Goal: Task Accomplishment & Management: Manage account settings

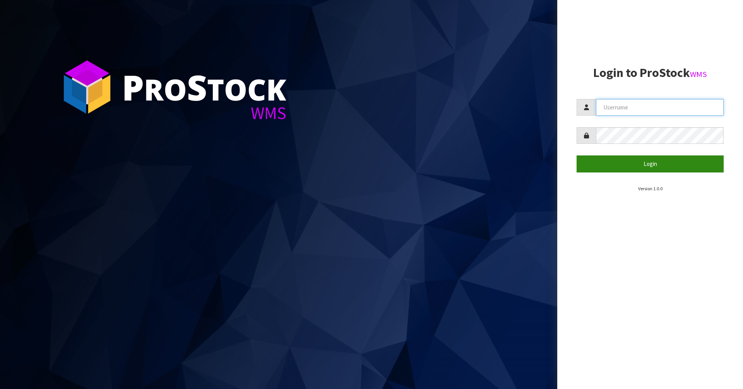
type input "[PERSON_NAME][EMAIL_ADDRESS][DOMAIN_NAME]"
click at [679, 167] on button "Login" at bounding box center [650, 164] width 147 height 17
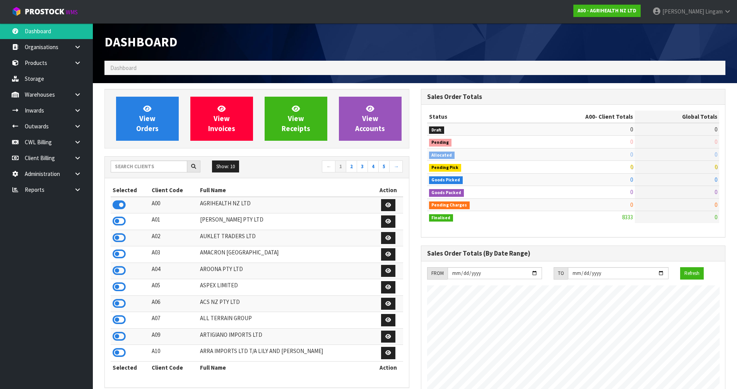
scroll to position [587, 316]
click at [125, 166] on input "text" at bounding box center [149, 167] width 77 height 12
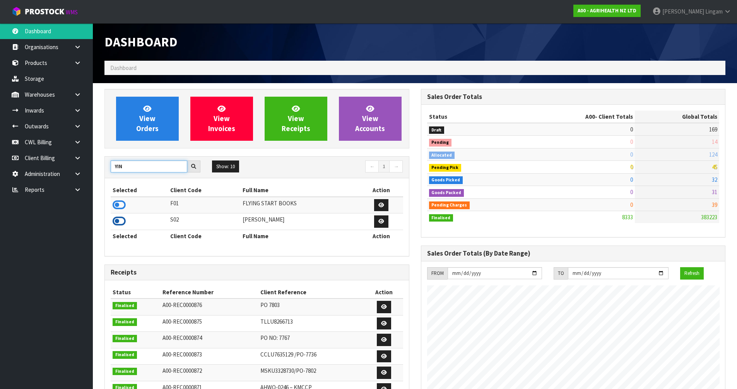
type input "YIN"
click at [119, 224] on icon at bounding box center [119, 222] width 13 height 12
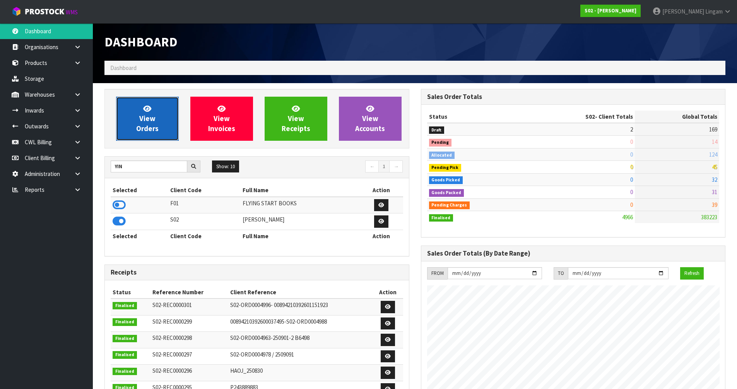
scroll to position [561, 316]
click at [156, 125] on span "View Orders" at bounding box center [147, 118] width 22 height 29
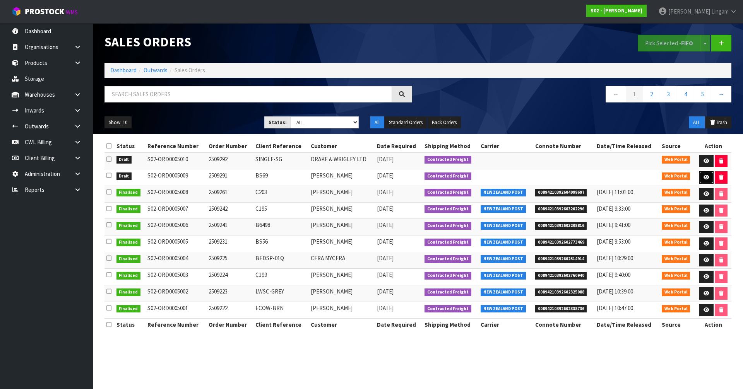
click at [707, 177] on icon at bounding box center [707, 177] width 6 height 5
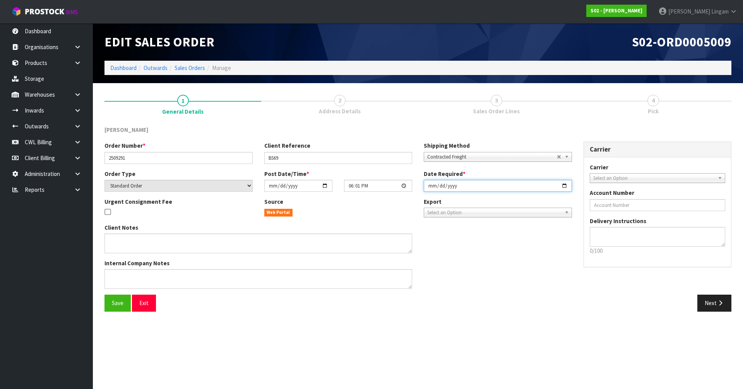
click at [432, 181] on input "[DATE]" at bounding box center [498, 186] width 148 height 12
type input "[DATE]"
click at [122, 300] on span "Save" at bounding box center [118, 303] width 12 height 7
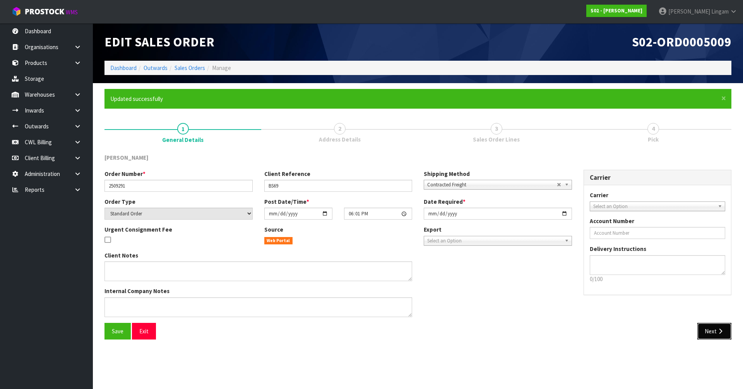
click at [715, 334] on button "Next" at bounding box center [715, 331] width 34 height 17
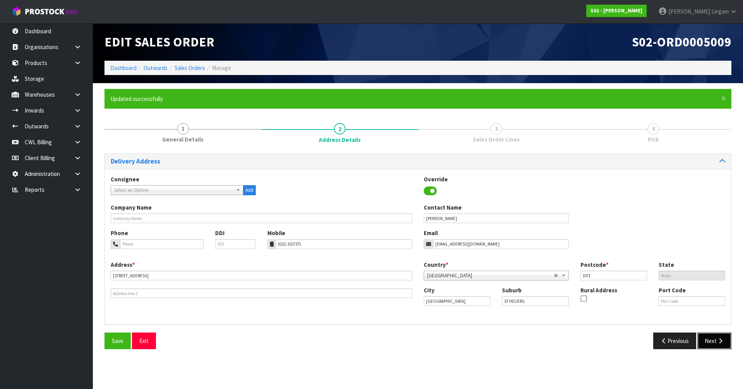
click at [712, 342] on button "Next" at bounding box center [715, 341] width 34 height 17
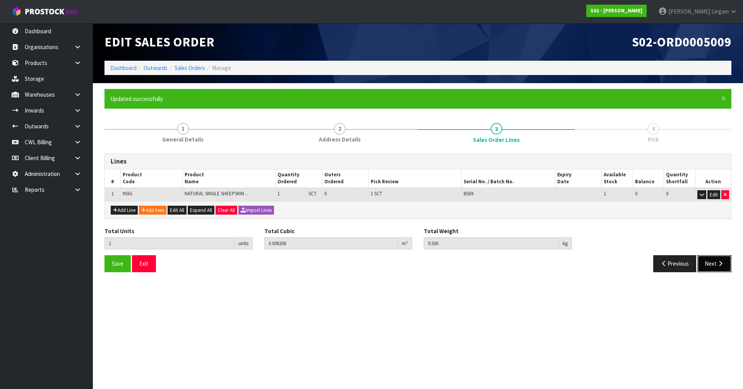
click at [708, 260] on button "Next" at bounding box center [715, 264] width 34 height 17
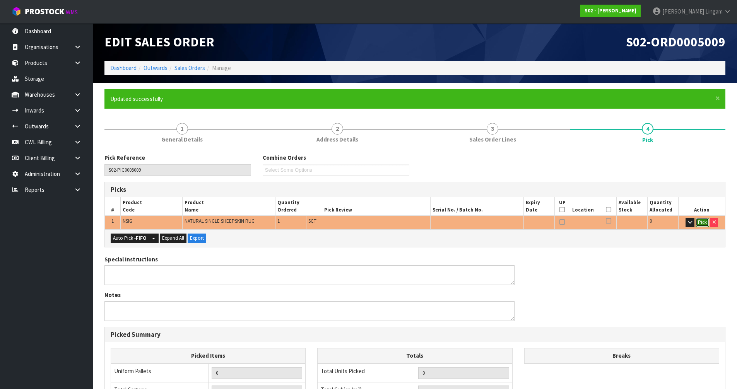
click at [703, 221] on button "Pick" at bounding box center [703, 222] width 14 height 9
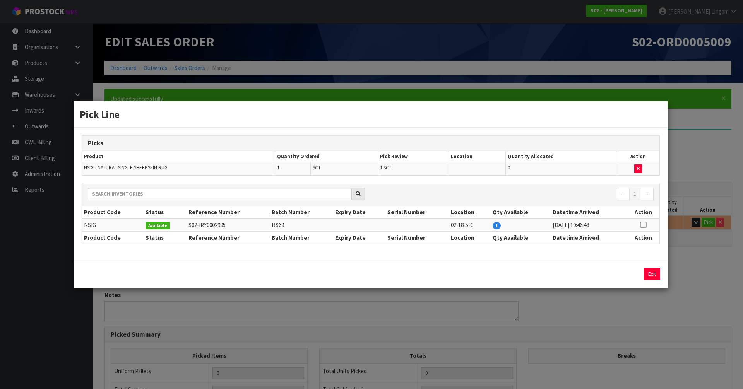
drag, startPoint x: 644, startPoint y: 226, endPoint x: 638, endPoint y: 250, distance: 25.2
click at [642, 225] on icon at bounding box center [643, 225] width 6 height 0
click at [633, 267] on div "1 Assign Pick Exit" at bounding box center [371, 274] width 594 height 28
click at [633, 270] on button "Assign Pick" at bounding box center [626, 274] width 32 height 12
type input "Sub-carton x 1"
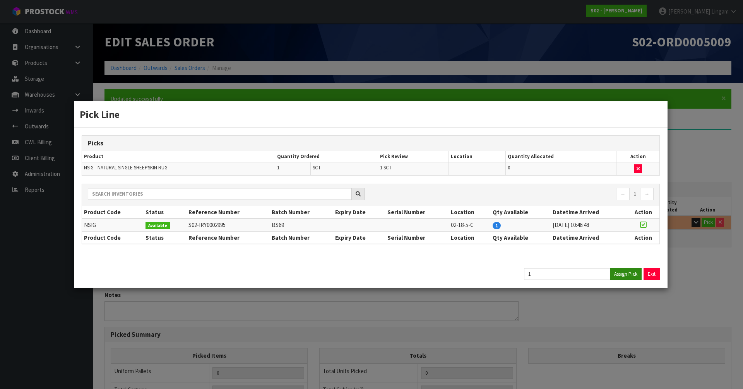
type input "1"
type input "0.008208"
type input "0.5"
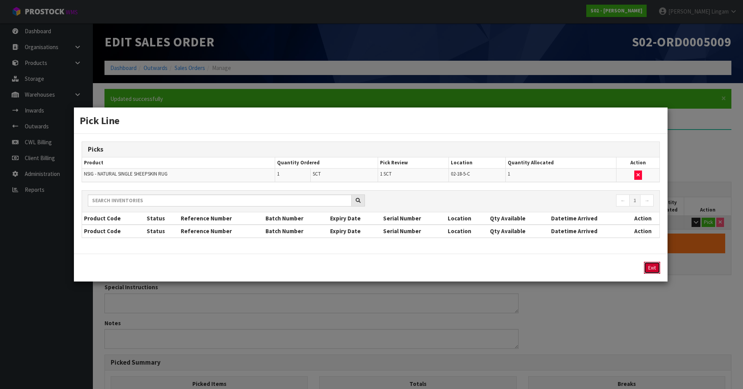
click at [650, 272] on button "Exit" at bounding box center [652, 268] width 16 height 12
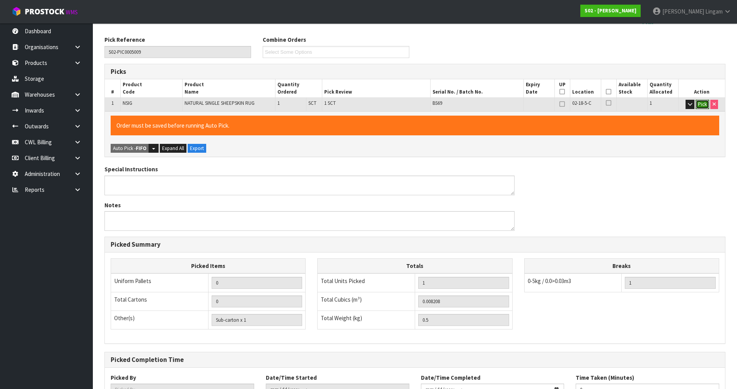
scroll to position [179, 0]
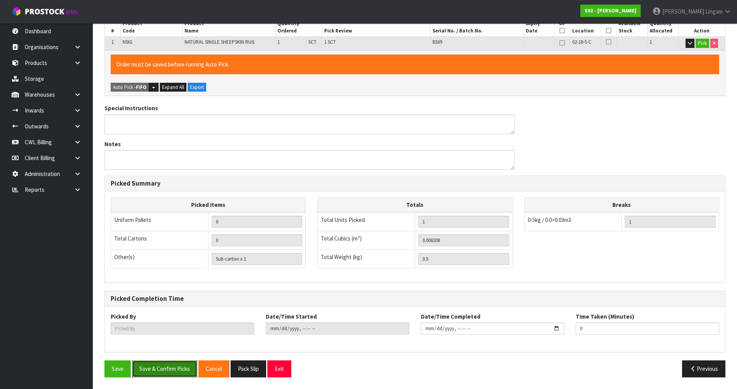
click at [166, 372] on button "Save & Confirm Picks" at bounding box center [164, 369] width 65 height 17
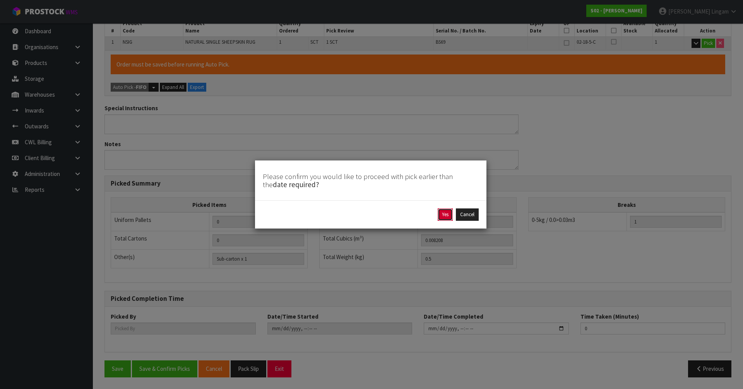
click at [441, 216] on button "Yes" at bounding box center [445, 215] width 15 height 12
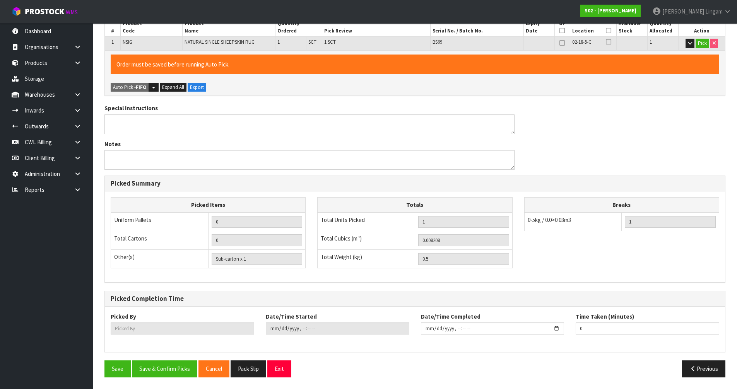
scroll to position [0, 0]
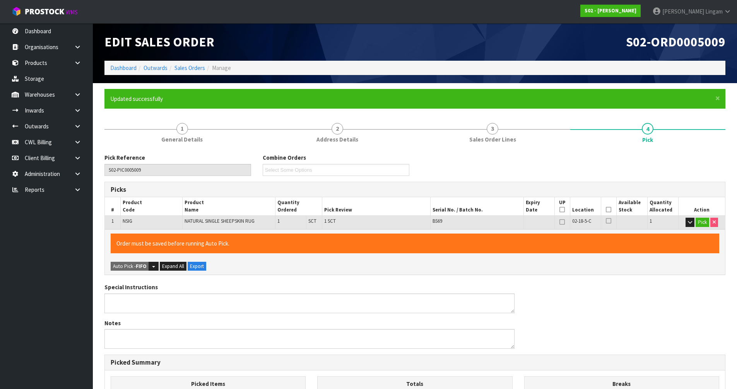
type input "[PERSON_NAME]"
type input "2025-09-28T18:35:49"
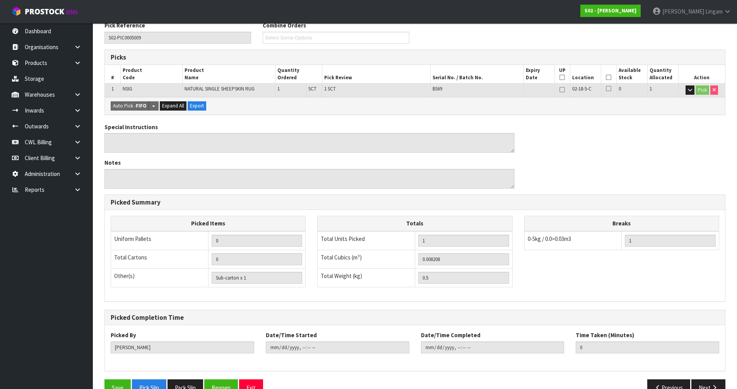
scroll to position [151, 0]
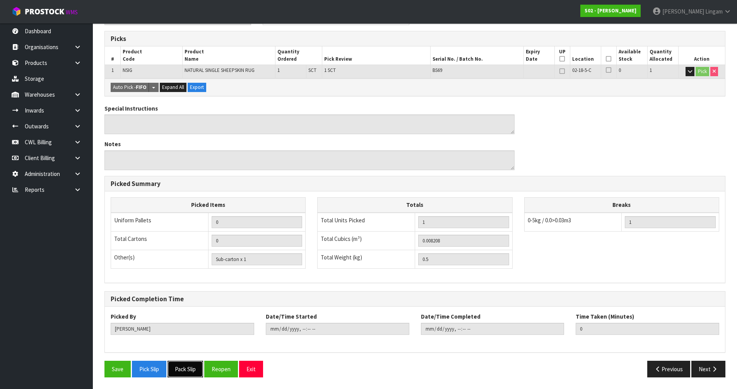
click at [192, 365] on button "Pack Slip" at bounding box center [186, 369] width 36 height 17
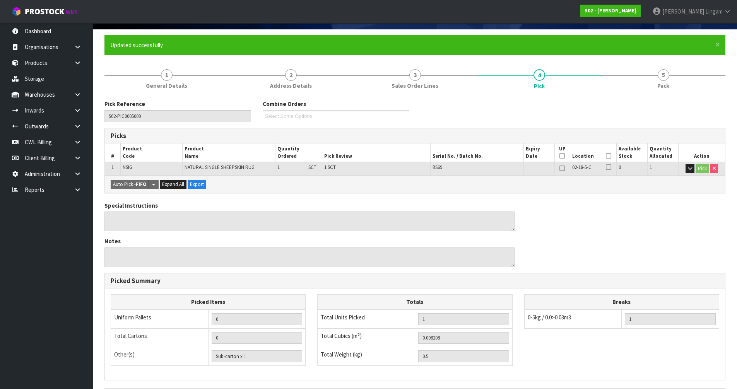
scroll to position [0, 0]
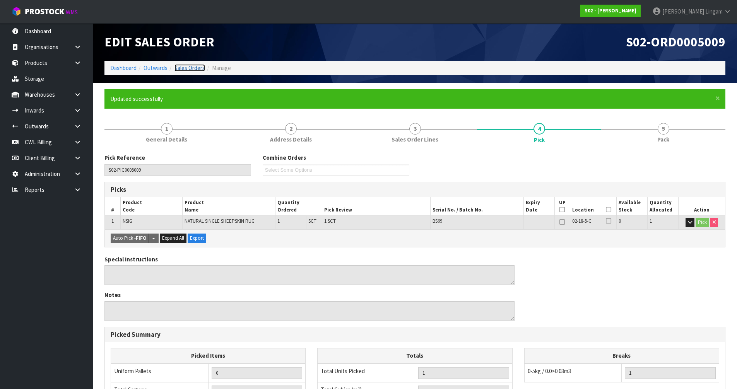
click at [187, 69] on link "Sales Orders" at bounding box center [190, 67] width 31 height 7
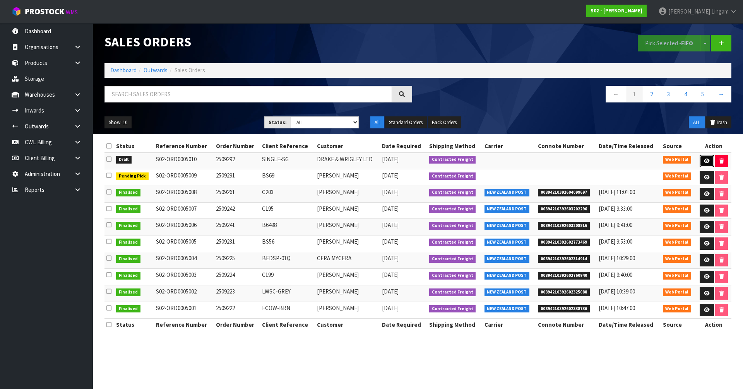
click at [703, 158] on link at bounding box center [707, 161] width 14 height 12
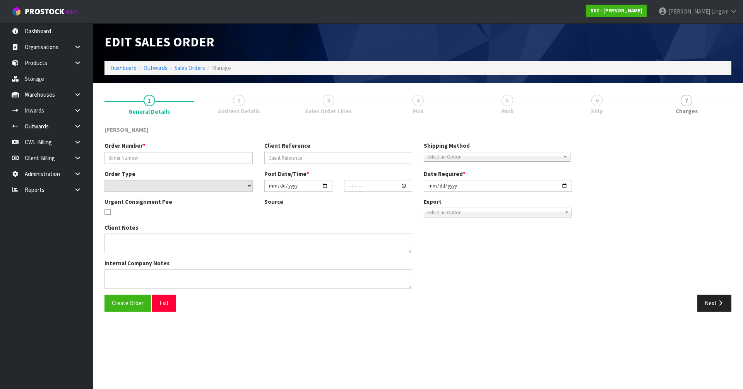
type input "2509292"
type input "SINGLE-SG"
select select "number:0"
type input "2025-09-28"
type input "17:15:00.000"
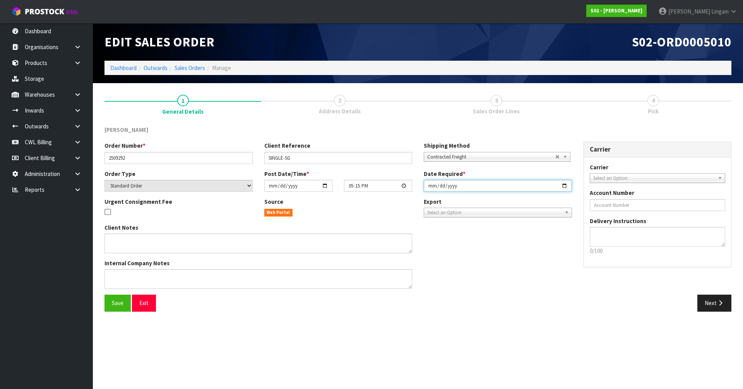
click at [432, 187] on input "2025-09-28" at bounding box center [498, 186] width 148 height 12
type input "[DATE]"
click at [123, 305] on span "Save" at bounding box center [118, 303] width 12 height 7
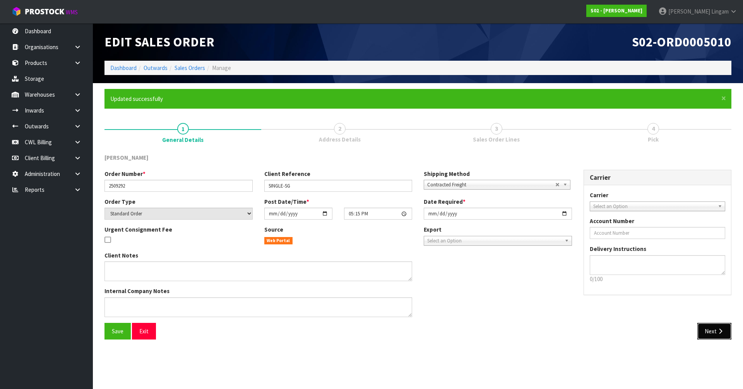
click at [717, 336] on button "Next" at bounding box center [715, 331] width 34 height 17
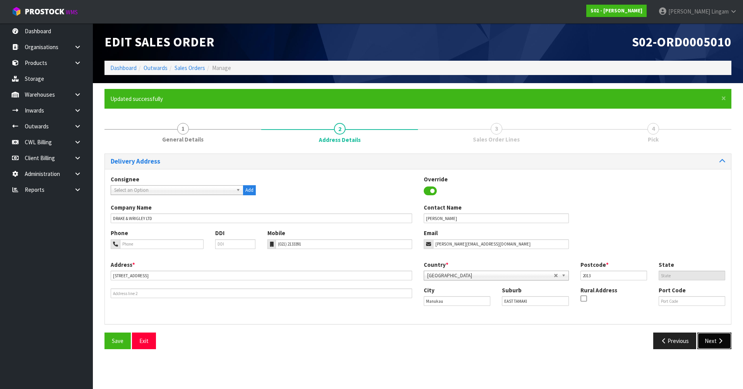
click at [717, 340] on icon "button" at bounding box center [720, 341] width 7 height 6
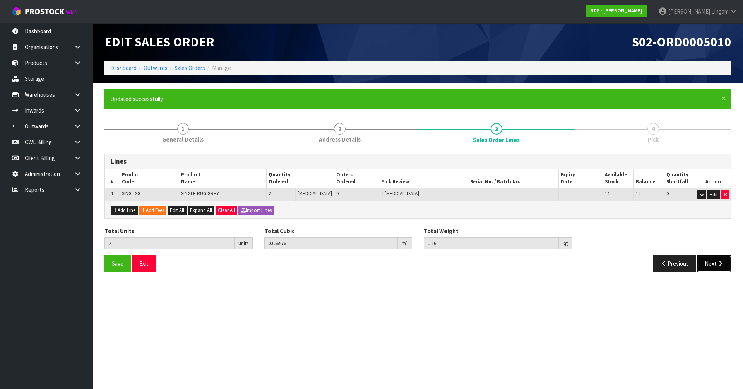
click at [713, 264] on button "Next" at bounding box center [715, 264] width 34 height 17
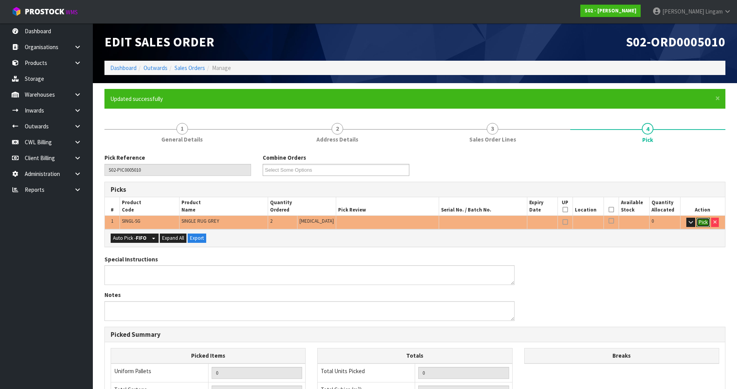
click at [702, 217] on td "Pick" at bounding box center [703, 223] width 45 height 14
click at [705, 221] on button "Pick" at bounding box center [704, 222] width 14 height 9
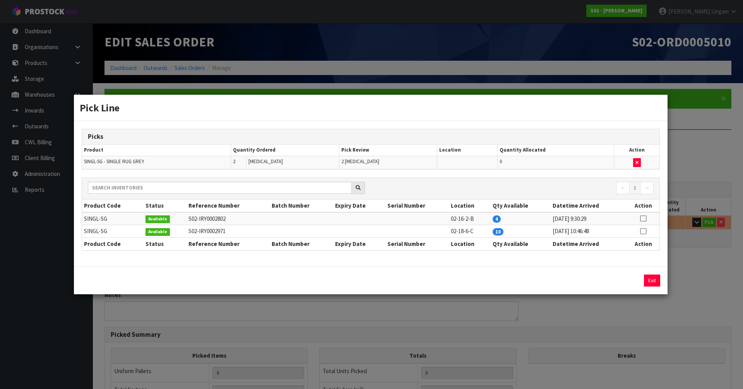
click at [642, 219] on icon at bounding box center [643, 219] width 6 height 0
click at [632, 286] on button "Assign Pick" at bounding box center [626, 281] width 32 height 12
type input "Piece x 2"
type input "2"
type input "0.056576"
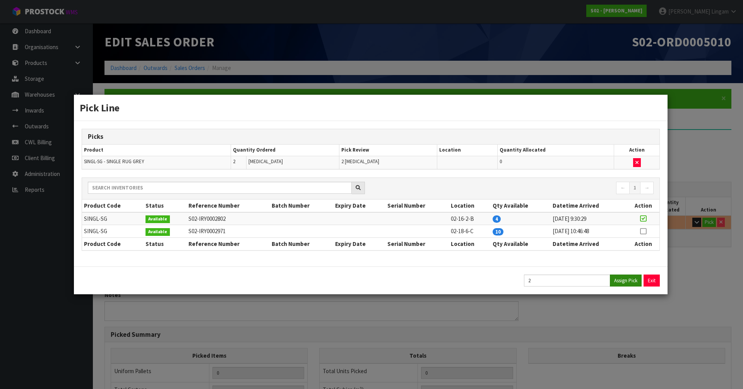
type input "2.16"
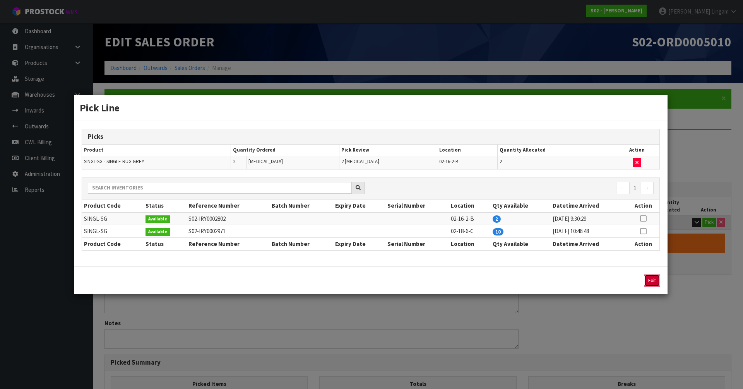
click at [650, 280] on button "Exit" at bounding box center [652, 281] width 16 height 12
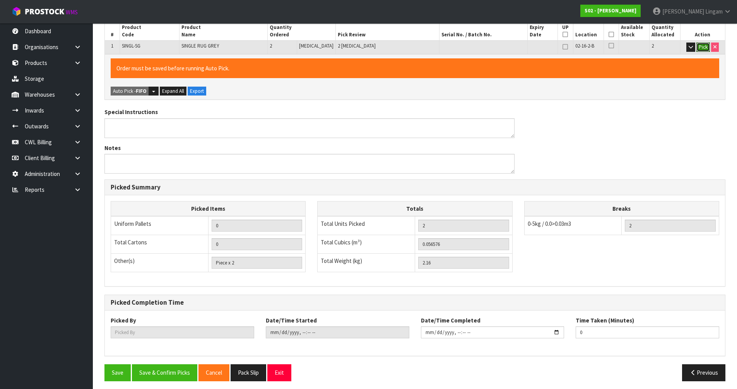
scroll to position [179, 0]
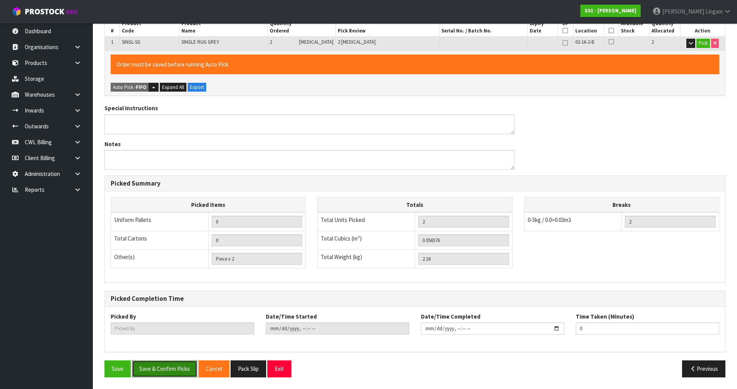
click at [165, 368] on button "Save & Confirm Picks" at bounding box center [164, 369] width 65 height 17
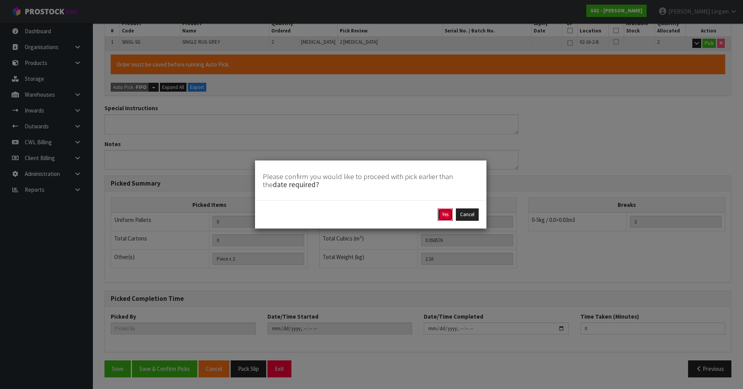
click at [448, 216] on button "Yes" at bounding box center [445, 215] width 15 height 12
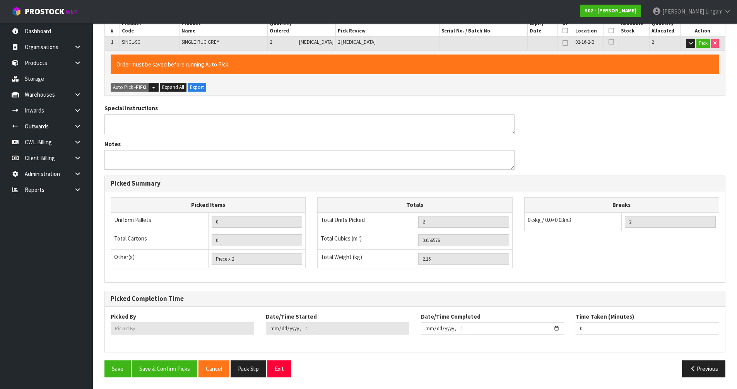
type input "[PERSON_NAME]"
type input "2025-09-28T18:36:33"
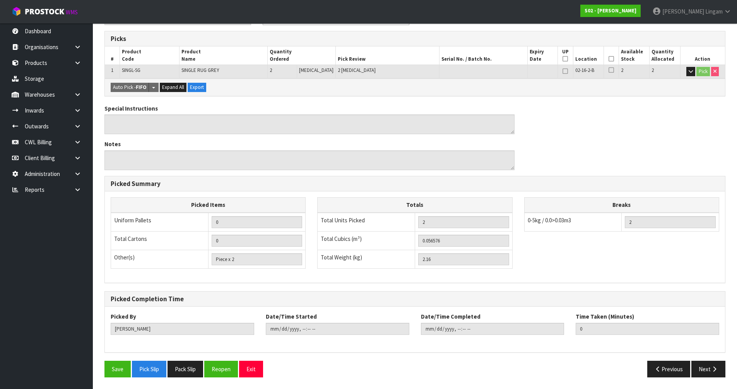
scroll to position [151, 0]
click at [187, 368] on button "Pack Slip" at bounding box center [186, 369] width 36 height 17
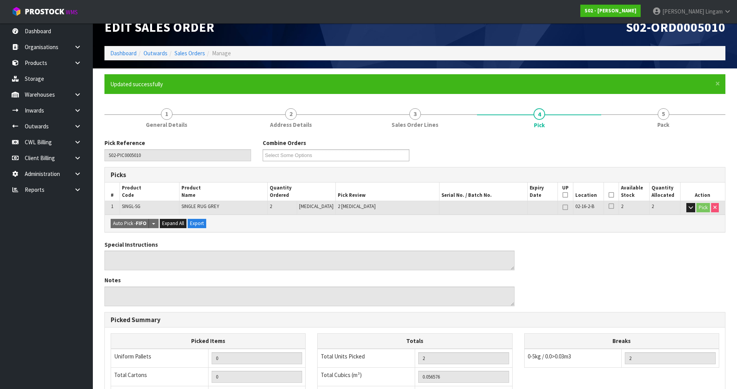
scroll to position [0, 0]
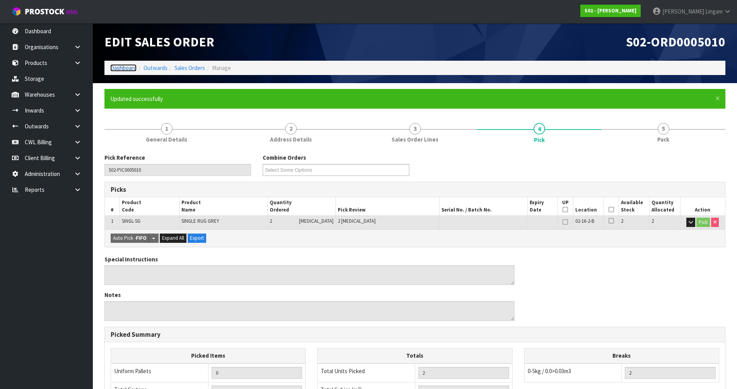
click at [123, 66] on link "Dashboard" at bounding box center [123, 67] width 26 height 7
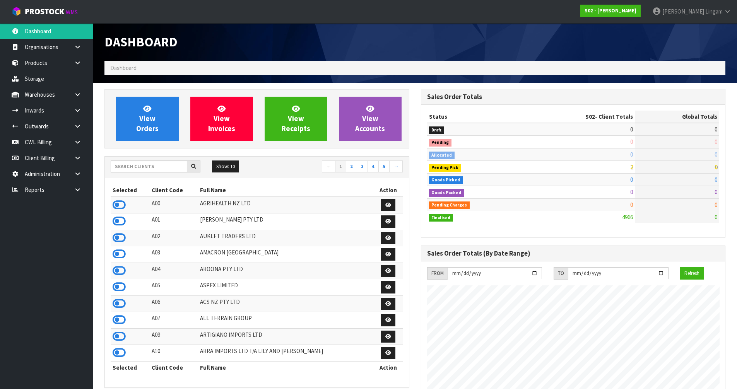
scroll to position [561, 316]
click at [148, 169] on input "text" at bounding box center [149, 167] width 77 height 12
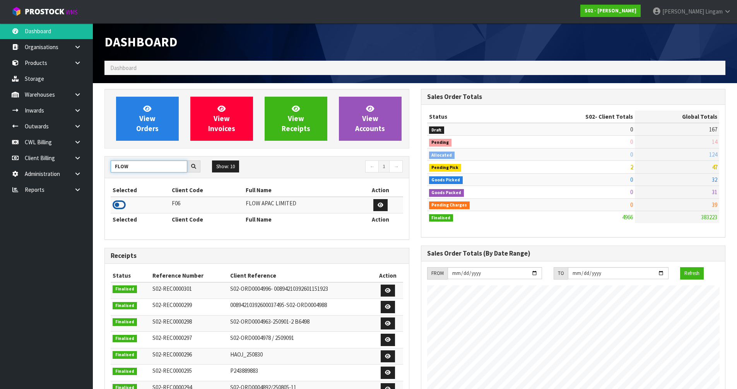
type input "FLOW"
click at [118, 203] on icon at bounding box center [119, 205] width 13 height 12
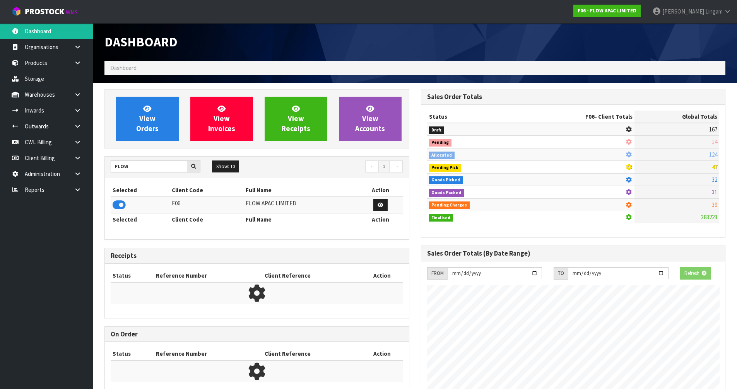
scroll to position [587, 316]
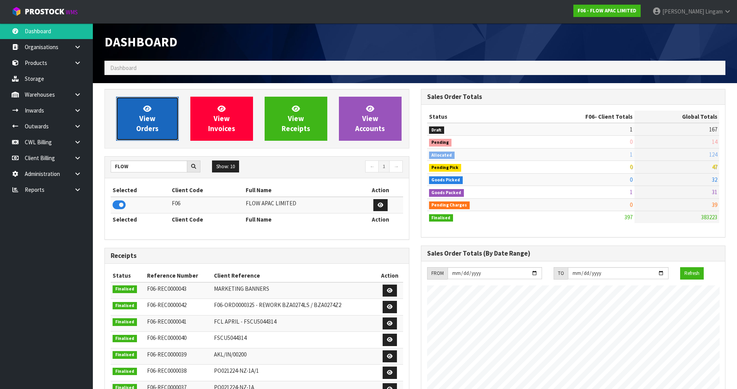
click at [155, 130] on span "View Orders" at bounding box center [147, 118] width 22 height 29
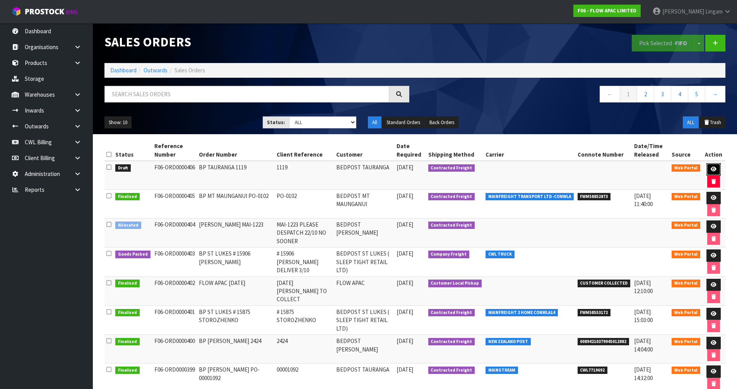
click at [715, 169] on icon at bounding box center [714, 169] width 6 height 5
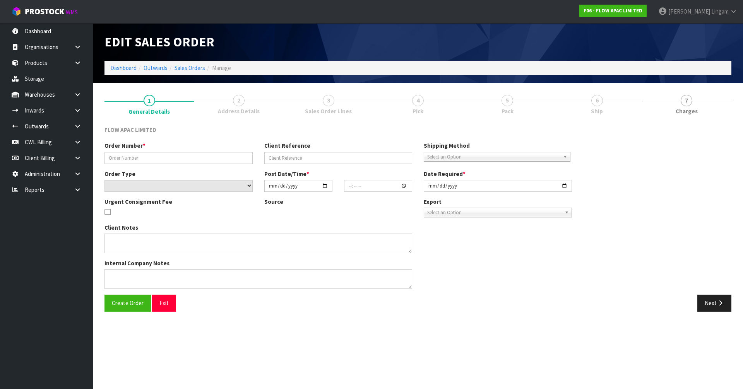
type input "BP TAURANGA 1119"
type input "1119"
select select "number:0"
type input "[DATE]"
type input "21:52:00.000"
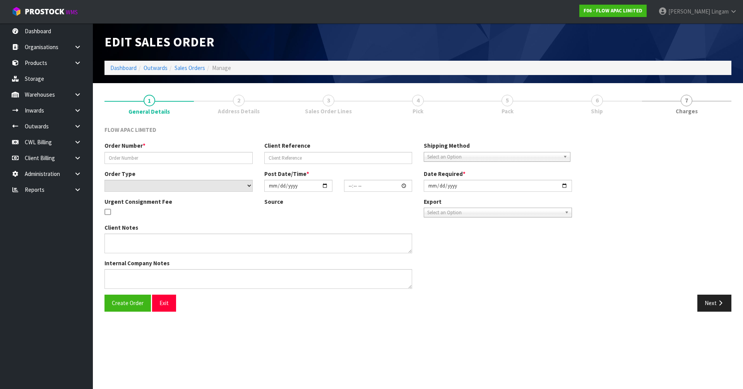
type input "[DATE]"
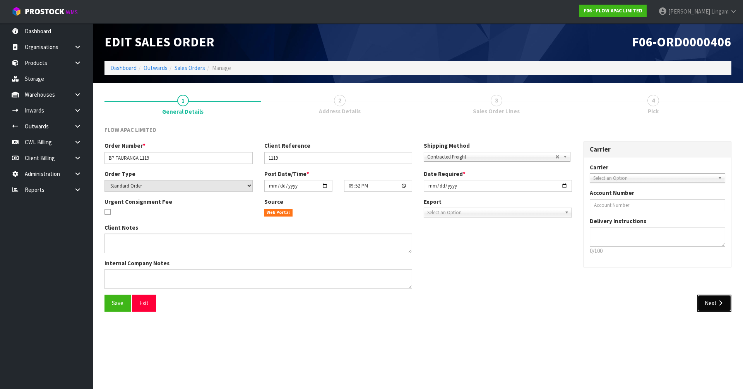
click at [716, 306] on button "Next" at bounding box center [715, 303] width 34 height 17
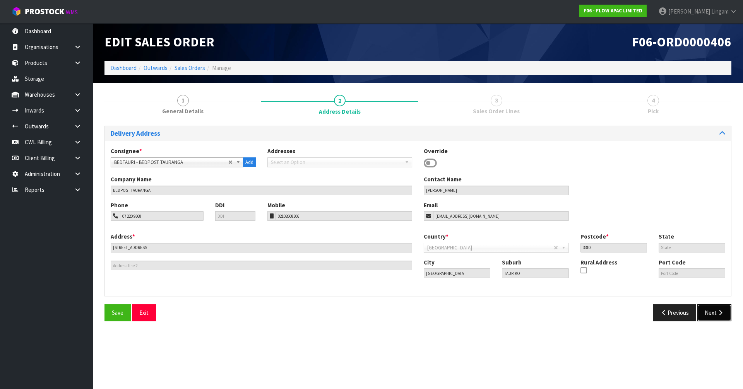
click at [706, 312] on button "Next" at bounding box center [715, 313] width 34 height 17
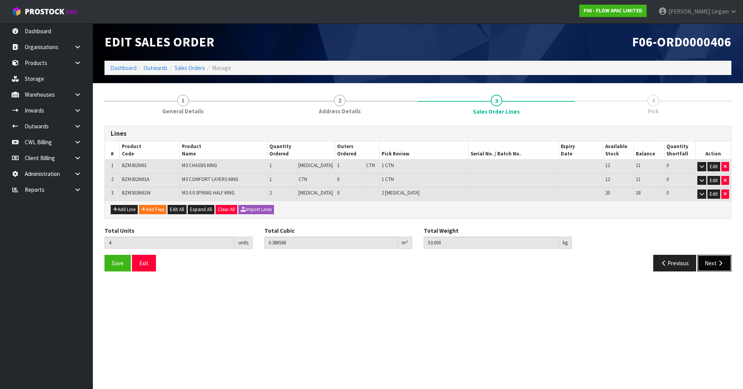
click at [707, 266] on button "Next" at bounding box center [715, 263] width 34 height 17
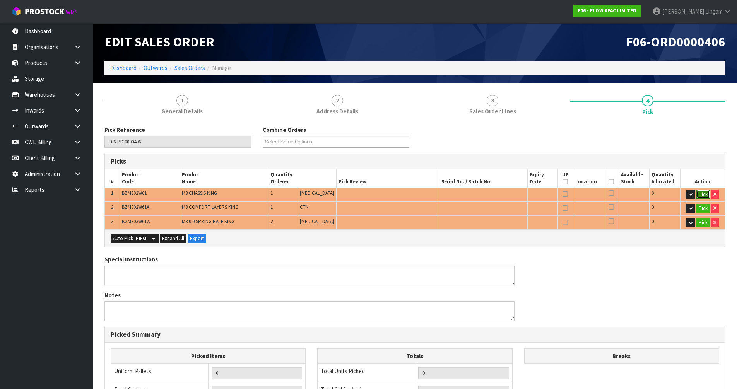
click at [702, 193] on button "Pick" at bounding box center [704, 194] width 14 height 9
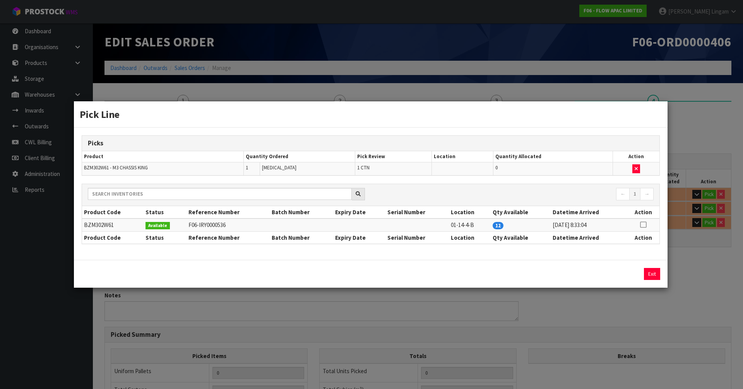
click at [641, 225] on icon at bounding box center [643, 225] width 6 height 0
click at [625, 274] on button "Assign Pick" at bounding box center [626, 274] width 32 height 12
type input "1"
type input "0.195624"
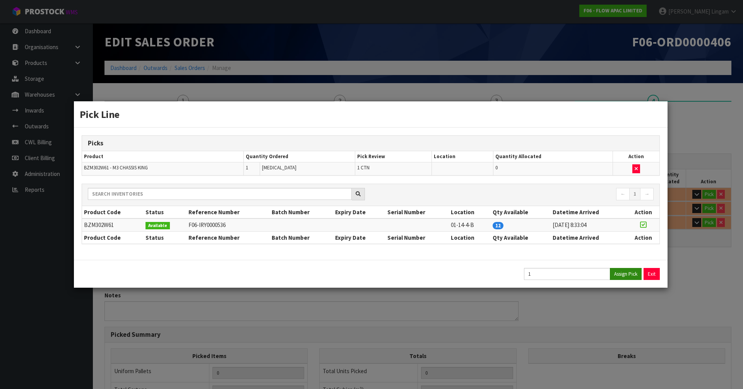
type input "18"
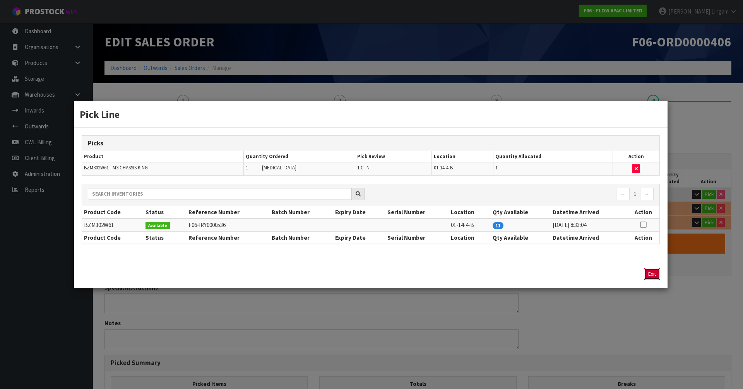
click at [651, 271] on button "Exit" at bounding box center [652, 274] width 16 height 12
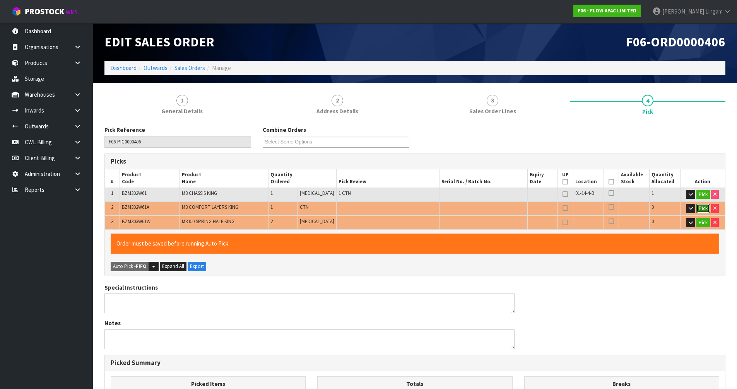
click at [700, 208] on button "Pick" at bounding box center [704, 208] width 14 height 9
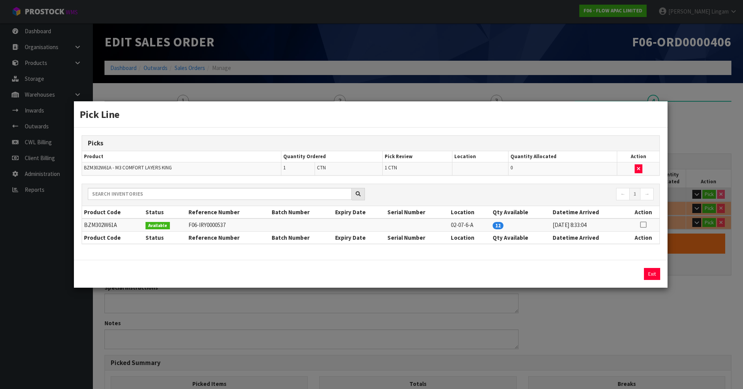
click at [642, 225] on icon at bounding box center [643, 225] width 6 height 0
click at [628, 273] on button "Assign Pick" at bounding box center [626, 274] width 32 height 12
type input "2"
type input "0.260208"
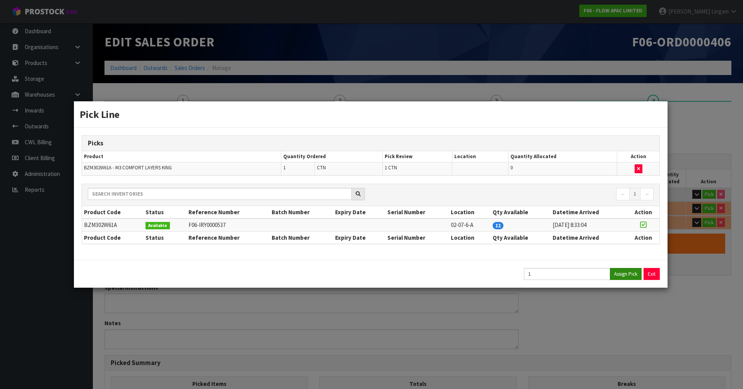
type input "31"
click at [647, 270] on button "Exit" at bounding box center [652, 274] width 16 height 12
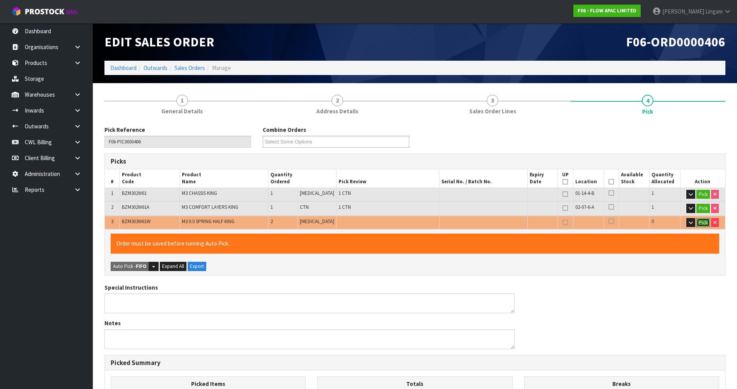
click at [697, 220] on button "Pick" at bounding box center [704, 222] width 14 height 9
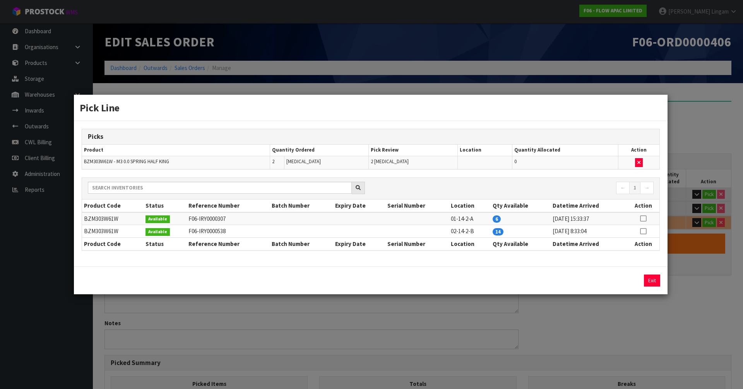
click at [641, 219] on icon at bounding box center [643, 219] width 6 height 0
click at [633, 276] on button "Assign Pick" at bounding box center [626, 281] width 32 height 12
type input "Piece x 2"
type input "4"
type input "0.386568"
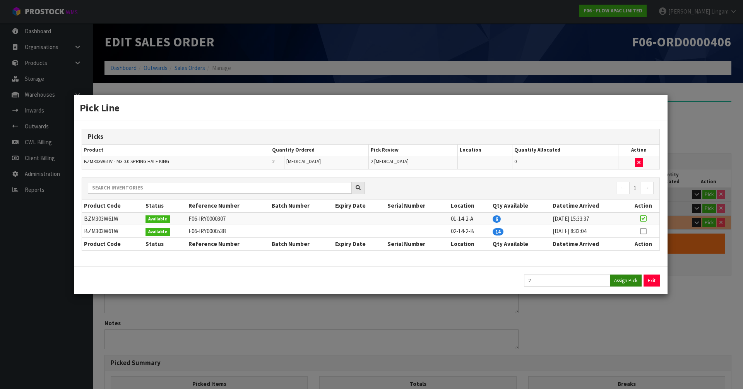
type input "53"
click at [650, 276] on button "Exit" at bounding box center [652, 281] width 16 height 12
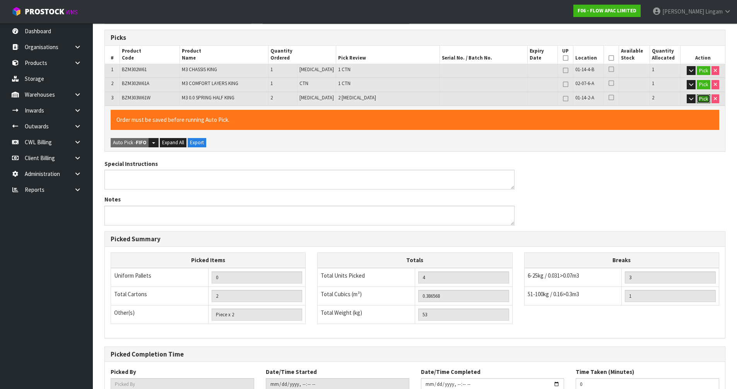
scroll to position [179, 0]
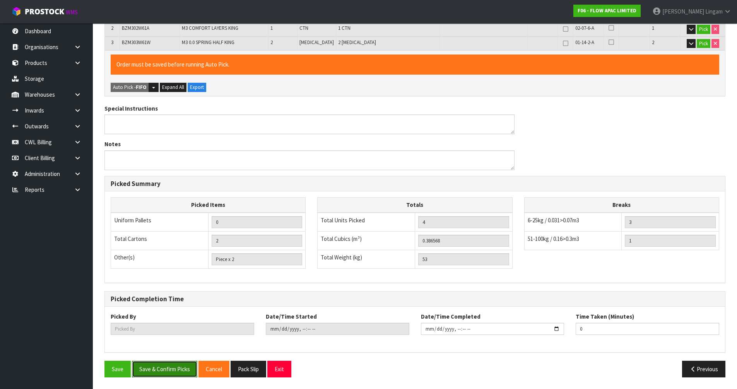
click at [182, 373] on button "Save & Confirm Picks" at bounding box center [164, 369] width 65 height 17
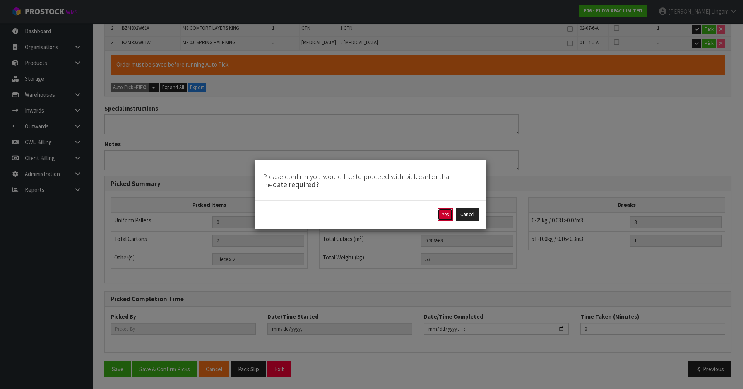
click at [444, 216] on button "Yes" at bounding box center [445, 215] width 15 height 12
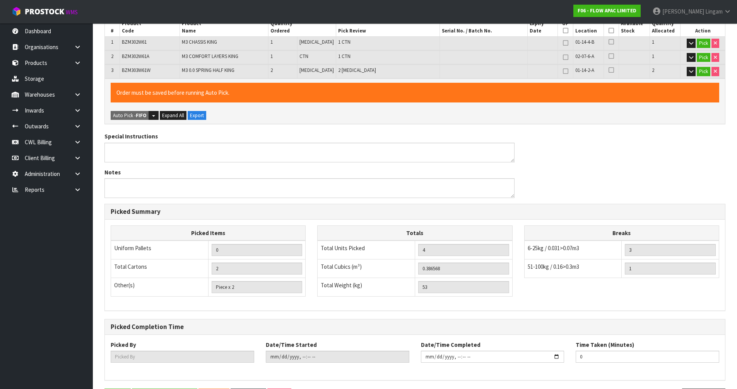
scroll to position [0, 0]
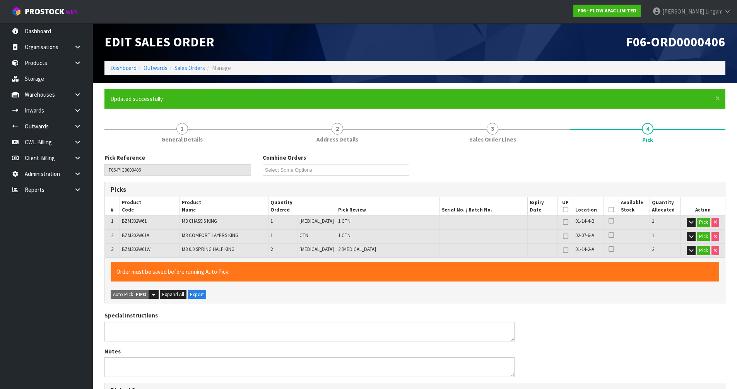
type input "[PERSON_NAME]"
type input "2025-09-28T18:37:22"
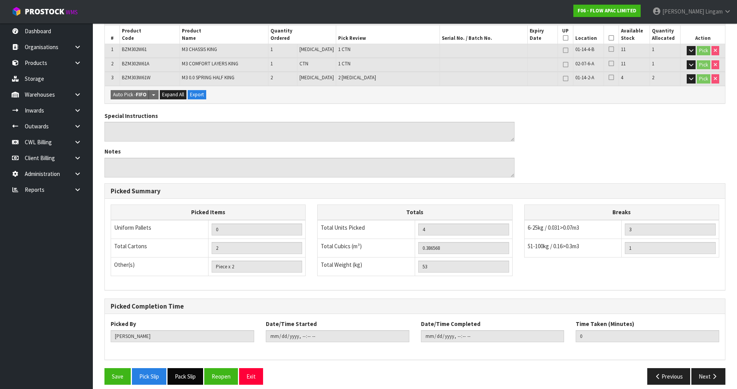
scroll to position [179, 0]
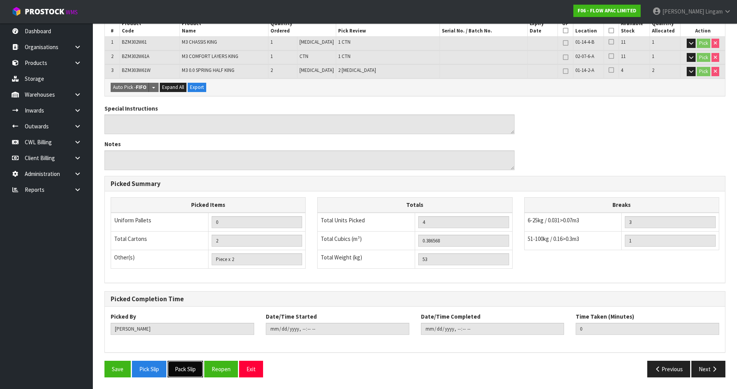
click at [192, 370] on button "Pack Slip" at bounding box center [186, 369] width 36 height 17
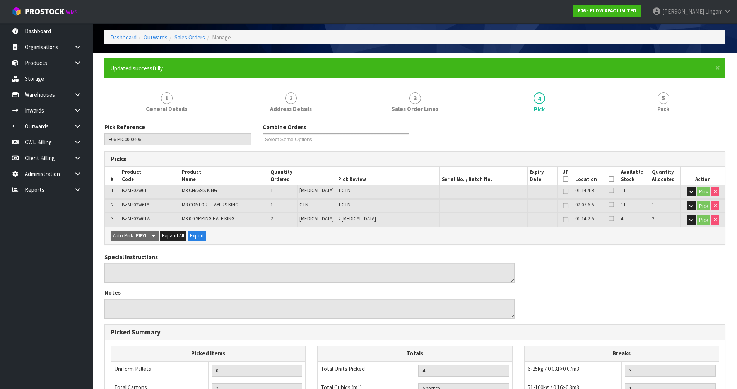
scroll to position [0, 0]
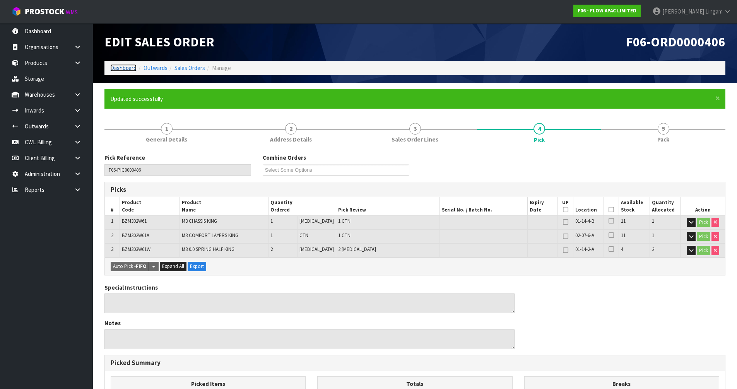
click at [121, 69] on link "Dashboard" at bounding box center [123, 67] width 26 height 7
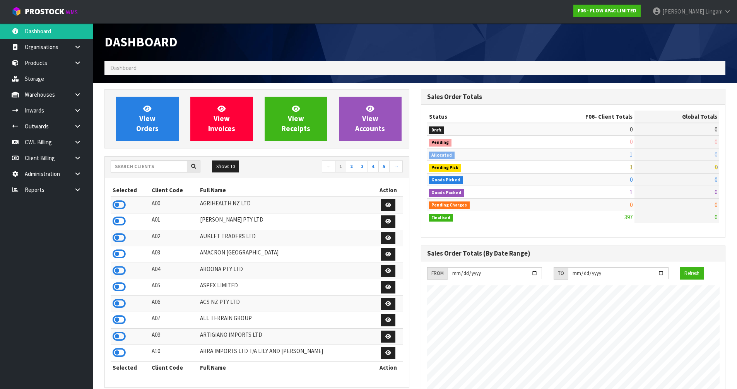
scroll to position [587, 316]
click at [159, 166] on input "text" at bounding box center [149, 167] width 77 height 12
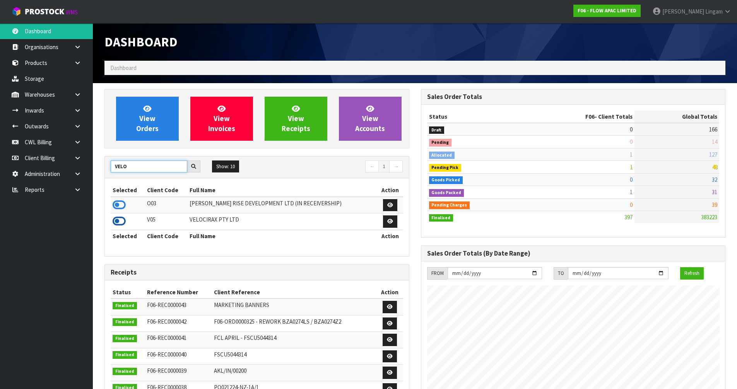
type input "VELO"
click at [117, 220] on icon at bounding box center [119, 222] width 13 height 12
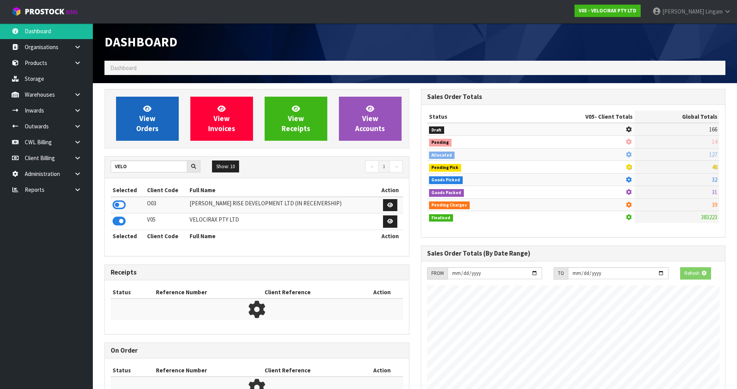
scroll to position [603, 316]
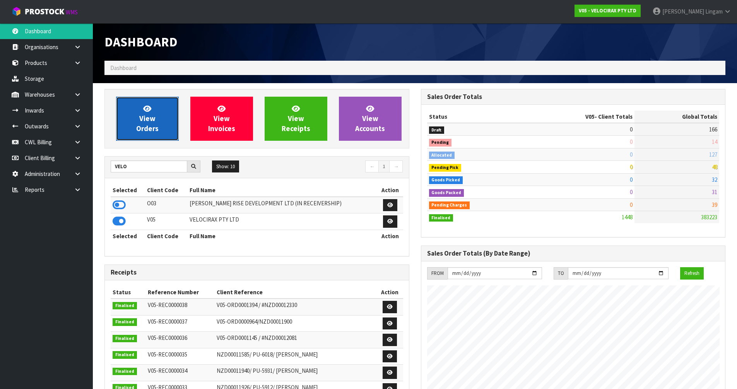
click at [162, 116] on link "View Orders" at bounding box center [147, 119] width 63 height 44
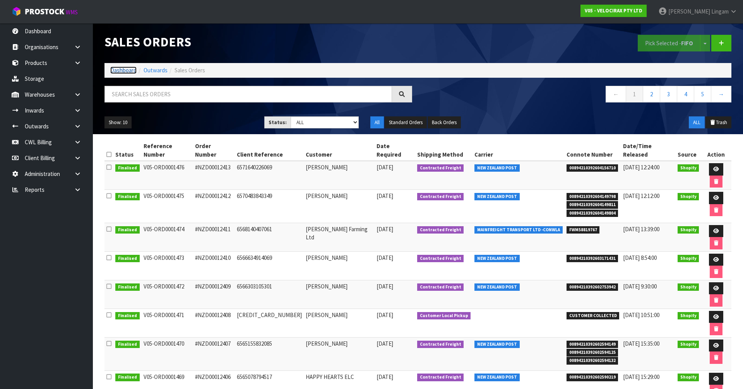
click at [125, 70] on link "Dashboard" at bounding box center [123, 70] width 26 height 7
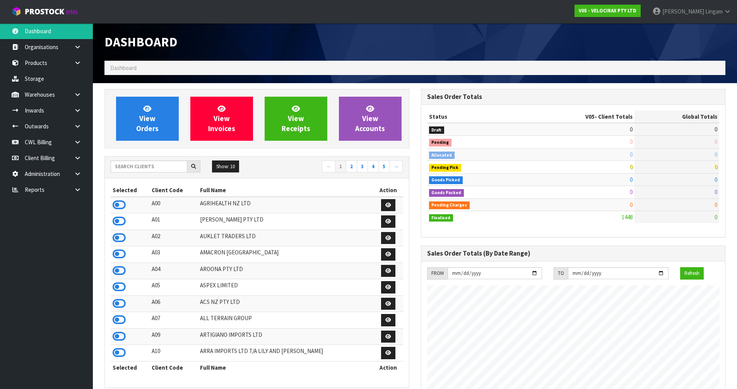
scroll to position [603, 316]
click at [152, 168] on input "text" at bounding box center [149, 167] width 77 height 12
click at [120, 306] on icon at bounding box center [119, 304] width 13 height 12
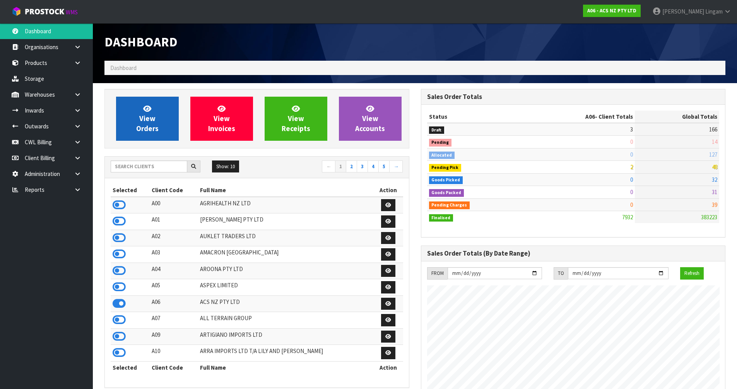
scroll to position [587, 316]
click at [158, 129] on span "View Orders" at bounding box center [147, 118] width 22 height 29
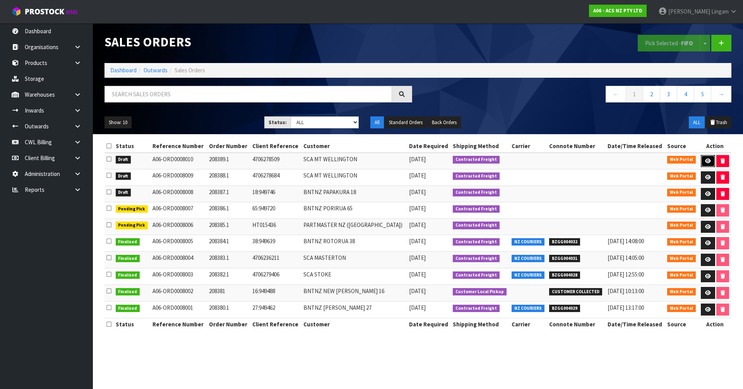
click at [705, 160] on icon at bounding box center [708, 161] width 6 height 5
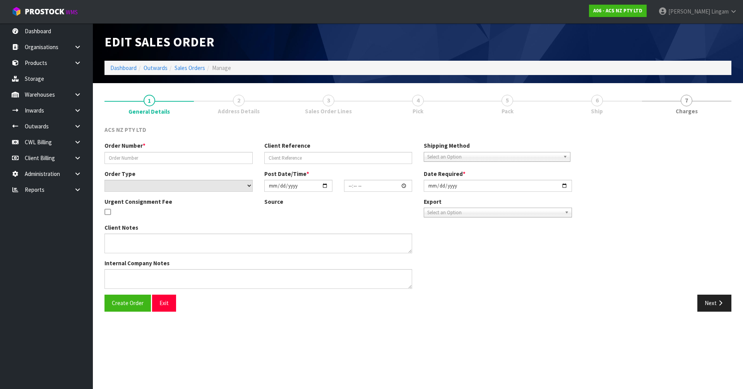
type input "208389.1"
type input "4706278509"
select select "number:0"
type input "[DATE]"
type input "16:58:00.000"
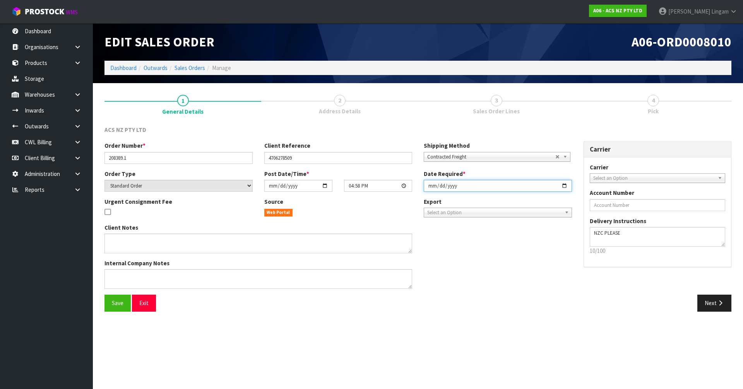
click at [427, 188] on input "[DATE]" at bounding box center [498, 186] width 148 height 12
type input "[DATE]"
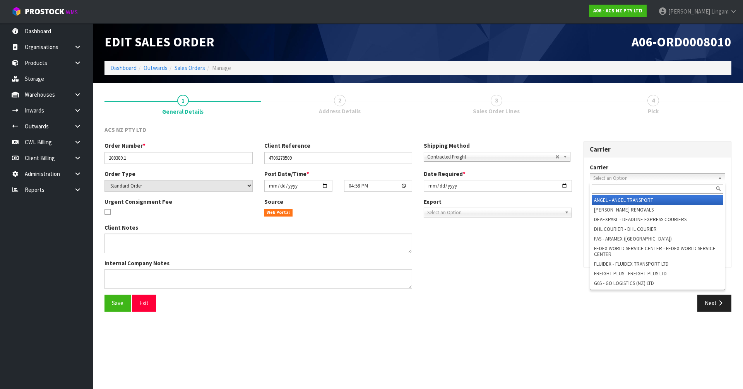
click at [630, 174] on span "Select an Option" at bounding box center [654, 178] width 122 height 9
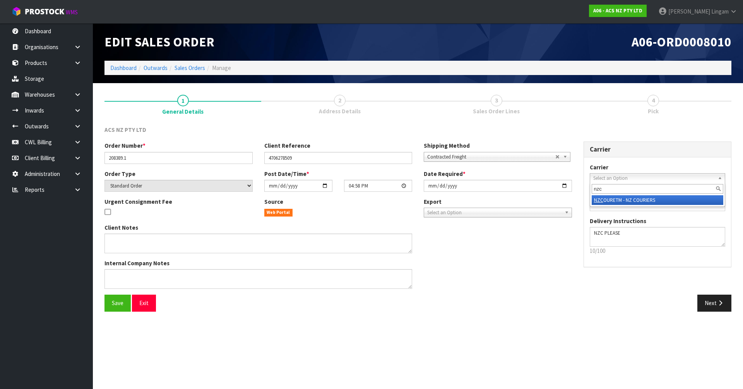
type input "nzc"
click at [627, 201] on li "NZC OURETM - NZ COURIERS" at bounding box center [658, 201] width 132 height 10
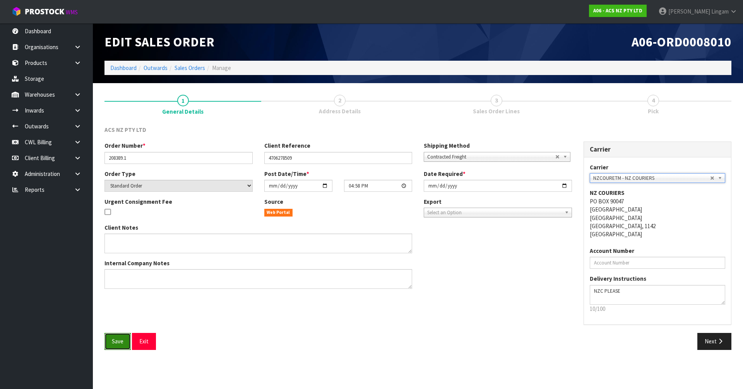
click at [124, 345] on button "Save" at bounding box center [118, 341] width 26 height 17
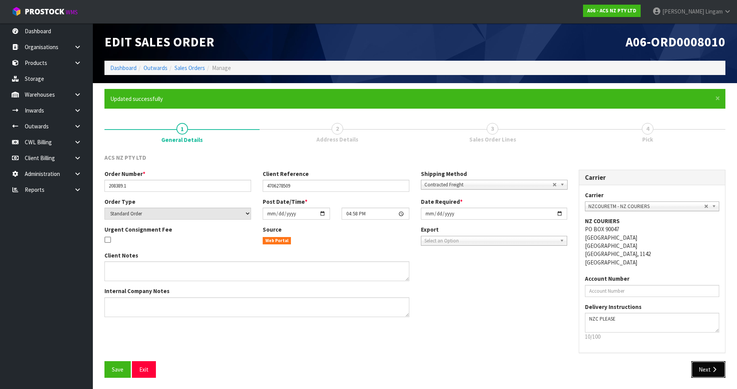
click at [707, 366] on button "Next" at bounding box center [709, 370] width 34 height 17
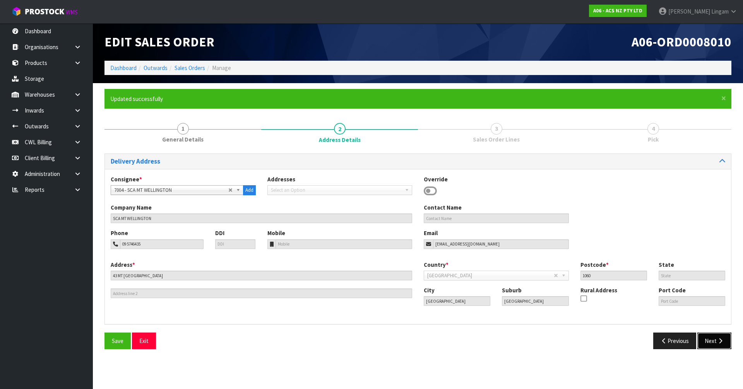
click at [712, 344] on button "Next" at bounding box center [715, 341] width 34 height 17
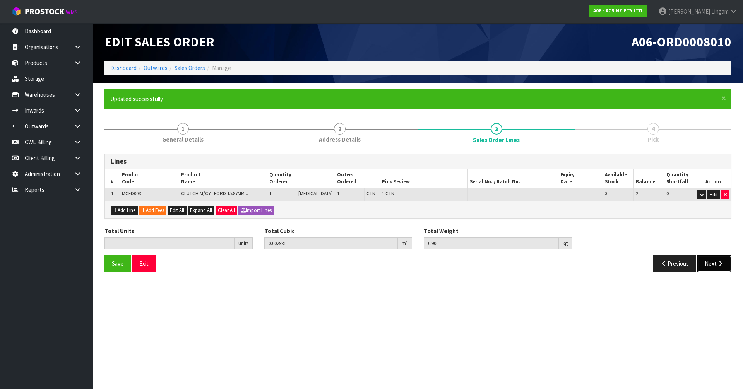
click at [709, 261] on button "Next" at bounding box center [715, 264] width 34 height 17
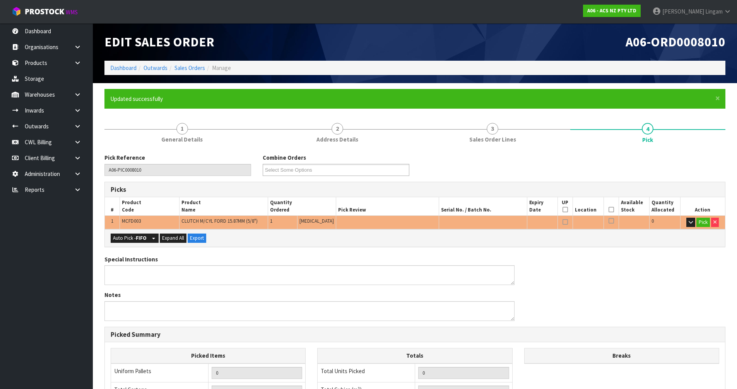
click at [710, 221] on td "Pick" at bounding box center [703, 223] width 45 height 14
click at [704, 221] on button "Pick" at bounding box center [704, 222] width 14 height 9
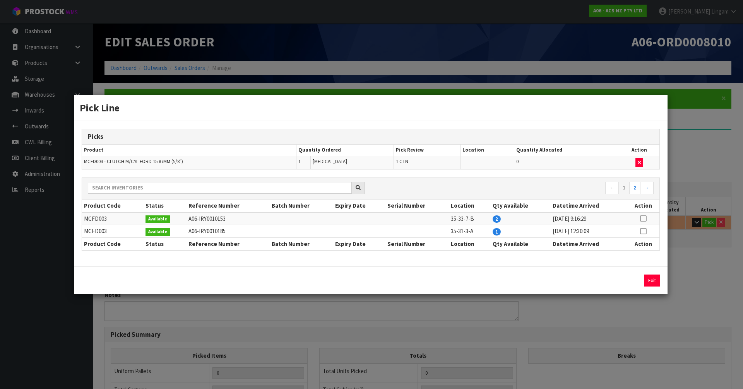
click at [646, 232] on icon at bounding box center [643, 232] width 6 height 0
click at [626, 278] on button "Assign Pick" at bounding box center [626, 281] width 32 height 12
type input "1"
type input "0.002981"
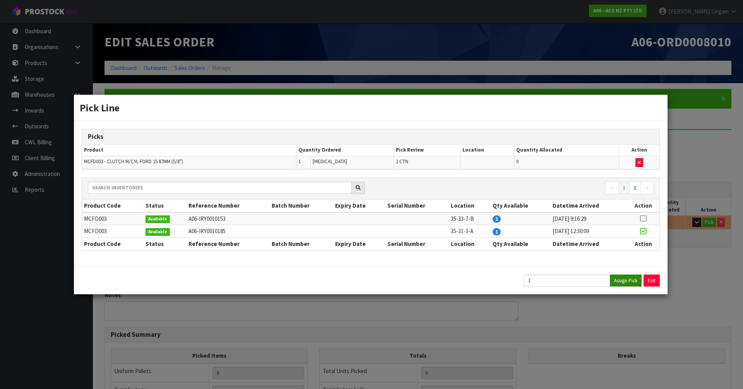
type input "0.9"
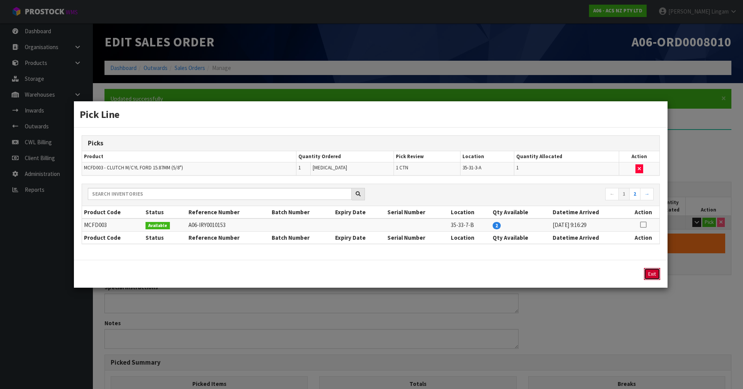
click at [650, 274] on button "Exit" at bounding box center [652, 274] width 16 height 12
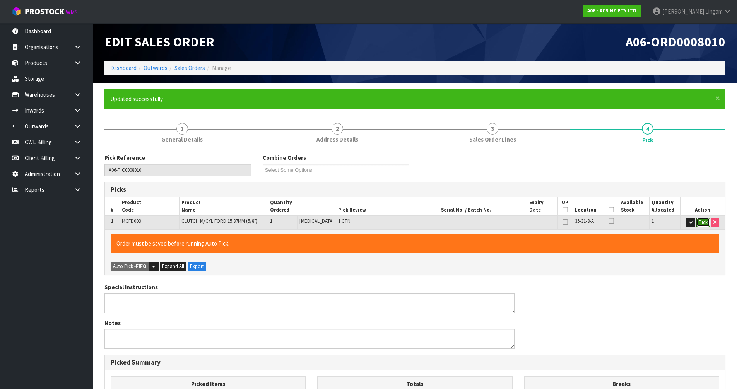
scroll to position [179, 0]
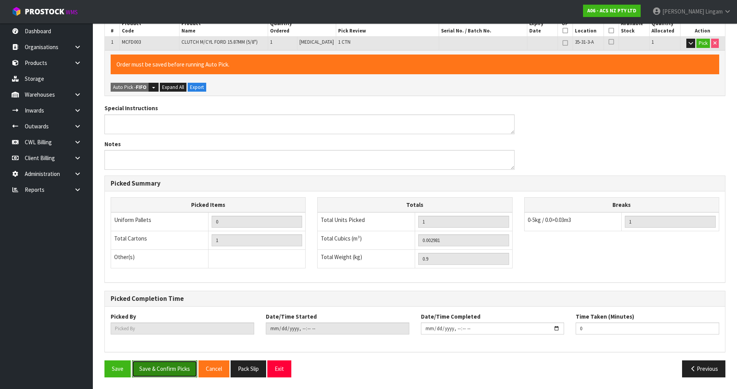
click at [157, 366] on button "Save & Confirm Picks" at bounding box center [164, 369] width 65 height 17
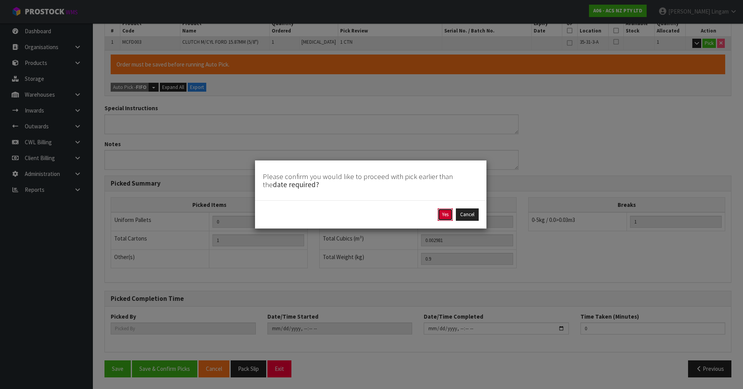
click at [445, 214] on button "Yes" at bounding box center [445, 215] width 15 height 12
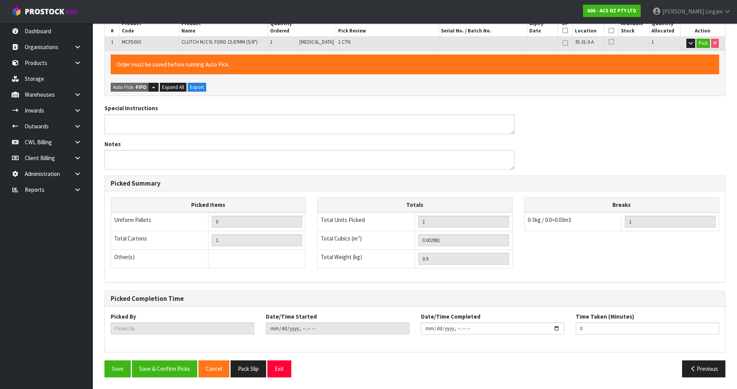
scroll to position [0, 0]
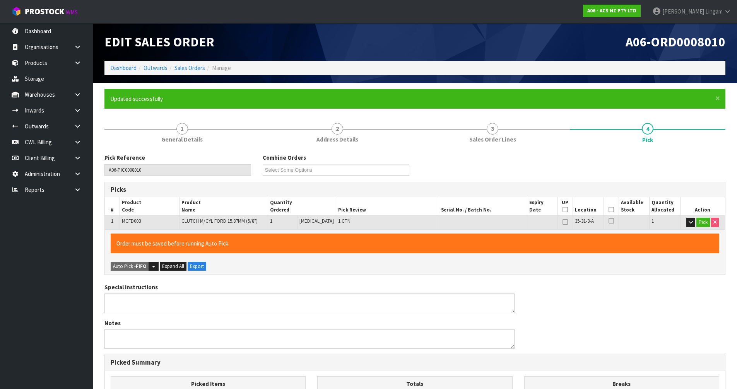
type input "[PERSON_NAME]"
type input "2025-09-28T18:39:53"
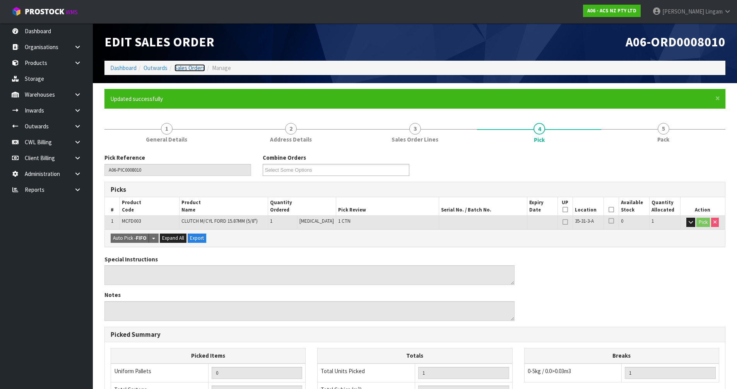
click at [200, 67] on link "Sales Orders" at bounding box center [190, 67] width 31 height 7
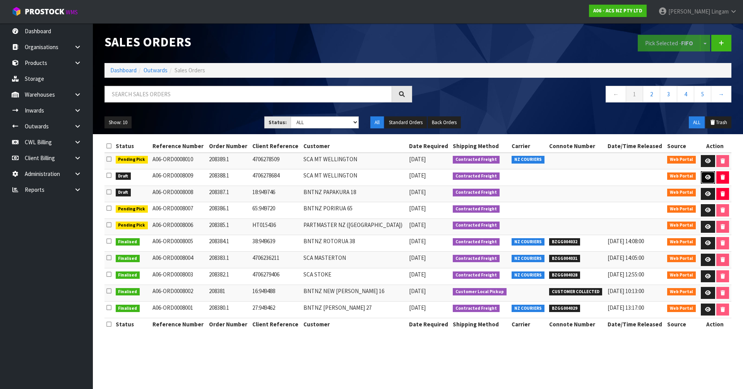
click at [708, 177] on icon at bounding box center [708, 177] width 6 height 5
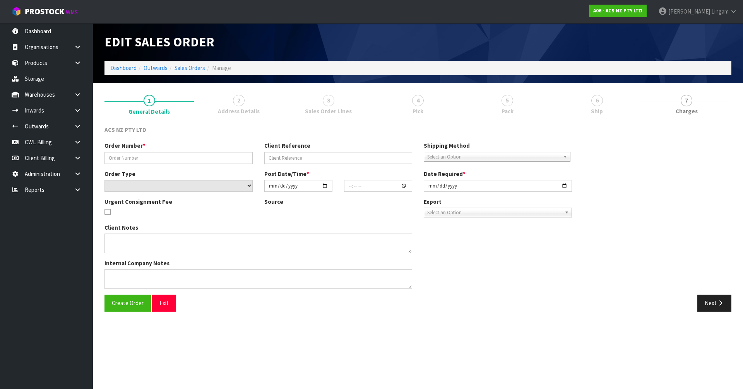
type input "208388.1"
type input "4706278684"
select select "number:0"
type input "[DATE]"
type input "16:57:00.000"
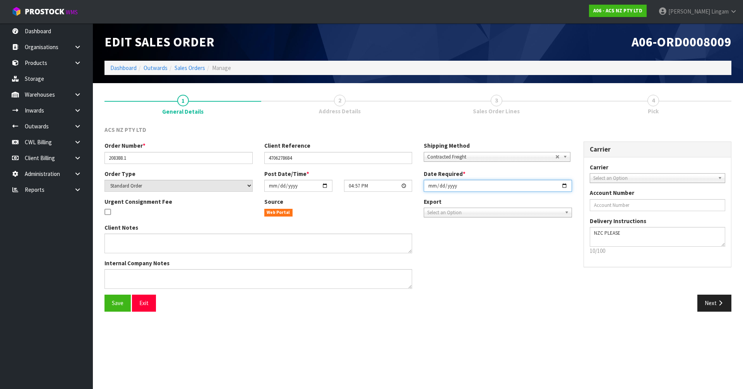
click at [431, 186] on input "[DATE]" at bounding box center [498, 186] width 148 height 12
type input "[DATE]"
click at [598, 175] on span "Select an Option" at bounding box center [654, 178] width 122 height 9
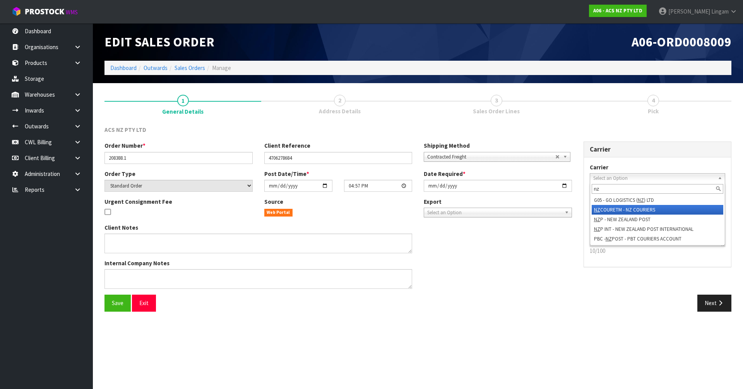
type input "nz"
click at [633, 209] on li "NZ COURETM - NZ COURIERS" at bounding box center [658, 210] width 132 height 10
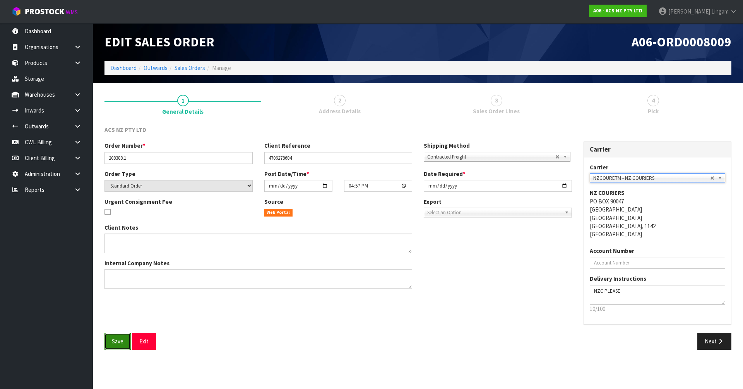
click at [117, 344] on span "Save" at bounding box center [118, 341] width 12 height 7
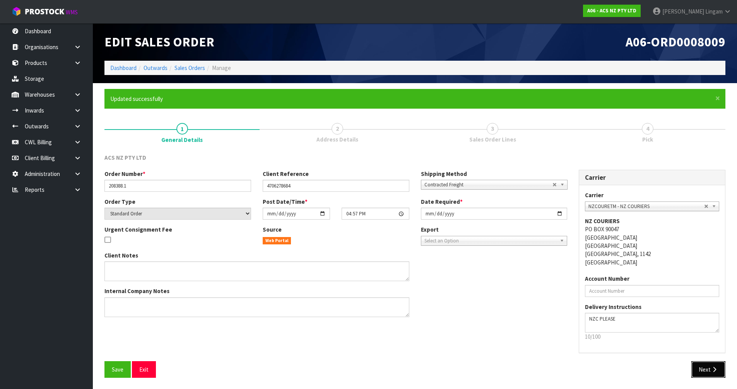
click at [705, 373] on button "Next" at bounding box center [709, 370] width 34 height 17
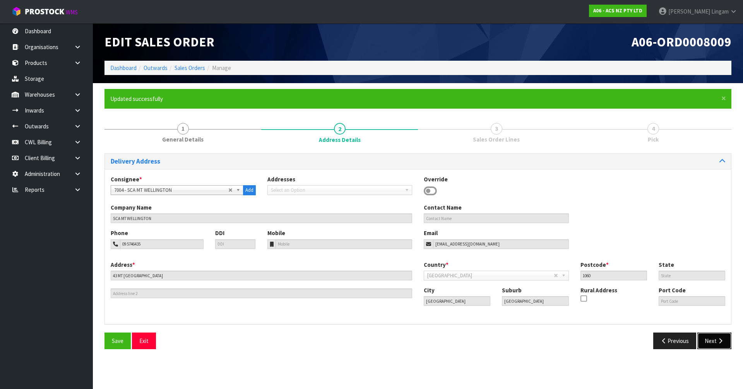
click at [709, 345] on button "Next" at bounding box center [715, 341] width 34 height 17
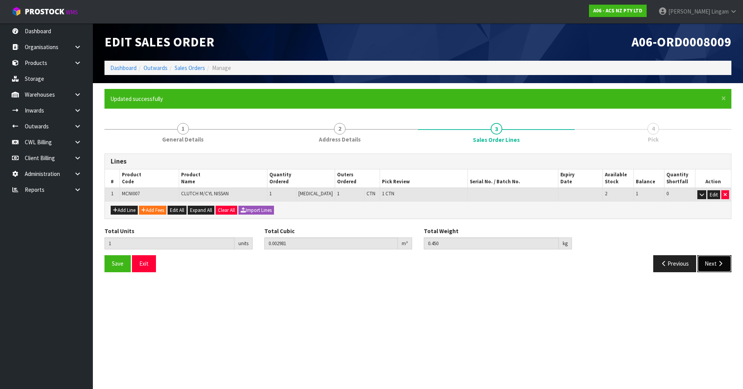
click at [707, 263] on button "Next" at bounding box center [715, 264] width 34 height 17
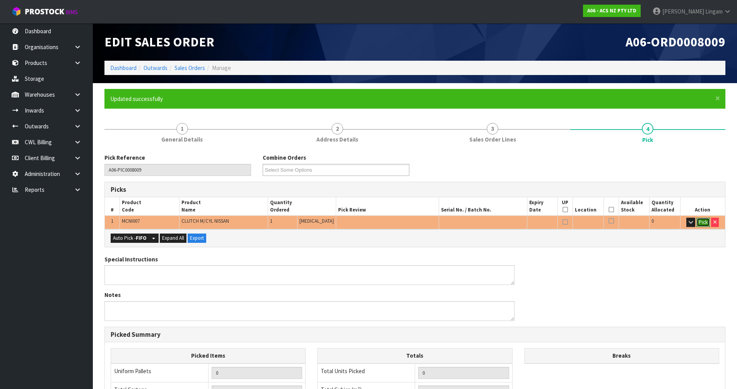
click at [701, 223] on button "Pick" at bounding box center [704, 222] width 14 height 9
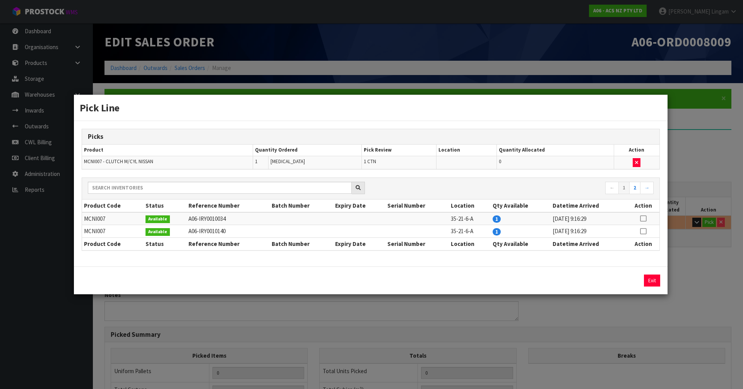
click at [645, 219] on icon at bounding box center [643, 219] width 6 height 0
click at [630, 278] on button "Assign Pick" at bounding box center [626, 281] width 32 height 12
type input "1"
type input "0.002981"
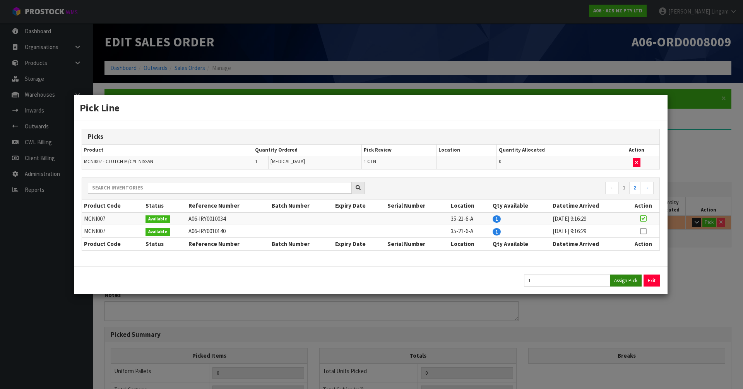
type input "0.45"
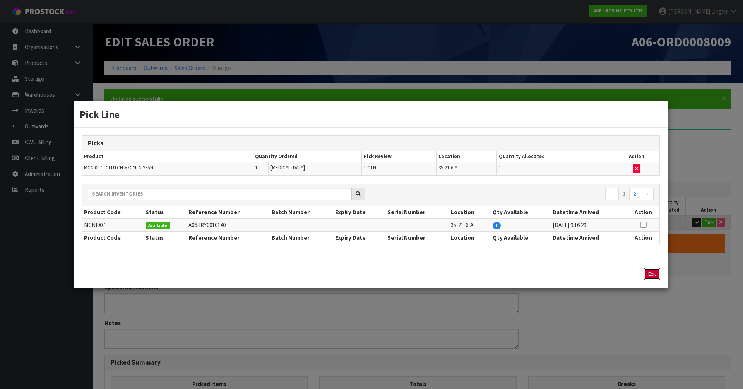
click at [650, 269] on button "Exit" at bounding box center [652, 274] width 16 height 12
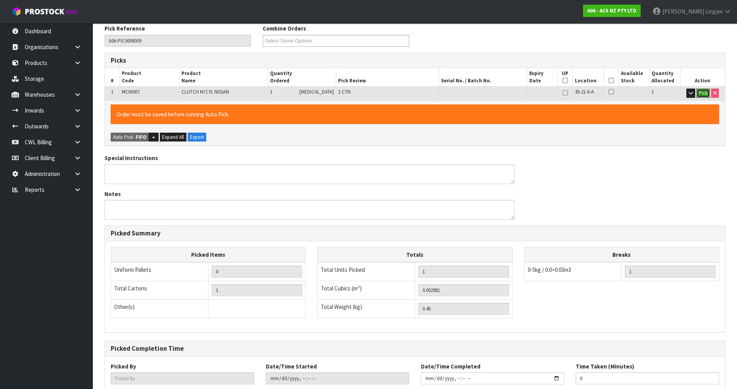
scroll to position [179, 0]
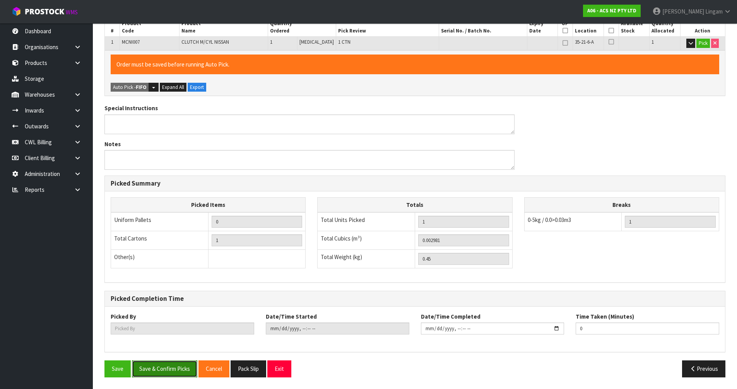
click at [156, 369] on button "Save & Confirm Picks" at bounding box center [164, 369] width 65 height 17
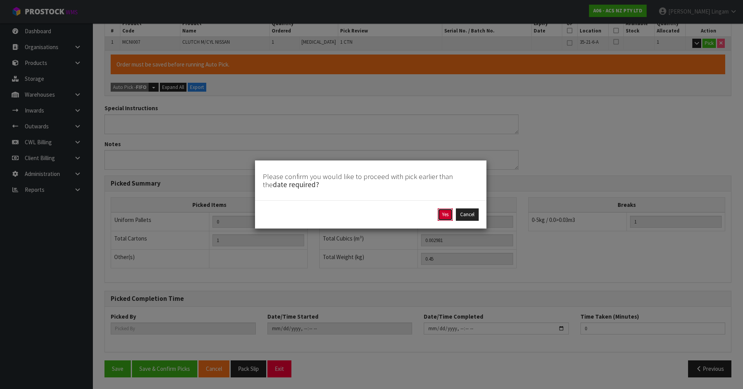
click at [450, 216] on button "Yes" at bounding box center [445, 215] width 15 height 12
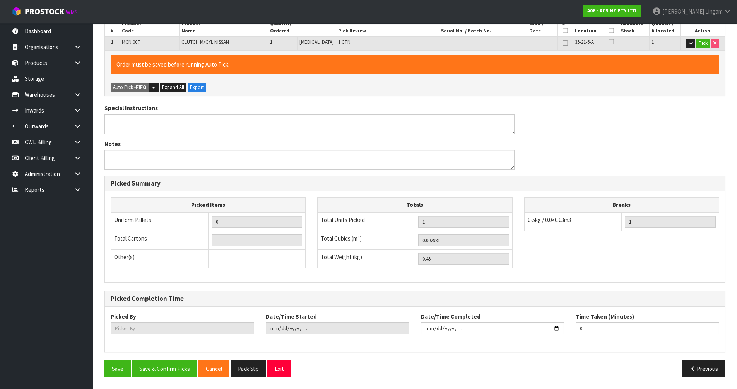
scroll to position [0, 0]
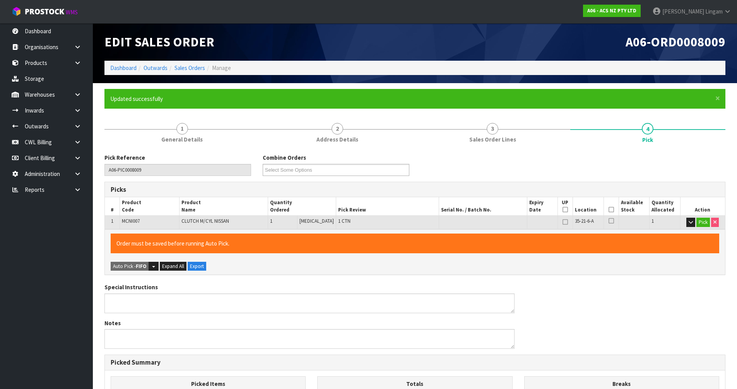
type input "[PERSON_NAME]"
type input "2025-09-28T18:40:41"
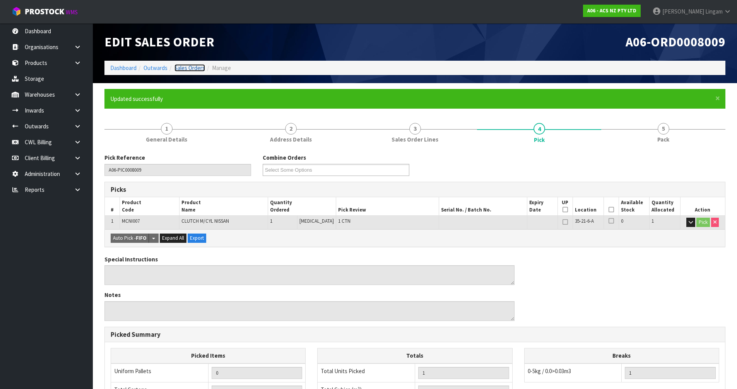
click at [189, 67] on link "Sales Orders" at bounding box center [190, 67] width 31 height 7
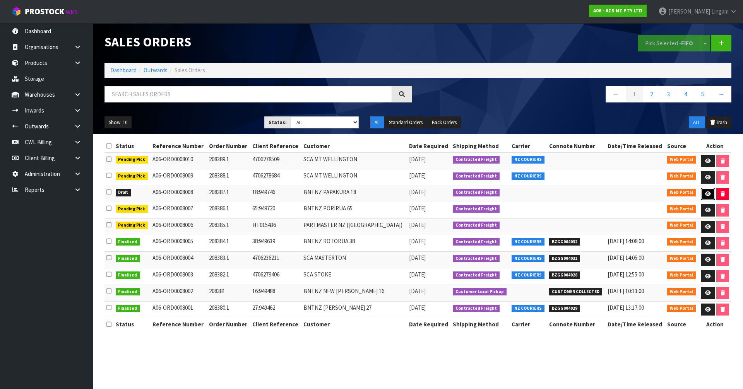
click at [705, 196] on icon at bounding box center [708, 194] width 6 height 5
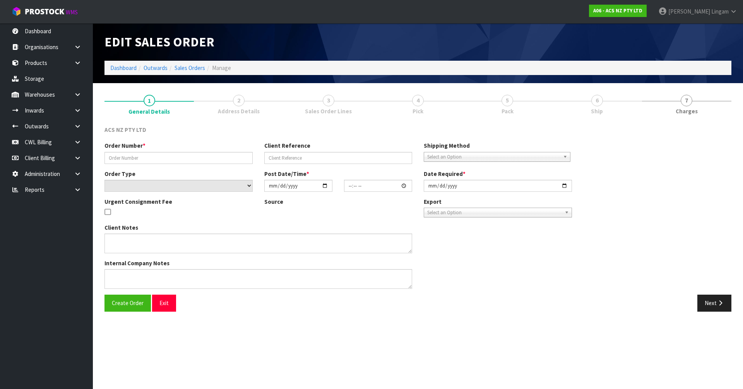
type input "208387.1"
type input "18:949746"
select select "number:0"
type input "[DATE]"
type input "16:42:00.000"
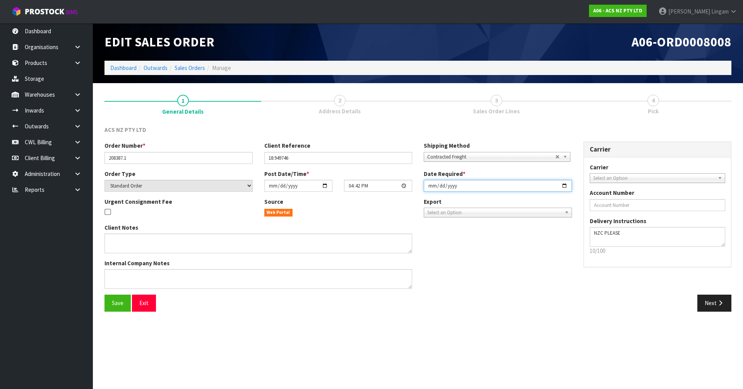
click at [432, 185] on input "[DATE]" at bounding box center [498, 186] width 148 height 12
type input "[DATE]"
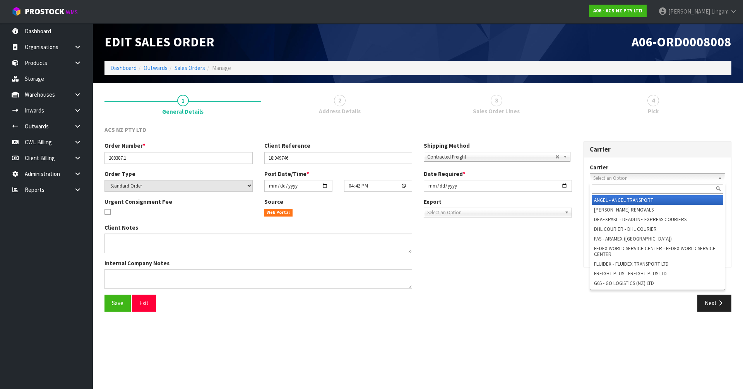
click at [607, 178] on span "Select an Option" at bounding box center [654, 178] width 122 height 9
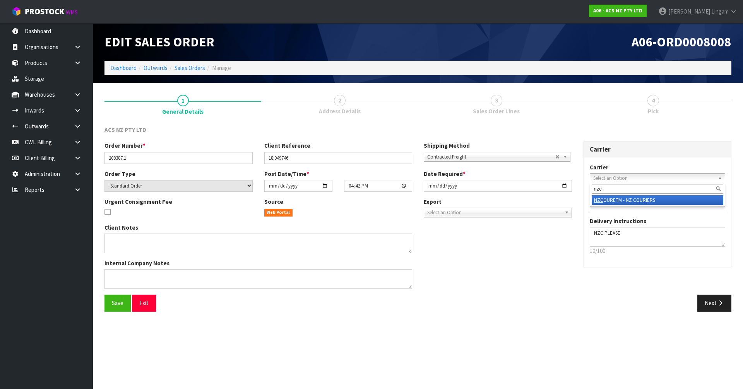
type input "nzc"
click at [624, 202] on li "NZC OURETM - NZ COURIERS" at bounding box center [658, 201] width 132 height 10
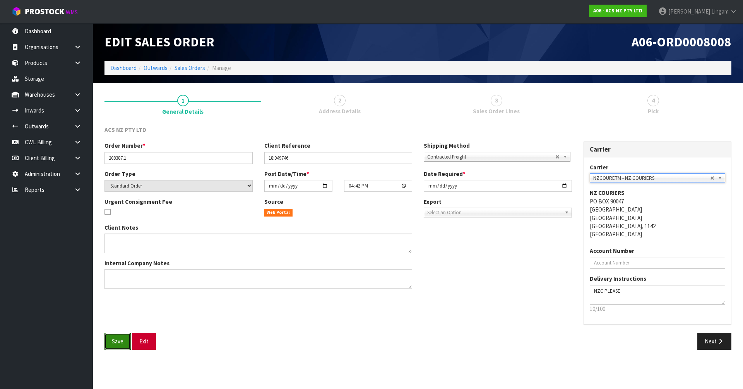
drag, startPoint x: 111, startPoint y: 348, endPoint x: 141, endPoint y: 340, distance: 31.0
click at [111, 347] on button "Save" at bounding box center [118, 341] width 26 height 17
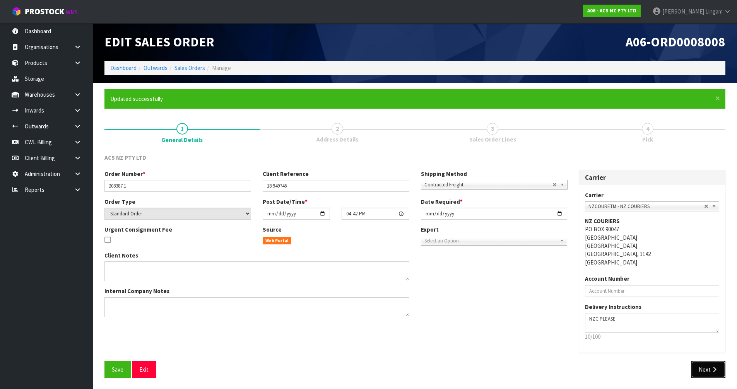
click at [705, 367] on button "Next" at bounding box center [709, 370] width 34 height 17
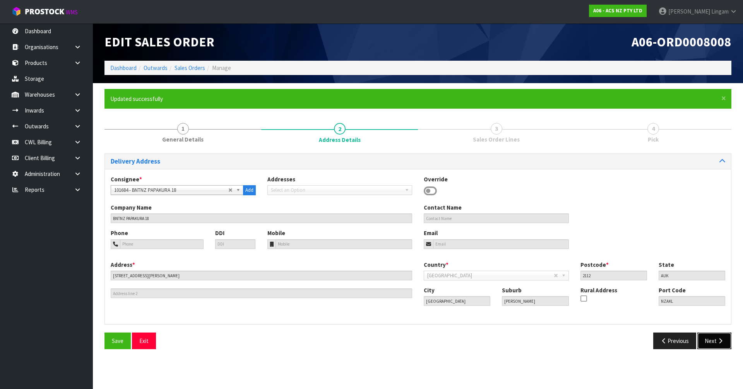
click at [708, 340] on button "Next" at bounding box center [715, 341] width 34 height 17
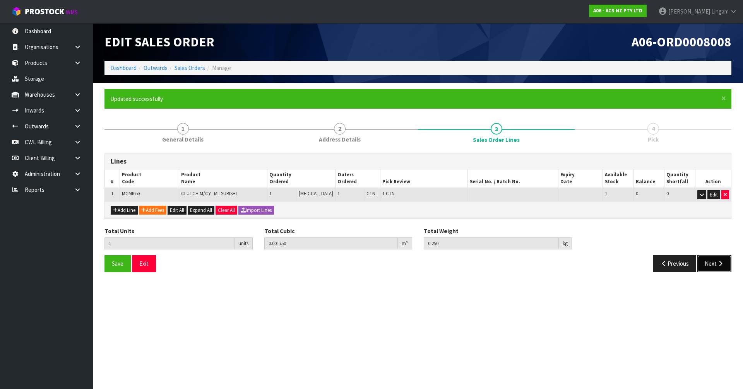
click at [711, 261] on button "Next" at bounding box center [715, 264] width 34 height 17
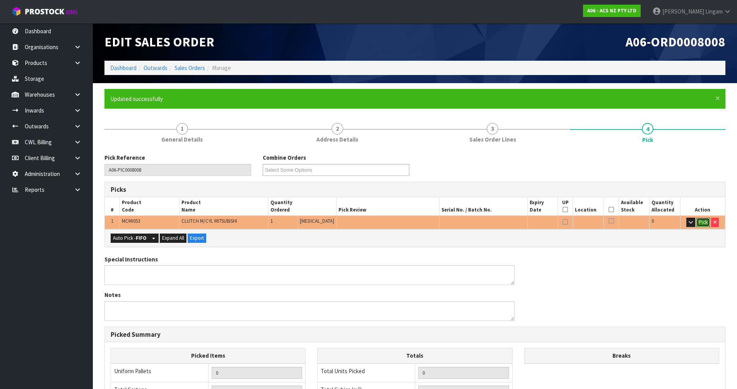
click at [703, 221] on button "Pick" at bounding box center [704, 222] width 14 height 9
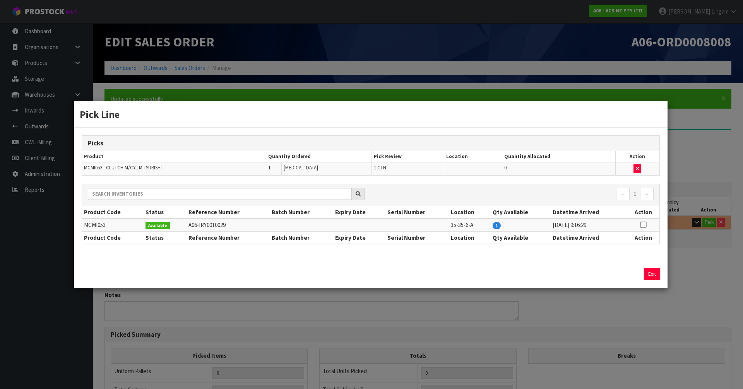
click at [642, 225] on icon at bounding box center [643, 225] width 6 height 0
click at [633, 276] on button "Assign Pick" at bounding box center [626, 274] width 32 height 12
type input "1"
type input "0.00175"
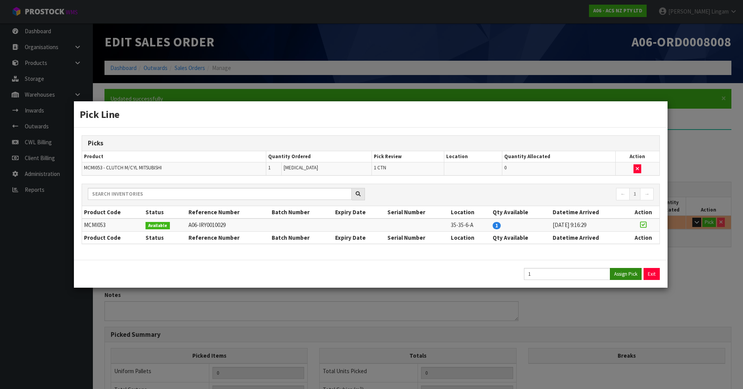
type input "0.25"
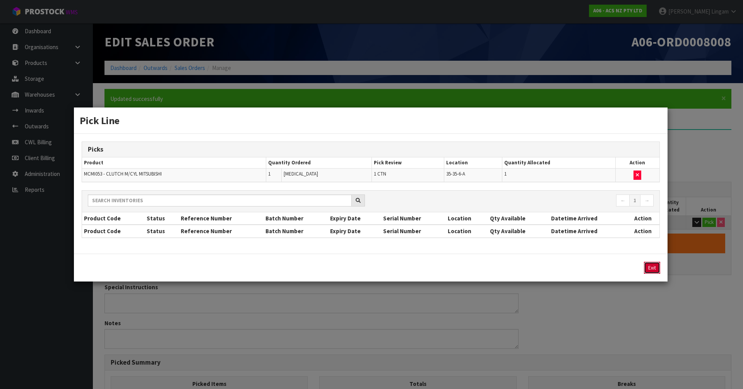
click at [654, 269] on button "Exit" at bounding box center [652, 268] width 16 height 12
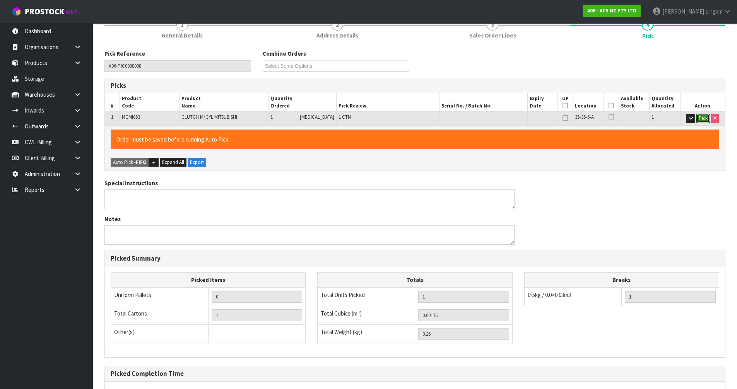
scroll to position [179, 0]
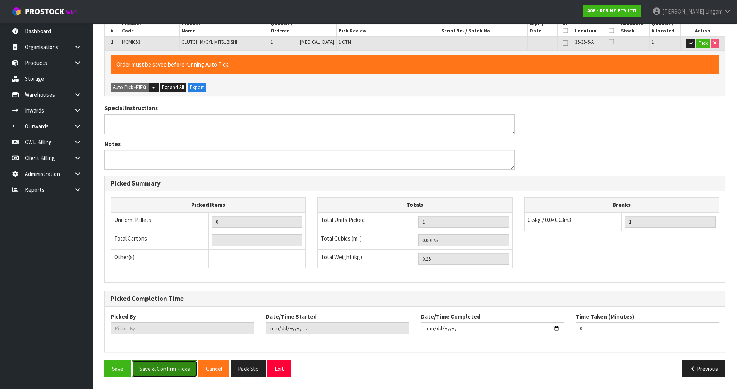
click at [175, 365] on button "Save & Confirm Picks" at bounding box center [164, 369] width 65 height 17
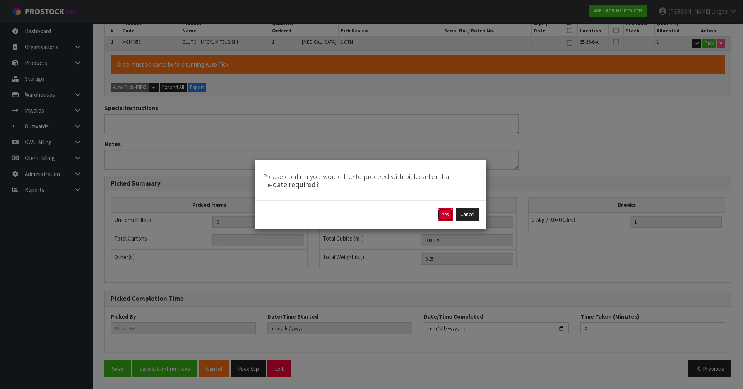
click at [446, 219] on button "Yes" at bounding box center [445, 215] width 15 height 12
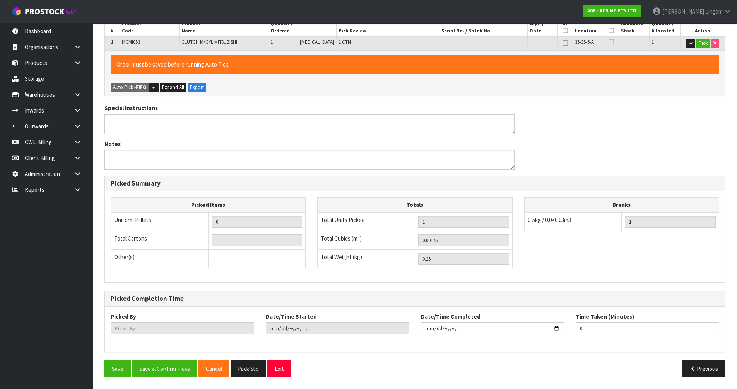
scroll to position [0, 0]
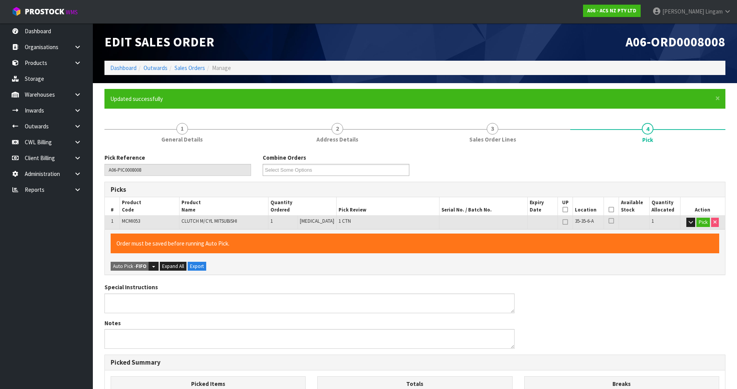
type input "[PERSON_NAME]"
type input "2025-09-28T18:41:22"
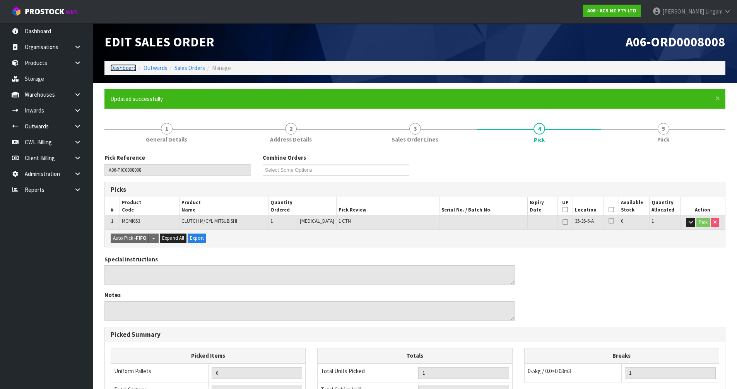
click at [118, 67] on link "Dashboard" at bounding box center [123, 67] width 26 height 7
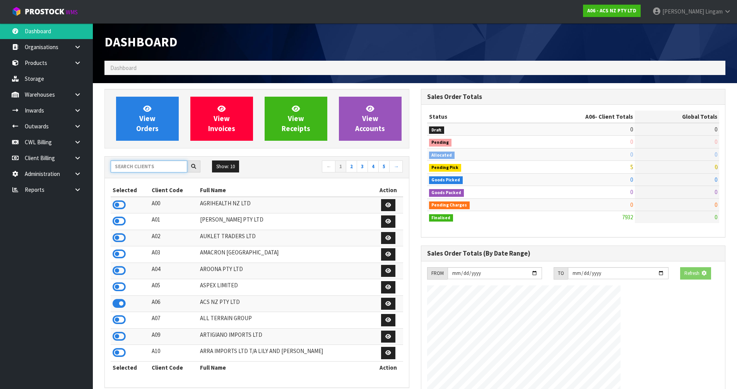
click at [132, 166] on input "text" at bounding box center [149, 167] width 77 height 12
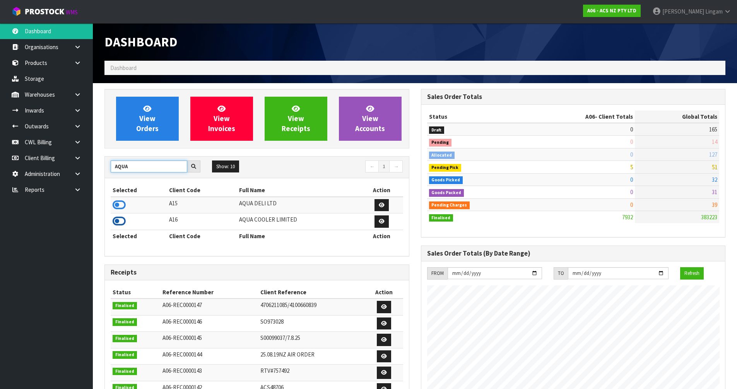
type input "AQUA"
click at [115, 222] on icon at bounding box center [119, 222] width 13 height 12
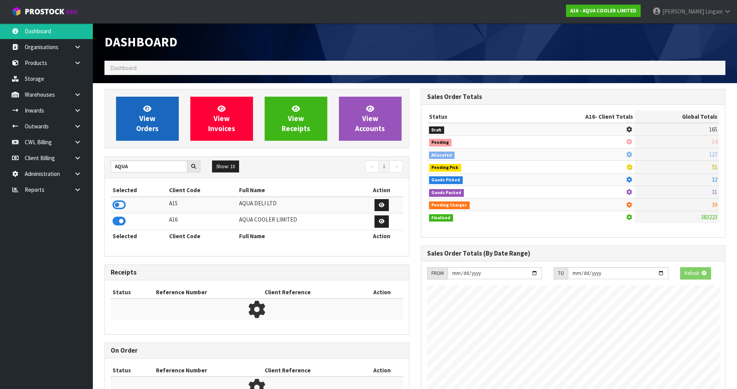
scroll to position [549, 316]
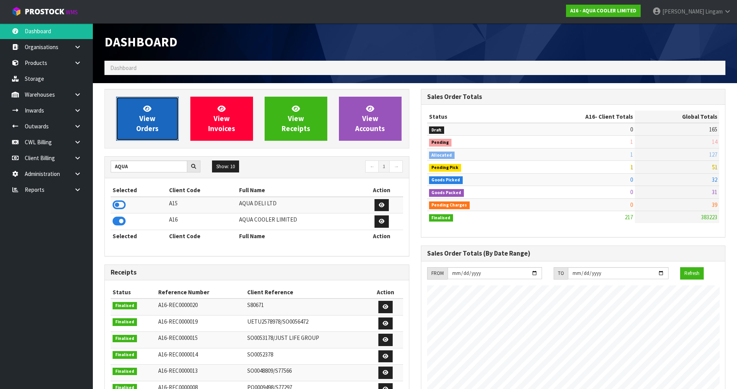
click at [150, 129] on span "View Orders" at bounding box center [147, 118] width 22 height 29
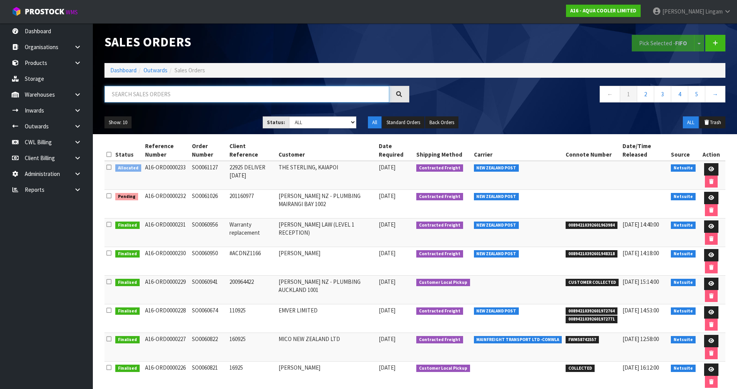
click at [302, 93] on input "text" at bounding box center [247, 94] width 285 height 17
paste input "SO0060531"
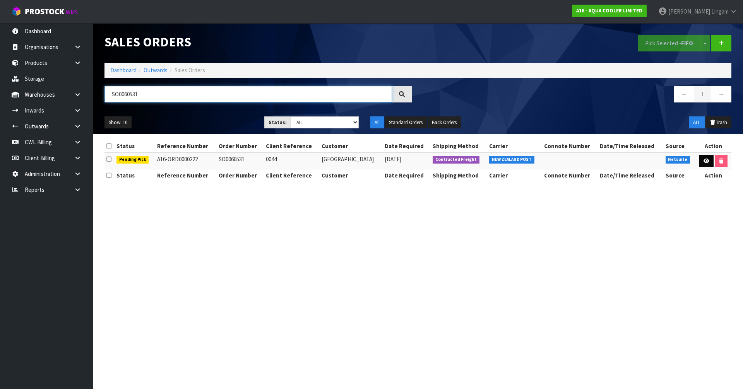
type input "SO0060531"
click at [709, 164] on link at bounding box center [707, 161] width 14 height 12
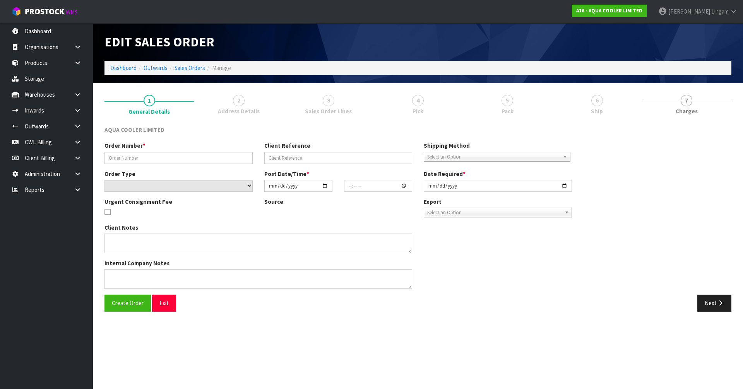
type input "SO0060531"
type input "0044"
select select "number:0"
type input "2025-09-09"
type input "21:30:08.000"
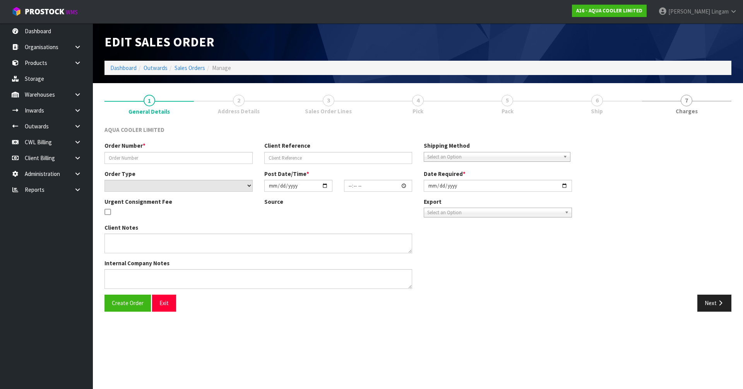
type input "[DATE]"
type textarea "WE ARE AWAITING TO CONFIRM IF THEY ARE HAPPY WITH THE WHITE THEN WE WILL CHANGE…"
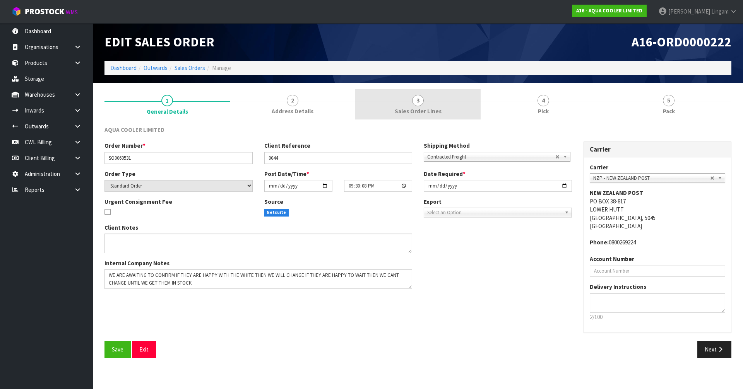
click at [430, 106] on link "3 Sales Order Lines" at bounding box center [417, 104] width 125 height 31
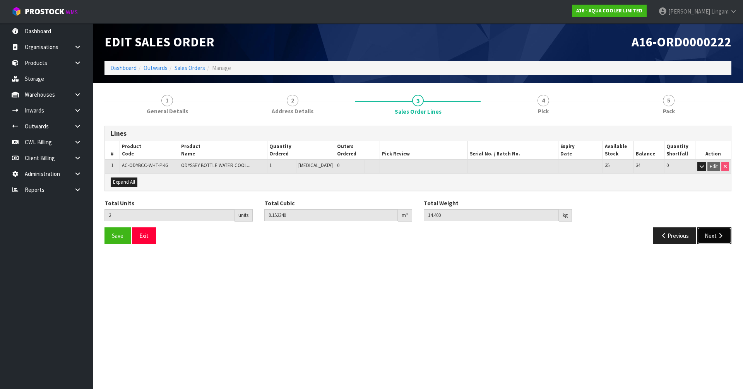
click at [705, 235] on button "Next" at bounding box center [715, 236] width 34 height 17
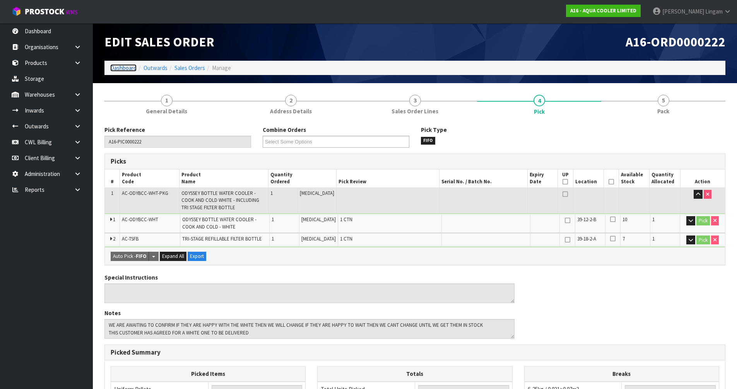
click at [128, 66] on link "Dashboard" at bounding box center [123, 67] width 26 height 7
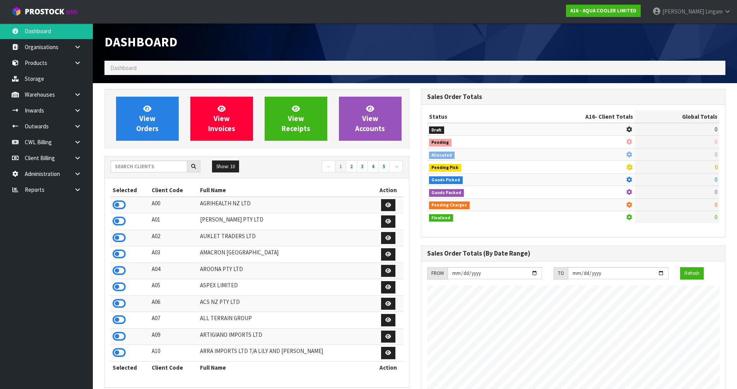
scroll to position [549, 316]
click at [139, 167] on input "text" at bounding box center [149, 167] width 77 height 12
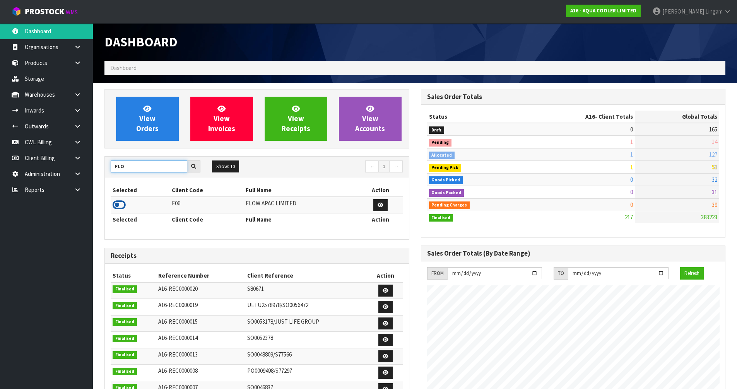
type input "FLO"
click at [115, 209] on icon at bounding box center [119, 205] width 13 height 12
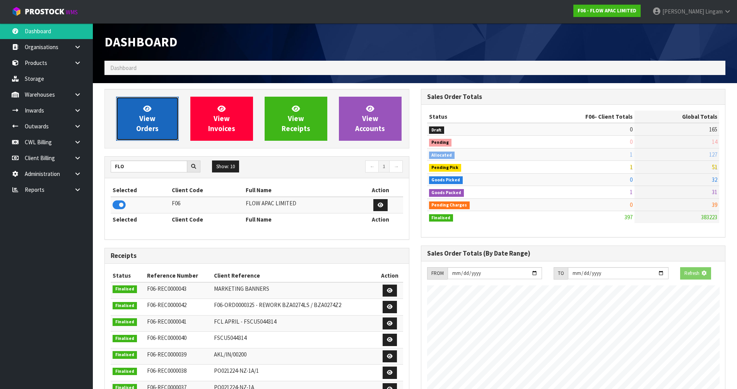
scroll to position [587, 316]
click at [159, 130] on link "View Orders" at bounding box center [147, 119] width 63 height 44
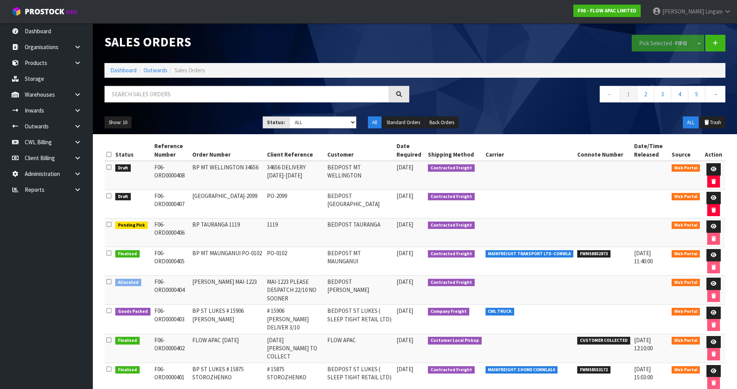
click at [712, 191] on td at bounding box center [714, 204] width 24 height 29
click at [711, 196] on icon at bounding box center [714, 198] width 6 height 5
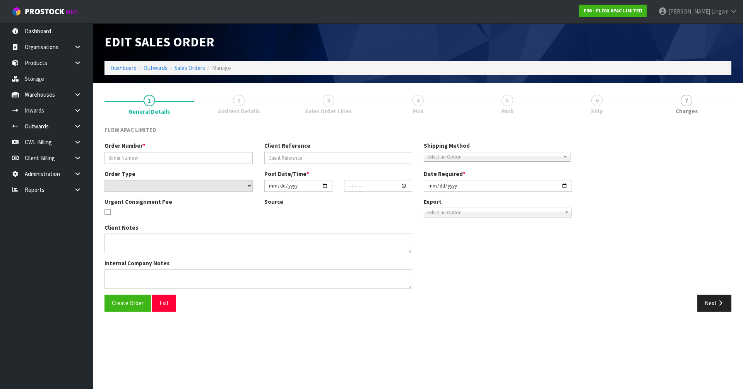
type input "BP WAIRAU PARK PO-2099"
type input "PO-2099"
select select "number:0"
type input "[DATE]"
type input "00:40:00.000"
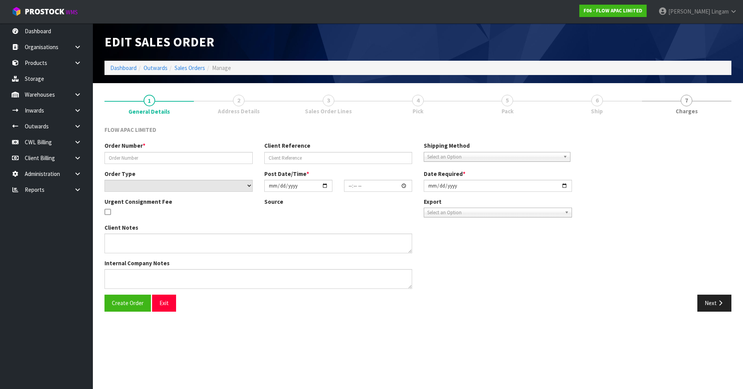
type input "[DATE]"
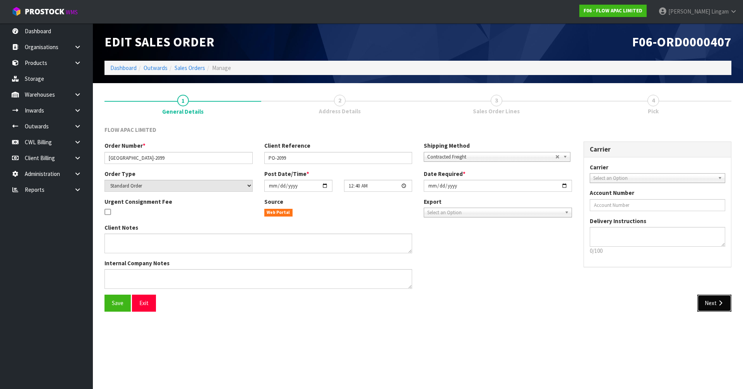
click at [720, 306] on icon "button" at bounding box center [720, 303] width 7 height 6
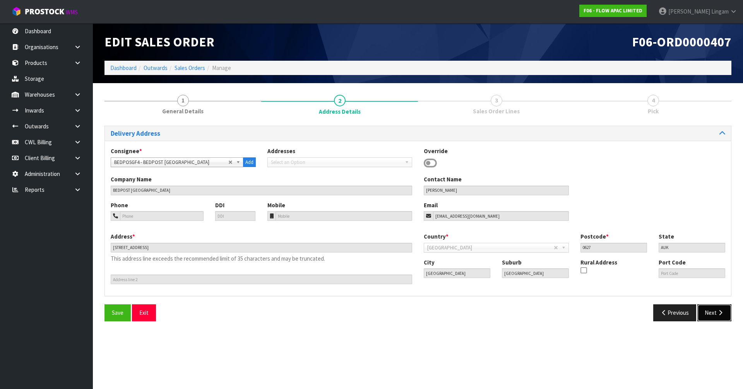
click at [711, 319] on button "Next" at bounding box center [715, 313] width 34 height 17
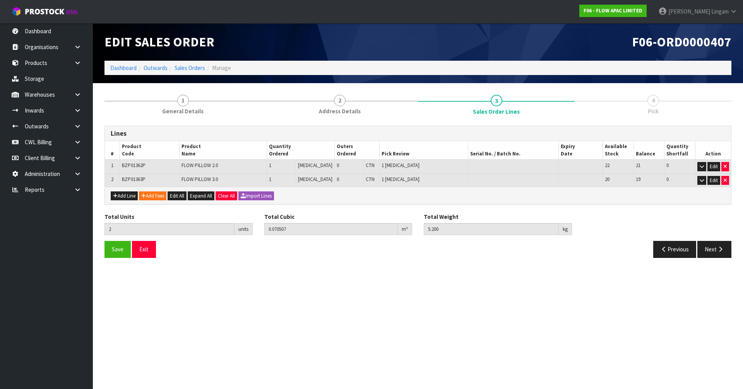
click at [714, 240] on div "Total Units 2 units Total Cubic 0.070507 m³ Total Weight 5.200 kg" at bounding box center [418, 227] width 639 height 28
click at [712, 247] on button "Next" at bounding box center [715, 249] width 34 height 17
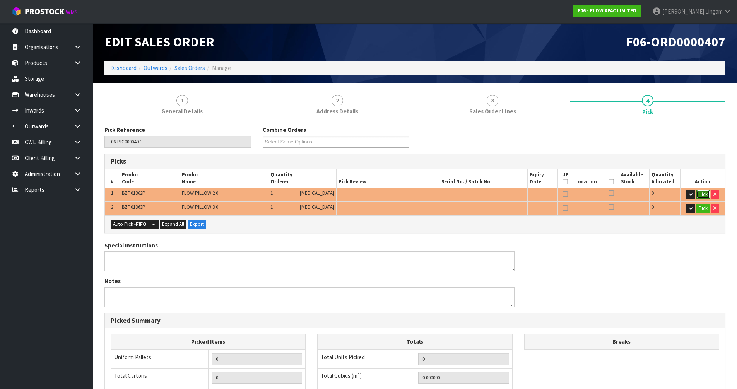
click at [700, 198] on button "Pick" at bounding box center [704, 194] width 14 height 9
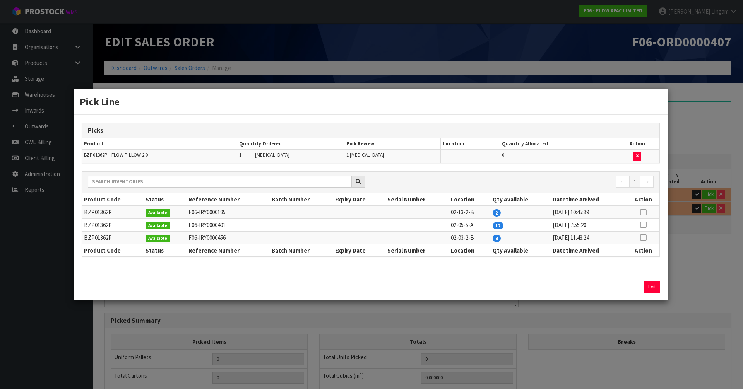
click at [645, 213] on icon at bounding box center [643, 213] width 6 height 0
click at [630, 289] on button "Assign Pick" at bounding box center [626, 287] width 32 height 12
type input "Piece x 1"
type input "1"
type input "0.033345"
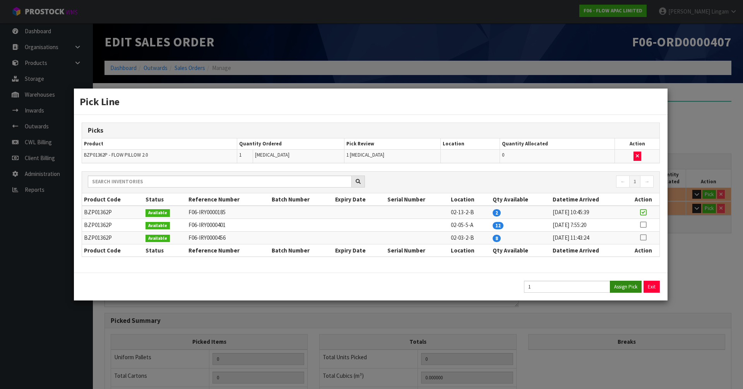
type input "2.7"
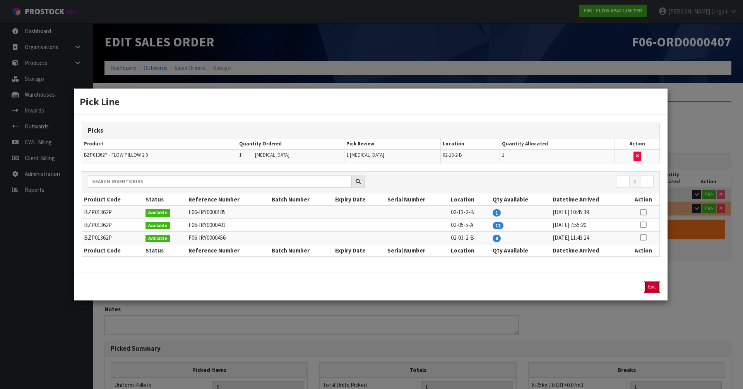
click at [659, 287] on button "Exit" at bounding box center [652, 287] width 16 height 12
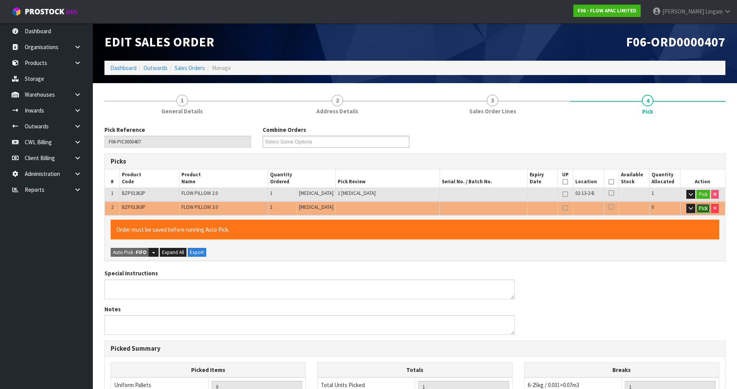
click at [703, 206] on button "Pick" at bounding box center [704, 208] width 14 height 9
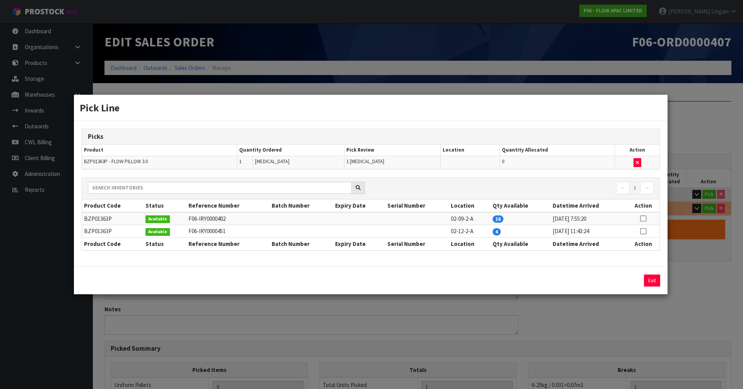
click at [642, 232] on icon at bounding box center [643, 232] width 6 height 0
click at [624, 279] on button "Assign Pick" at bounding box center [626, 281] width 32 height 12
type input "Piece x 2"
type input "2"
type input "0.070507"
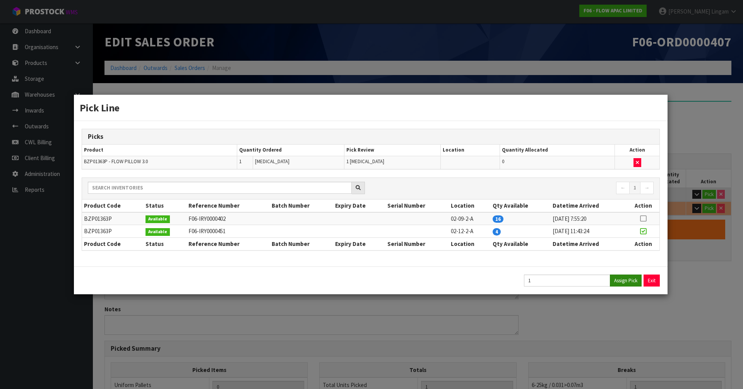
type input "5.2"
click at [648, 276] on button "Exit" at bounding box center [652, 281] width 16 height 12
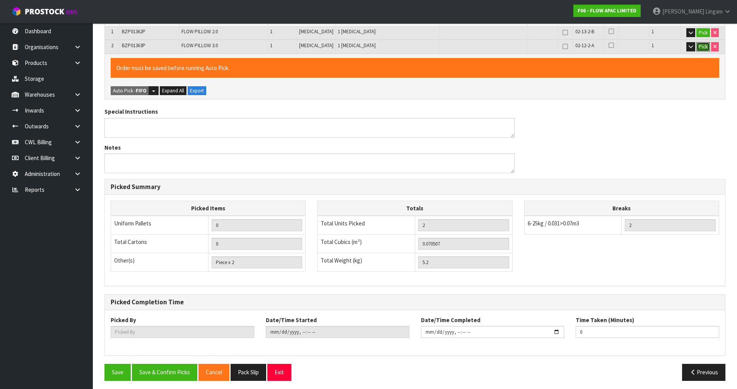
scroll to position [165, 0]
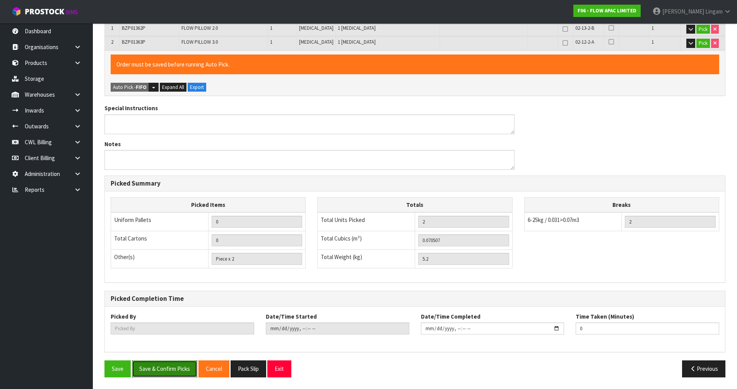
click at [164, 371] on button "Save & Confirm Picks" at bounding box center [164, 369] width 65 height 17
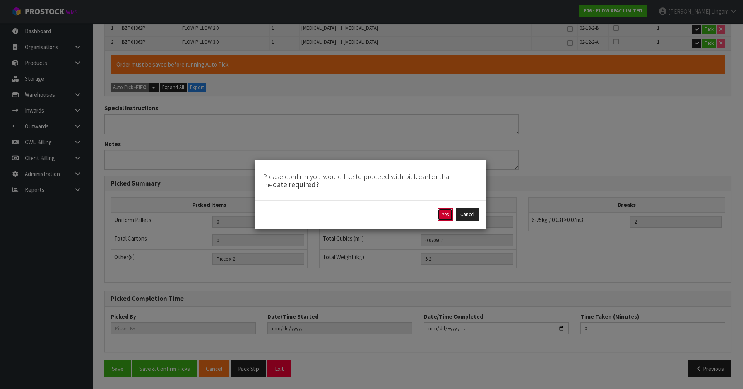
click at [443, 218] on button "Yes" at bounding box center [445, 215] width 15 height 12
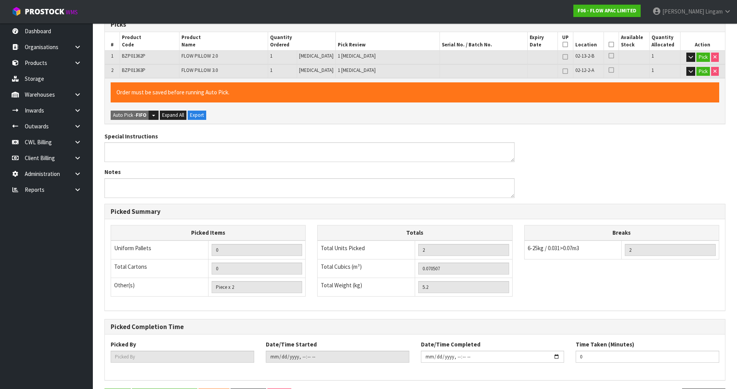
scroll to position [0, 0]
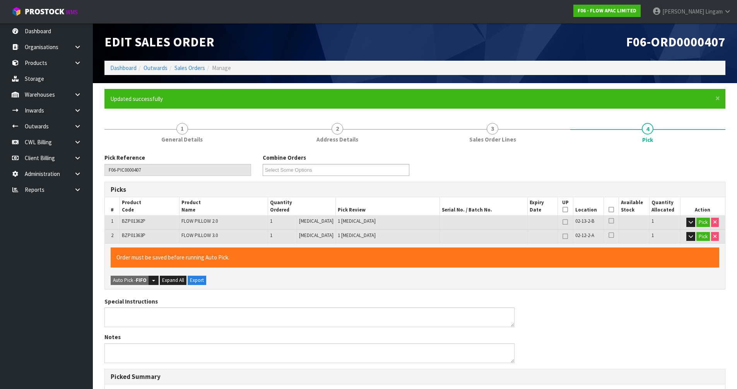
type input "[PERSON_NAME]"
type input "2025-09-28T18:46:01"
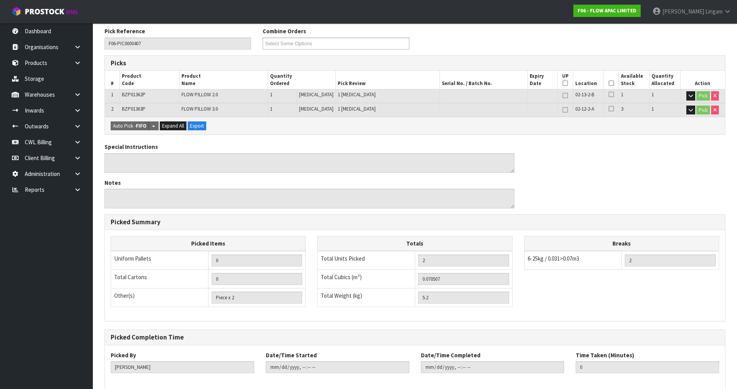
scroll to position [165, 0]
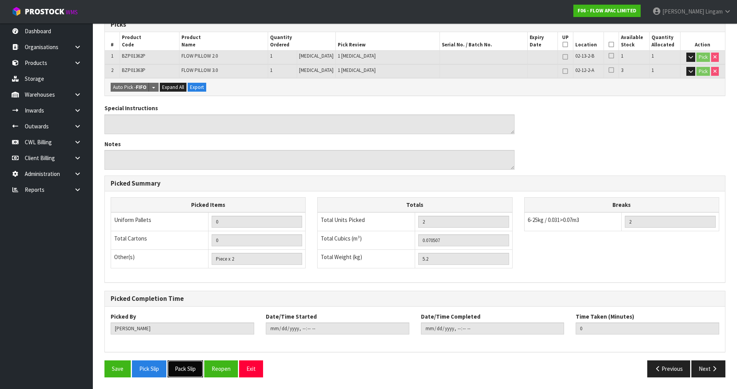
click at [187, 370] on button "Pack Slip" at bounding box center [186, 369] width 36 height 17
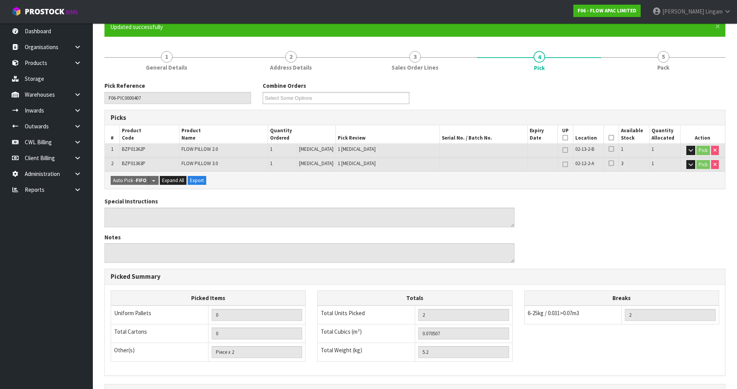
scroll to position [0, 0]
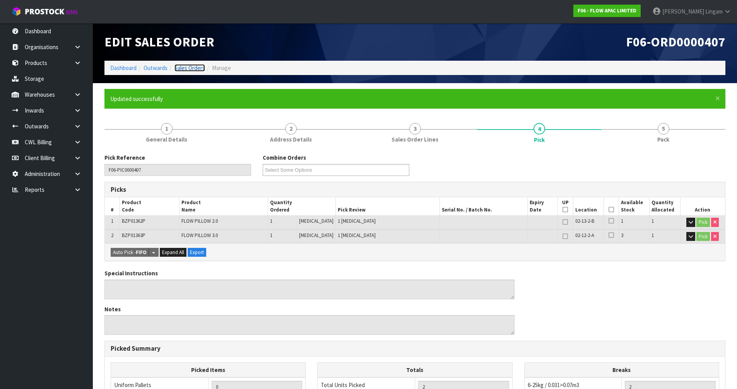
click at [196, 69] on link "Sales Orders" at bounding box center [190, 67] width 31 height 7
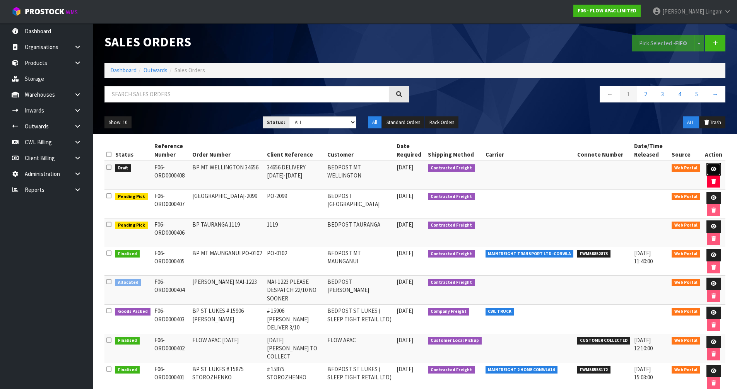
click at [713, 169] on icon at bounding box center [714, 169] width 6 height 5
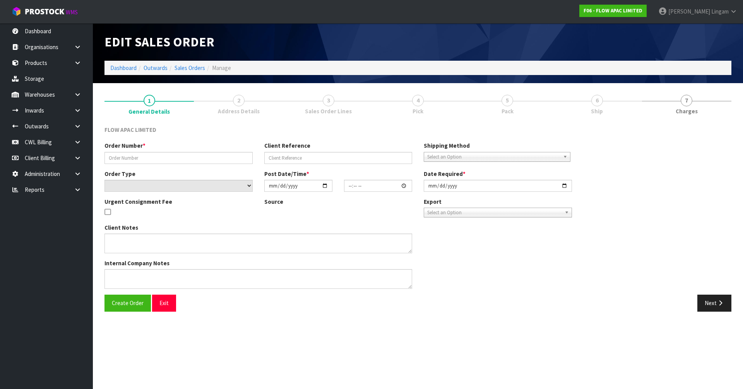
type input "BP MT WELLINGTON 34656"
type input "34656 DELIVERY 6-8 OCTOBER"
select select "number:0"
type input "[DATE]"
type input "03:43:00.000"
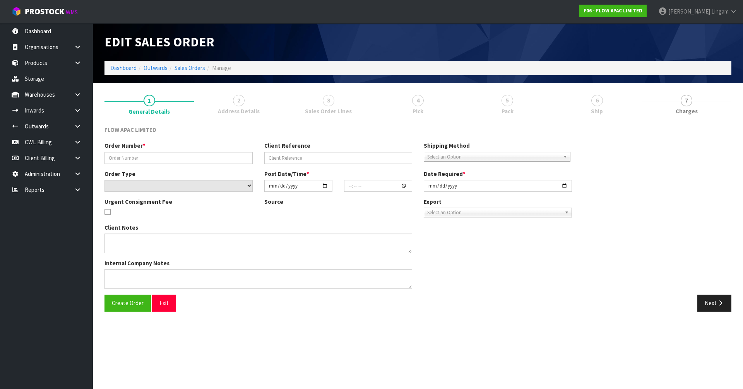
type input "2025-10-06"
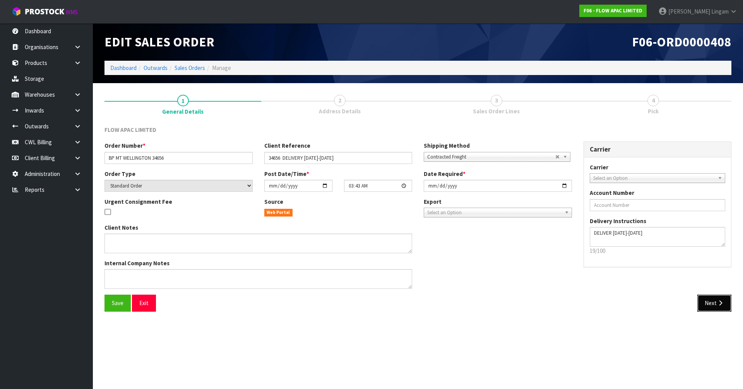
click at [710, 307] on button "Next" at bounding box center [715, 303] width 34 height 17
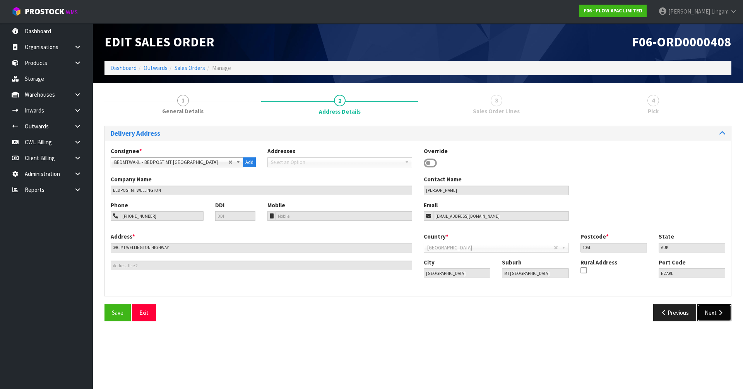
click at [708, 313] on button "Next" at bounding box center [715, 313] width 34 height 17
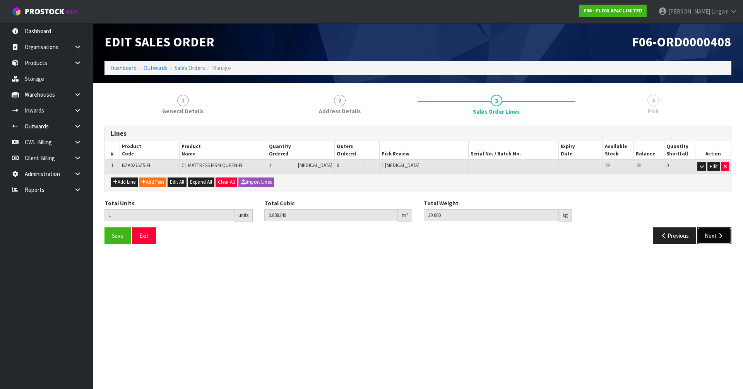
click at [712, 239] on button "Next" at bounding box center [715, 236] width 34 height 17
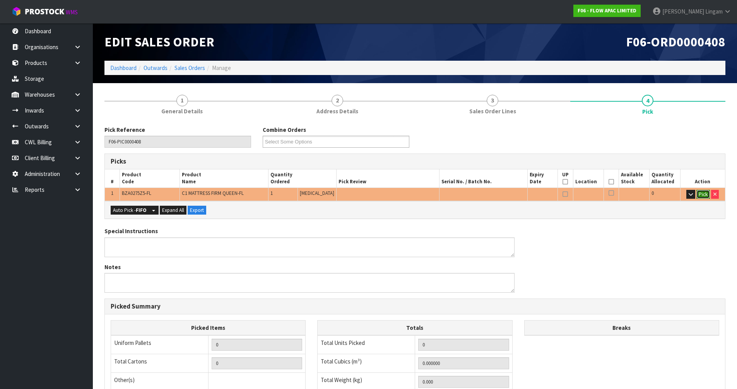
click at [701, 196] on button "Pick" at bounding box center [704, 194] width 14 height 9
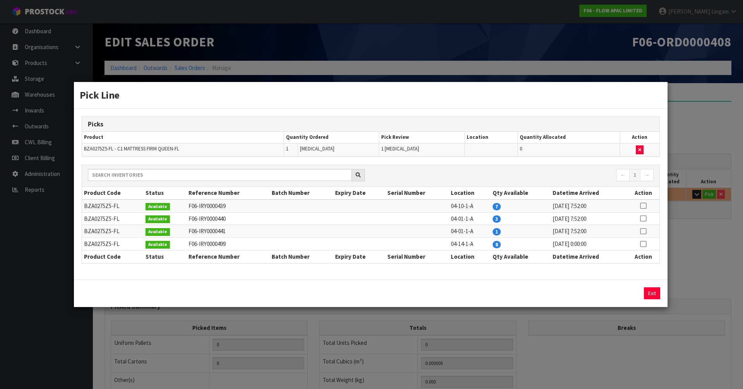
click at [645, 232] on icon at bounding box center [643, 232] width 6 height 0
click at [630, 292] on button "Assign Pick" at bounding box center [626, 294] width 32 height 12
type input "Piece x 1"
type input "1"
type input "0.83824"
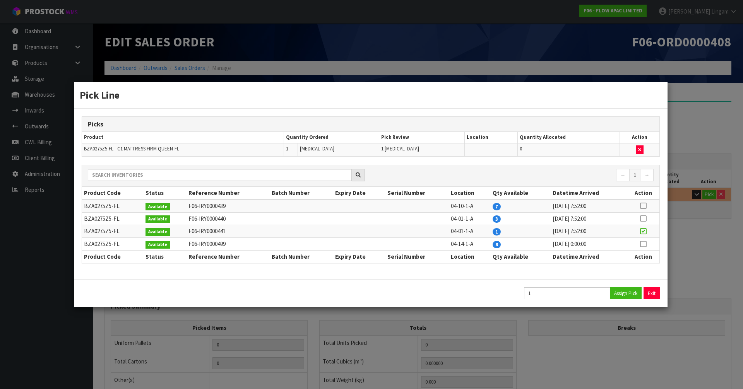
type input "29"
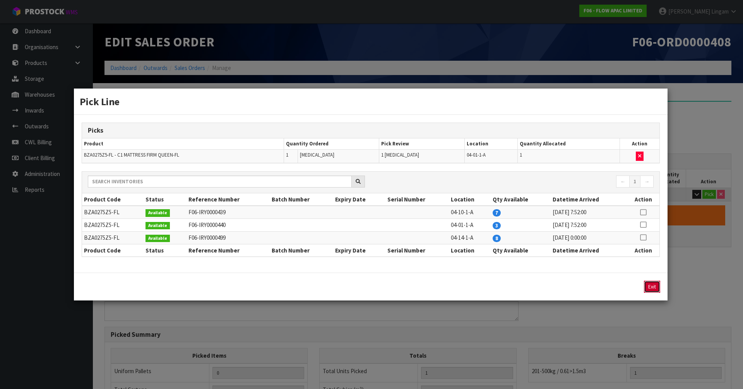
click at [650, 288] on button "Exit" at bounding box center [652, 287] width 16 height 12
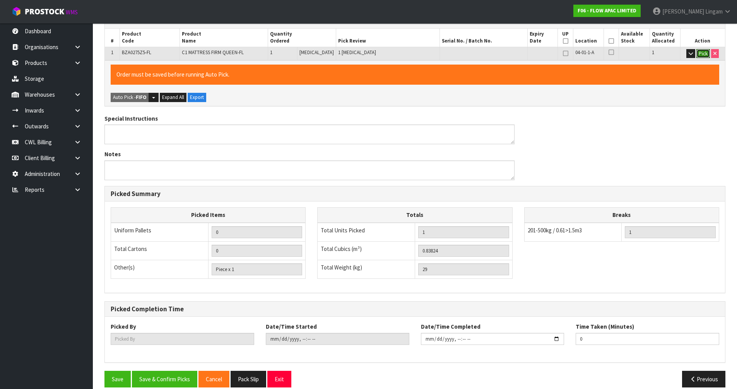
scroll to position [151, 0]
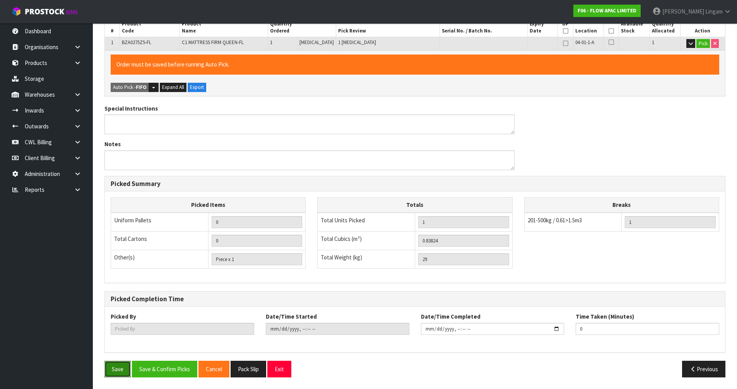
click at [118, 367] on button "Save" at bounding box center [118, 369] width 26 height 17
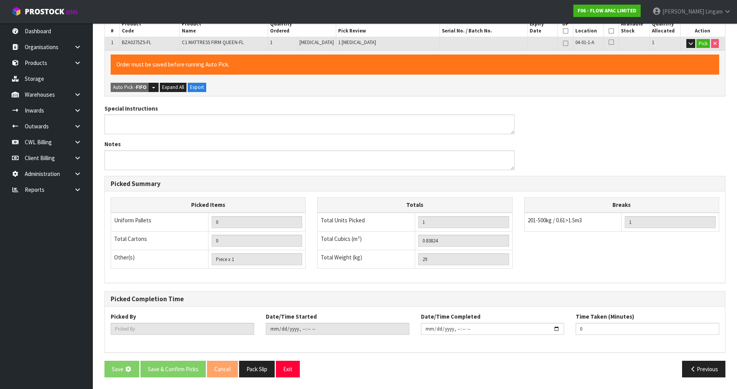
scroll to position [0, 0]
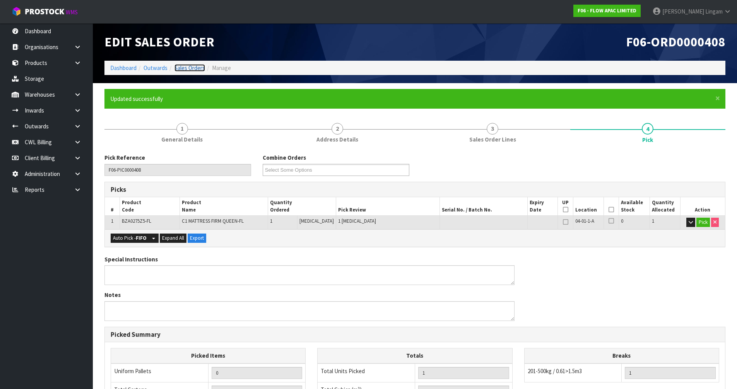
click at [191, 67] on link "Sales Orders" at bounding box center [190, 67] width 31 height 7
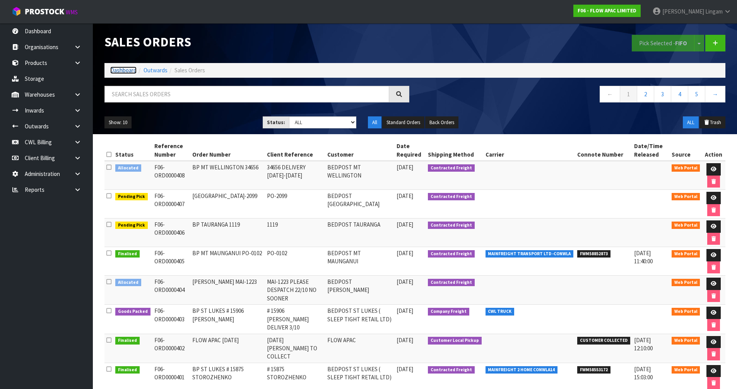
click at [125, 69] on link "Dashboard" at bounding box center [123, 70] width 26 height 7
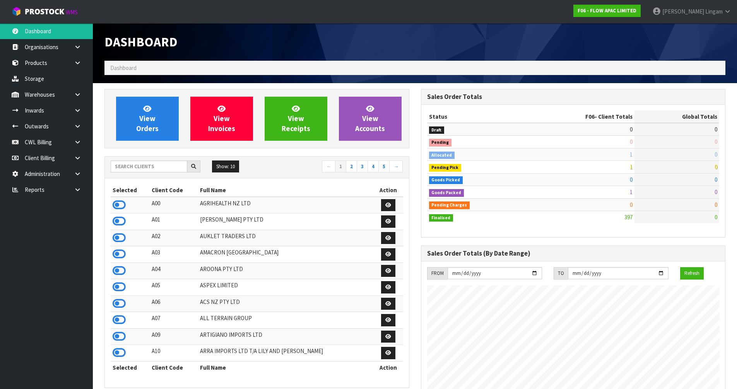
scroll to position [587, 316]
click at [170, 169] on input "text" at bounding box center [149, 167] width 77 height 12
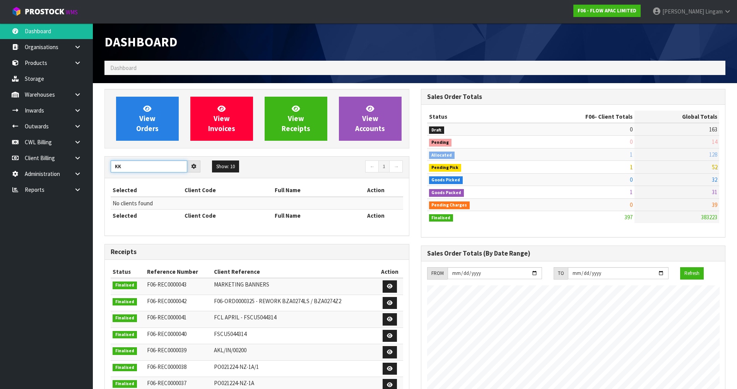
type input "K"
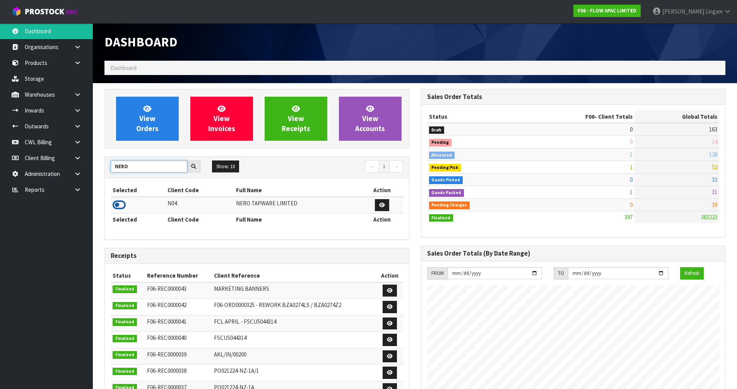
type input "NERO"
click at [120, 200] on icon at bounding box center [119, 205] width 13 height 12
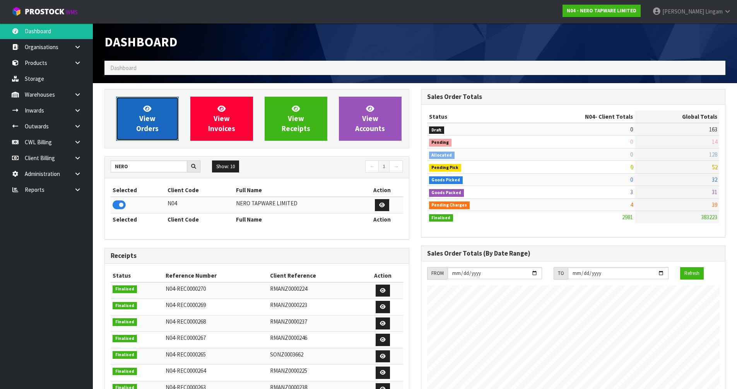
click at [155, 122] on link "View Orders" at bounding box center [147, 119] width 63 height 44
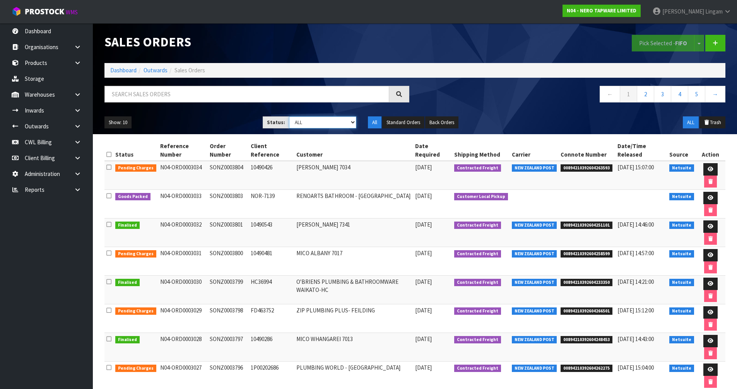
click at [337, 122] on select "Draft Pending Allocated Pending Pick Goods Picked Goods Packed Pending Charges …" at bounding box center [322, 123] width 67 height 12
select select "string:6"
click at [289, 117] on select "Draft Pending Allocated Pending Pick Goods Picked Goods Packed Pending Charges …" at bounding box center [322, 123] width 67 height 12
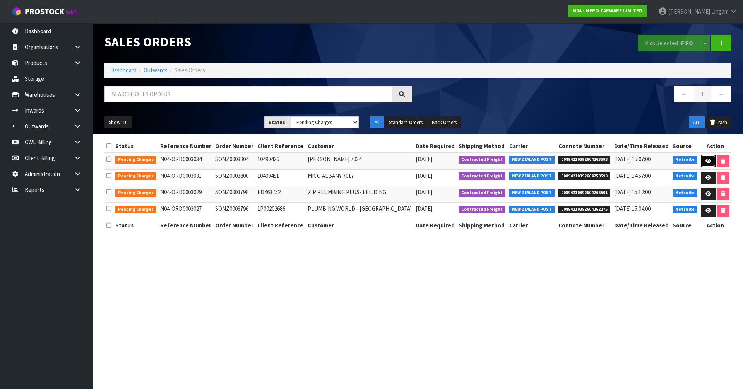
click at [707, 159] on icon at bounding box center [709, 161] width 6 height 5
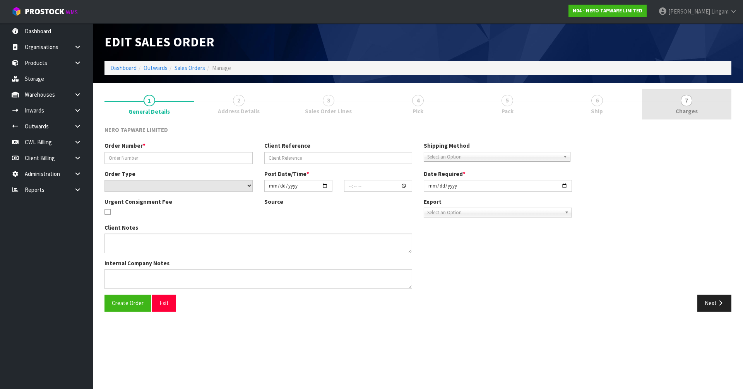
type input "SONZ0003804"
type input "10490426"
select select "number:0"
type input "[DATE]"
type input "14:45:07.000"
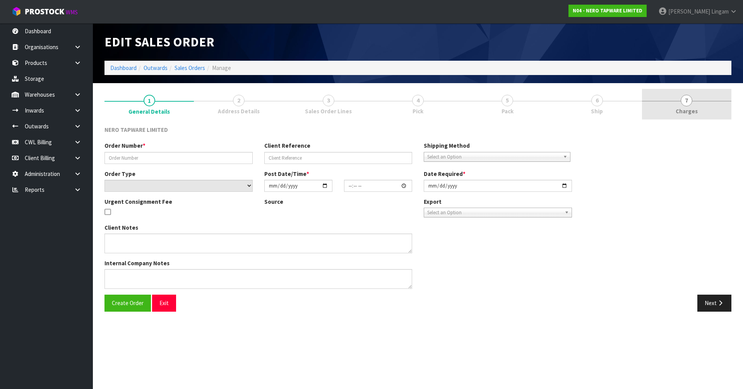
type input "[DATE]"
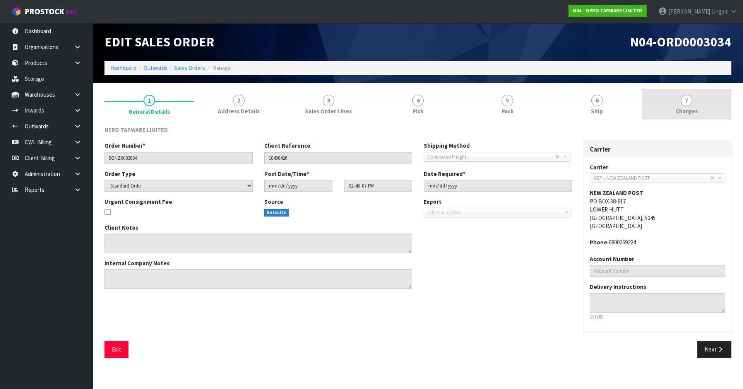
click at [703, 112] on link "7 [GEOGRAPHIC_DATA]" at bounding box center [686, 104] width 89 height 31
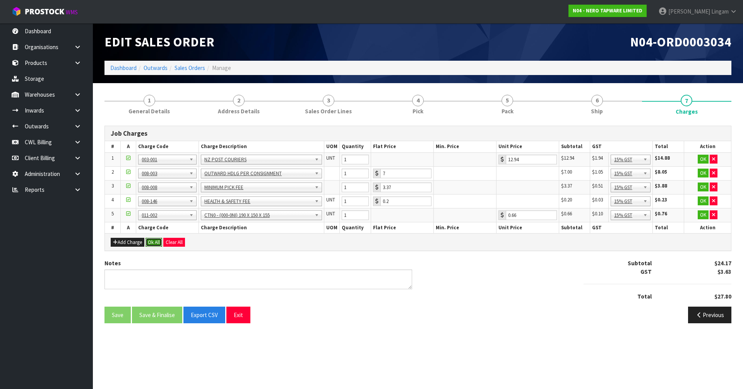
click at [155, 239] on button "Ok All" at bounding box center [154, 242] width 17 height 9
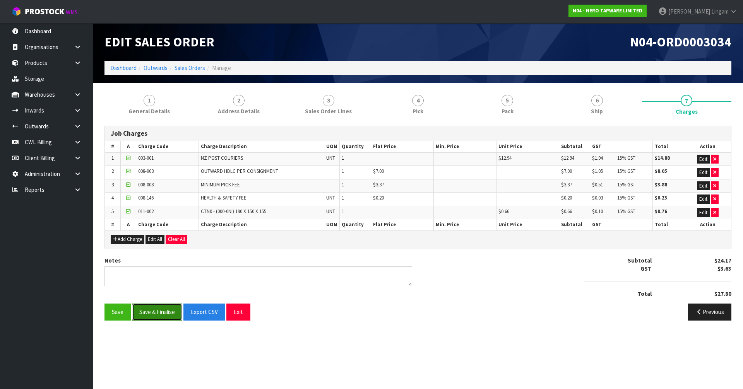
click at [163, 311] on button "Save & Finalise" at bounding box center [157, 312] width 50 height 17
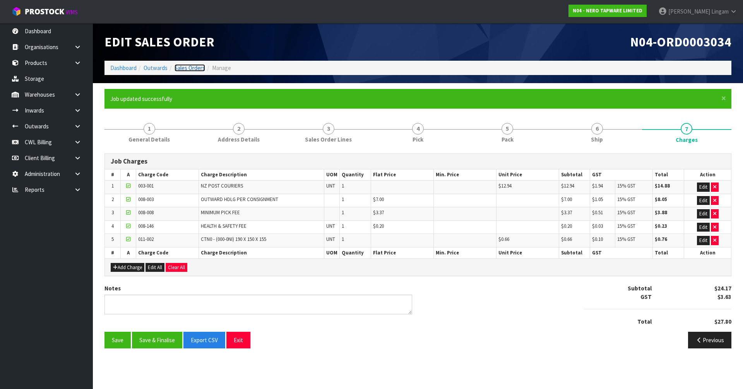
click at [202, 70] on link "Sales Orders" at bounding box center [190, 67] width 31 height 7
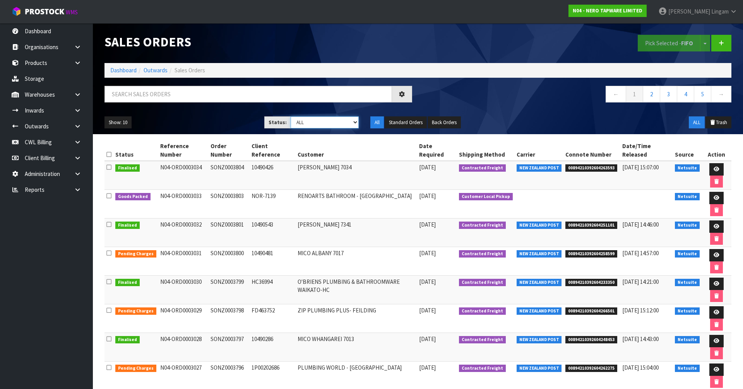
click at [343, 122] on select "Draft Pending Allocated Pending Pick Goods Picked Goods Packed Pending Charges …" at bounding box center [325, 123] width 69 height 12
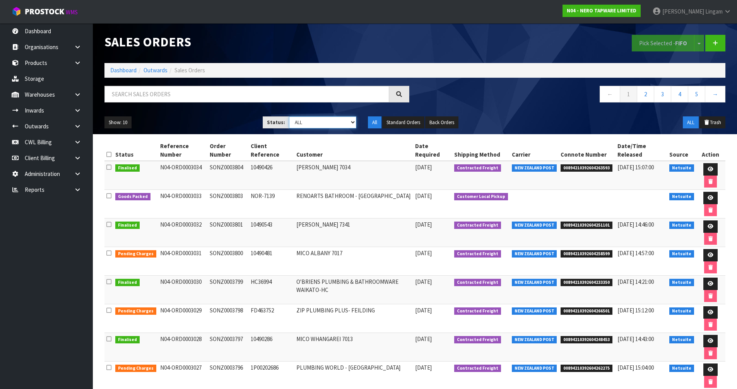
select select "string:6"
click at [289, 117] on select "Draft Pending Allocated Pending Pick Goods Picked Goods Packed Pending Charges …" at bounding box center [322, 123] width 67 height 12
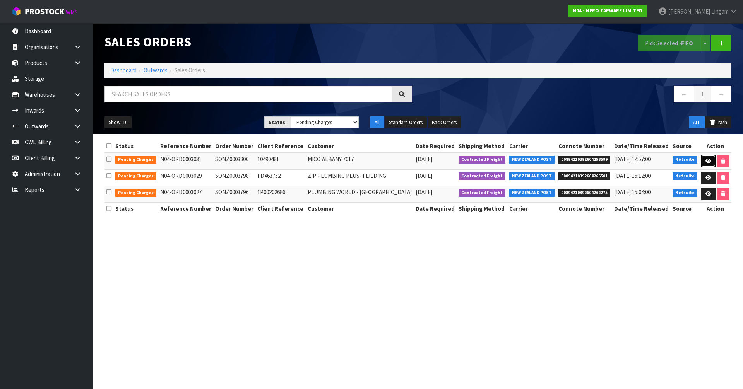
click at [703, 163] on link at bounding box center [708, 161] width 14 height 12
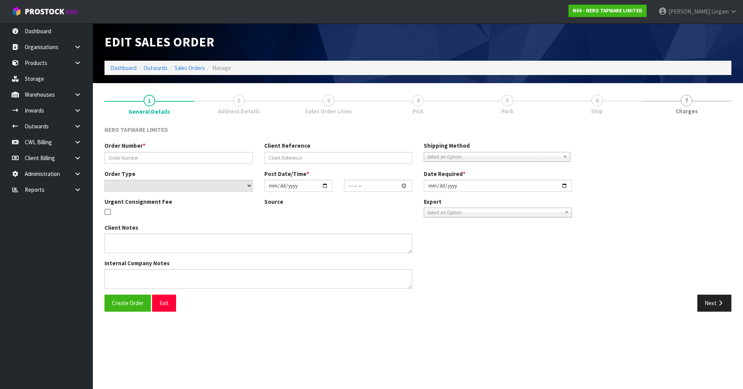
type input "SONZ0003800"
type input "10490481"
select select "number:0"
type input "[DATE]"
type input "13:30:06.000"
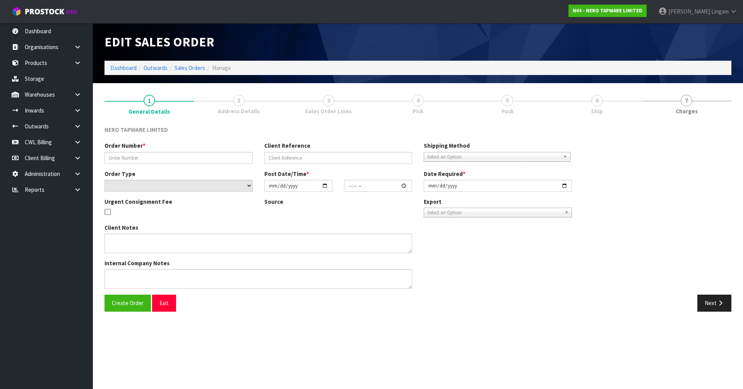
type input "[DATE]"
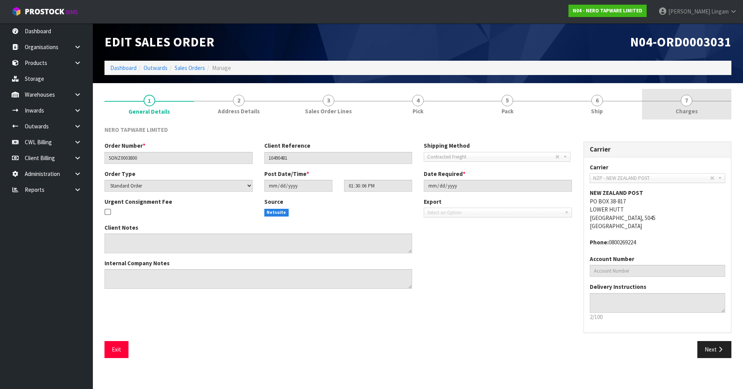
click at [711, 114] on link "7 [GEOGRAPHIC_DATA]" at bounding box center [686, 104] width 89 height 31
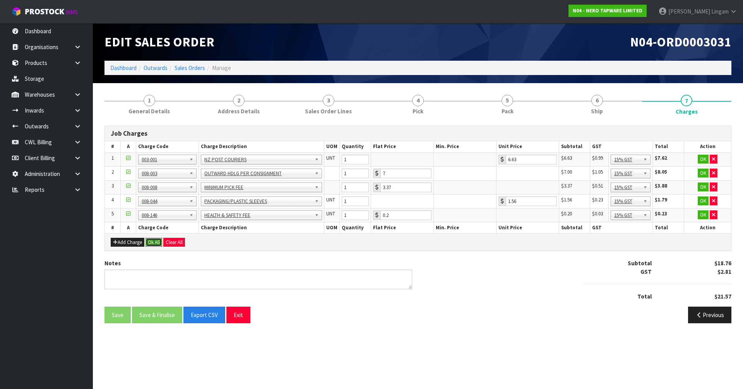
click at [153, 243] on button "Ok All" at bounding box center [154, 242] width 17 height 9
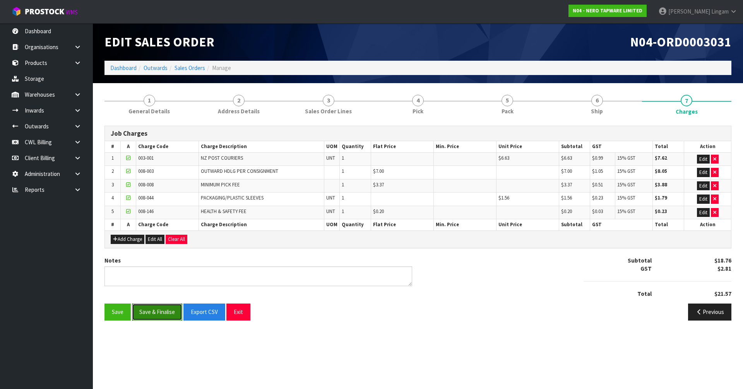
click at [159, 319] on button "Save & Finalise" at bounding box center [157, 312] width 50 height 17
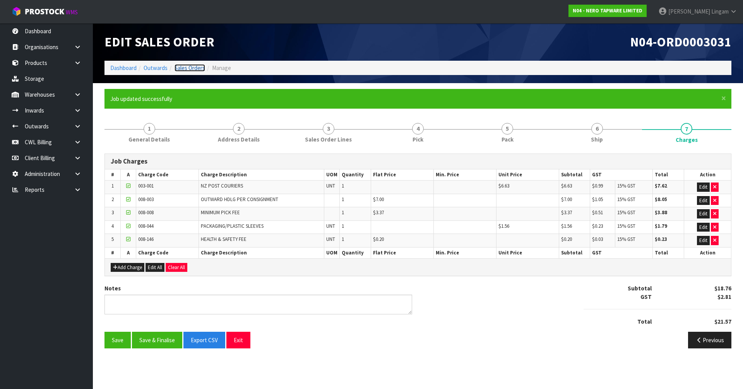
click at [196, 69] on link "Sales Orders" at bounding box center [190, 67] width 31 height 7
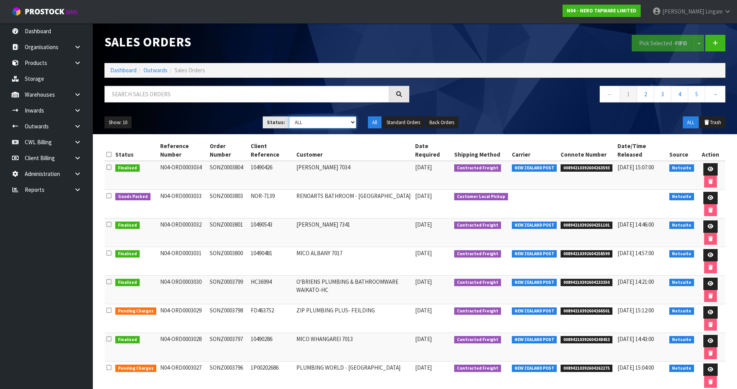
click at [331, 118] on select "Draft Pending Allocated Pending Pick Goods Picked Goods Packed Pending Charges …" at bounding box center [322, 123] width 67 height 12
select select "string:6"
click at [289, 117] on select "Draft Pending Allocated Pending Pick Goods Picked Goods Packed Pending Charges …" at bounding box center [322, 123] width 67 height 12
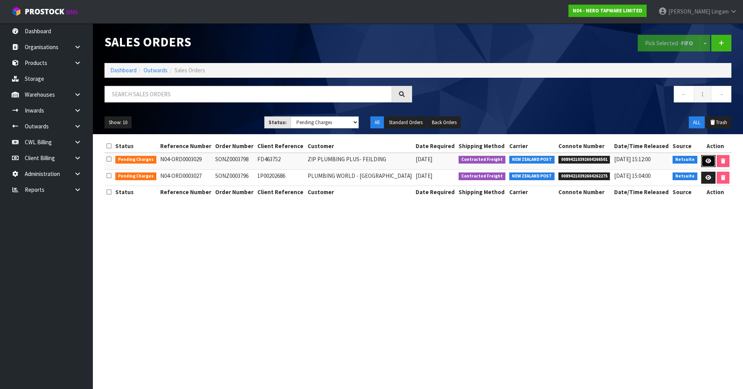
click at [705, 166] on link at bounding box center [708, 161] width 14 height 12
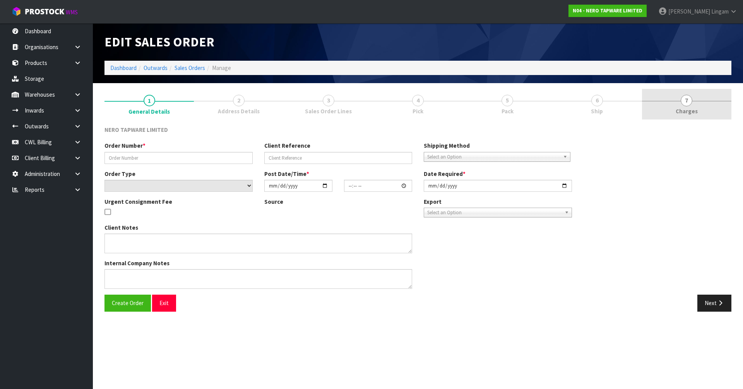
type input "SONZ0003798"
type input "FD463752"
select select "number:0"
type input "[DATE]"
type input "12:30:05.000"
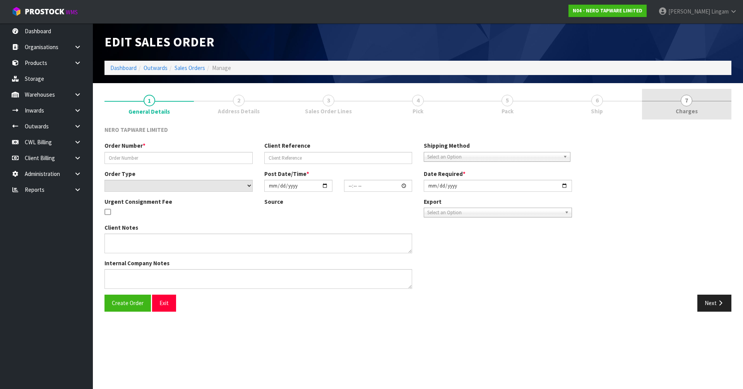
type input "[DATE]"
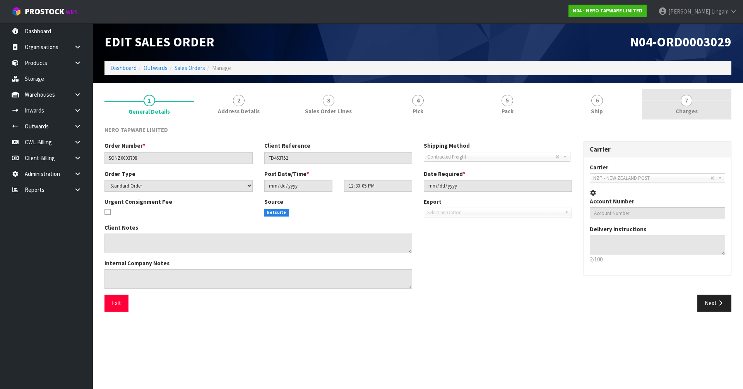
click at [706, 115] on link "7 [GEOGRAPHIC_DATA]" at bounding box center [686, 104] width 89 height 31
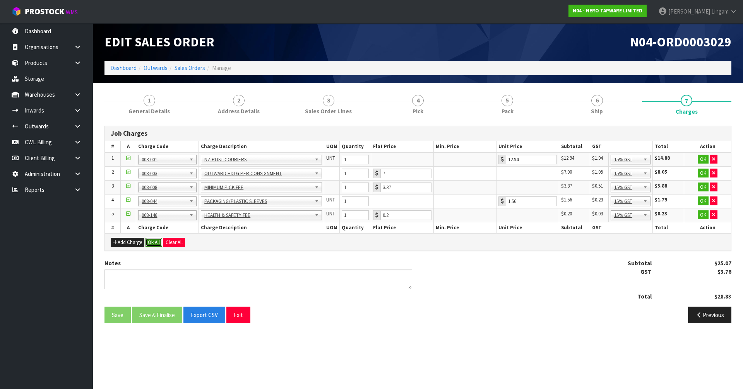
click at [155, 241] on button "Ok All" at bounding box center [154, 242] width 17 height 9
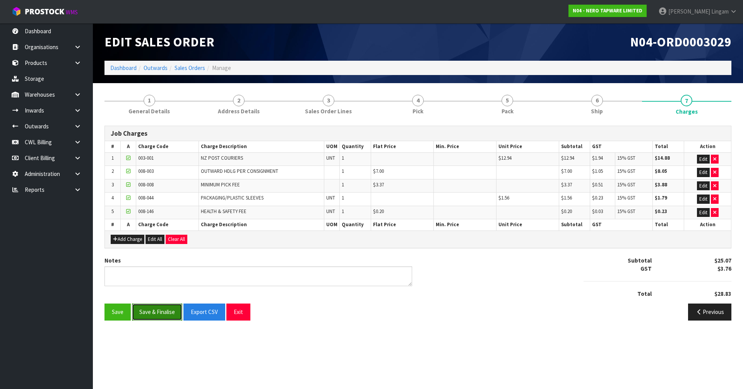
click at [163, 311] on button "Save & Finalise" at bounding box center [157, 312] width 50 height 17
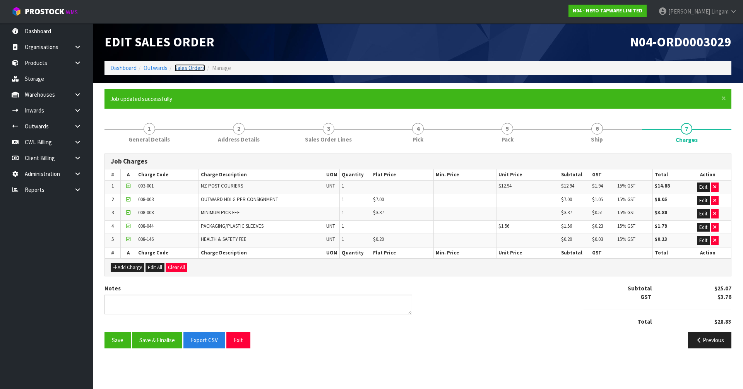
click at [197, 69] on link "Sales Orders" at bounding box center [190, 67] width 31 height 7
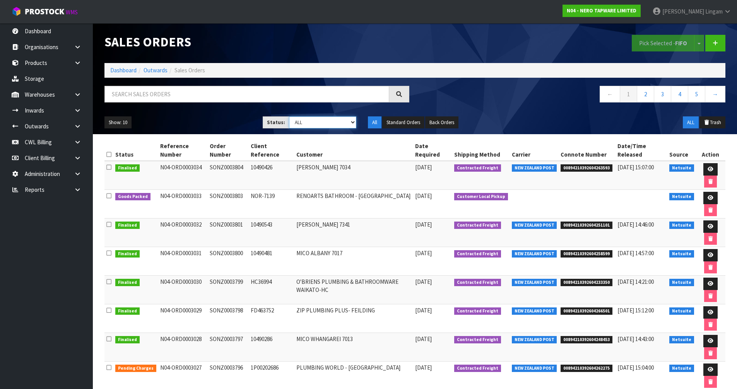
click at [347, 124] on select "Draft Pending Allocated Pending Pick Goods Picked Goods Packed Pending Charges …" at bounding box center [322, 123] width 67 height 12
select select "string:6"
click at [289, 117] on select "Draft Pending Allocated Pending Pick Goods Picked Goods Packed Pending Charges …" at bounding box center [322, 123] width 67 height 12
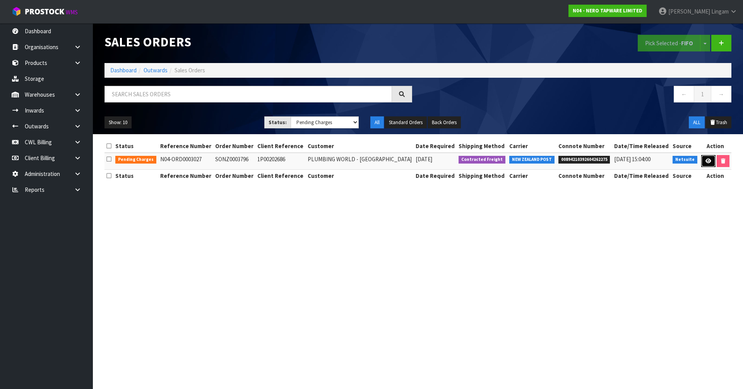
click at [706, 159] on icon at bounding box center [709, 161] width 6 height 5
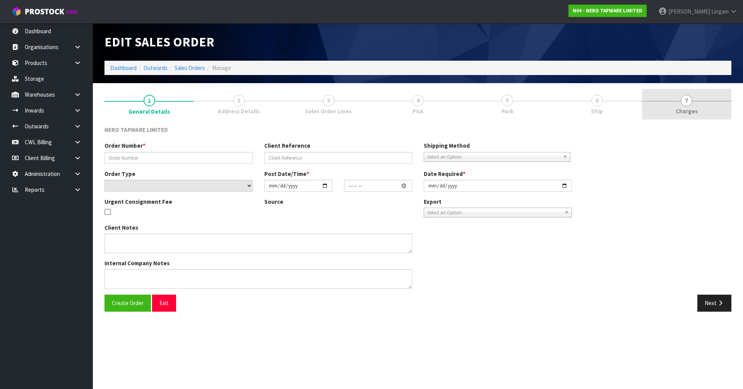
type input "SONZ0003796"
type input "1P00202686"
select select "number:0"
type input "[DATE]"
type input "11:15:07.000"
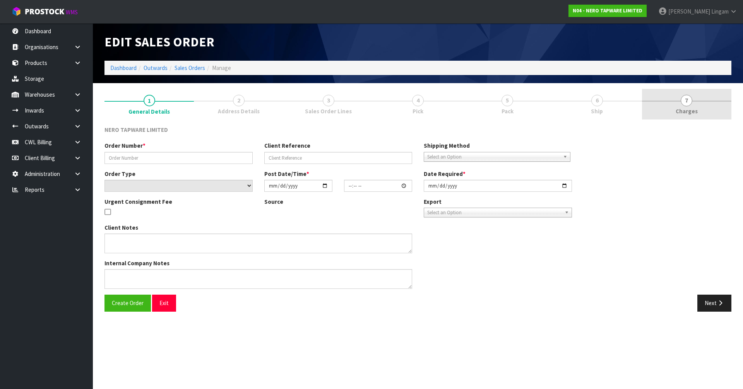
type input "[DATE]"
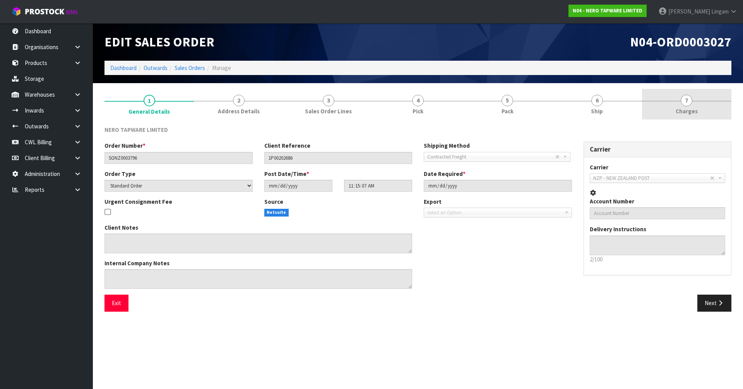
click at [717, 107] on link "7 [GEOGRAPHIC_DATA]" at bounding box center [686, 104] width 89 height 31
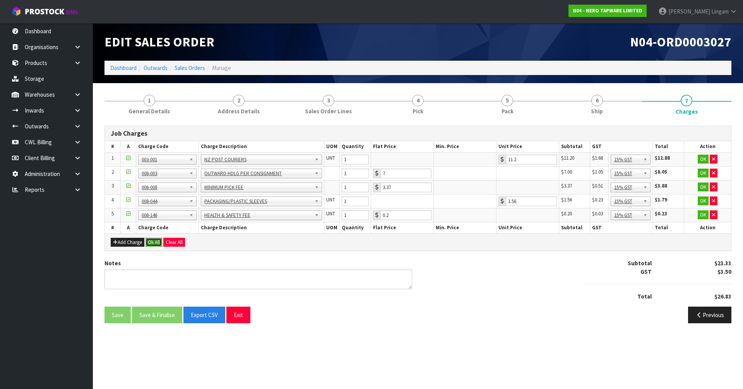
click at [155, 241] on button "Ok All" at bounding box center [154, 242] width 17 height 9
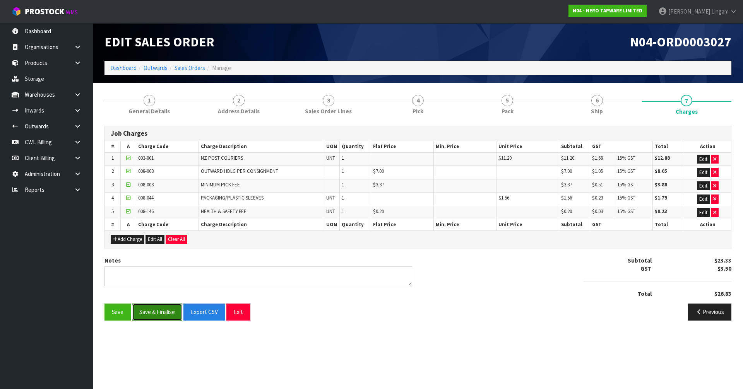
click at [162, 315] on button "Save & Finalise" at bounding box center [157, 312] width 50 height 17
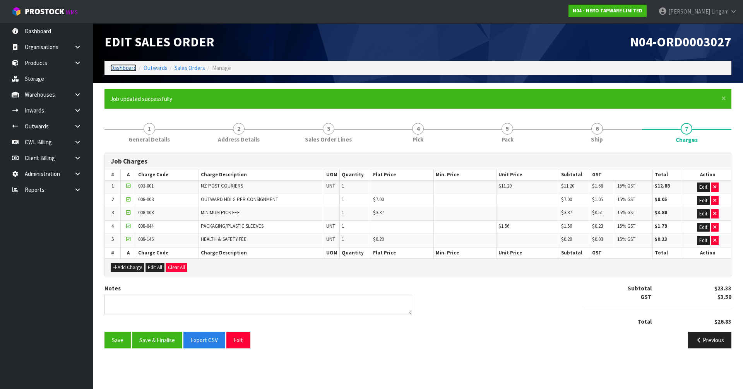
click at [121, 65] on link "Dashboard" at bounding box center [123, 67] width 26 height 7
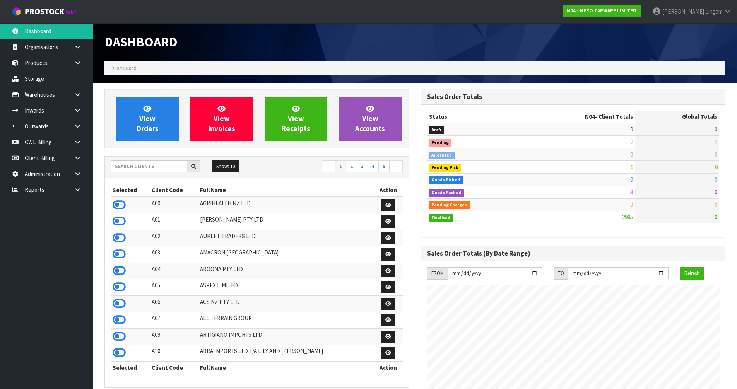
scroll to position [603, 316]
click at [144, 123] on link "View Orders" at bounding box center [147, 119] width 63 height 44
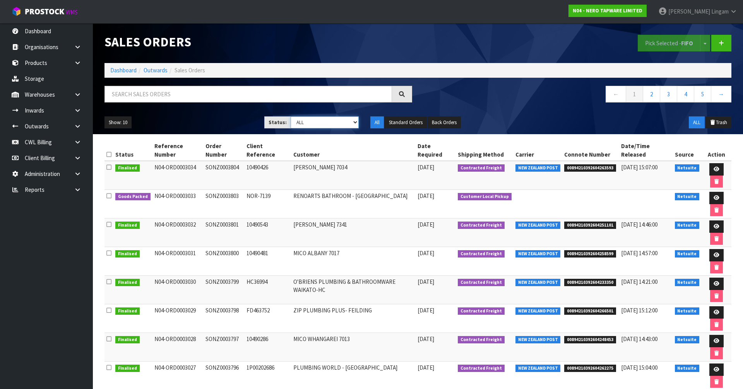
click at [343, 125] on select "Draft Pending Allocated Pending Pick Goods Picked Goods Packed Pending Charges …" at bounding box center [325, 123] width 69 height 12
select select "string:5"
click at [291, 117] on select "Draft Pending Allocated Pending Pick Goods Picked Goods Packed Pending Charges …" at bounding box center [325, 123] width 69 height 12
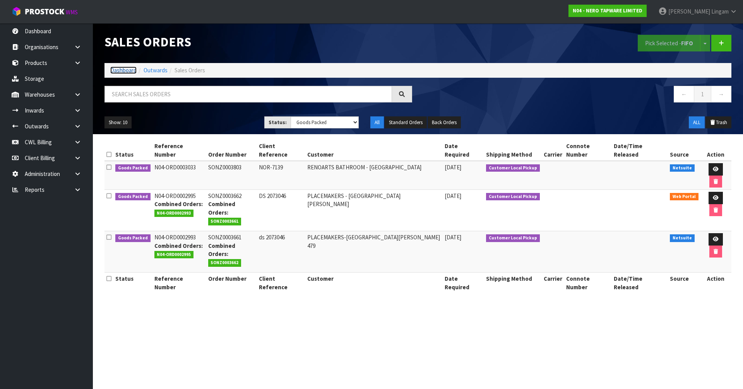
click at [119, 72] on link "Dashboard" at bounding box center [123, 70] width 26 height 7
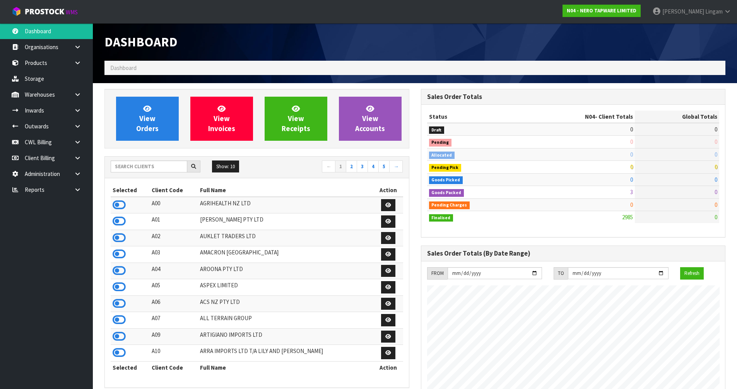
scroll to position [587, 316]
click at [159, 167] on input "text" at bounding box center [149, 167] width 77 height 12
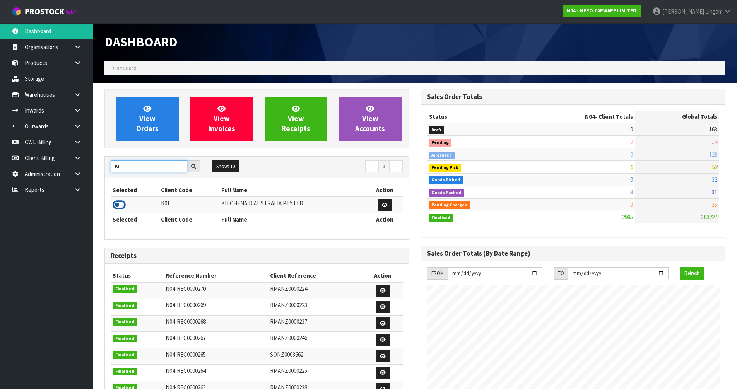
type input "KIT"
click at [114, 207] on icon at bounding box center [119, 205] width 13 height 12
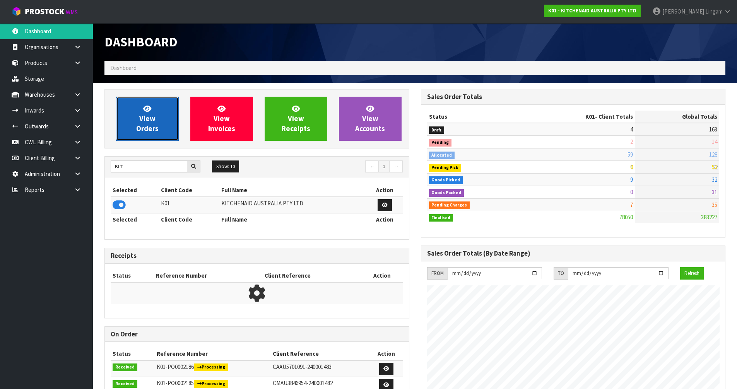
click at [148, 131] on span "View Orders" at bounding box center [147, 118] width 22 height 29
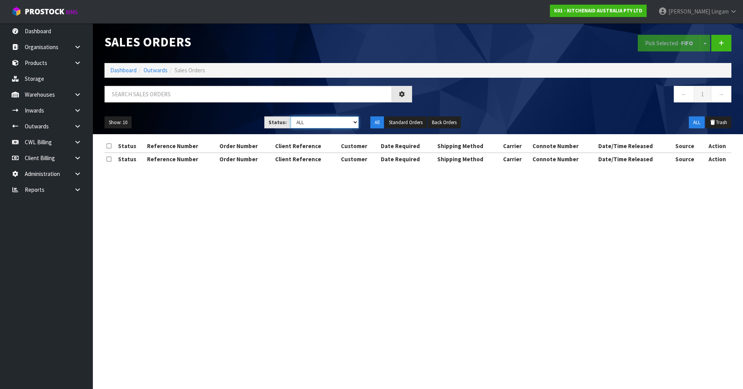
click at [344, 122] on select "Draft Pending Allocated Pending Pick Goods Picked Goods Packed Pending Charges …" at bounding box center [325, 123] width 69 height 12
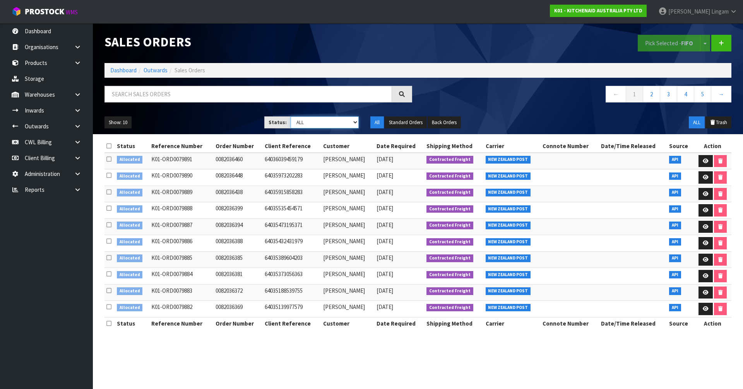
select select "string:2"
click at [291, 117] on select "Draft Pending Allocated Pending Pick Goods Picked Goods Packed Pending Charges …" at bounding box center [325, 123] width 69 height 12
click at [704, 94] on link "5" at bounding box center [702, 94] width 17 height 17
click at [705, 93] on link "6" at bounding box center [702, 94] width 17 height 17
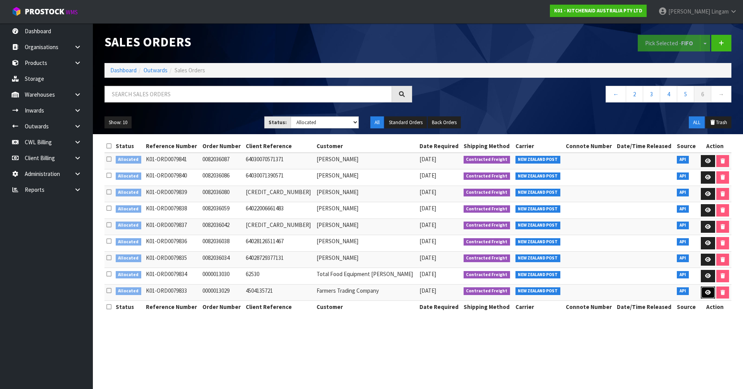
click at [705, 293] on icon at bounding box center [708, 292] width 6 height 5
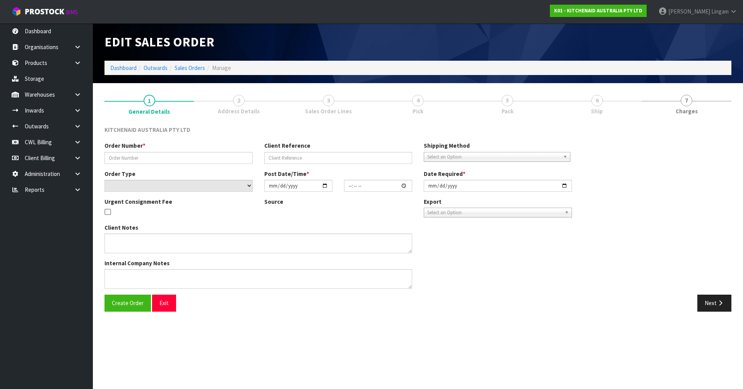
type input "0000013029"
type input "4504135721"
select select "number:0"
type input "[DATE]"
type input "15:33:12.000"
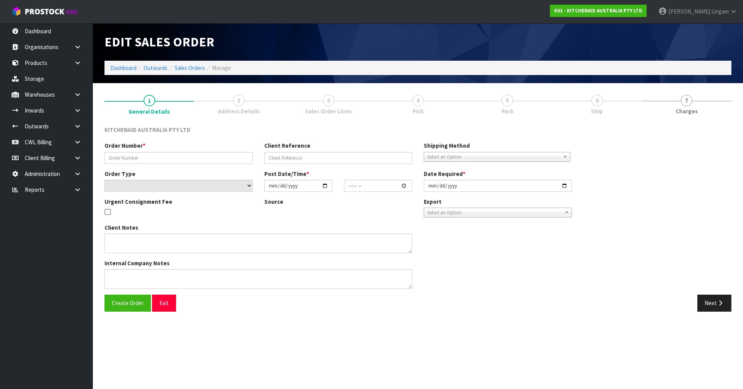
type input "[DATE]"
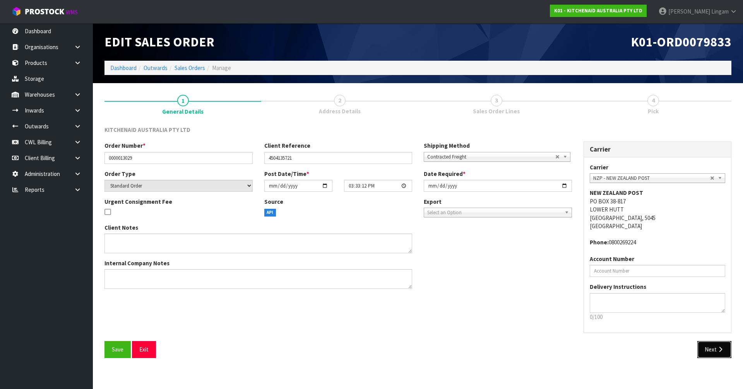
click at [719, 349] on icon "button" at bounding box center [720, 350] width 7 height 6
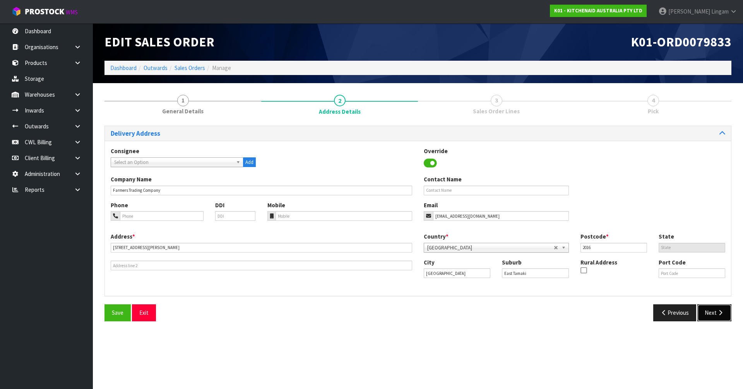
click at [709, 307] on button "Next" at bounding box center [715, 313] width 34 height 17
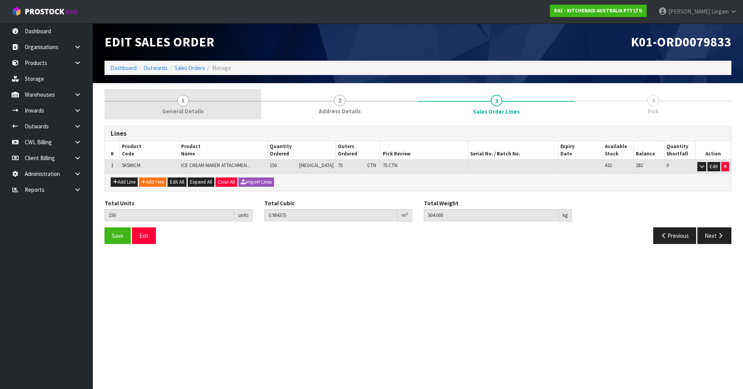
click at [202, 108] on span "General Details" at bounding box center [182, 111] width 41 height 8
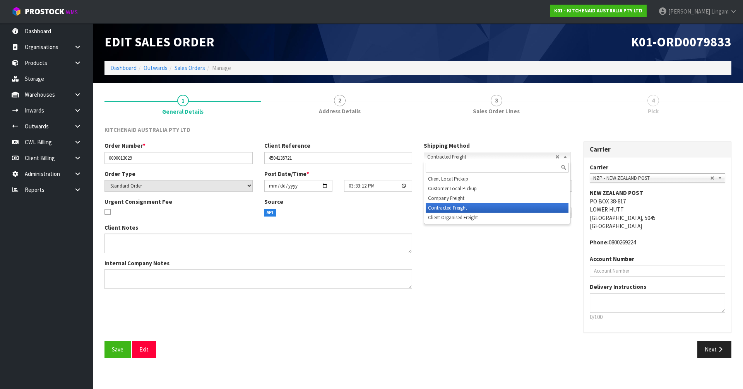
click at [444, 154] on span "Contracted Freight" at bounding box center [491, 157] width 128 height 9
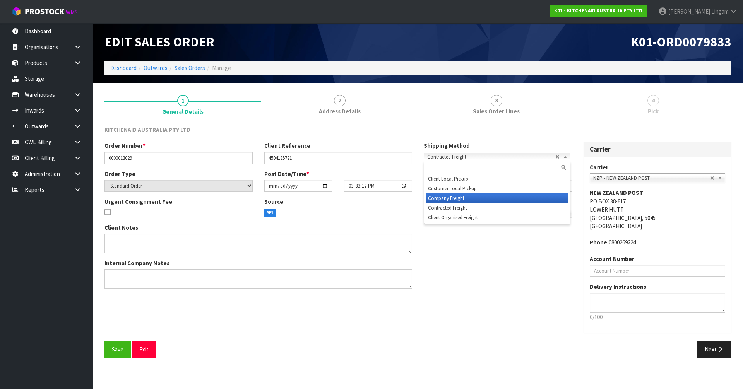
click at [439, 199] on li "Company Freight" at bounding box center [497, 199] width 143 height 10
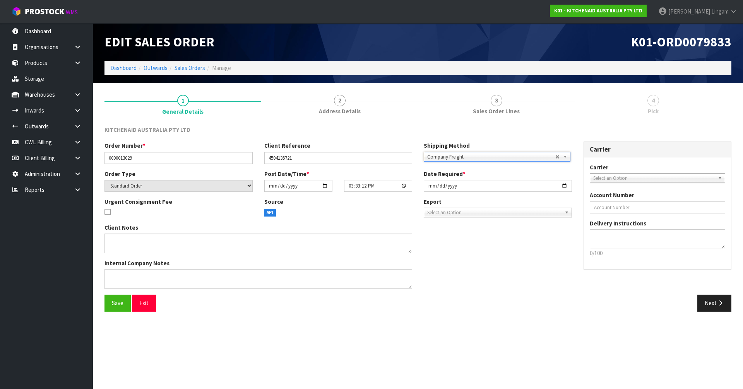
click at [598, 174] on span "Select an Option" at bounding box center [651, 178] width 117 height 9
type input "cw"
click at [622, 200] on li "CW L TRUCK - CWL TRUCK" at bounding box center [658, 201] width 132 height 10
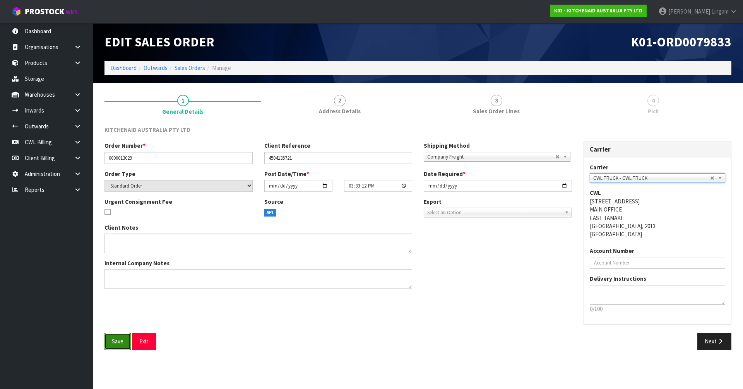
click at [115, 341] on span "Save" at bounding box center [118, 341] width 12 height 7
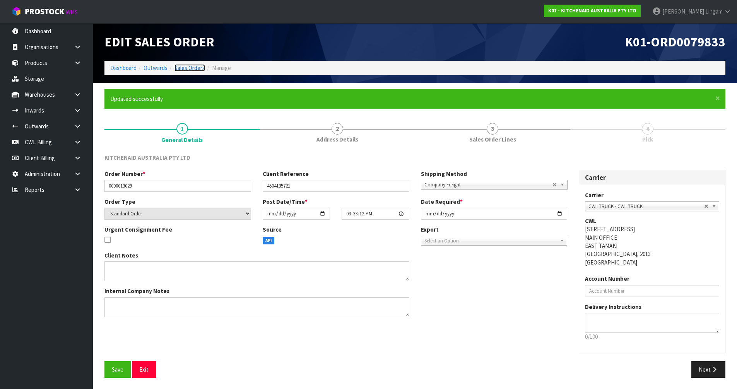
click at [199, 67] on link "Sales Orders" at bounding box center [190, 67] width 31 height 7
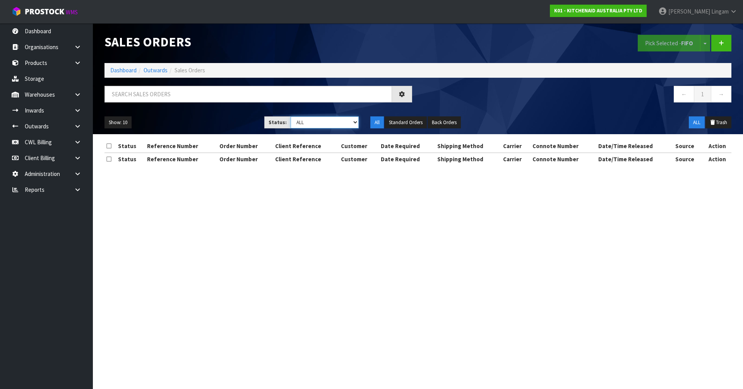
click at [341, 120] on select "Draft Pending Allocated Pending Pick Goods Picked Goods Packed Pending Charges …" at bounding box center [325, 123] width 69 height 12
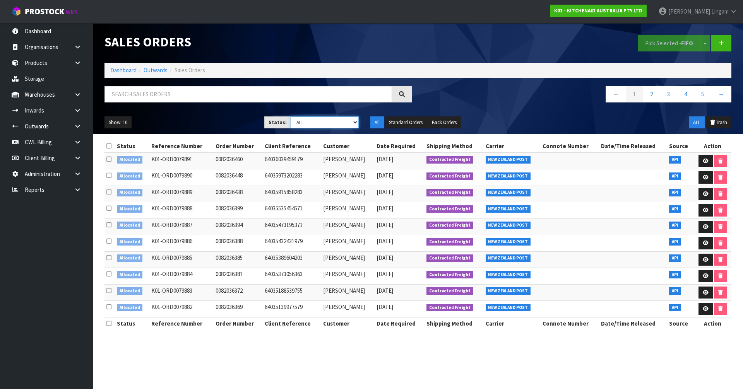
select select "string:2"
click at [291, 117] on select "Draft Pending Allocated Pending Pick Goods Picked Goods Packed Pending Charges …" at bounding box center [325, 123] width 69 height 12
click at [708, 94] on link "5" at bounding box center [702, 94] width 17 height 17
click at [708, 94] on link "6" at bounding box center [702, 94] width 17 height 17
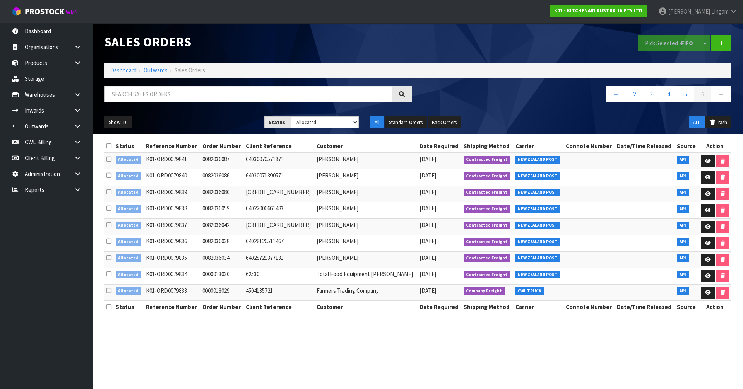
click at [108, 291] on icon at bounding box center [108, 291] width 5 height 6
click at [0, 0] on input "checkbox" at bounding box center [0, 0] width 0 height 0
click at [108, 272] on icon at bounding box center [108, 274] width 5 height 6
click at [0, 0] on input "checkbox" at bounding box center [0, 0] width 0 height 0
click at [672, 40] on button "Pick Selected - FIFO" at bounding box center [669, 43] width 63 height 17
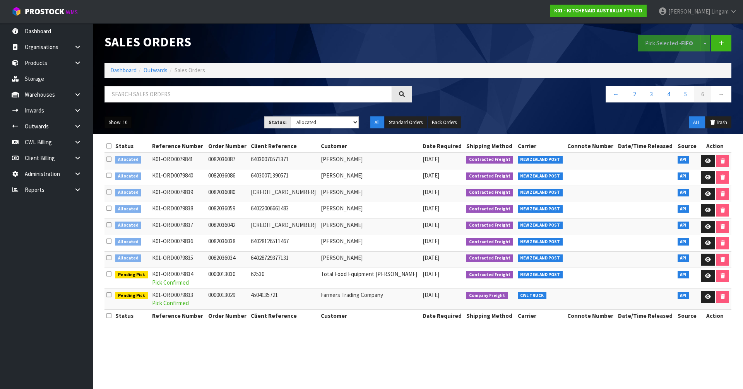
click at [127, 123] on button "Show: 10" at bounding box center [118, 123] width 27 height 12
click at [125, 168] on link "50" at bounding box center [135, 168] width 61 height 10
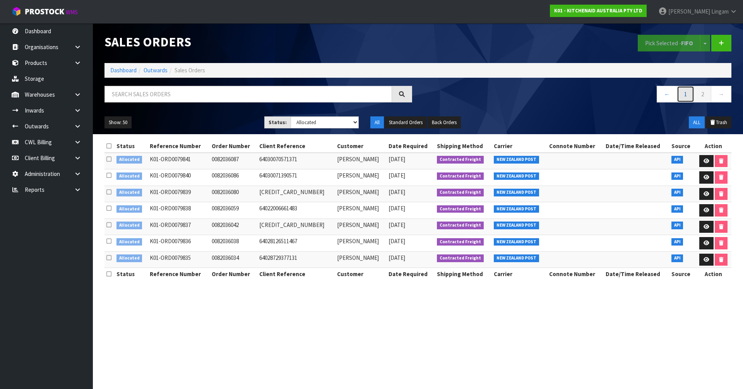
click at [682, 96] on link "1" at bounding box center [685, 94] width 17 height 17
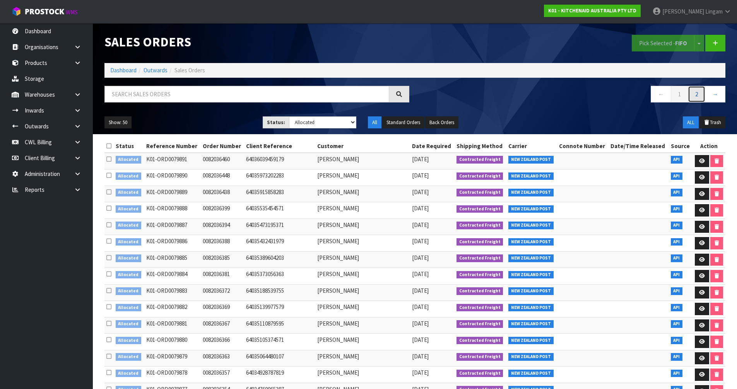
click at [693, 94] on link "2" at bounding box center [696, 94] width 17 height 17
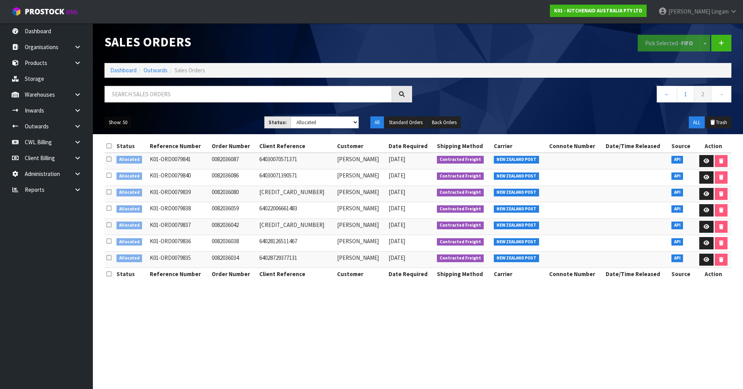
click at [117, 125] on button "Show: 50" at bounding box center [118, 123] width 27 height 12
click at [122, 145] on link "10" at bounding box center [135, 147] width 61 height 10
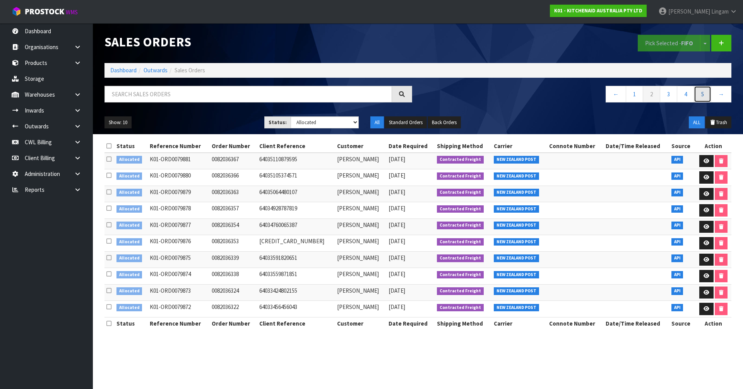
click at [700, 90] on link "5" at bounding box center [702, 94] width 17 height 17
click at [705, 98] on link "6" at bounding box center [702, 94] width 17 height 17
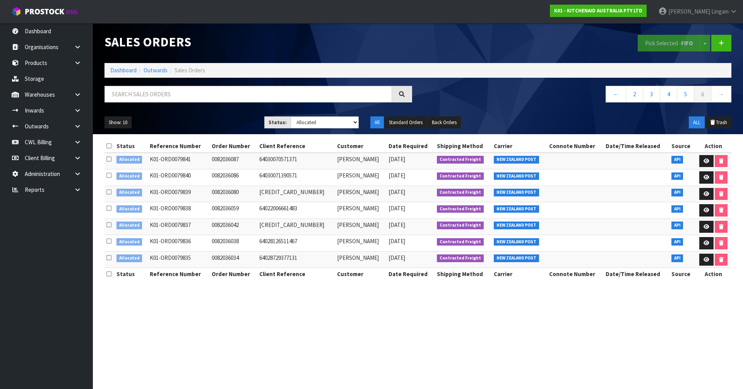
click at [106, 144] on icon at bounding box center [108, 146] width 5 height 6
click at [660, 43] on button "Pick Selected - FIFO" at bounding box center [669, 43] width 63 height 17
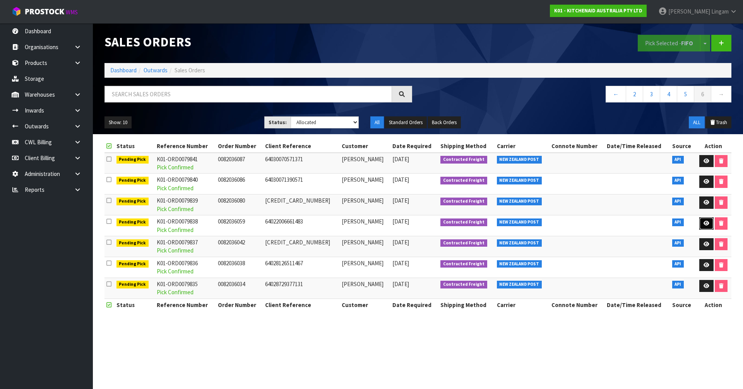
click at [706, 225] on icon at bounding box center [707, 223] width 6 height 5
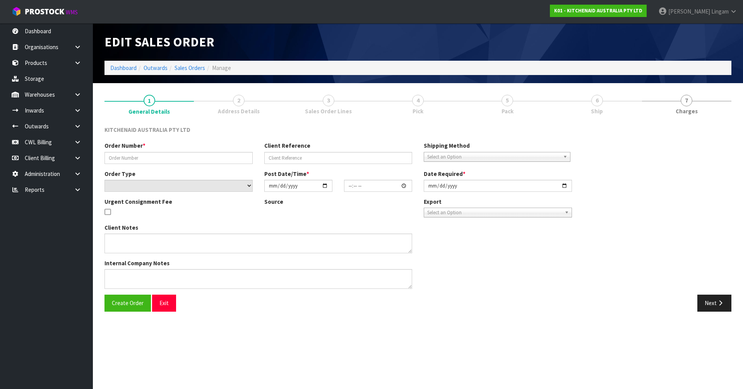
type input "0082036059"
type input "64022006661483"
select select "number:0"
type input "[DATE]"
type input "17:40:20.000"
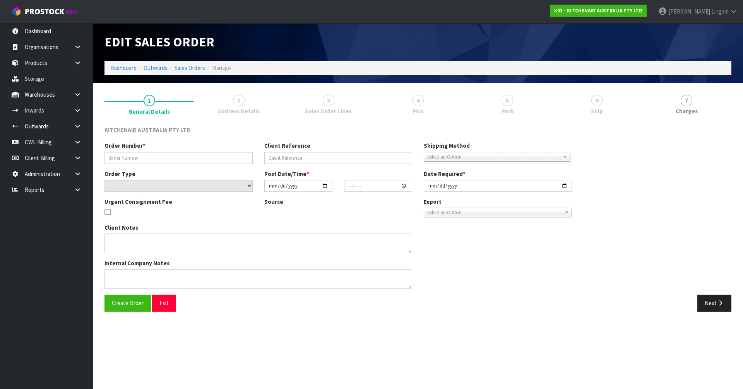
type input "[DATE]"
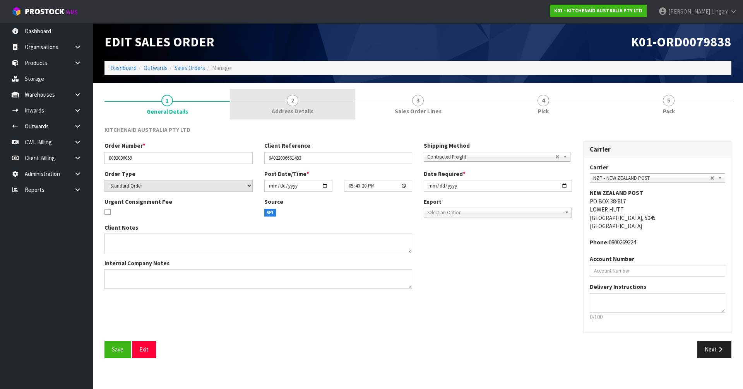
click at [297, 109] on span "Address Details" at bounding box center [293, 111] width 42 height 8
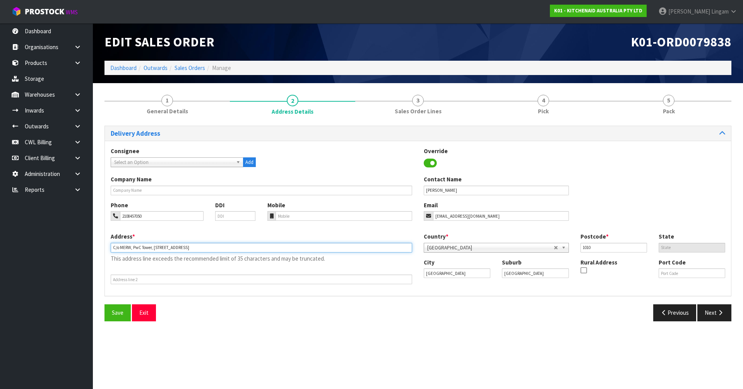
drag, startPoint x: 154, startPoint y: 249, endPoint x: 106, endPoint y: 261, distance: 48.9
click at [106, 261] on div "Address * C/o MERW, PwC Tower, 15 Customs Street West This address line exceeds…" at bounding box center [261, 259] width 313 height 52
type input "15 CUSTOMS STREET WEST"
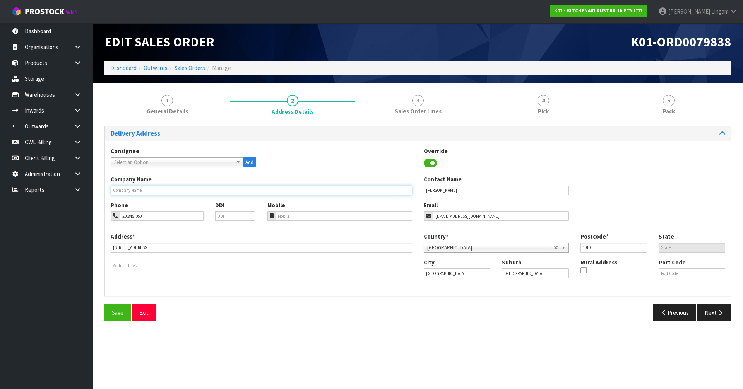
click at [157, 190] on input "text" at bounding box center [262, 191] width 302 height 10
paste input "C/O MERW, PWC TOWER,"
type input "C/O MERW, PWC TOWER,"
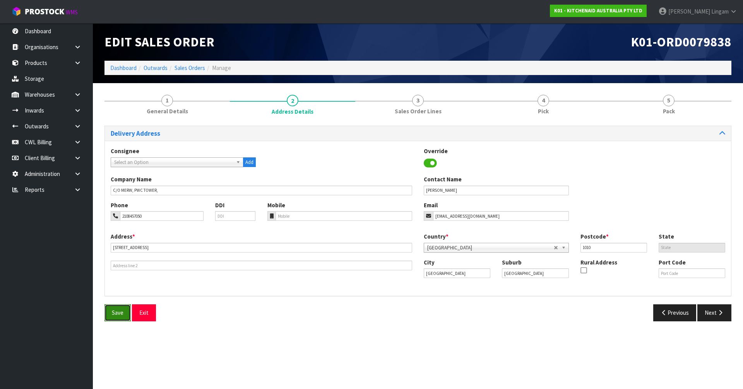
click at [113, 312] on span "Save" at bounding box center [118, 312] width 12 height 7
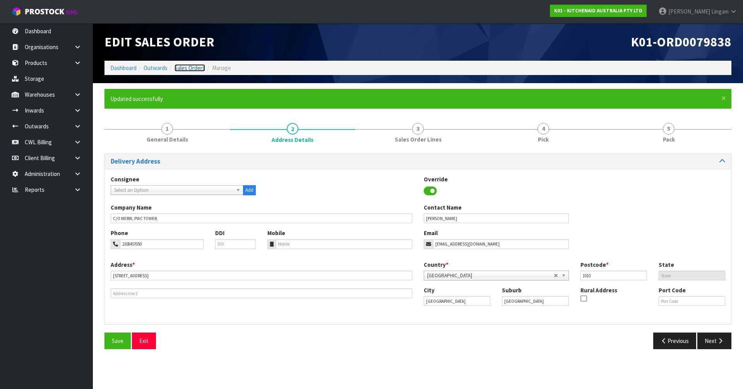
click at [187, 65] on link "Sales Orders" at bounding box center [190, 67] width 31 height 7
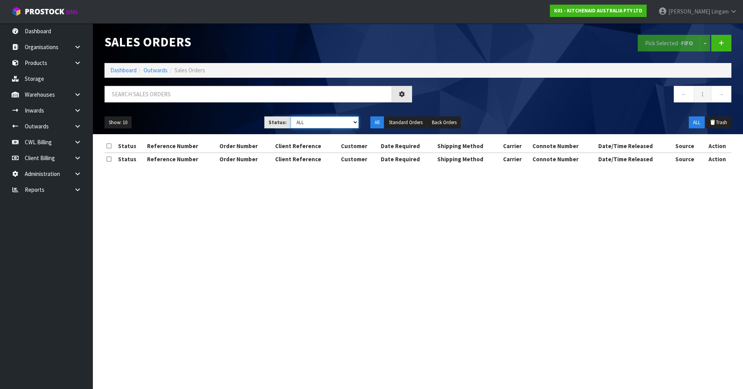
click at [343, 125] on select "Draft Pending Allocated Pending Pick Goods Picked Goods Packed Pending Charges …" at bounding box center [325, 123] width 69 height 12
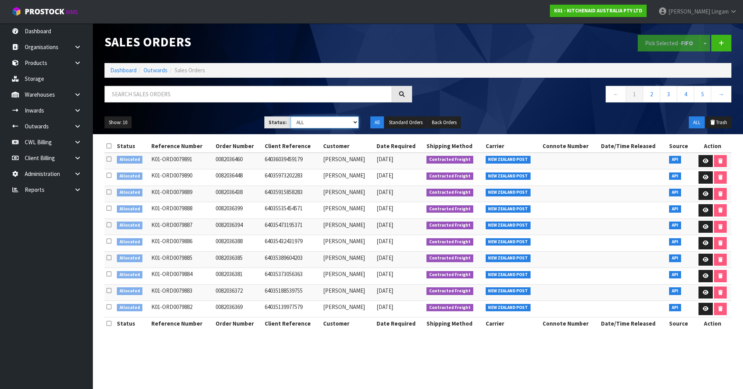
select select "string:2"
click at [291, 117] on select "Draft Pending Allocated Pending Pick Goods Picked Goods Packed Pending Charges …" at bounding box center [325, 123] width 69 height 12
click at [706, 97] on link "5" at bounding box center [702, 94] width 17 height 17
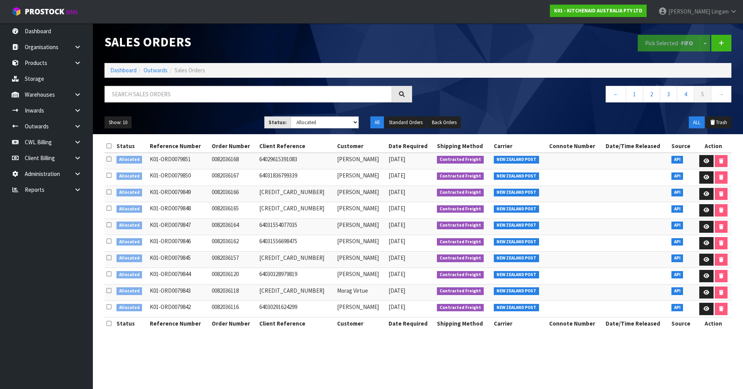
click at [108, 146] on icon at bounding box center [108, 146] width 5 height 6
click at [671, 46] on button "Pick Selected - FIFO" at bounding box center [669, 43] width 63 height 17
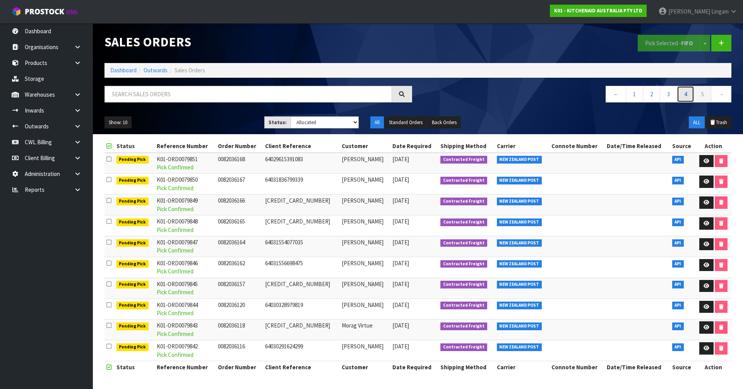
click at [682, 94] on link "4" at bounding box center [685, 94] width 17 height 17
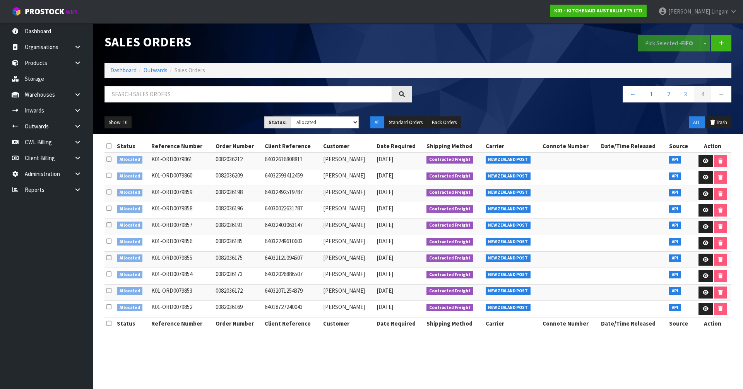
click at [106, 145] on th at bounding box center [110, 146] width 10 height 12
click at [108, 147] on icon at bounding box center [108, 146] width 5 height 6
click at [647, 45] on button "Pick Selected - FIFO" at bounding box center [669, 43] width 63 height 17
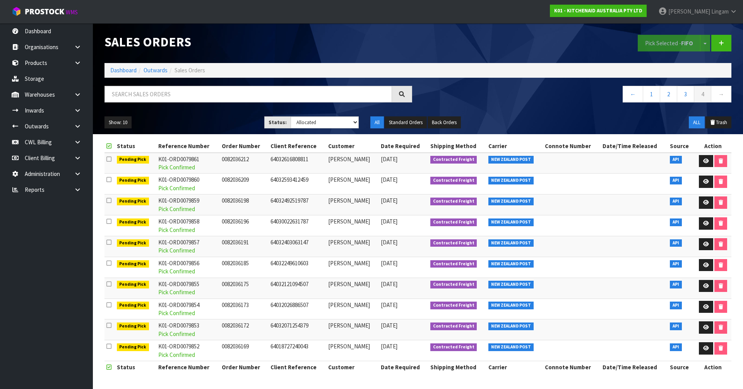
click at [493, 32] on div "Pick Selected - FIFO Split button! FIFO - First In First Out FEFO - First Expir…" at bounding box center [577, 43] width 319 height 40
click at [685, 91] on link "3" at bounding box center [685, 94] width 17 height 17
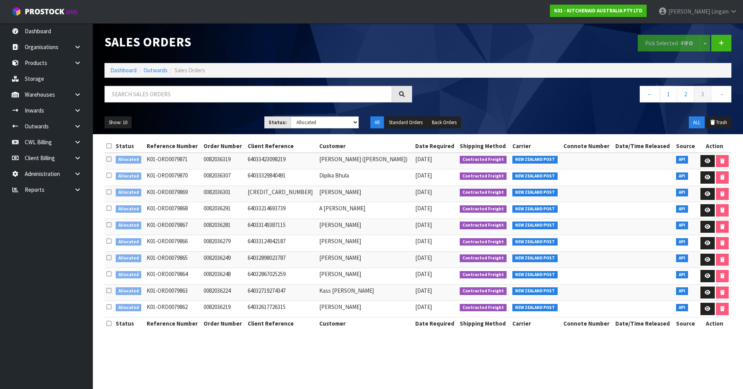
click at [107, 144] on icon at bounding box center [108, 146] width 5 height 6
click at [674, 44] on button "Pick Selected - FIFO" at bounding box center [669, 43] width 63 height 17
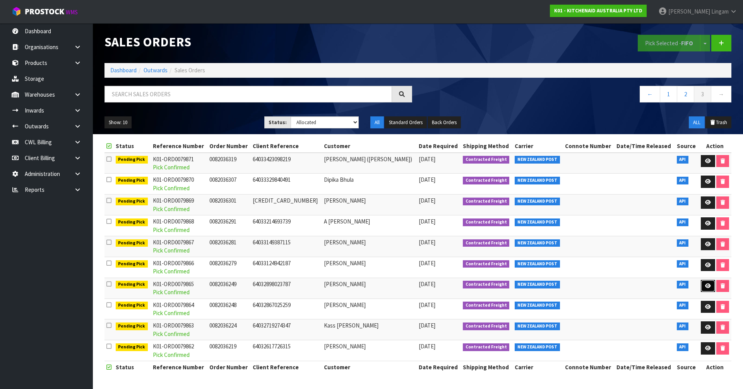
click at [701, 284] on link at bounding box center [708, 286] width 14 height 12
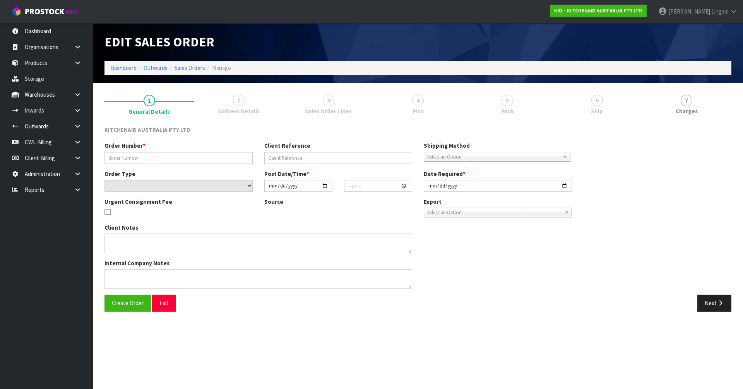
type input "0082036249"
type input "64032898023787"
select select "number:0"
type input "[DATE]"
type input "17:38:32.000"
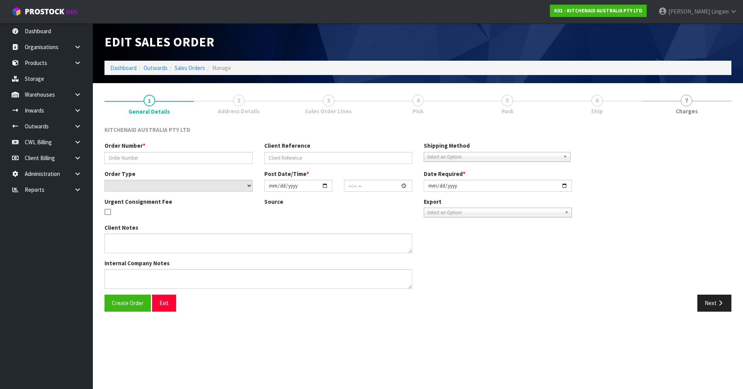
type input "[DATE]"
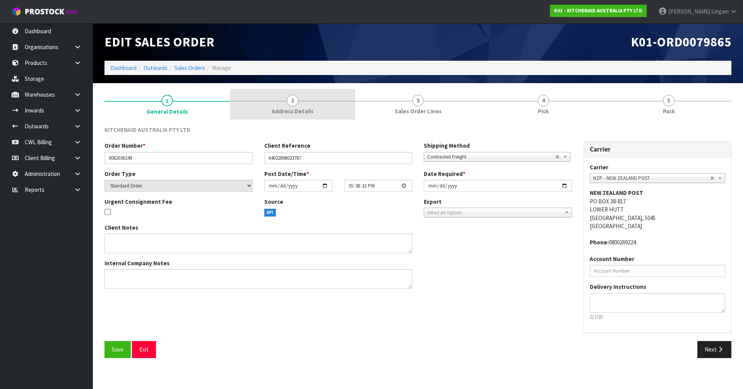
click at [307, 111] on span "Address Details" at bounding box center [293, 111] width 42 height 8
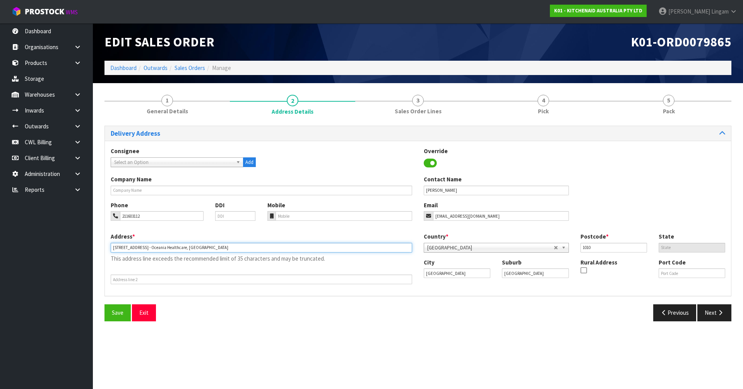
drag, startPoint x: 218, startPoint y: 250, endPoint x: 149, endPoint y: 248, distance: 68.9
click at [149, 248] on input "26/188 Quay Street - Oceania Healthcare, HSBC Building" at bounding box center [262, 248] width 302 height 10
type input "26/188 QUAY STREET -X"
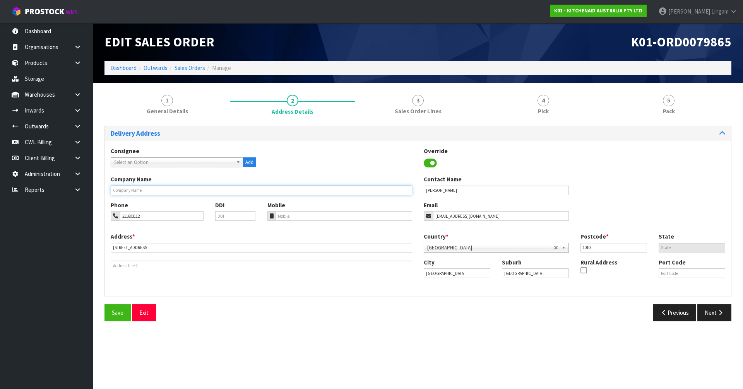
click at [170, 190] on input "text" at bounding box center [262, 191] width 302 height 10
paste input "OCEANIA HEALTHCARE, HSBC BUILDING"
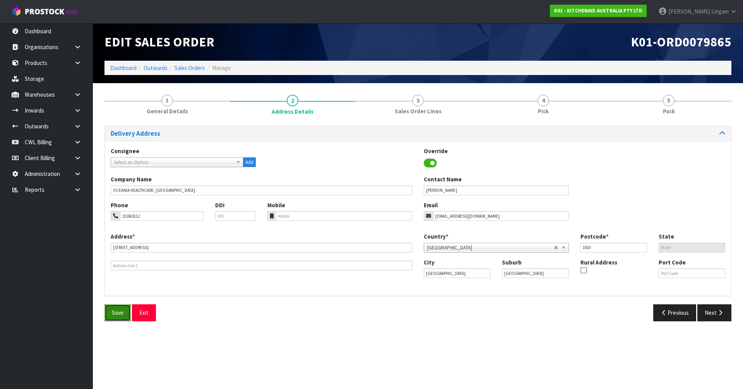
click at [119, 307] on button "Save" at bounding box center [118, 313] width 26 height 17
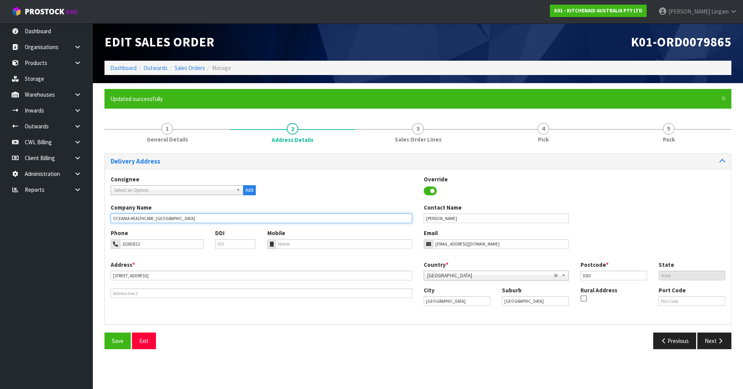
click at [113, 218] on input "OCEANIA HEALTHCARE, HSBC BUILDING" at bounding box center [262, 219] width 302 height 10
type input "X OCEANIA HEALTHCARE, HSBC BUILDING"
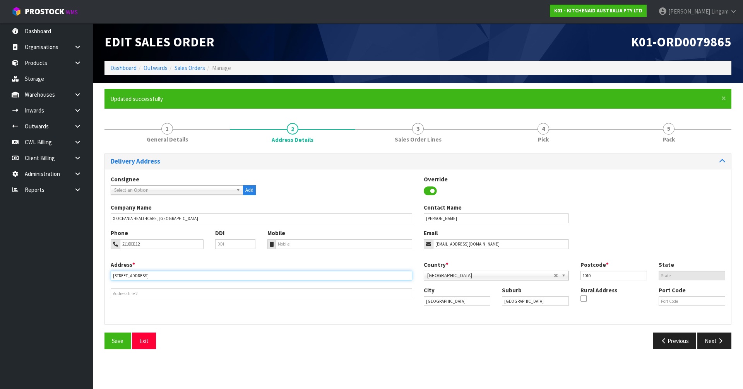
click at [161, 278] on input "26/188 QUAY STREET -X" at bounding box center [262, 276] width 302 height 10
type input "26/188 QUAY STREET"
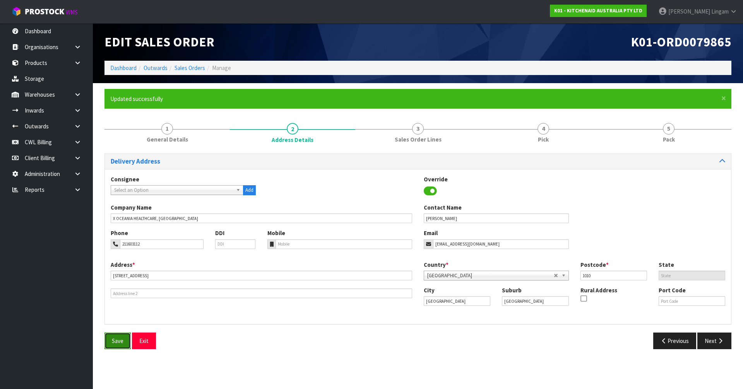
click at [117, 341] on span "Save" at bounding box center [118, 341] width 12 height 7
click at [125, 69] on link "Dashboard" at bounding box center [123, 67] width 26 height 7
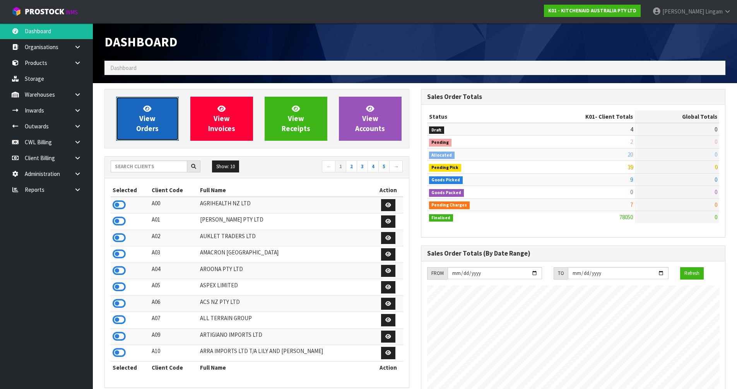
click at [160, 134] on link "View Orders" at bounding box center [147, 119] width 63 height 44
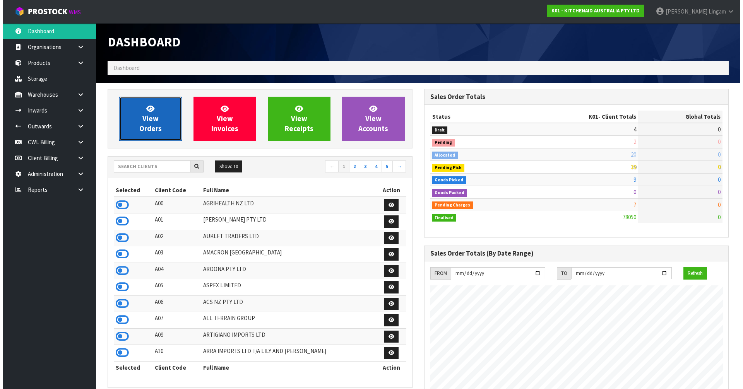
scroll to position [587, 316]
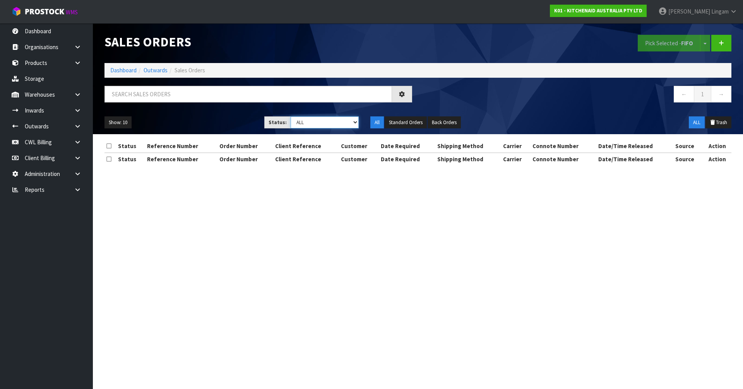
click at [341, 122] on select "Draft Pending Allocated Pending Pick Goods Picked Goods Packed Pending Charges …" at bounding box center [325, 123] width 69 height 12
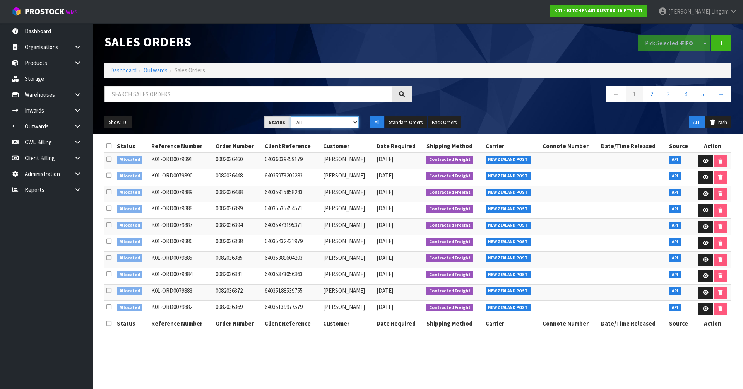
select select "string:2"
click at [291, 117] on select "Draft Pending Allocated Pending Pick Goods Picked Goods Packed Pending Charges …" at bounding box center [325, 123] width 69 height 12
click at [705, 98] on link "2" at bounding box center [702, 94] width 17 height 17
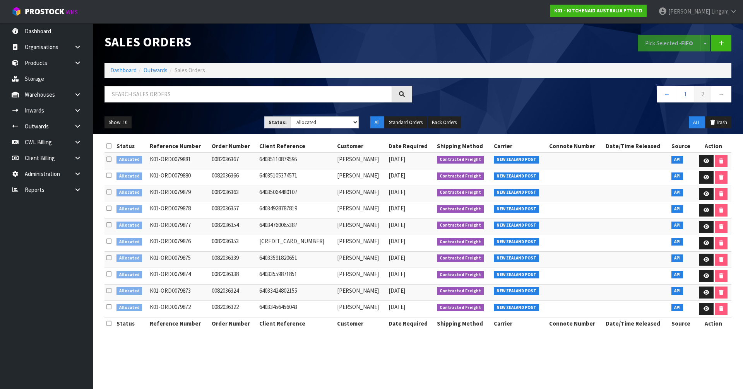
click at [111, 144] on icon at bounding box center [108, 146] width 5 height 6
click at [671, 43] on button "Pick Selected - FIFO" at bounding box center [669, 43] width 63 height 17
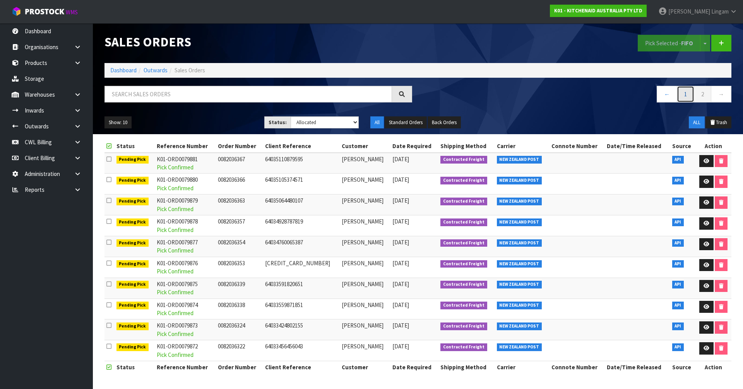
click at [679, 96] on link "1" at bounding box center [685, 94] width 17 height 17
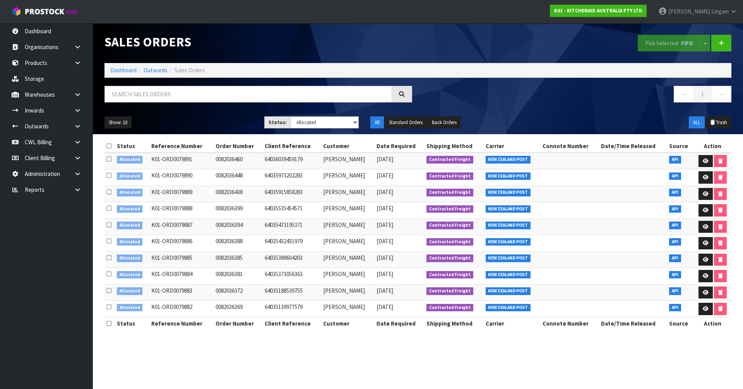
click at [108, 144] on icon at bounding box center [108, 146] width 5 height 6
click at [646, 39] on button "Pick Selected - FIFO" at bounding box center [669, 43] width 63 height 17
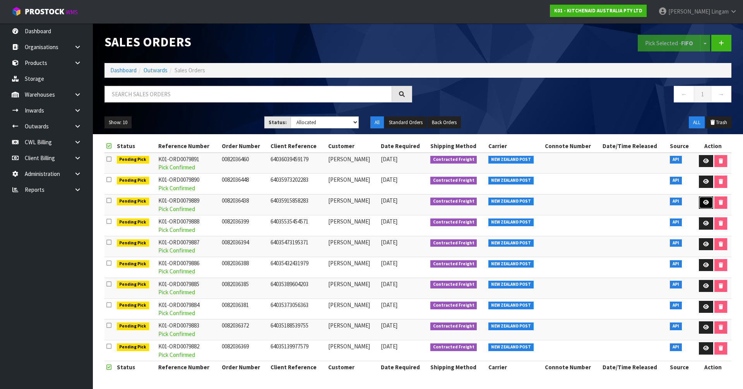
click at [708, 202] on icon at bounding box center [706, 202] width 6 height 5
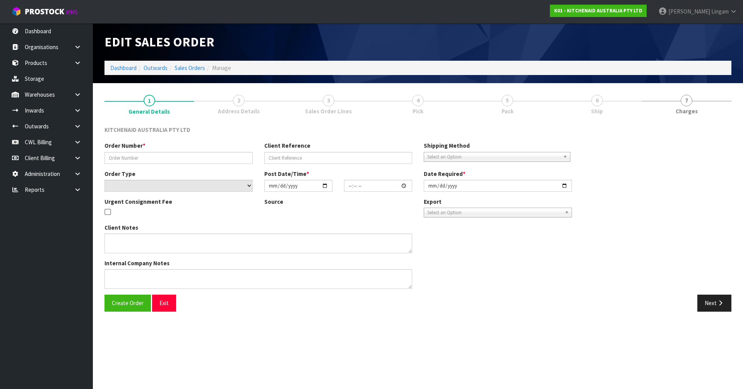
type input "0082036438"
type input "64035915858283"
select select "number:0"
type input "2025-09-28"
type input "18:37:56.000"
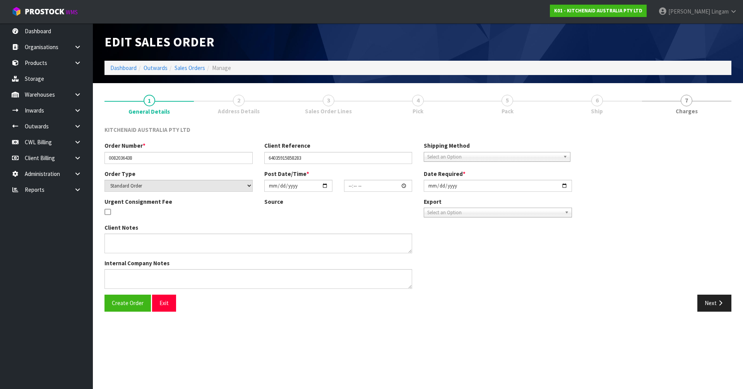
type input "2025-09-28"
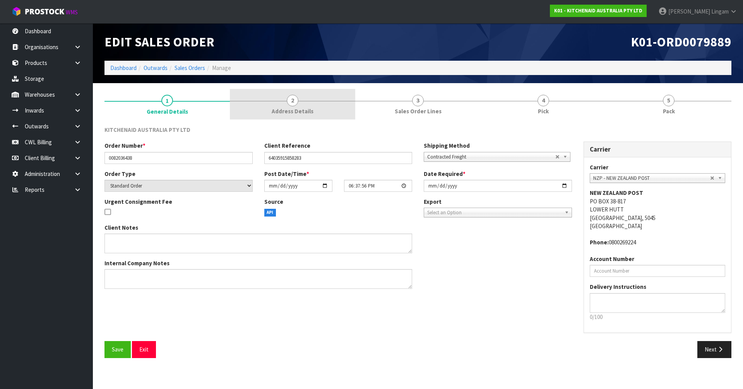
click at [322, 106] on link "2 Address Details" at bounding box center [292, 104] width 125 height 31
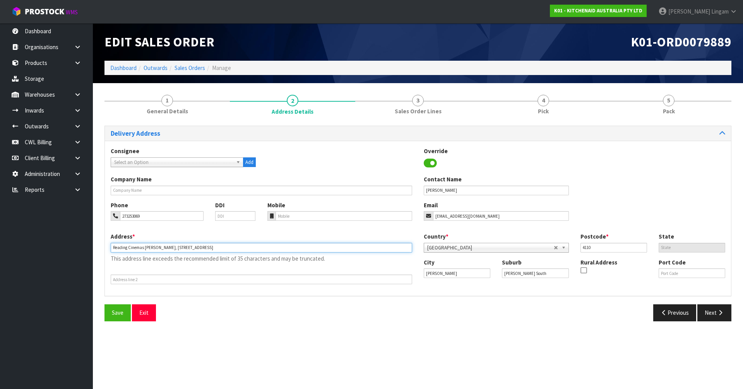
drag, startPoint x: 157, startPoint y: 249, endPoint x: 109, endPoint y: 253, distance: 48.5
click at [109, 251] on div "Address * Reading Cinemas Napier, 154 Station Street This address line exceeds …" at bounding box center [261, 259] width 313 height 52
type input "154 STATION STREET"
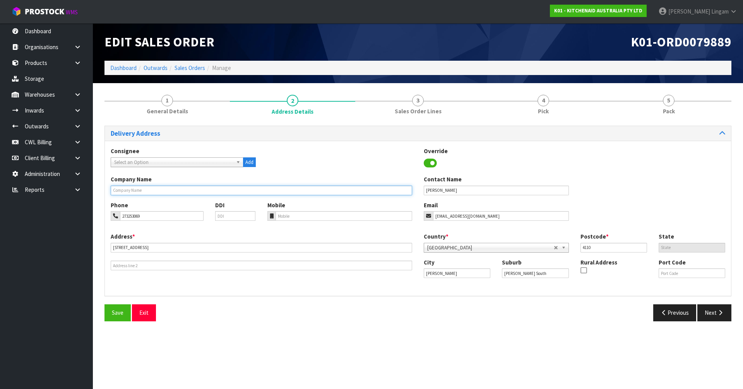
click at [153, 188] on input "text" at bounding box center [262, 191] width 302 height 10
paste input "READING CINEMAS [PERSON_NAME],"
type input "READING CINEMAS [PERSON_NAME],"
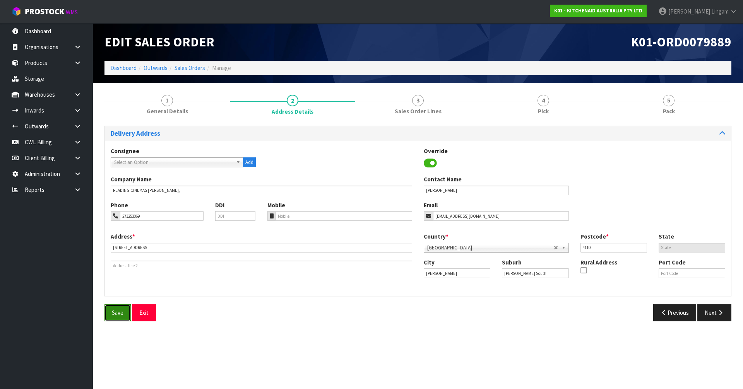
click at [114, 307] on button "Save" at bounding box center [118, 313] width 26 height 17
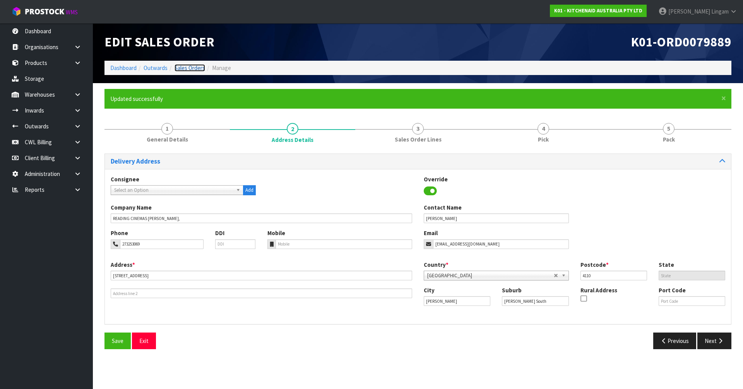
click at [201, 64] on link "Sales Orders" at bounding box center [190, 67] width 31 height 7
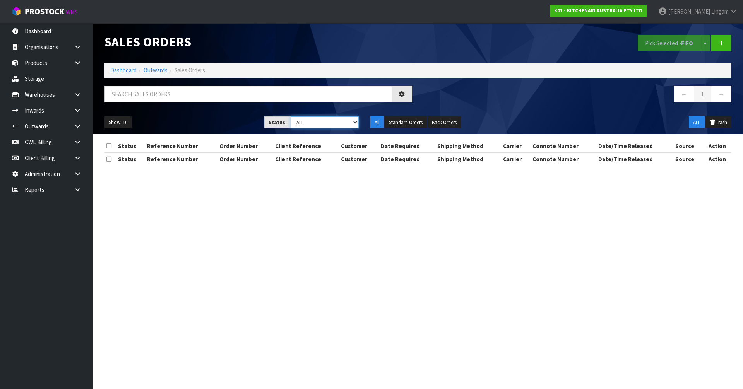
click at [351, 122] on select "Draft Pending Allocated Pending Pick Goods Picked Goods Packed Pending Charges …" at bounding box center [325, 123] width 69 height 12
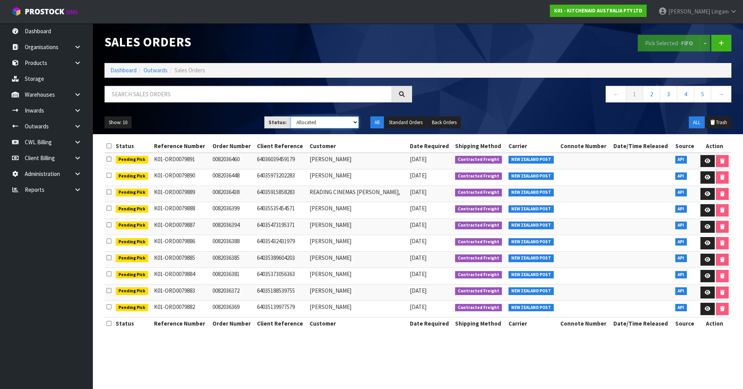
click at [291, 117] on select "Draft Pending Allocated Pending Pick Goods Picked Goods Packed Pending Charges …" at bounding box center [325, 123] width 69 height 12
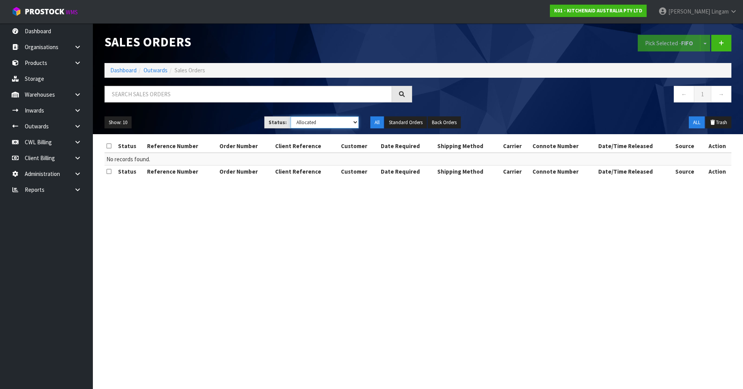
click at [316, 120] on select "Draft Pending Allocated Pending Pick Goods Picked Goods Packed Pending Charges …" at bounding box center [325, 123] width 69 height 12
select select "string:6"
click at [291, 117] on select "Draft Pending Allocated Pending Pick Goods Picked Goods Packed Pending Charges …" at bounding box center [325, 123] width 69 height 12
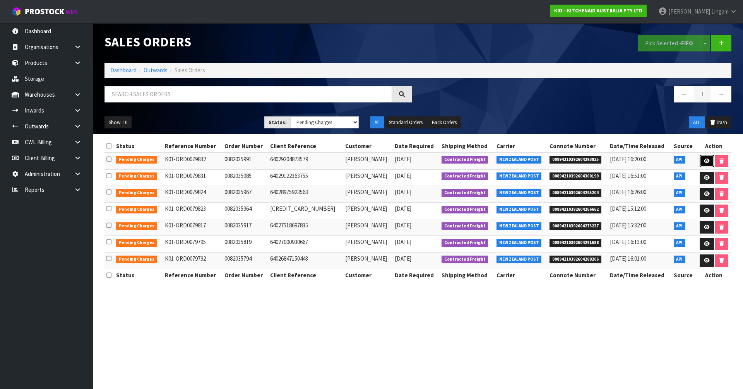
click at [706, 157] on link at bounding box center [707, 161] width 14 height 12
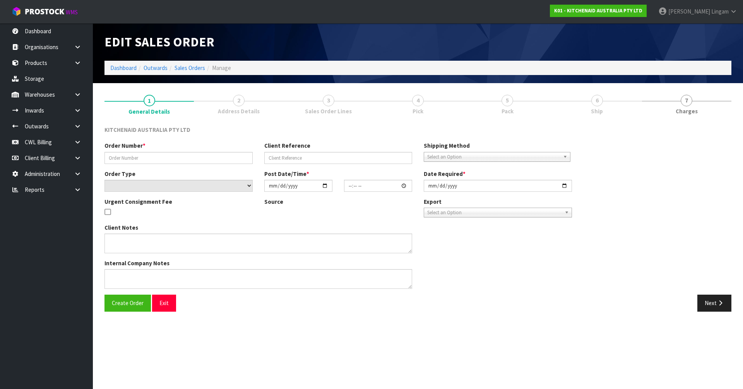
type input "0082035991"
type input "64029204873579"
select select "number:0"
type input "[DATE]"
type input "11:40:05.000"
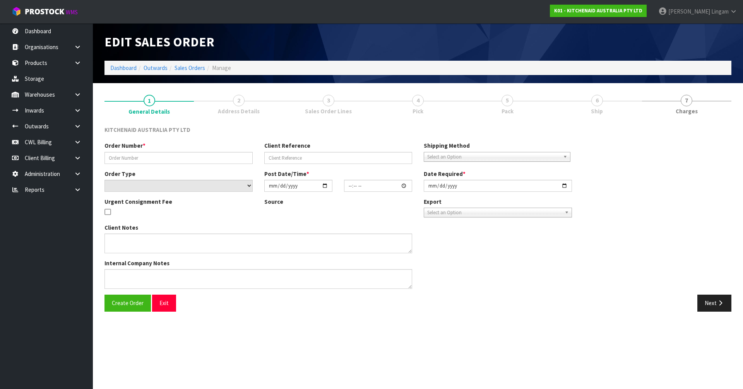
type input "[DATE]"
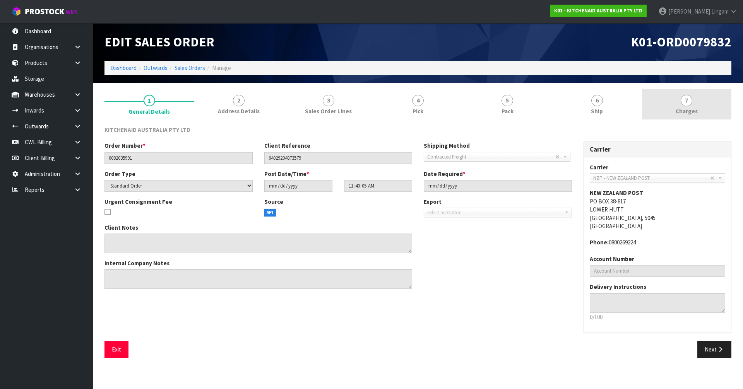
click at [702, 106] on link "7 [GEOGRAPHIC_DATA]" at bounding box center [686, 104] width 89 height 31
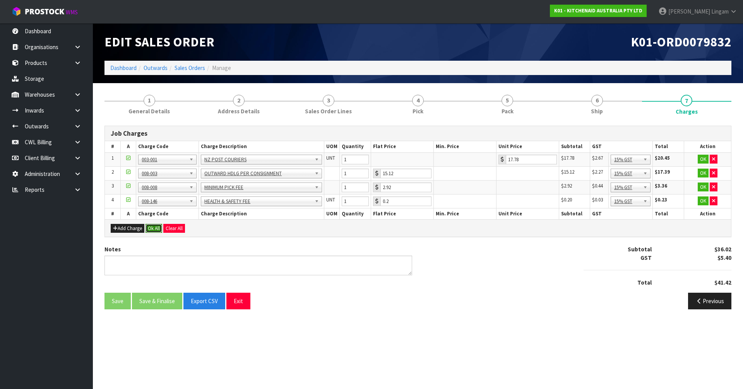
click at [157, 231] on button "Ok All" at bounding box center [154, 228] width 17 height 9
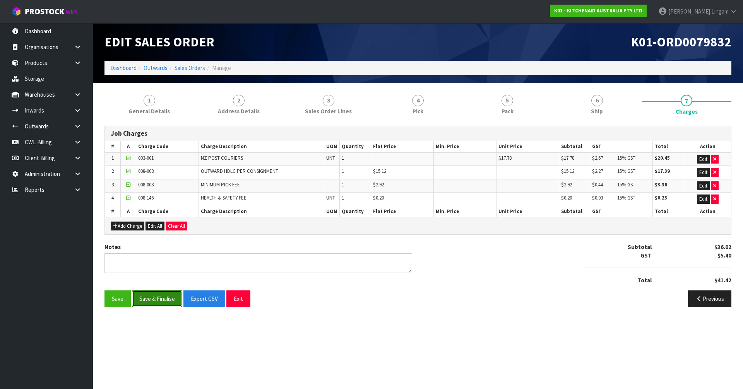
click at [164, 294] on button "Save & Finalise" at bounding box center [157, 299] width 50 height 17
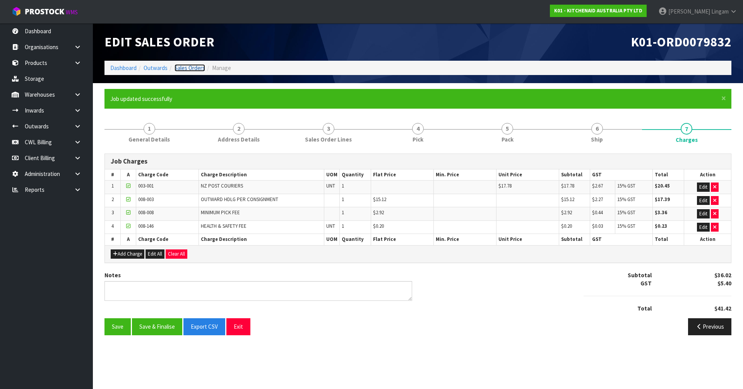
click at [196, 67] on link "Sales Orders" at bounding box center [190, 67] width 31 height 7
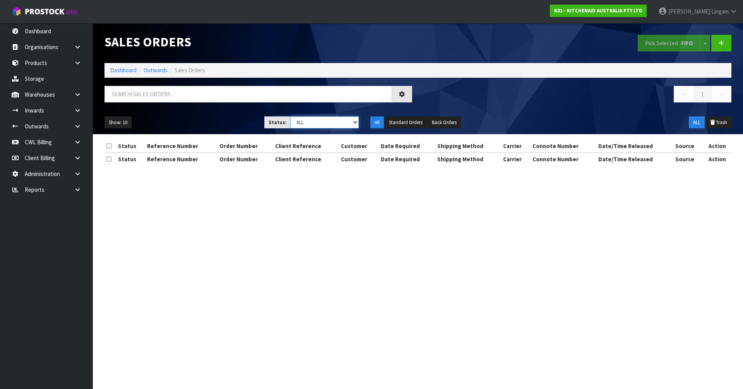
click at [350, 121] on select "Draft Pending Allocated Pending Pick Goods Picked Goods Packed Pending Charges …" at bounding box center [325, 123] width 69 height 12
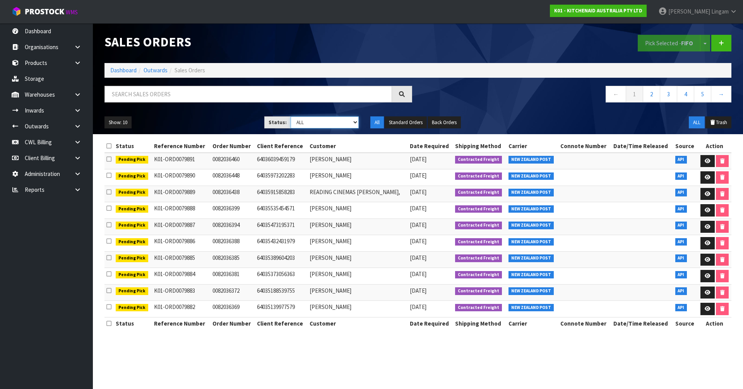
select select "string:6"
click at [291, 117] on select "Draft Pending Allocated Pending Pick Goods Picked Goods Packed Pending Charges …" at bounding box center [325, 123] width 69 height 12
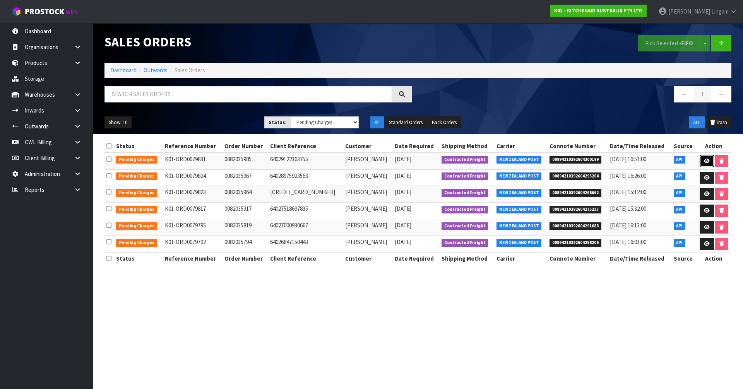
click at [708, 163] on icon at bounding box center [707, 161] width 6 height 5
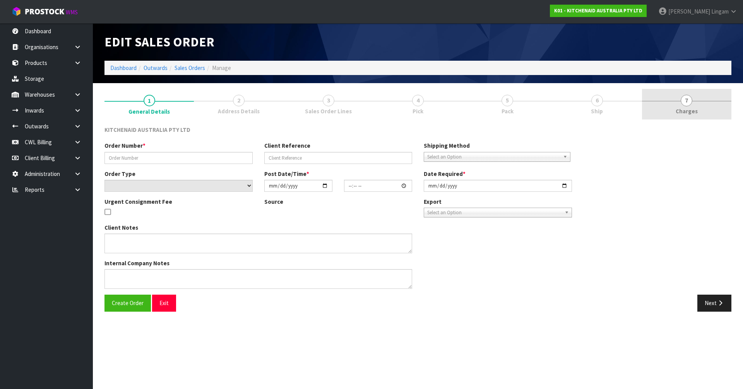
type input "0082035985"
type input "64029122363755"
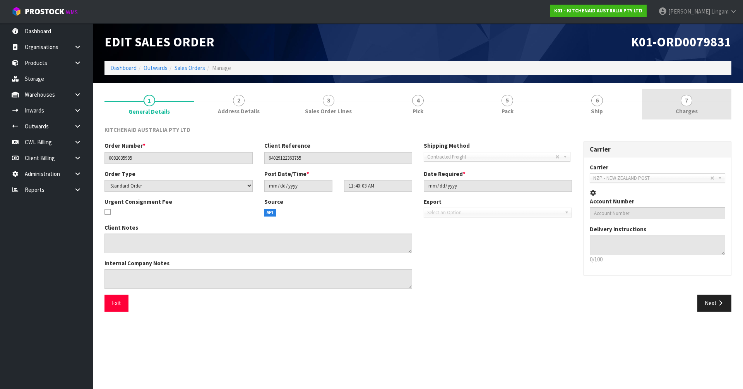
click at [712, 111] on link "7 [GEOGRAPHIC_DATA]" at bounding box center [686, 104] width 89 height 31
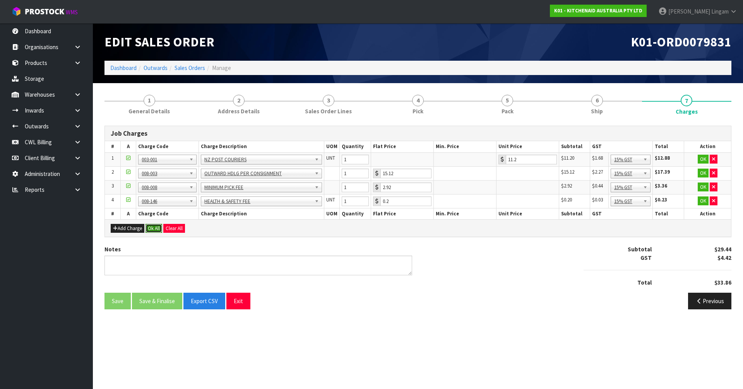
click at [153, 226] on button "Ok All" at bounding box center [154, 228] width 17 height 9
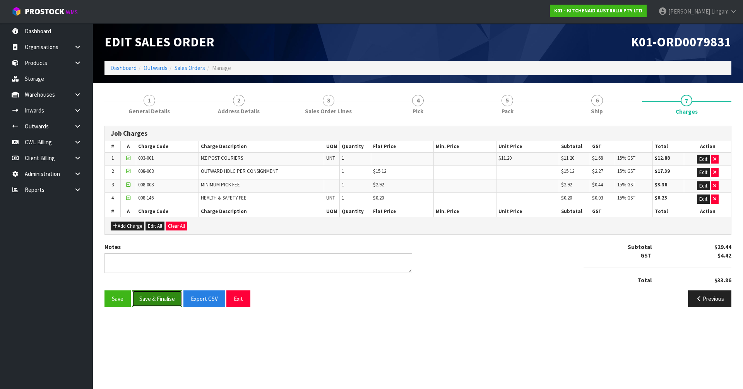
click at [160, 300] on button "Save & Finalise" at bounding box center [157, 299] width 50 height 17
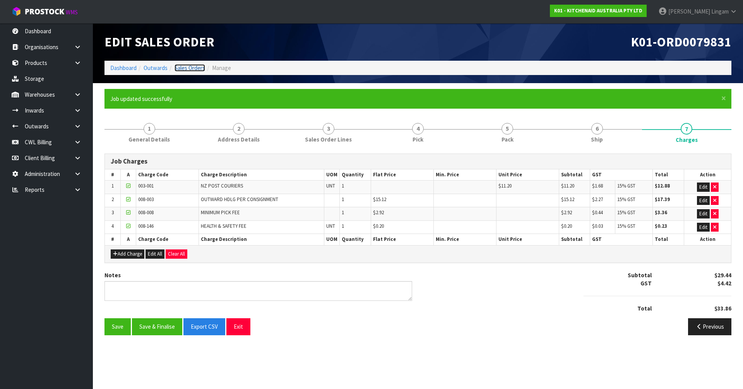
click at [195, 67] on link "Sales Orders" at bounding box center [190, 67] width 31 height 7
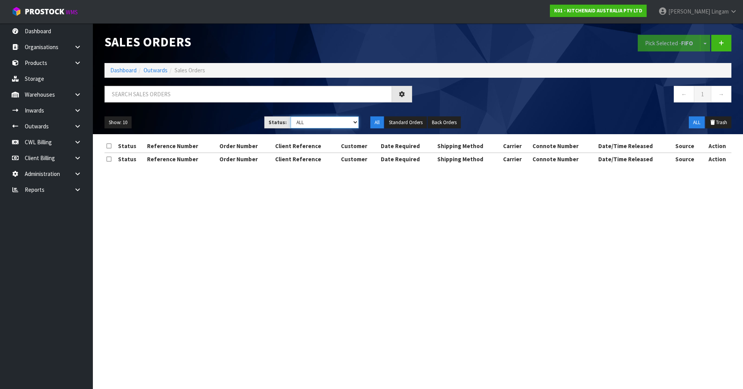
click at [347, 123] on select "Draft Pending Allocated Pending Pick Goods Picked Goods Packed Pending Charges …" at bounding box center [325, 123] width 69 height 12
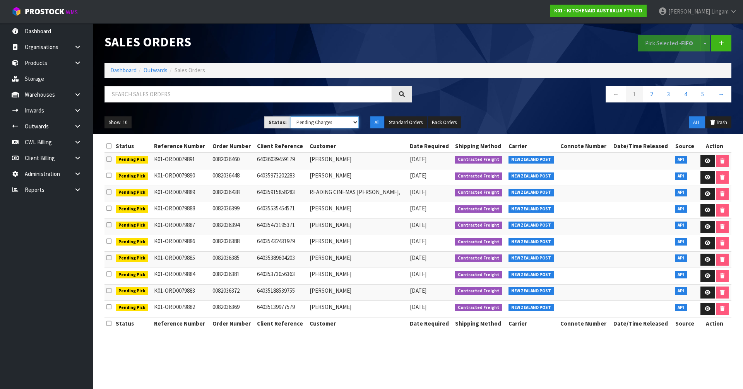
click at [291, 117] on select "Draft Pending Allocated Pending Pick Goods Picked Goods Packed Pending Charges …" at bounding box center [325, 123] width 69 height 12
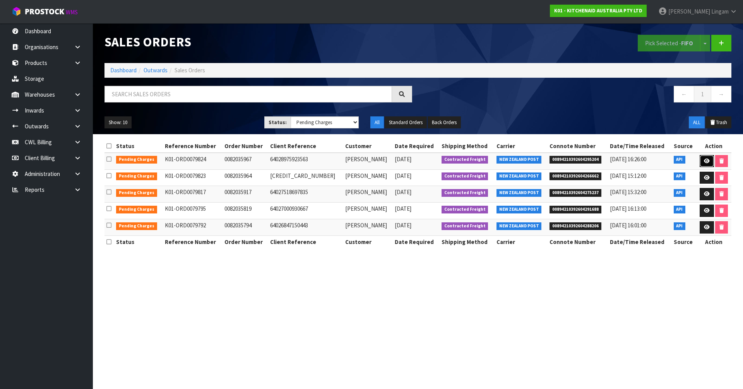
click at [706, 160] on icon at bounding box center [707, 161] width 6 height 5
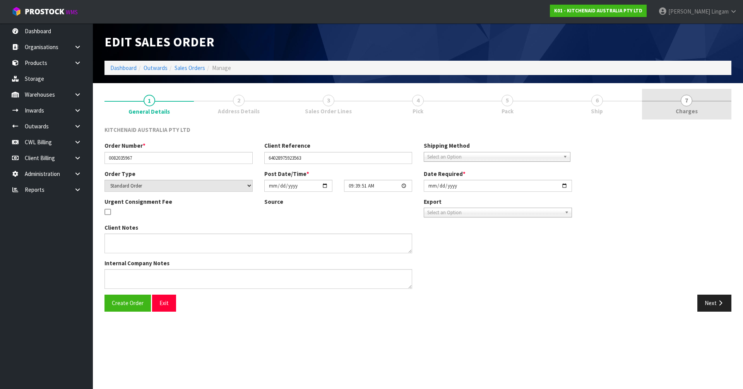
click at [710, 109] on link "7 [GEOGRAPHIC_DATA]" at bounding box center [686, 104] width 89 height 31
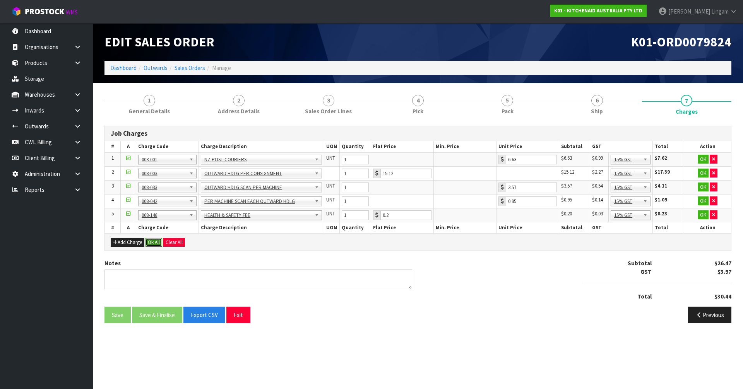
click at [154, 239] on button "Ok All" at bounding box center [154, 242] width 17 height 9
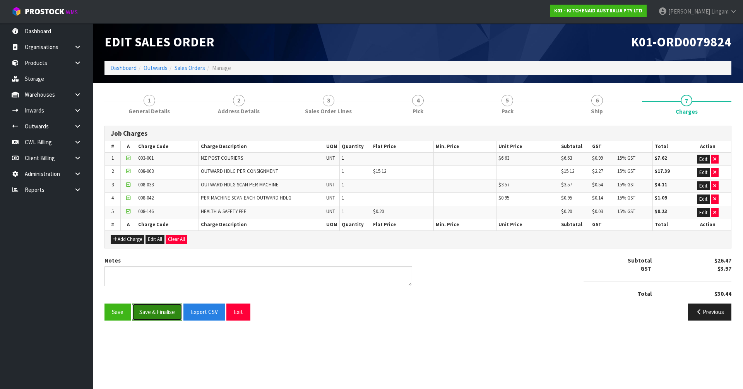
click at [166, 312] on button "Save & Finalise" at bounding box center [157, 312] width 50 height 17
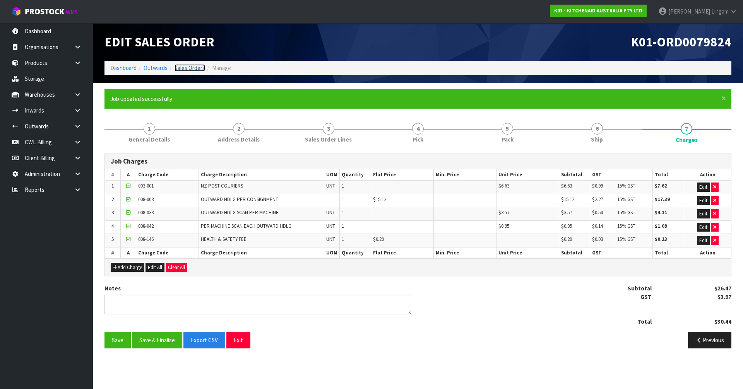
click at [192, 67] on link "Sales Orders" at bounding box center [190, 67] width 31 height 7
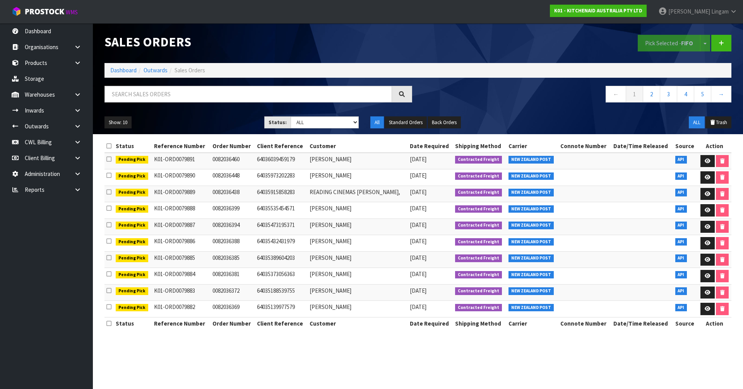
select select "string:6"
click at [291, 117] on select "Draft Pending Allocated Pending Pick Goods Picked Goods Packed Pending Charges …" at bounding box center [325, 123] width 69 height 12
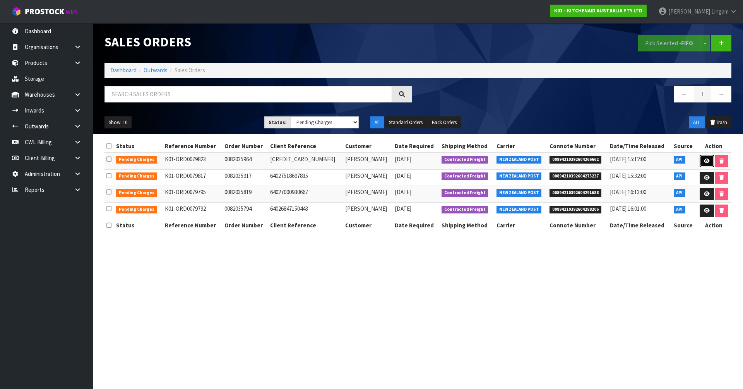
click at [702, 163] on link at bounding box center [707, 161] width 14 height 12
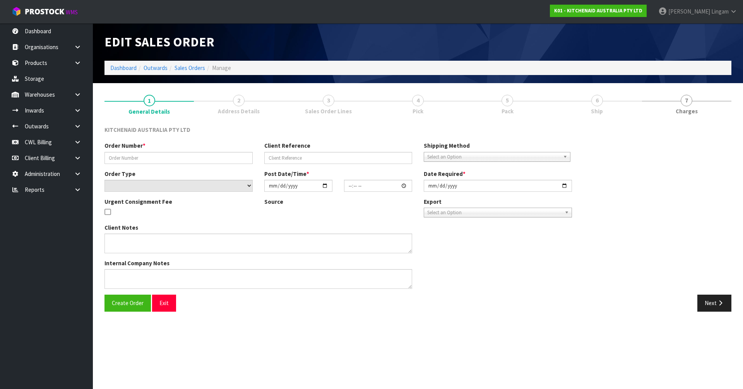
type input "0082035964"
type input "[CREDIT_CARD_NUMBER]"
select select "number:0"
type input "[DATE]"
type input "09:39:49.000"
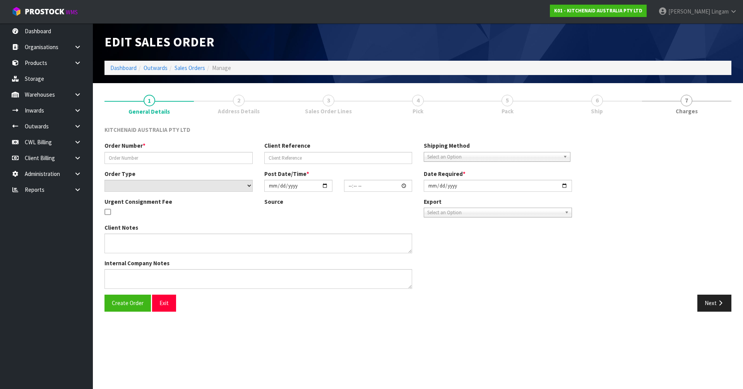
type input "[DATE]"
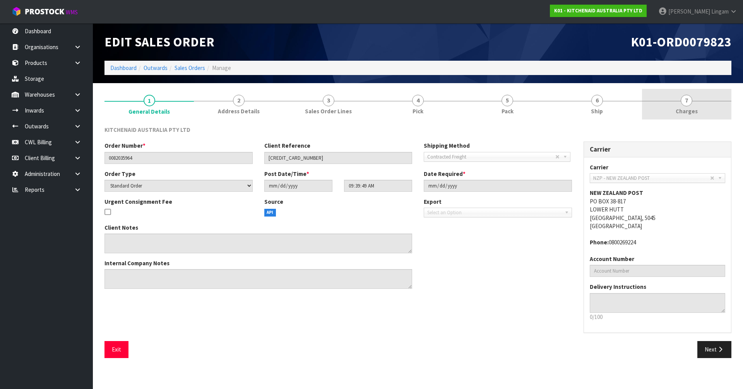
click at [714, 111] on link "7 [GEOGRAPHIC_DATA]" at bounding box center [686, 104] width 89 height 31
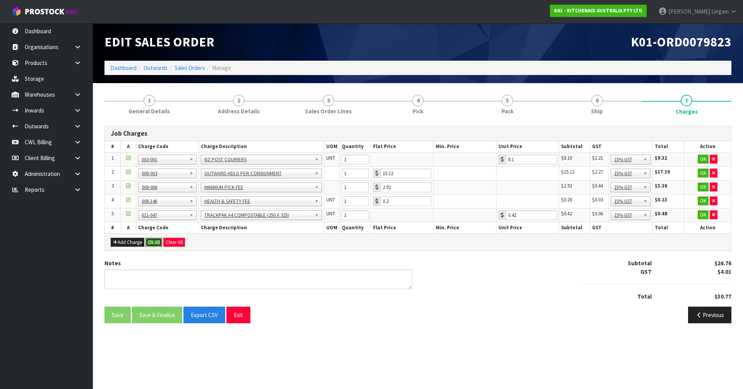
click at [150, 237] on div "Add Charge Ok All Clear All" at bounding box center [418, 241] width 626 height 17
click at [155, 244] on button "Ok All" at bounding box center [154, 242] width 17 height 9
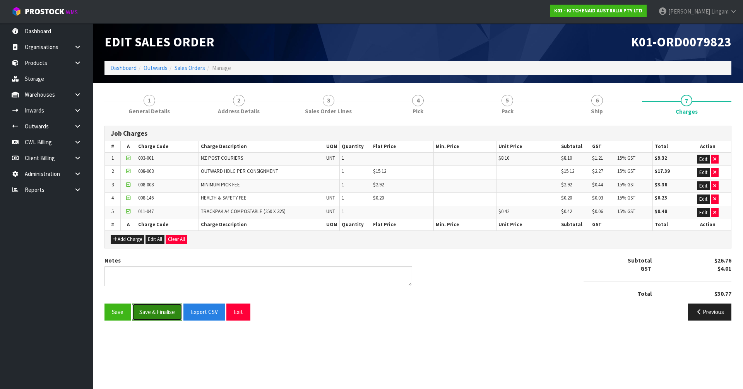
click at [170, 314] on button "Save & Finalise" at bounding box center [157, 312] width 50 height 17
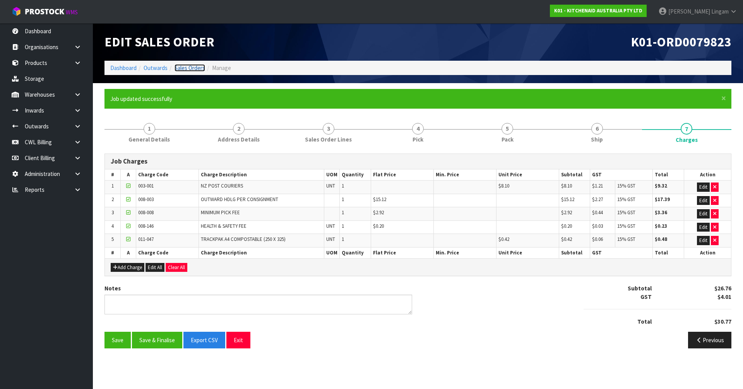
click at [196, 70] on link "Sales Orders" at bounding box center [190, 67] width 31 height 7
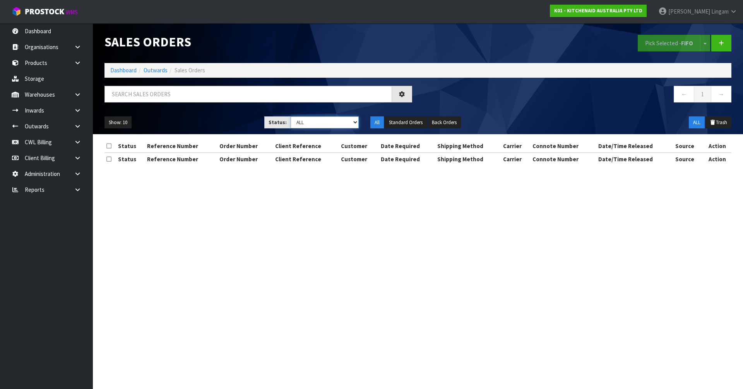
click at [337, 122] on select "Draft Pending Allocated Pending Pick Goods Picked Goods Packed Pending Charges …" at bounding box center [325, 123] width 69 height 12
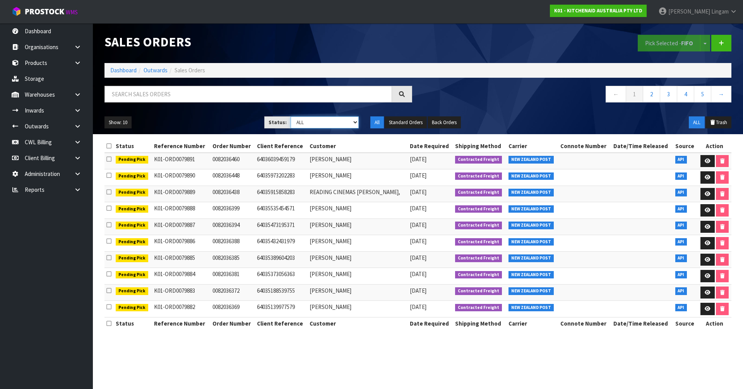
select select "string:6"
click at [291, 117] on select "Draft Pending Allocated Pending Pick Goods Picked Goods Packed Pending Charges …" at bounding box center [325, 123] width 69 height 12
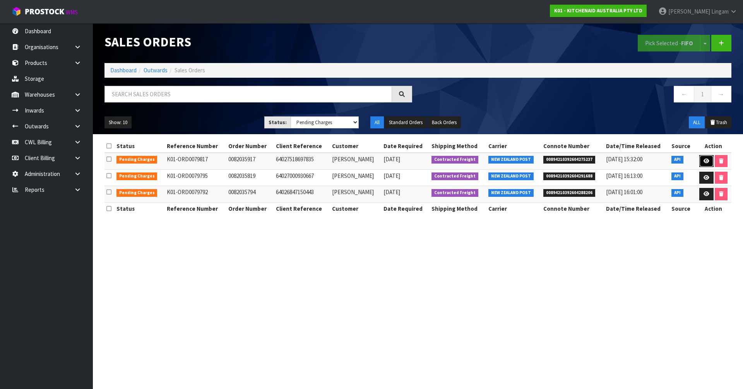
click at [705, 163] on icon at bounding box center [707, 161] width 6 height 5
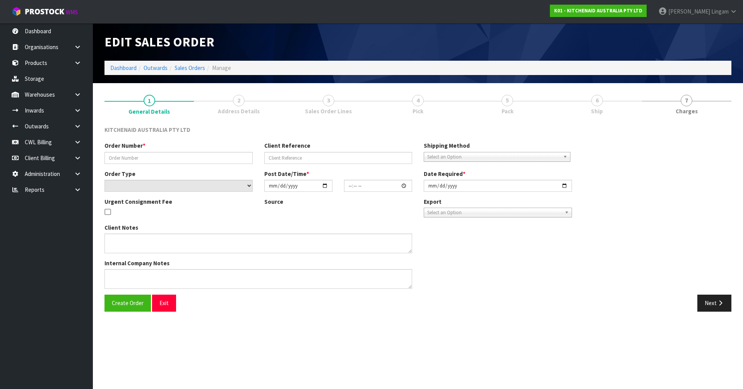
type input "0082035917"
type input "64027518697835"
select select "number:0"
type input "[DATE]"
type input "23:41:03.000"
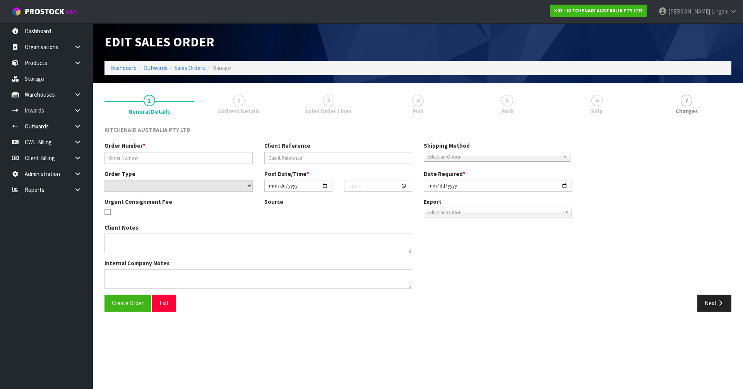
type input "[DATE]"
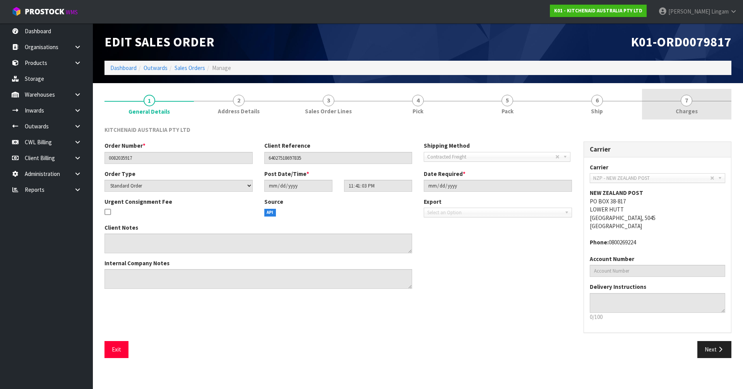
click at [708, 109] on link "7 [GEOGRAPHIC_DATA]" at bounding box center [686, 104] width 89 height 31
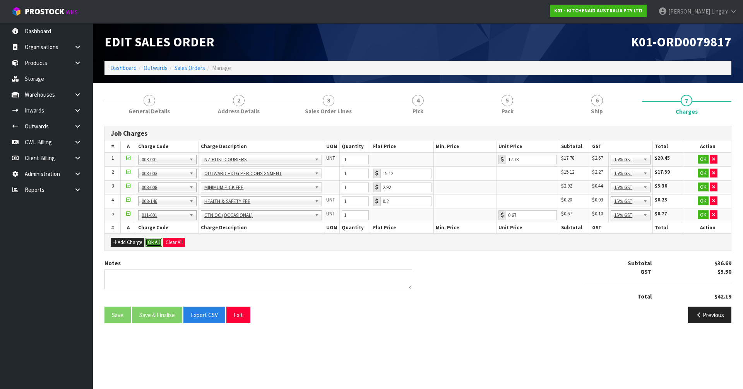
click at [151, 239] on button "Ok All" at bounding box center [154, 242] width 17 height 9
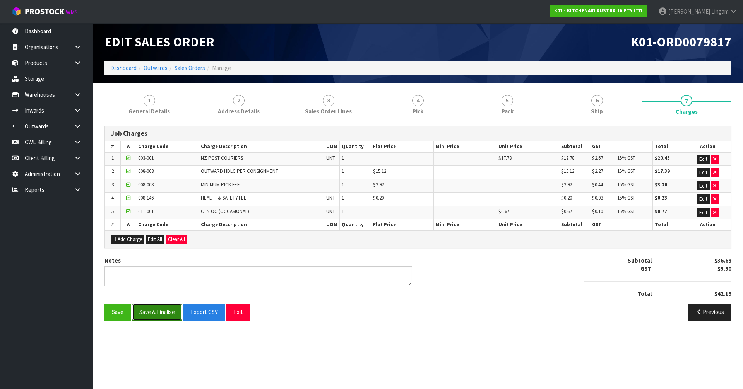
click at [157, 316] on button "Save & Finalise" at bounding box center [157, 312] width 50 height 17
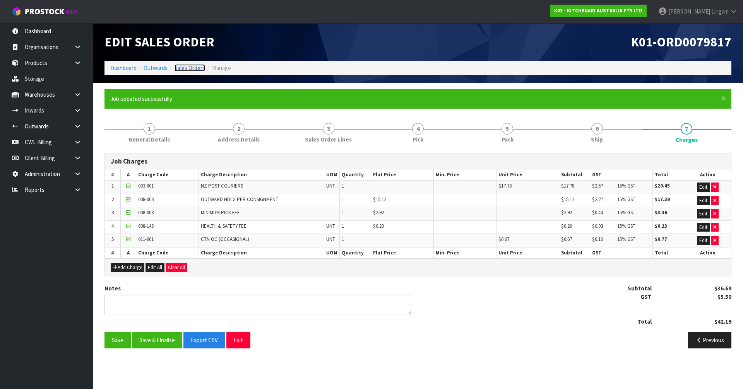
click at [197, 66] on link "Sales Orders" at bounding box center [190, 67] width 31 height 7
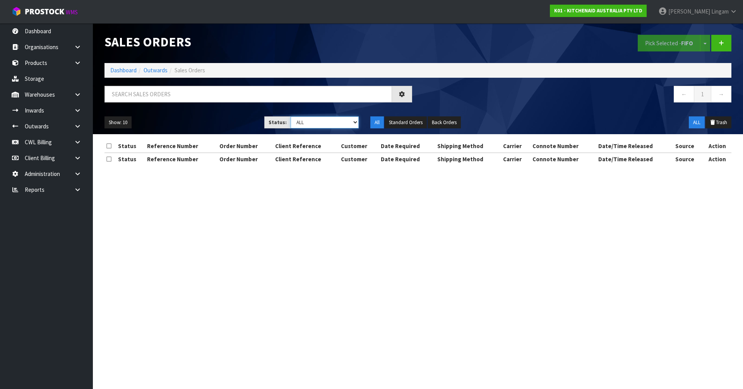
click at [350, 121] on select "Draft Pending Allocated Pending Pick Goods Picked Goods Packed Pending Charges …" at bounding box center [325, 123] width 69 height 12
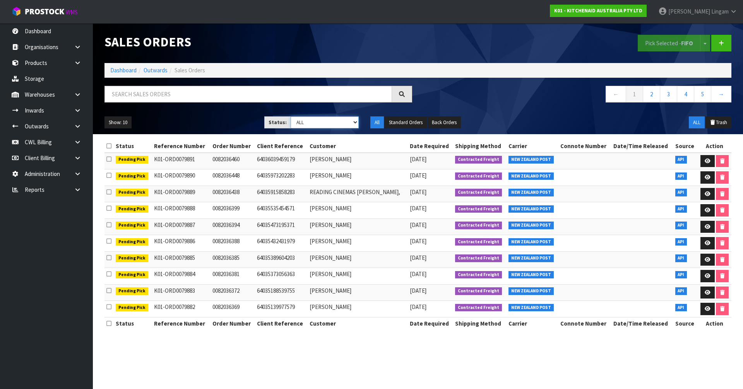
select select "string:6"
click at [291, 117] on select "Draft Pending Allocated Pending Pick Goods Picked Goods Packed Pending Charges …" at bounding box center [325, 123] width 69 height 12
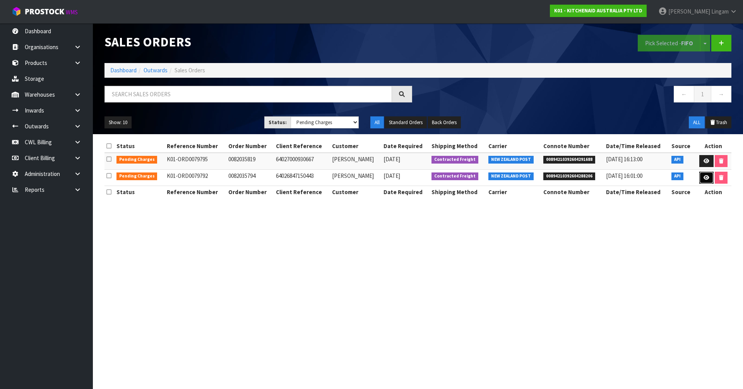
click at [709, 181] on link at bounding box center [707, 178] width 14 height 12
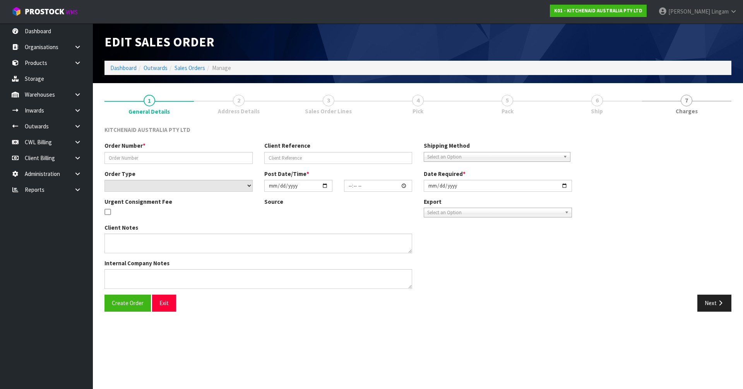
type input "0082035794"
type input "64026847150443"
select select "number:0"
type input "[DATE]"
type input "15:40:56.000"
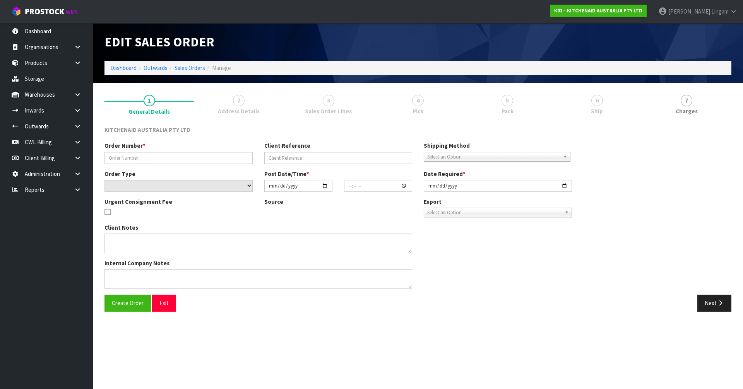
type input "[DATE]"
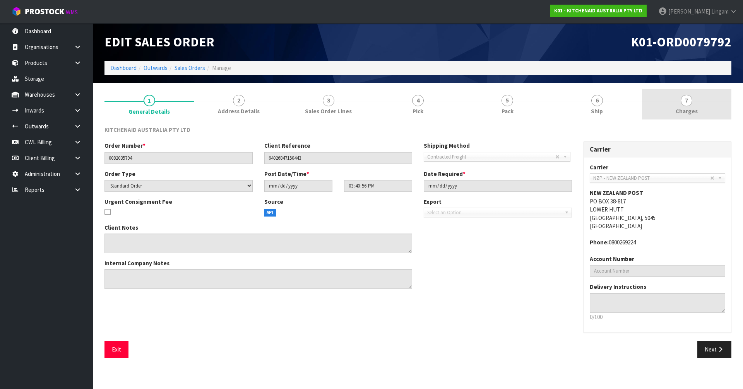
click at [708, 116] on link "7 [GEOGRAPHIC_DATA]" at bounding box center [686, 104] width 89 height 31
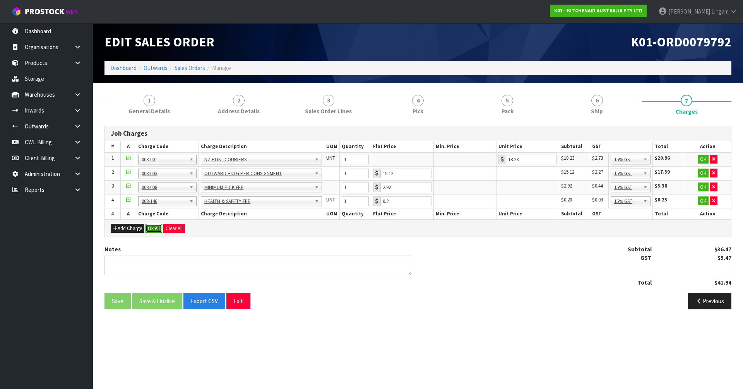
click at [158, 230] on button "Ok All" at bounding box center [154, 228] width 17 height 9
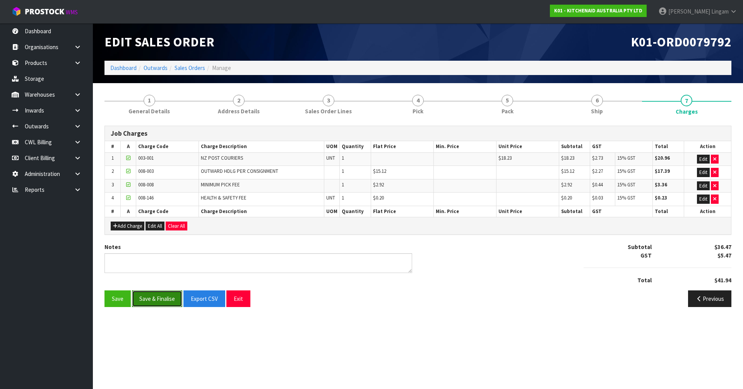
click at [168, 296] on button "Save & Finalise" at bounding box center [157, 299] width 50 height 17
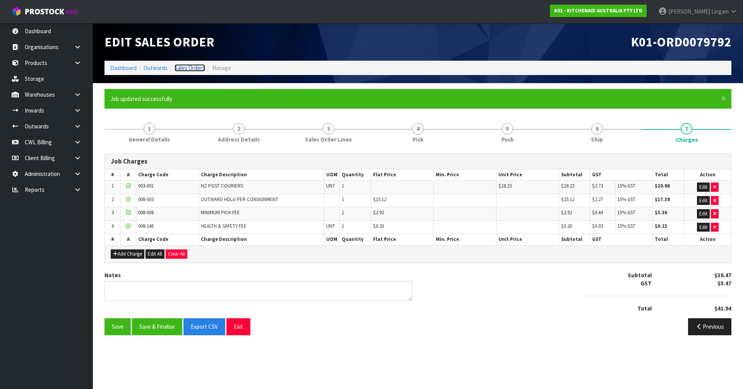
click at [197, 68] on link "Sales Orders" at bounding box center [190, 67] width 31 height 7
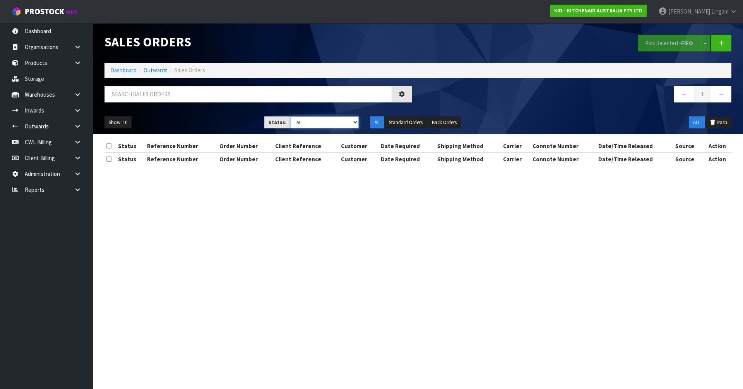
click at [352, 122] on select "Draft Pending Allocated Pending Pick Goods Picked Goods Packed Pending Charges …" at bounding box center [325, 123] width 69 height 12
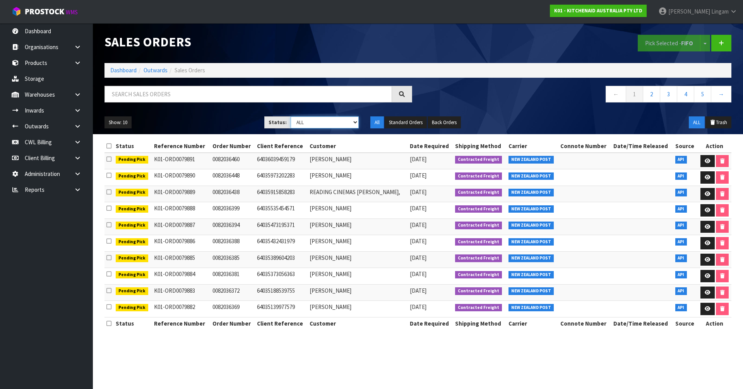
select select "string:6"
click at [291, 117] on select "Draft Pending Allocated Pending Pick Goods Picked Goods Packed Pending Charges …" at bounding box center [325, 123] width 69 height 12
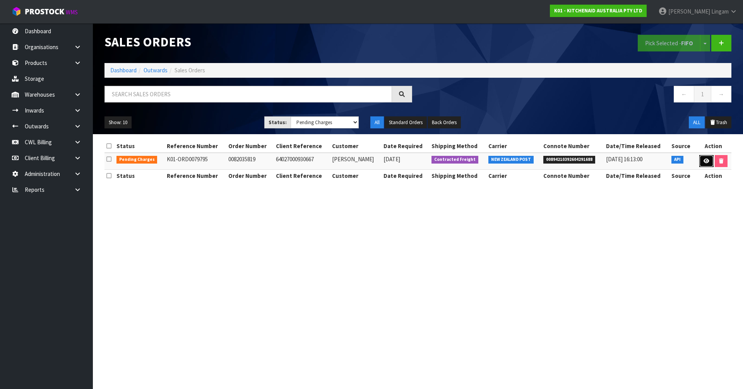
click at [705, 163] on link at bounding box center [707, 161] width 14 height 12
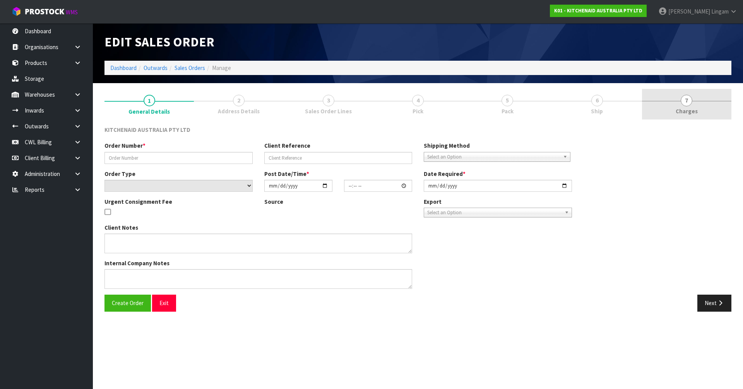
type input "0082035819"
type input "64027000930667"
select select "number:0"
type input "[DATE]"
type input "15:41:03.000"
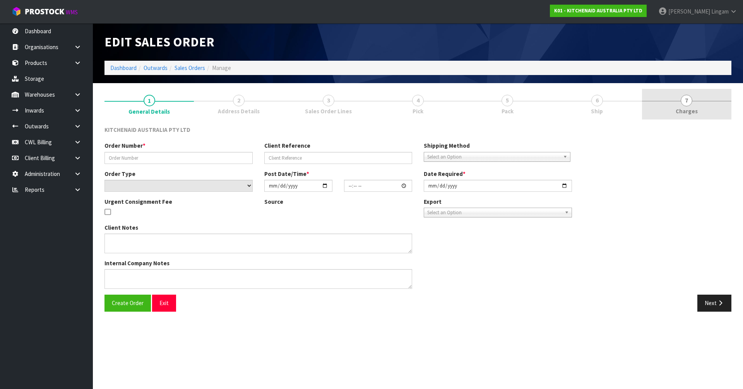
type input "[DATE]"
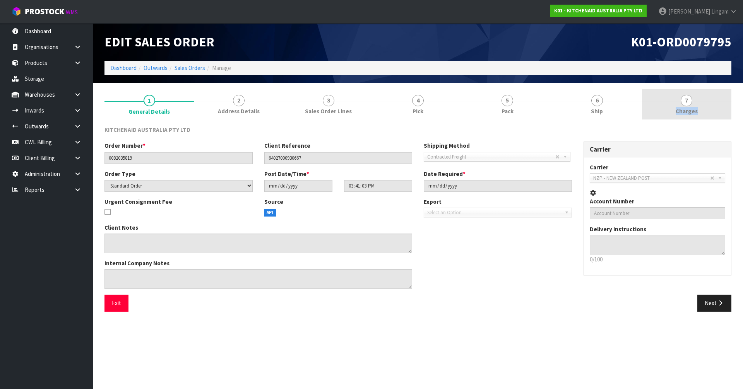
click at [703, 101] on link "7 [GEOGRAPHIC_DATA]" at bounding box center [686, 104] width 89 height 31
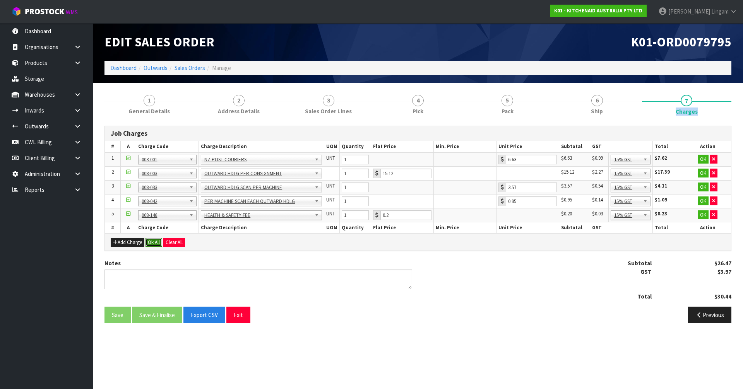
click at [157, 244] on button "Ok All" at bounding box center [154, 242] width 17 height 9
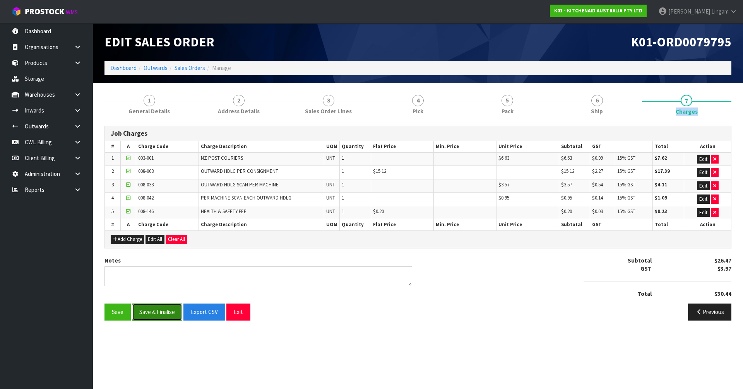
click at [160, 311] on button "Save & Finalise" at bounding box center [157, 312] width 50 height 17
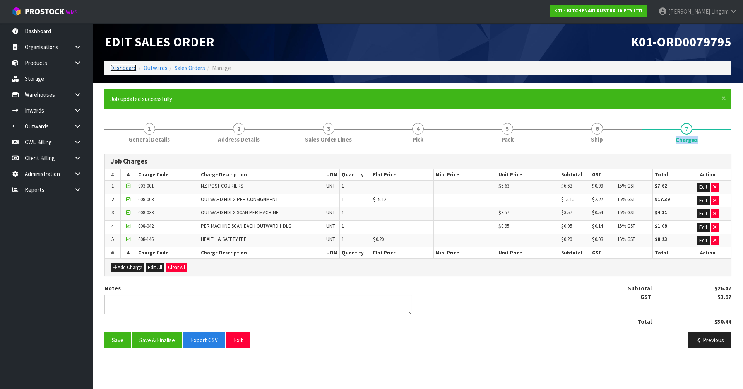
click at [130, 65] on link "Dashboard" at bounding box center [123, 67] width 26 height 7
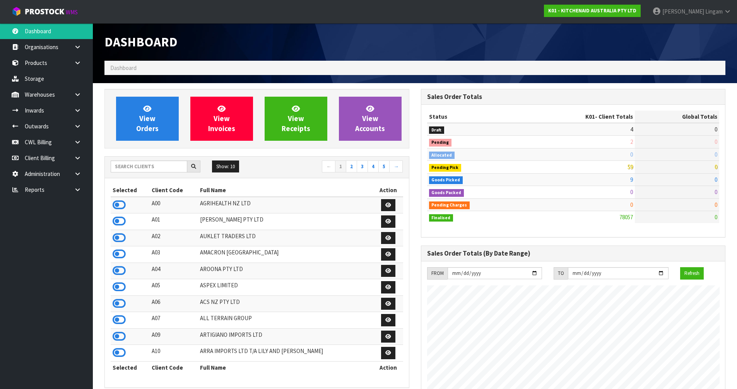
scroll to position [587, 316]
click at [79, 191] on icon at bounding box center [77, 190] width 7 height 6
click at [68, 224] on link "CWL" at bounding box center [46, 222] width 93 height 16
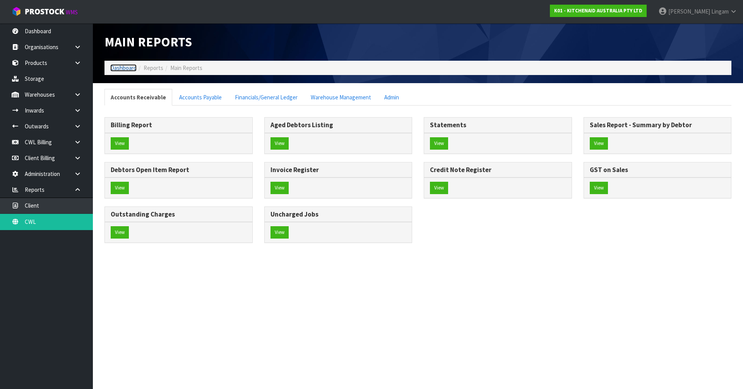
click at [124, 67] on link "Dashboard" at bounding box center [123, 67] width 26 height 7
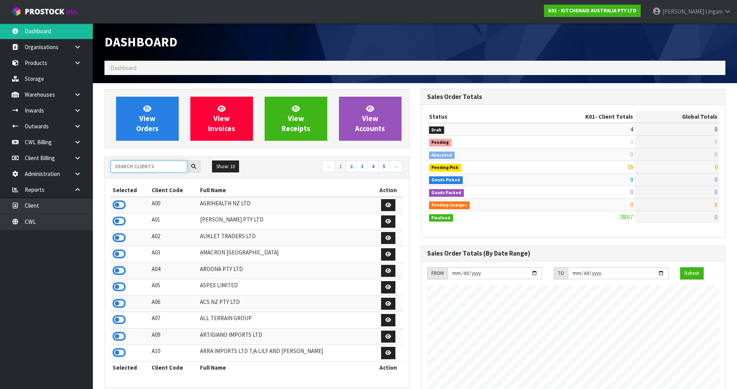
click at [170, 167] on input "text" at bounding box center [149, 167] width 77 height 12
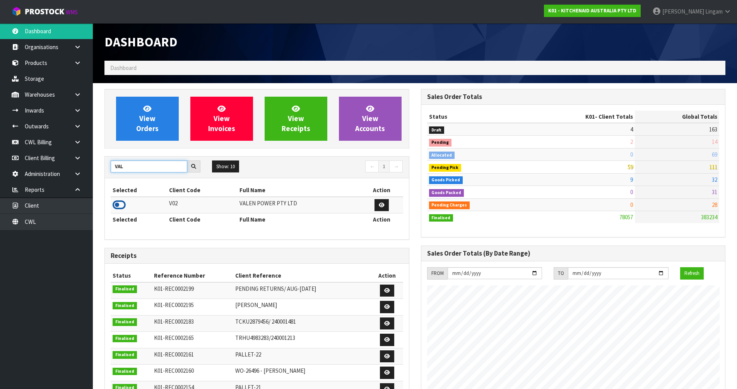
type input "VAL"
click at [122, 205] on icon at bounding box center [119, 205] width 13 height 12
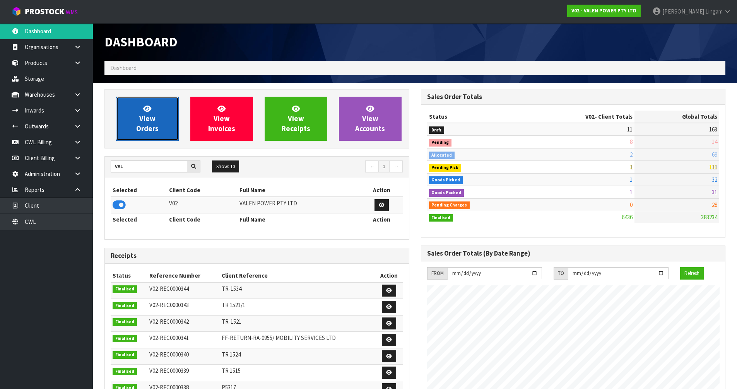
click at [154, 122] on span "View Orders" at bounding box center [147, 118] width 22 height 29
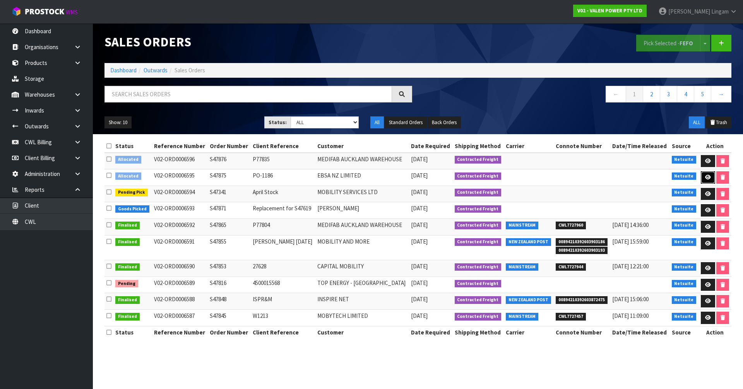
click at [708, 177] on icon at bounding box center [708, 177] width 6 height 5
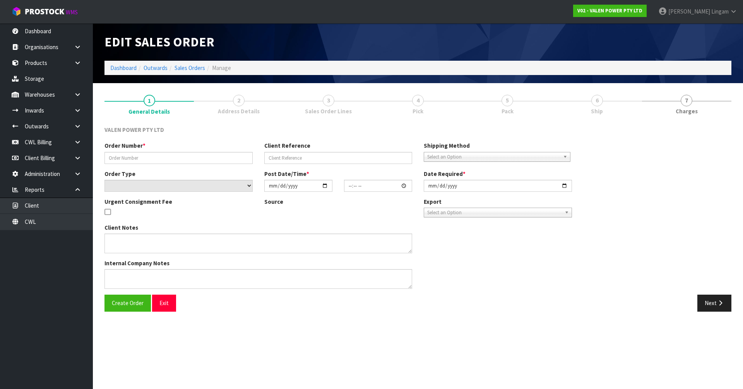
type input "S47875"
type input "PO-1186"
select select "number:0"
type input "[DATE]"
type input "15:30:09.000"
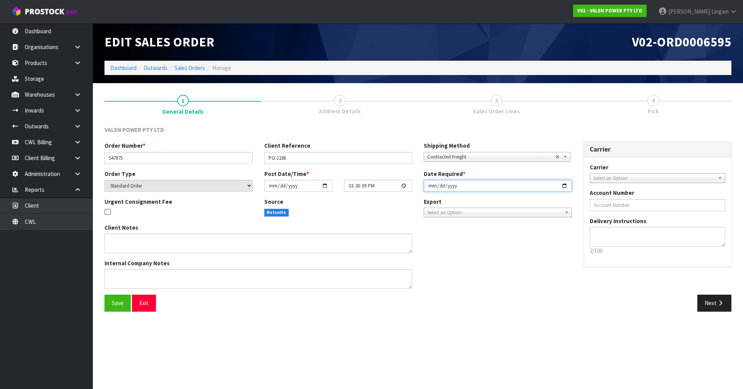
click at [432, 187] on input "[DATE]" at bounding box center [498, 186] width 148 height 12
type input "[DATE]"
click at [110, 309] on button "Save" at bounding box center [118, 303] width 26 height 17
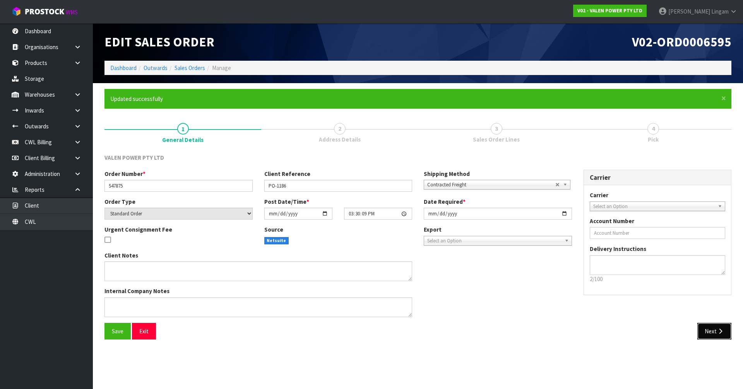
click at [709, 333] on button "Next" at bounding box center [715, 331] width 34 height 17
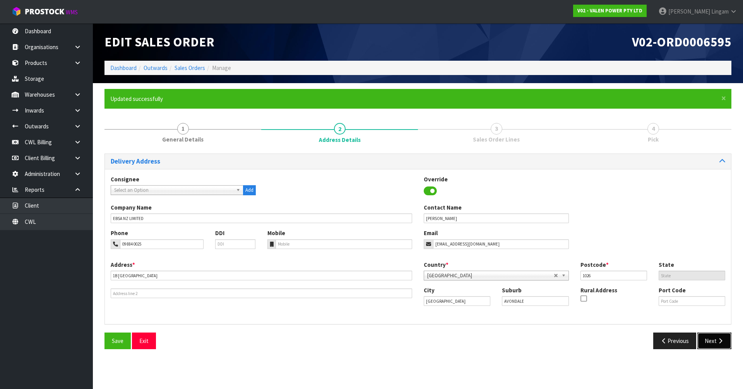
click at [711, 341] on button "Next" at bounding box center [715, 341] width 34 height 17
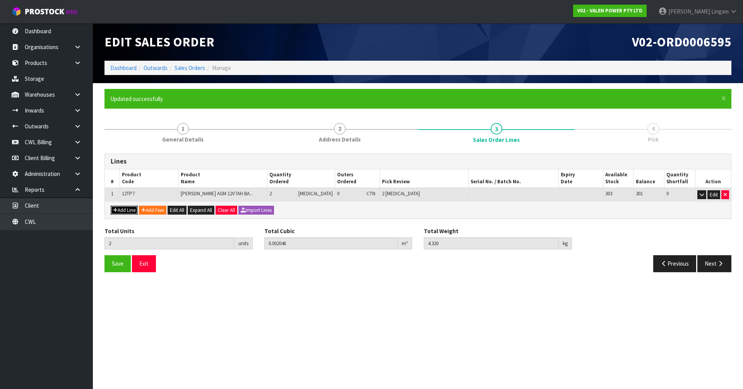
click at [131, 211] on button "Add Line" at bounding box center [124, 210] width 27 height 9
type input "0"
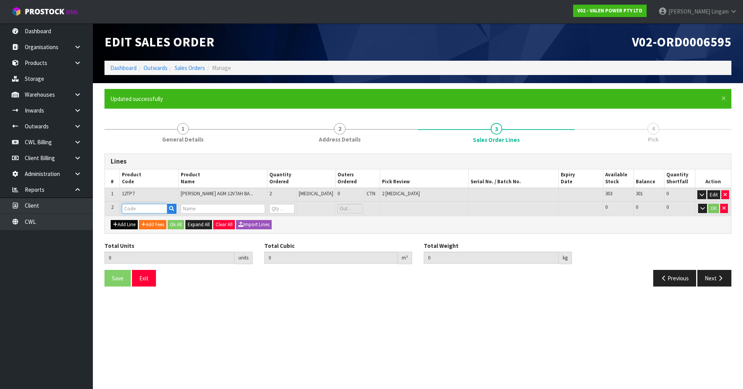
click at [131, 211] on input "text" at bounding box center [144, 209] width 45 height 10
type input "P-L"
click at [139, 218] on link "P-L OLLY" at bounding box center [153, 222] width 61 height 10
type input "P-LOLLY"
type input "2"
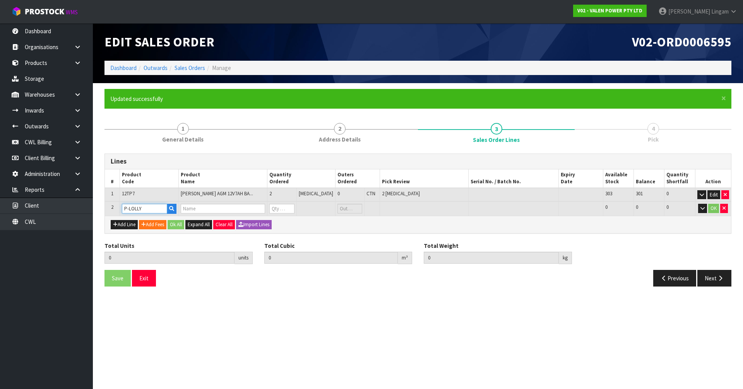
type input "0.002046"
type input "4.32"
type input "MEAT BOOK"
type input "0"
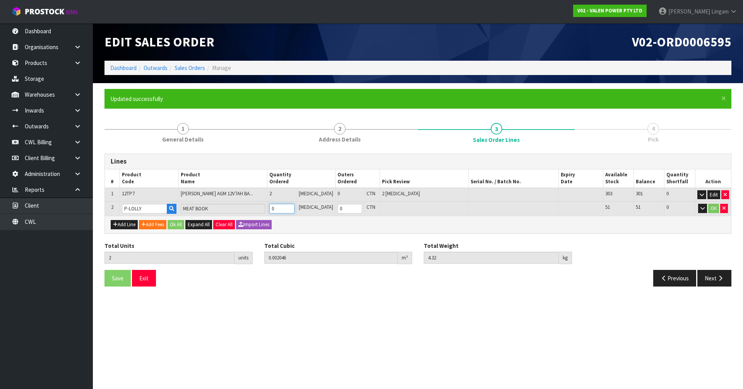
click at [274, 211] on tr "2 P-LOLLY MEAT BOOK 0 [MEDICAL_DATA] 0 CTN 51 51 0 OK" at bounding box center [418, 209] width 626 height 14
type input "3"
type input "0.003306"
type input "5.57"
type input "1"
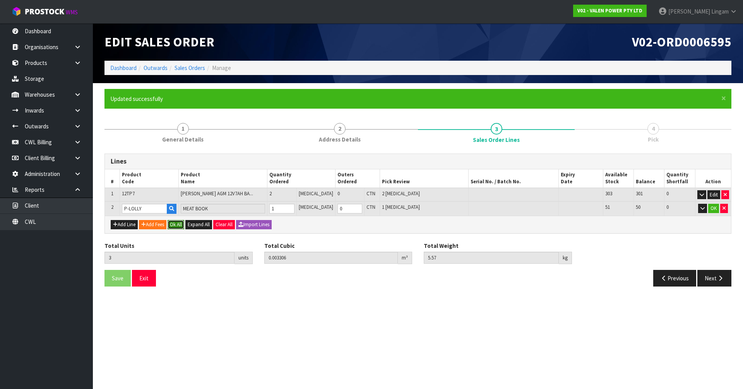
click at [175, 228] on button "Ok All" at bounding box center [176, 224] width 17 height 9
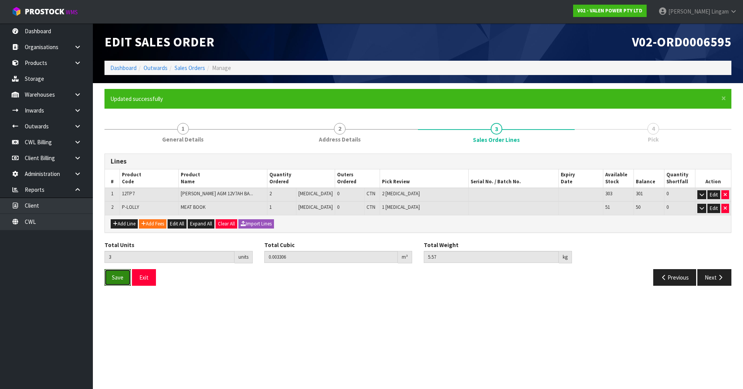
drag, startPoint x: 117, startPoint y: 275, endPoint x: 233, endPoint y: 251, distance: 119.3
click at [116, 275] on span "Save" at bounding box center [118, 277] width 12 height 7
click at [706, 277] on button "Next" at bounding box center [715, 277] width 34 height 17
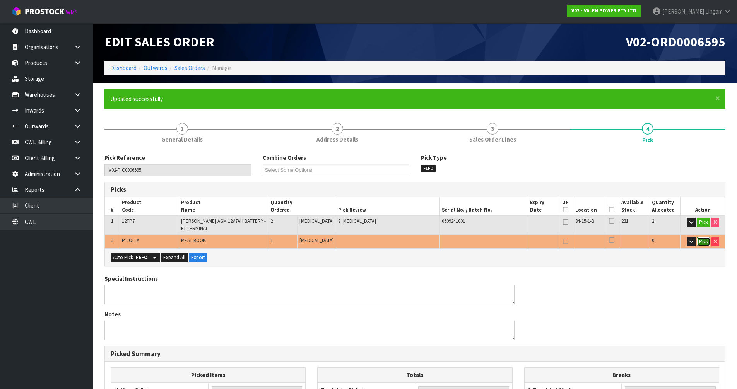
click at [698, 243] on button "Pick" at bounding box center [704, 241] width 14 height 9
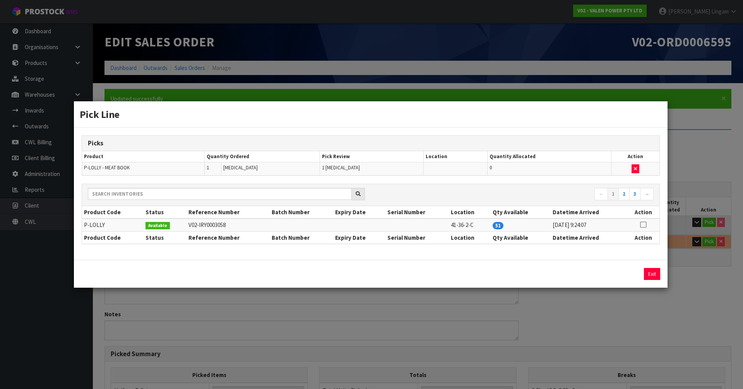
click at [646, 225] on icon at bounding box center [643, 225] width 6 height 0
drag, startPoint x: 631, startPoint y: 277, endPoint x: 650, endPoint y: 276, distance: 19.0
click at [631, 276] on button "Assign Pick" at bounding box center [626, 274] width 32 height 12
type input "Piece x 3"
type input "3"
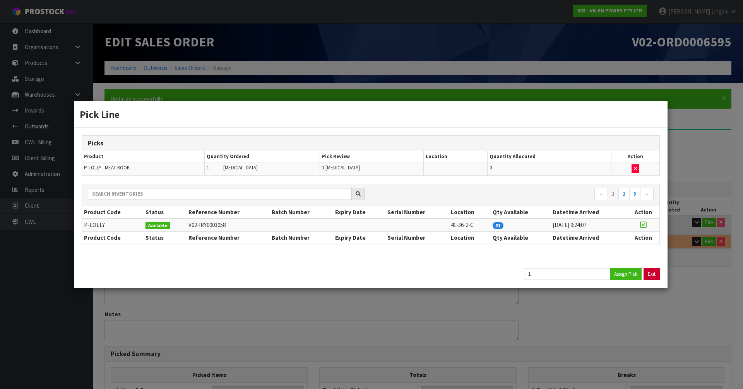
type input "0.003306"
type input "5.57"
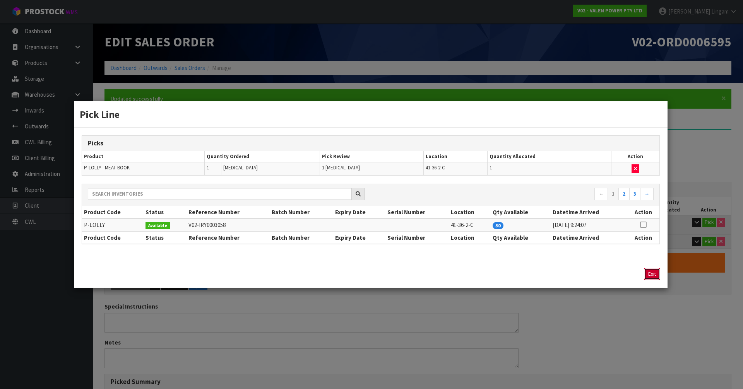
click at [655, 273] on button "Exit" at bounding box center [652, 274] width 16 height 12
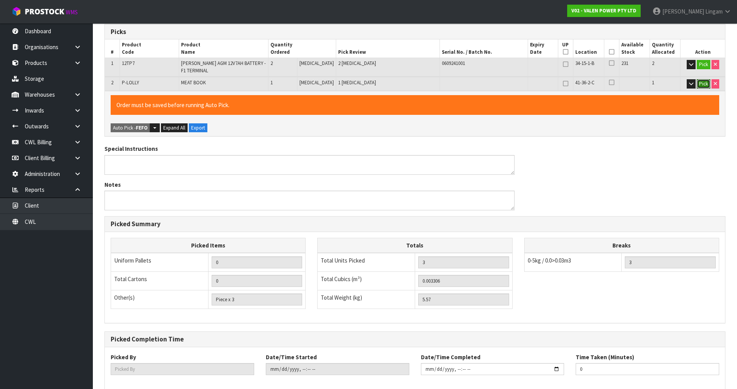
scroll to position [199, 0]
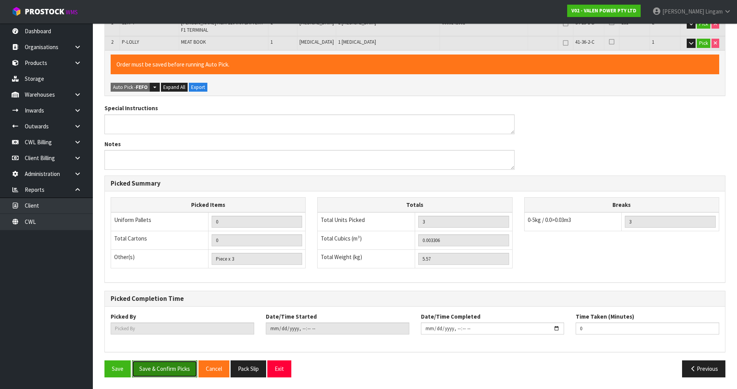
click at [183, 372] on button "Save & Confirm Picks" at bounding box center [164, 369] width 65 height 17
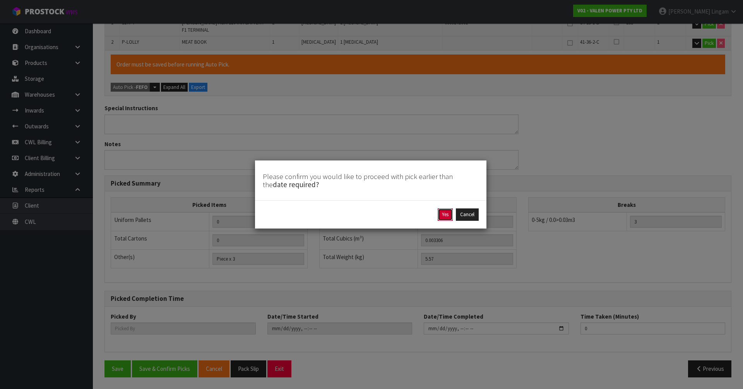
click at [443, 216] on button "Yes" at bounding box center [445, 215] width 15 height 12
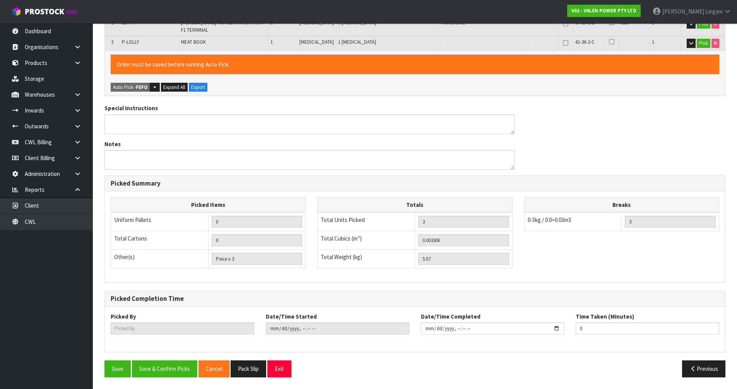
type input "[PERSON_NAME]"
type input "[DATE]T19:08:07"
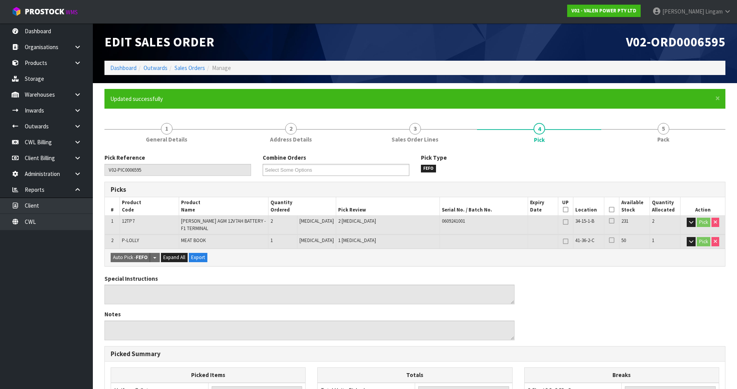
scroll to position [170, 0]
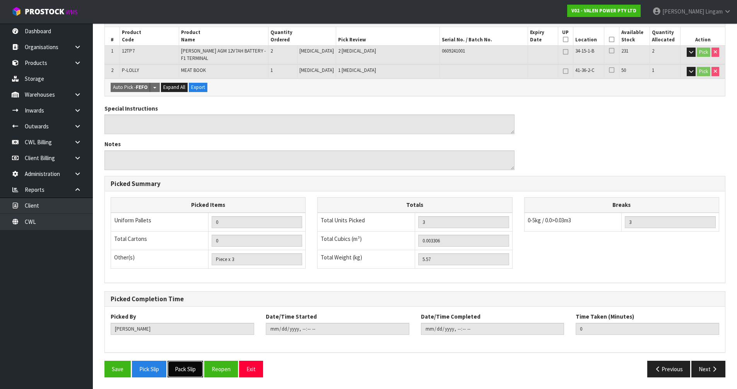
click at [202, 370] on button "Pack Slip" at bounding box center [186, 369] width 36 height 17
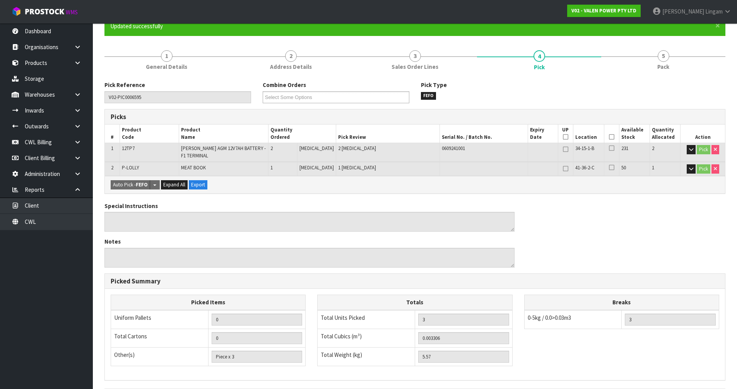
scroll to position [0, 0]
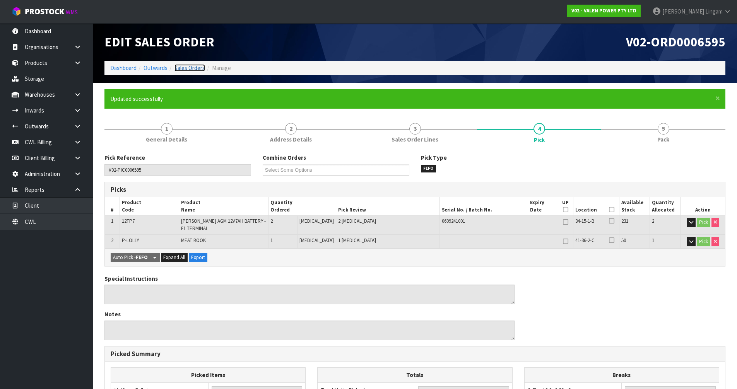
click at [197, 64] on link "Sales Orders" at bounding box center [190, 67] width 31 height 7
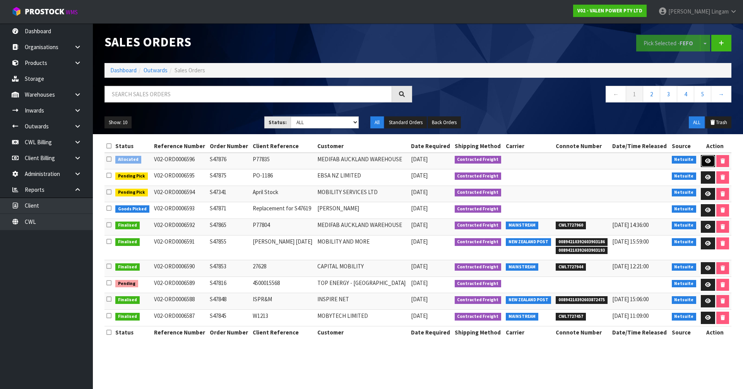
click at [708, 161] on icon at bounding box center [708, 161] width 6 height 5
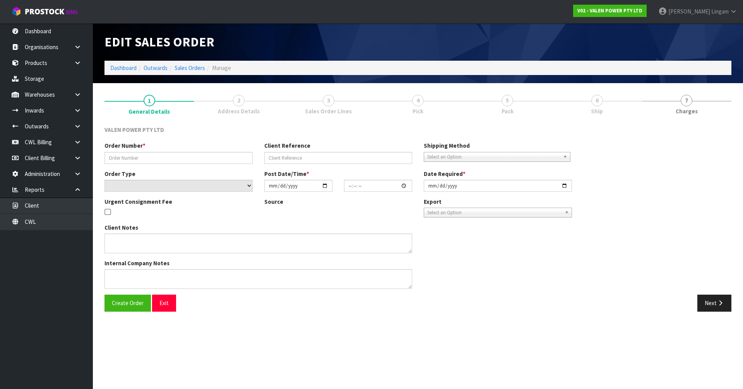
type input "S47876"
type input "P77835"
select select "number:0"
type input "[DATE]"
type input "15:45:08.000"
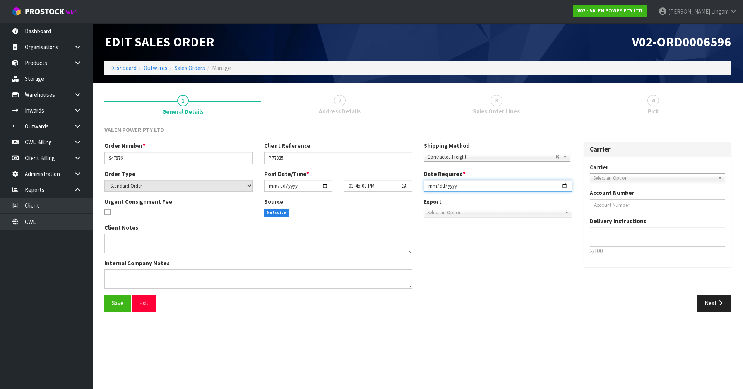
click at [430, 186] on input "[DATE]" at bounding box center [498, 186] width 148 height 12
type input "[DATE]"
click at [114, 302] on span "Save" at bounding box center [118, 303] width 12 height 7
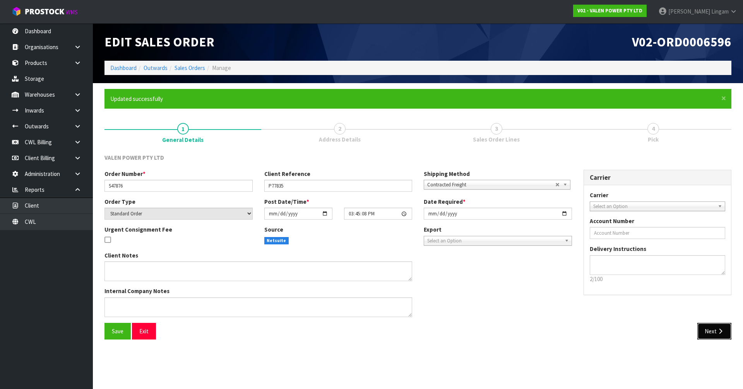
click at [707, 334] on button "Next" at bounding box center [715, 331] width 34 height 17
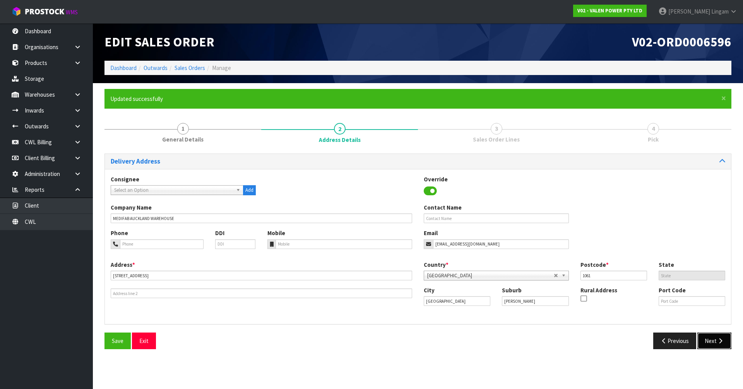
click at [705, 340] on button "Next" at bounding box center [715, 341] width 34 height 17
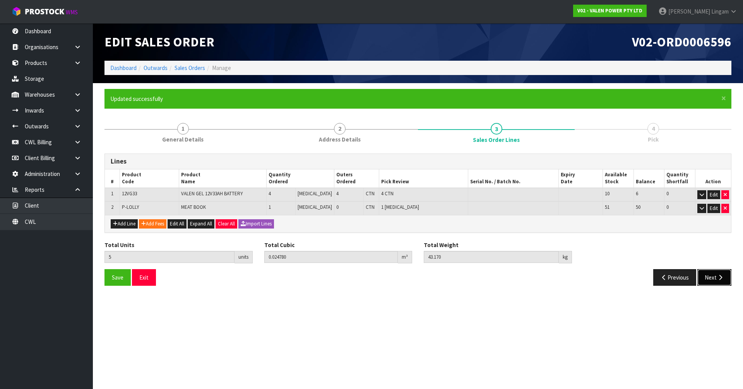
click at [708, 284] on button "Next" at bounding box center [715, 277] width 34 height 17
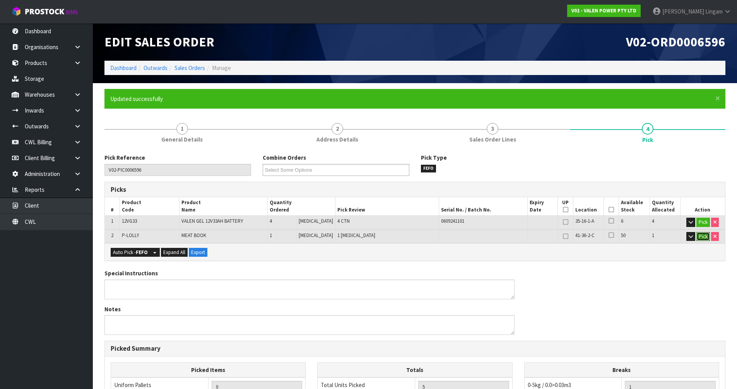
click at [700, 234] on button "Pick" at bounding box center [704, 236] width 14 height 9
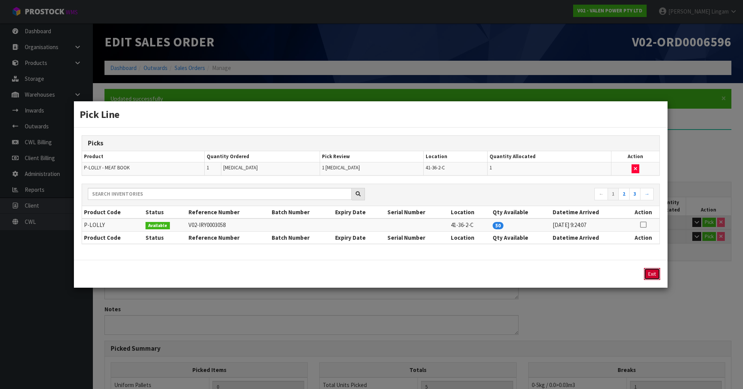
click at [651, 276] on button "Exit" at bounding box center [652, 274] width 16 height 12
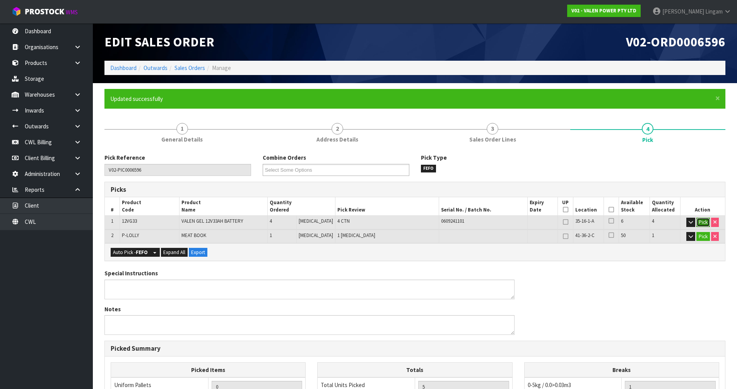
click at [698, 223] on button "Pick" at bounding box center [704, 222] width 14 height 9
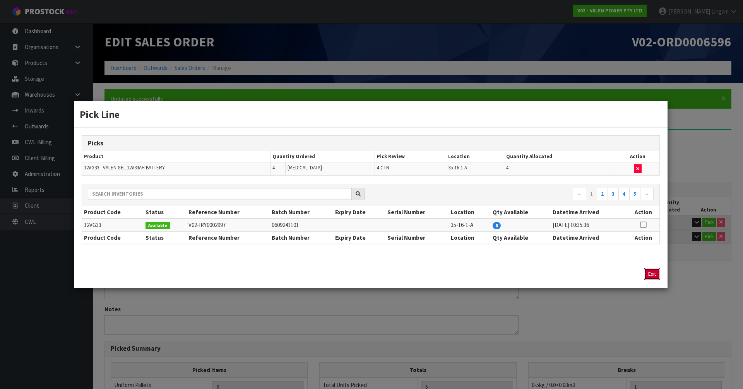
click at [653, 274] on button "Exit" at bounding box center [652, 274] width 16 height 12
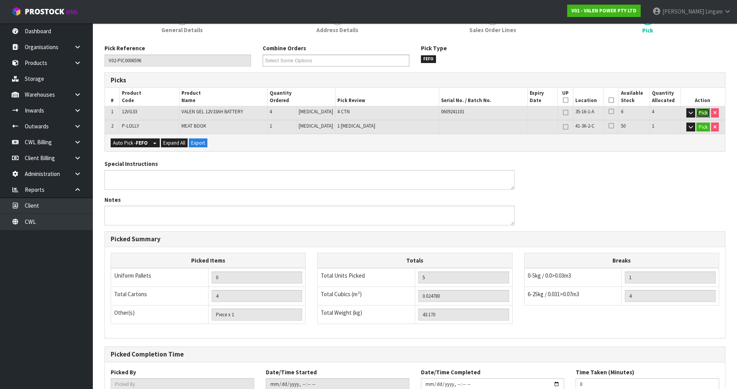
scroll to position [165, 0]
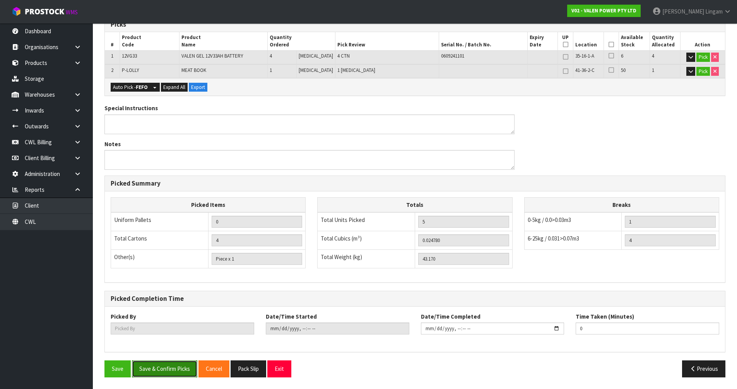
click at [184, 367] on button "Save & Confirm Picks" at bounding box center [164, 369] width 65 height 17
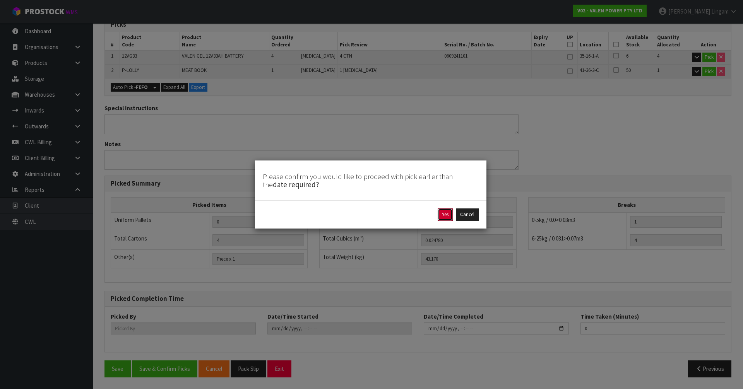
click at [439, 218] on button "Yes" at bounding box center [445, 215] width 15 height 12
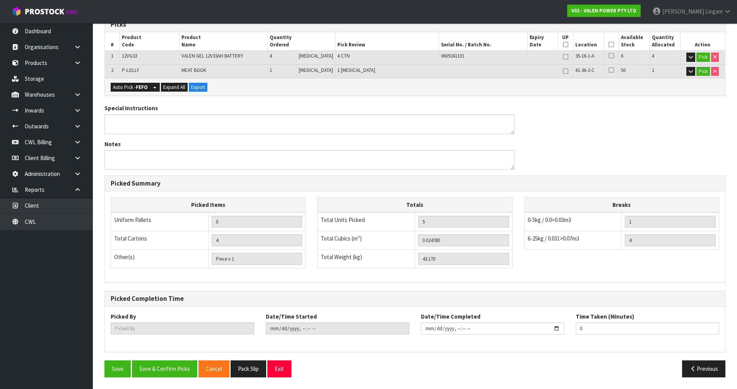
scroll to position [0, 0]
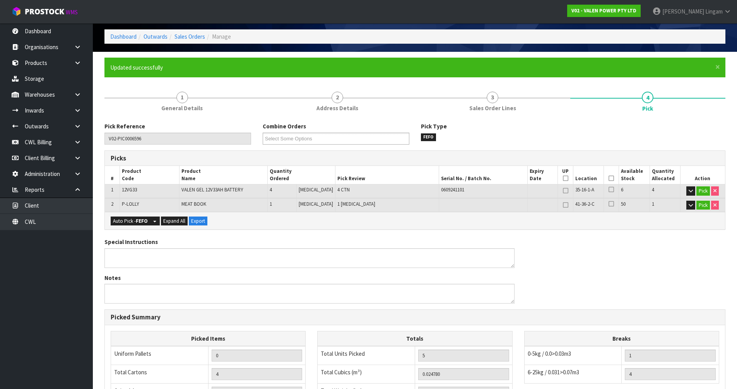
type input "[PERSON_NAME]"
type input "[DATE]T19:09:01"
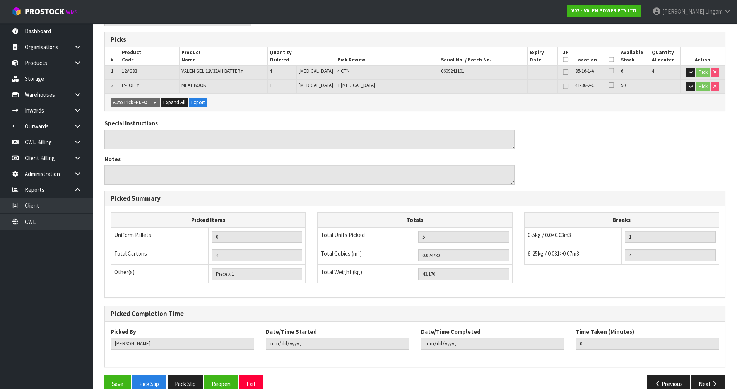
scroll to position [165, 0]
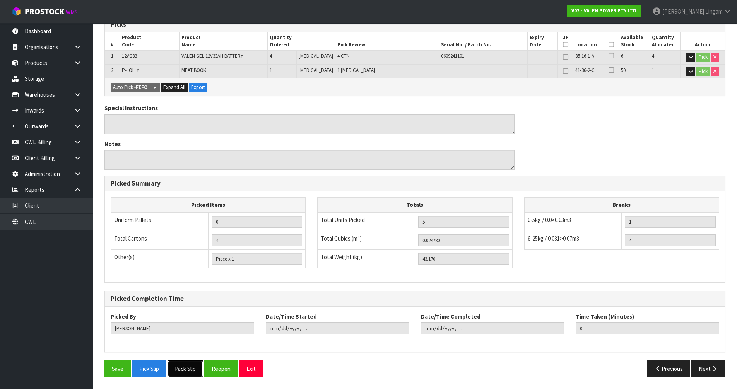
click at [186, 362] on button "Pack Slip" at bounding box center [186, 369] width 36 height 17
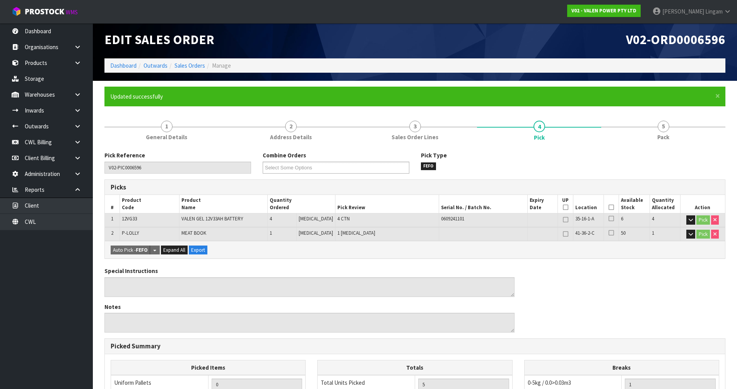
scroll to position [0, 0]
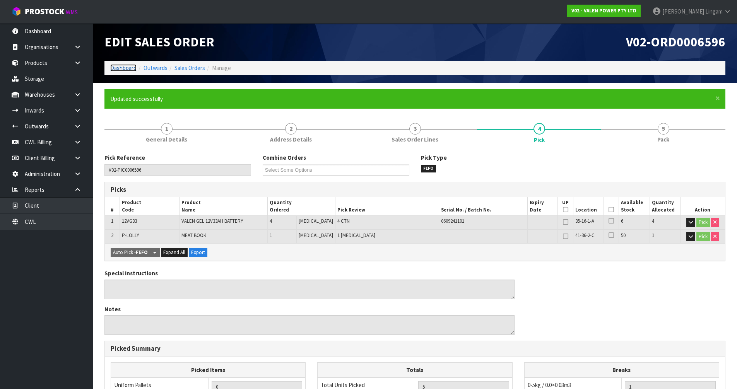
click at [117, 69] on link "Dashboard" at bounding box center [123, 67] width 26 height 7
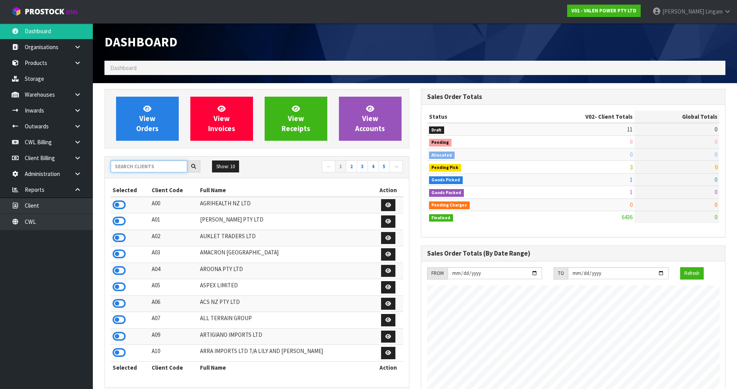
click at [140, 161] on input "text" at bounding box center [149, 167] width 77 height 12
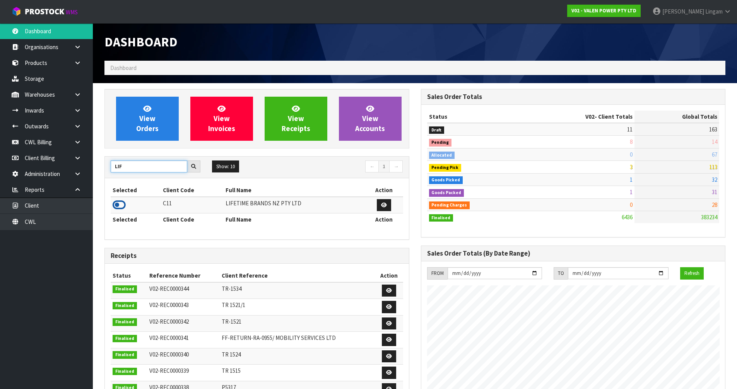
type input "LIF"
click at [119, 204] on icon at bounding box center [119, 205] width 13 height 12
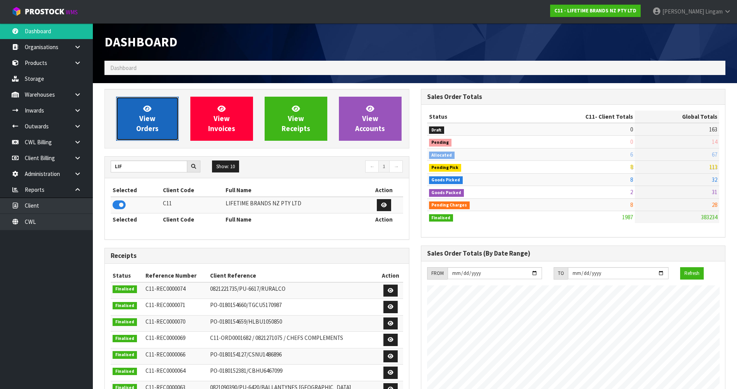
scroll to position [587, 316]
click at [148, 138] on link "View Orders" at bounding box center [147, 119] width 63 height 44
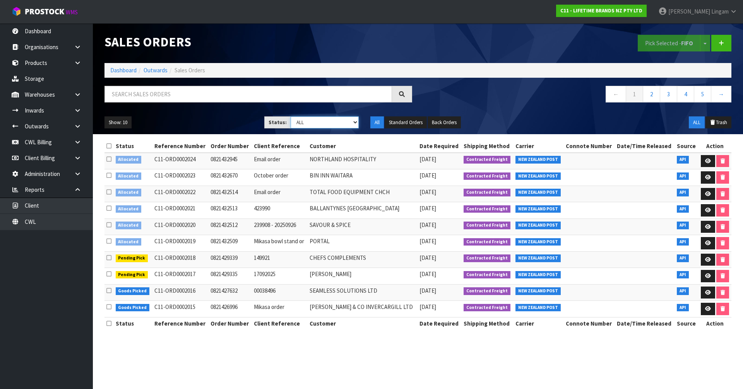
click at [346, 119] on select "Draft Pending Allocated Pending Pick Goods Picked Goods Packed Pending Charges …" at bounding box center [325, 123] width 69 height 12
select select "string:6"
click at [291, 117] on select "Draft Pending Allocated Pending Pick Goods Picked Goods Packed Pending Charges …" at bounding box center [325, 123] width 69 height 12
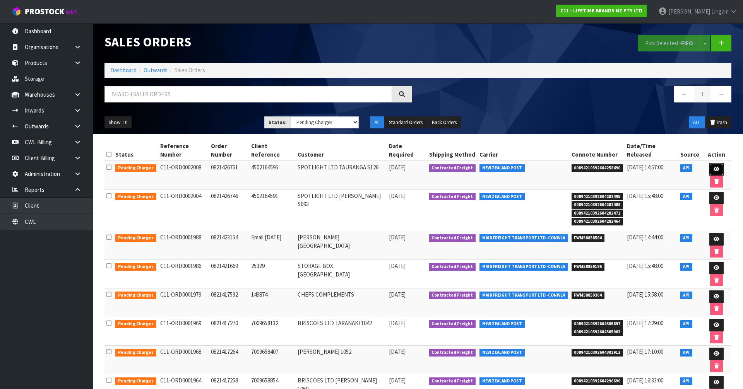
click at [714, 167] on icon at bounding box center [717, 169] width 6 height 5
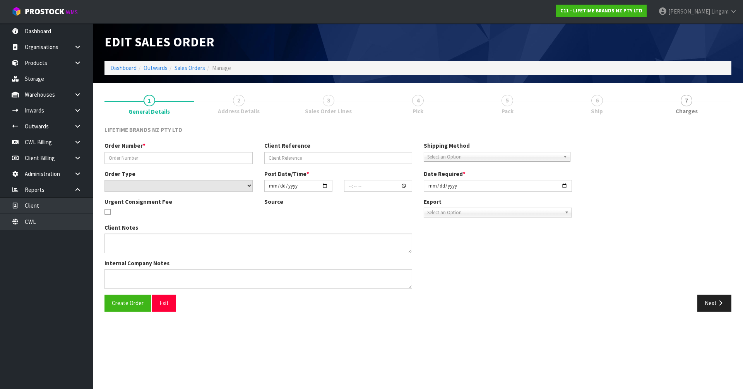
type input "0821426751"
type input "4502164595"
select select "number:0"
type input "[DATE]"
type input "09:59:17.000"
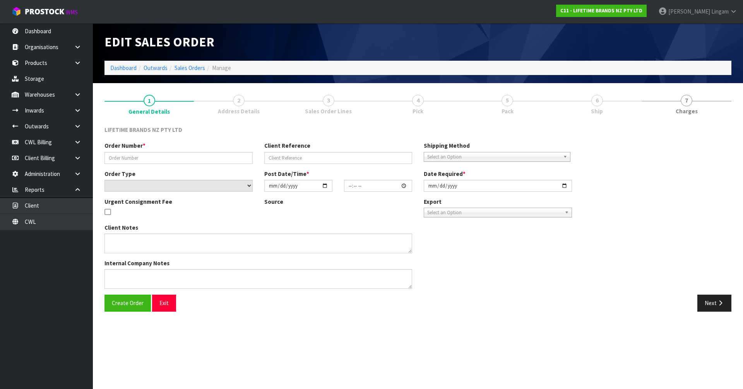
type input "[DATE]"
type textarea "PLEASE DISPATCH [DATE]-URGENT"
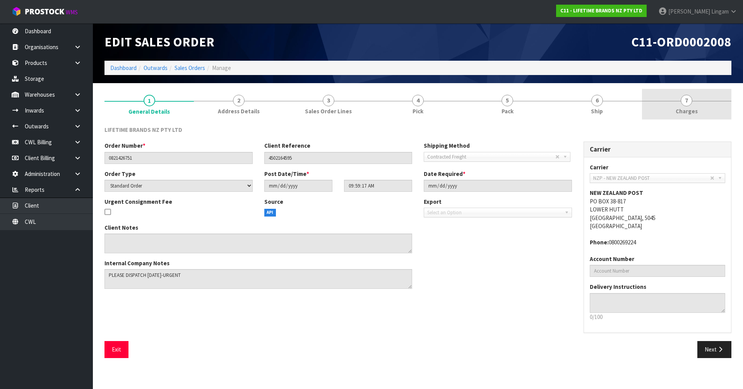
click at [710, 103] on link "7 [GEOGRAPHIC_DATA]" at bounding box center [686, 104] width 89 height 31
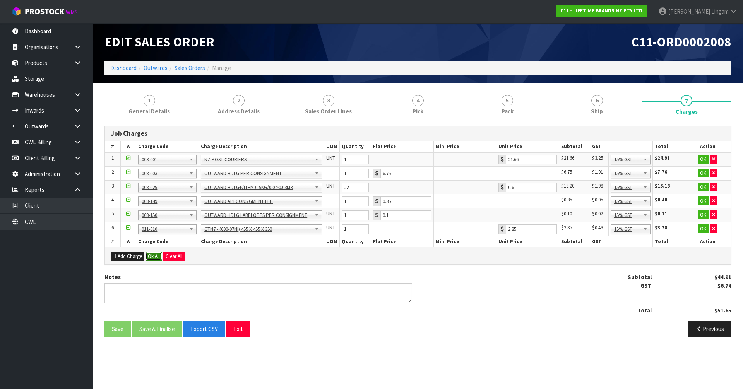
click at [150, 252] on button "Ok All" at bounding box center [154, 256] width 17 height 9
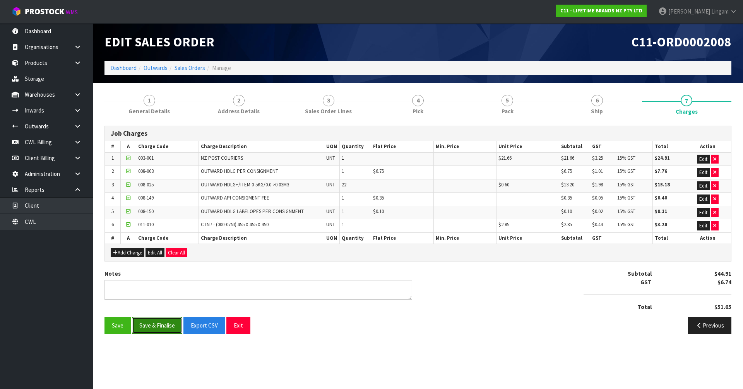
click at [163, 323] on button "Save & Finalise" at bounding box center [157, 325] width 50 height 17
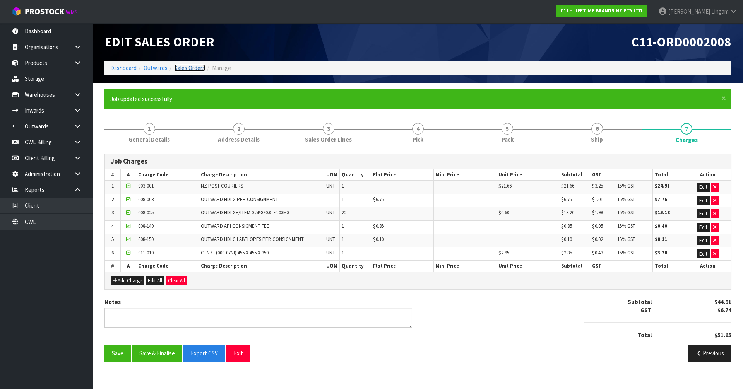
click at [197, 68] on link "Sales Orders" at bounding box center [190, 67] width 31 height 7
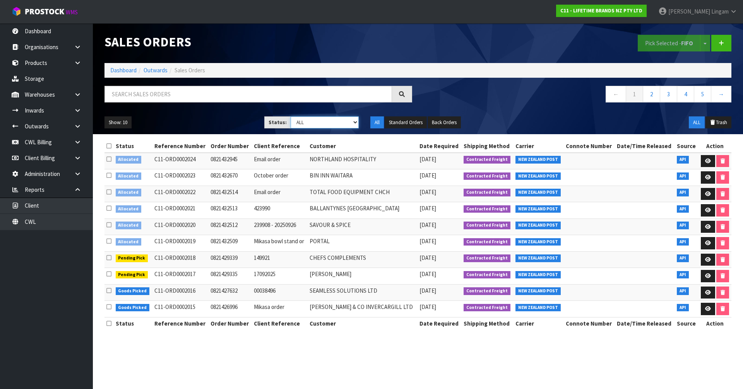
click at [351, 119] on select "Draft Pending Allocated Pending Pick Goods Picked Goods Packed Pending Charges …" at bounding box center [325, 123] width 69 height 12
select select "string:6"
click at [291, 117] on select "Draft Pending Allocated Pending Pick Goods Picked Goods Packed Pending Charges …" at bounding box center [325, 123] width 69 height 12
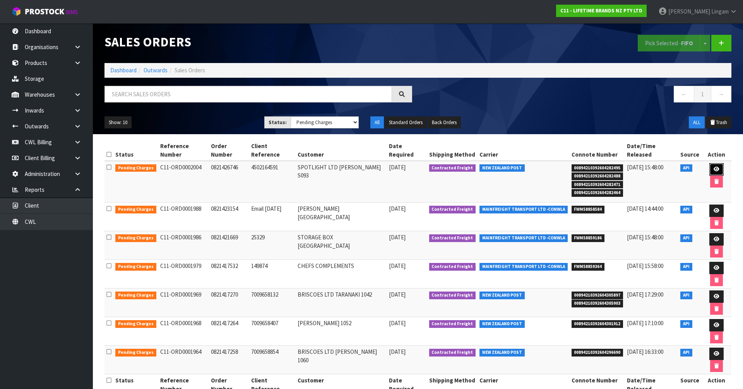
click at [710, 163] on link at bounding box center [717, 169] width 14 height 12
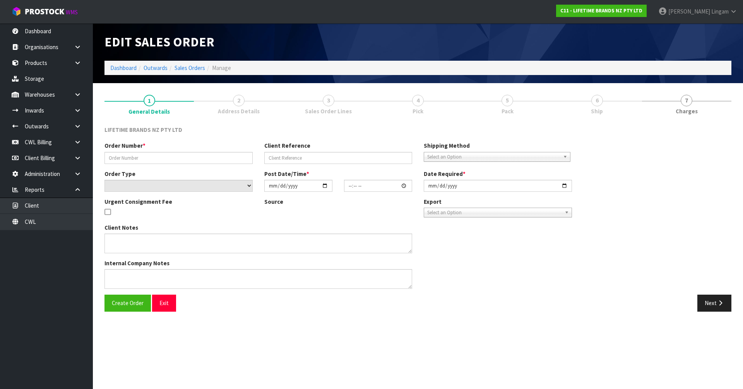
type input "0821426746"
type input "4502164591"
select select "number:0"
type input "[DATE]"
type input "09:49:22.000"
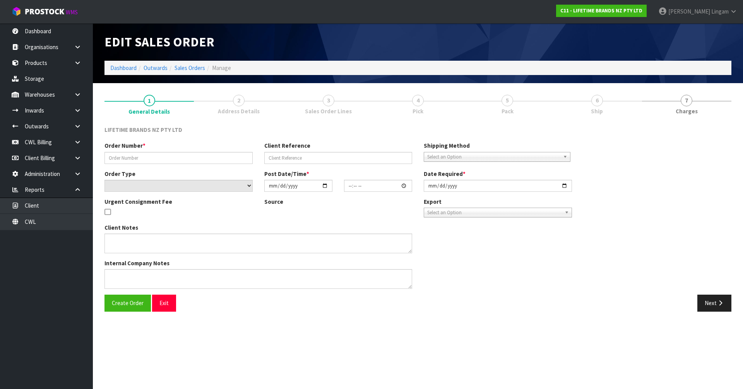
type input "[DATE]"
type textarea "PLEASE DESPATCH [DATE]-URGENT"
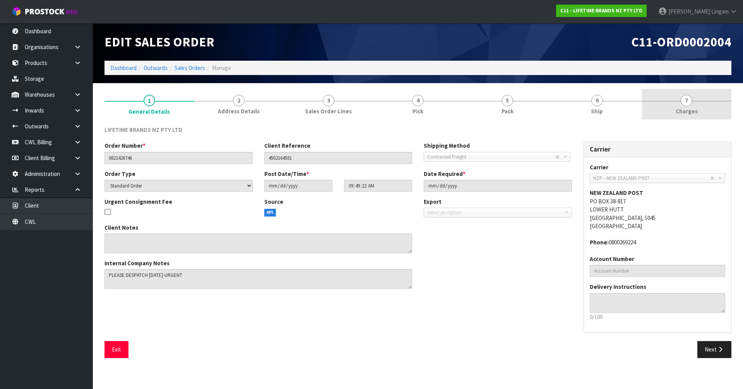
click at [702, 107] on link "7 [GEOGRAPHIC_DATA]" at bounding box center [686, 104] width 89 height 31
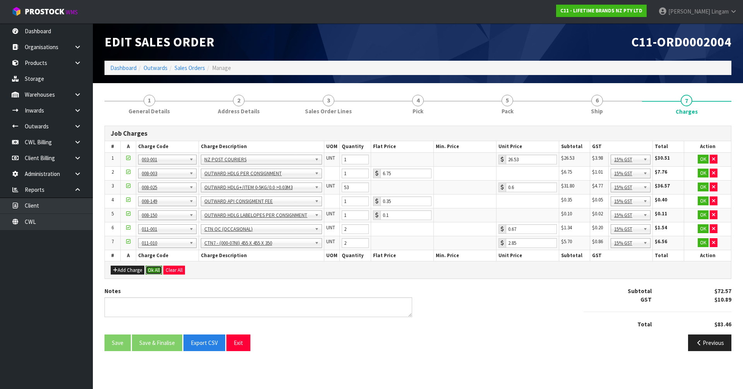
click at [152, 269] on button "Ok All" at bounding box center [154, 270] width 17 height 9
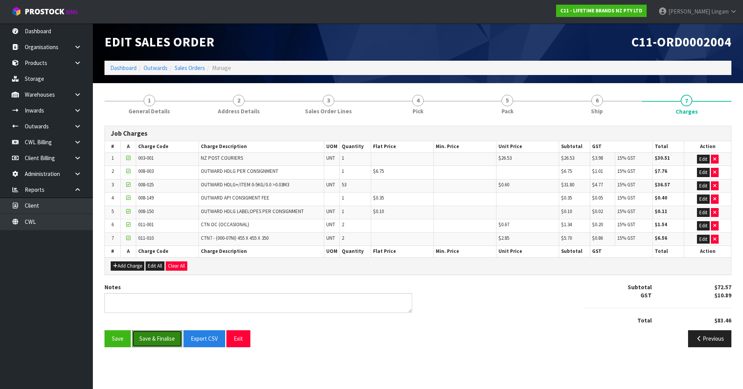
click at [162, 341] on button "Save & Finalise" at bounding box center [157, 339] width 50 height 17
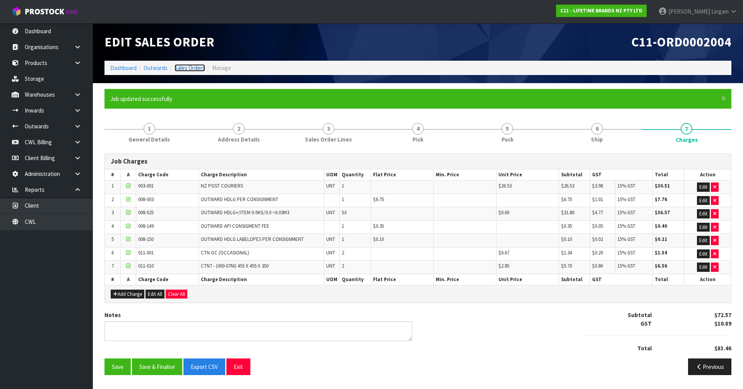
click at [196, 69] on link "Sales Orders" at bounding box center [190, 67] width 31 height 7
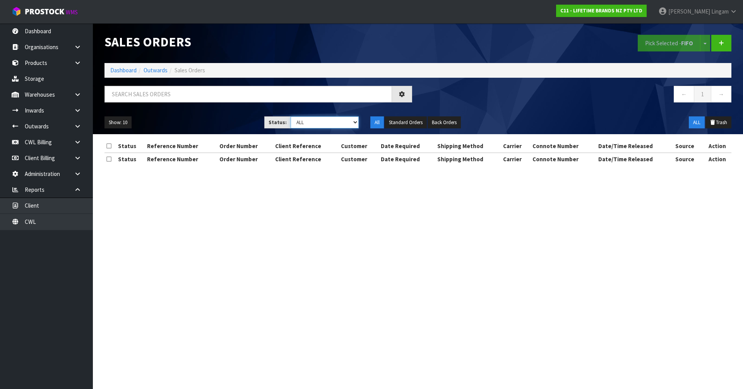
click at [343, 126] on select "Draft Pending Allocated Pending Pick Goods Picked Goods Packed Pending Charges …" at bounding box center [325, 123] width 69 height 12
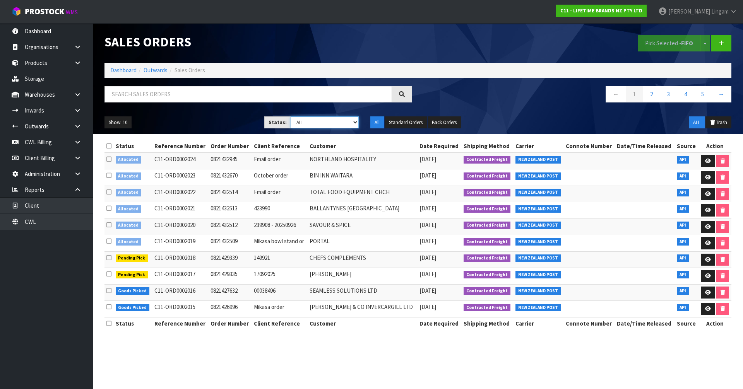
select select "string:6"
click at [291, 117] on select "Draft Pending Allocated Pending Pick Goods Picked Goods Packed Pending Charges …" at bounding box center [325, 123] width 69 height 12
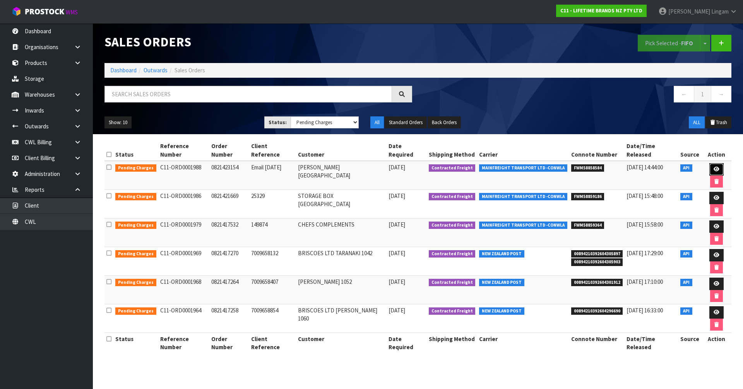
click at [711, 163] on link at bounding box center [717, 169] width 14 height 12
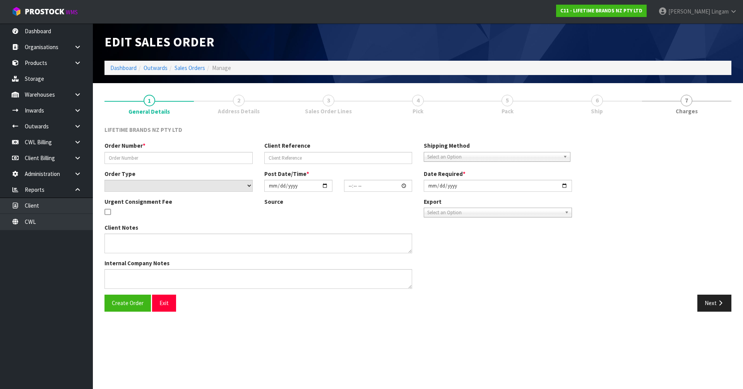
type input "0821423154"
type input "Email [DATE]"
select select "number:0"
type input "[DATE]"
type input "12:14:19.000"
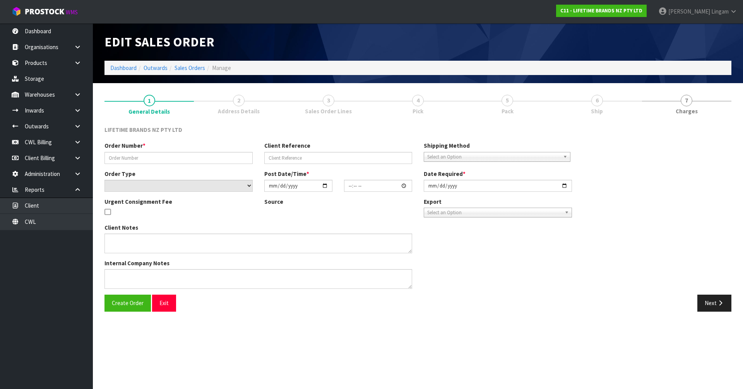
type input "[DATE]"
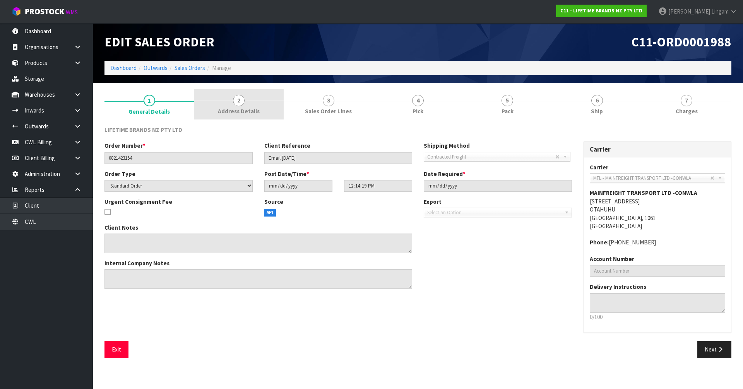
click at [263, 108] on link "2 Address Details" at bounding box center [238, 104] width 89 height 31
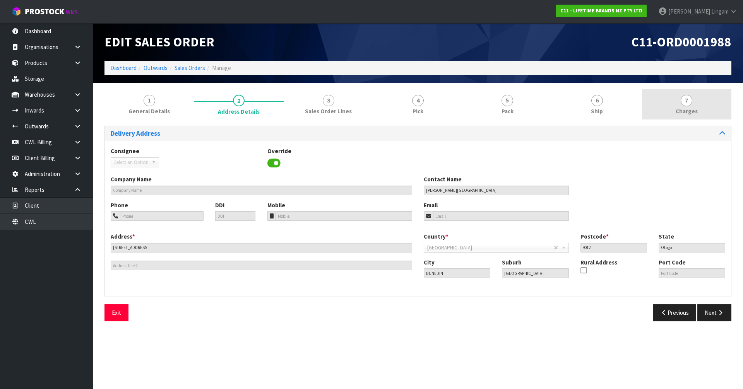
click at [688, 106] on span "7" at bounding box center [687, 101] width 12 height 12
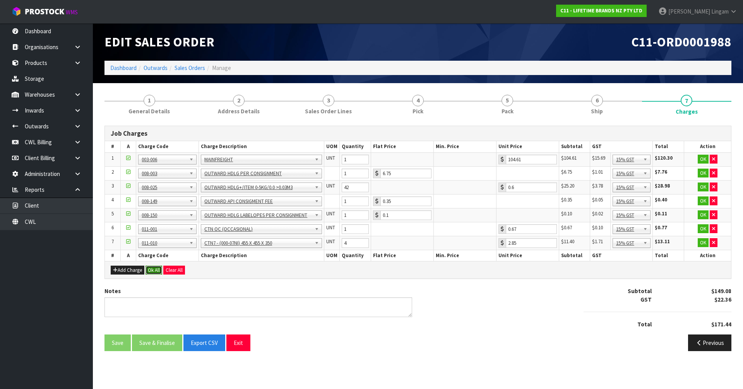
click at [159, 269] on button "Ok All" at bounding box center [154, 270] width 17 height 9
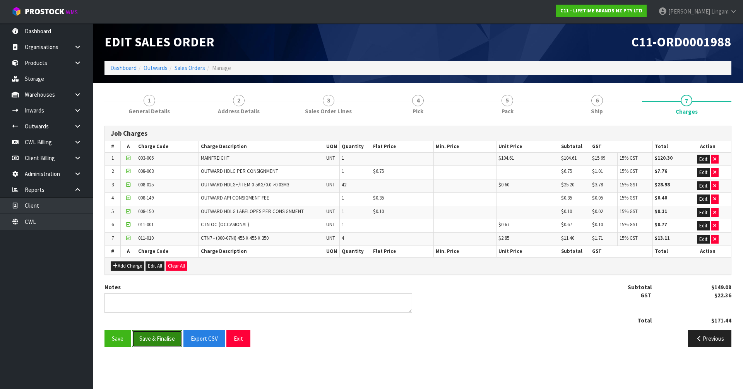
click at [170, 338] on button "Save & Finalise" at bounding box center [157, 339] width 50 height 17
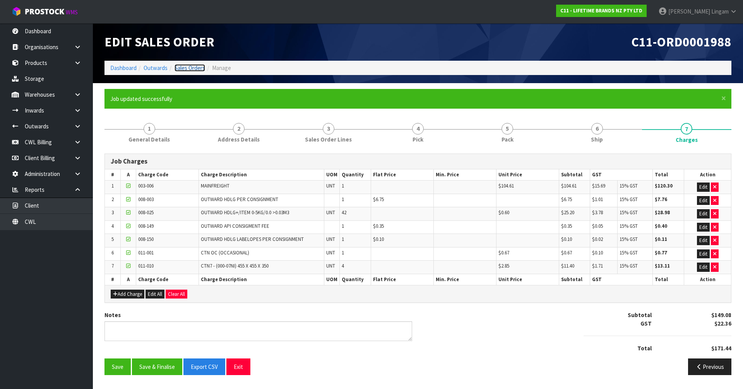
click at [196, 66] on link "Sales Orders" at bounding box center [190, 67] width 31 height 7
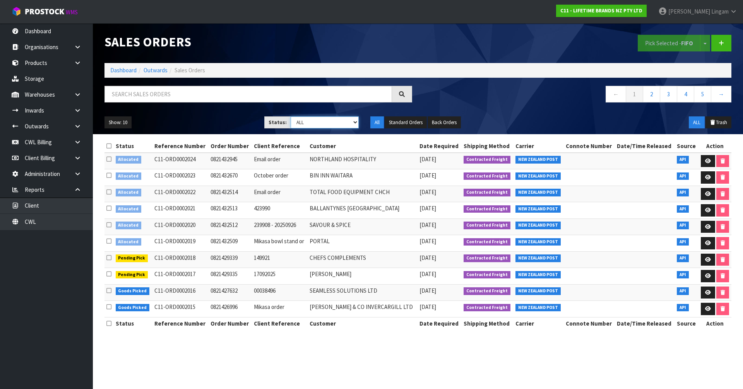
click at [353, 119] on select "Draft Pending Allocated Pending Pick Goods Picked Goods Packed Pending Charges …" at bounding box center [325, 123] width 69 height 12
select select "string:6"
click at [291, 117] on select "Draft Pending Allocated Pending Pick Goods Picked Goods Packed Pending Charges …" at bounding box center [325, 123] width 69 height 12
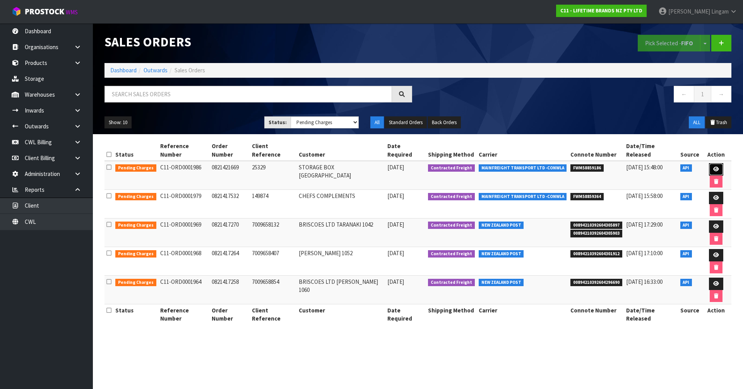
click at [709, 163] on link at bounding box center [716, 169] width 14 height 12
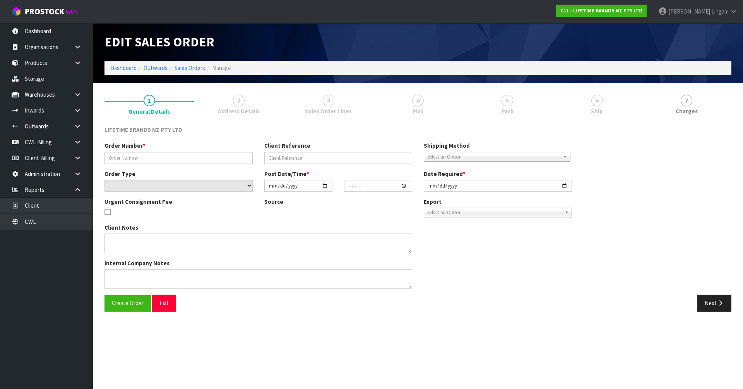
type input "0821421669"
type input "25329"
select select "number:0"
type input "[DATE]"
type input "07:24:21.000"
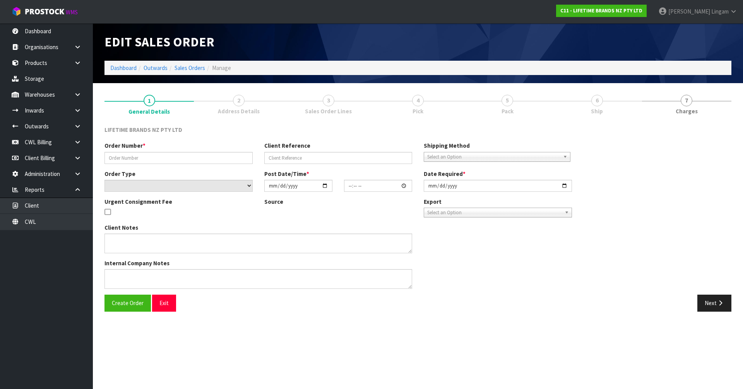
type input "[DATE]"
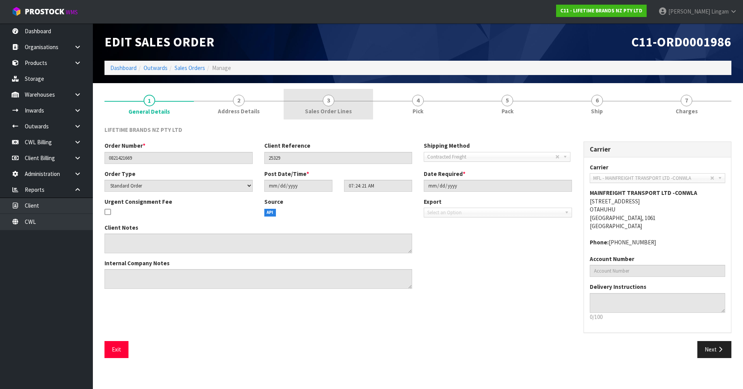
click at [347, 106] on link "3 Sales Order Lines" at bounding box center [328, 104] width 89 height 31
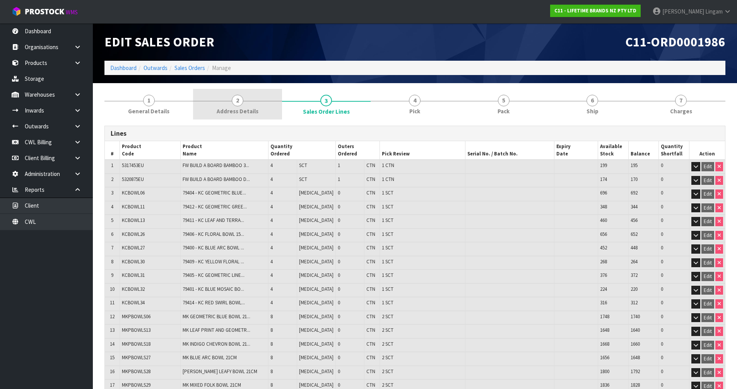
click at [262, 113] on link "2 Address Details" at bounding box center [237, 104] width 89 height 31
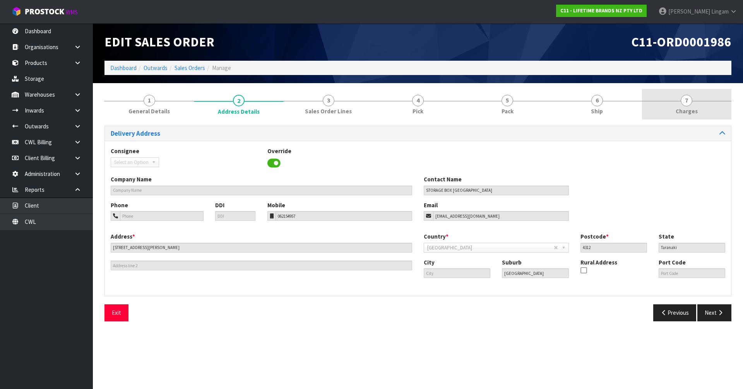
click at [692, 111] on span "Charges" at bounding box center [687, 111] width 22 height 8
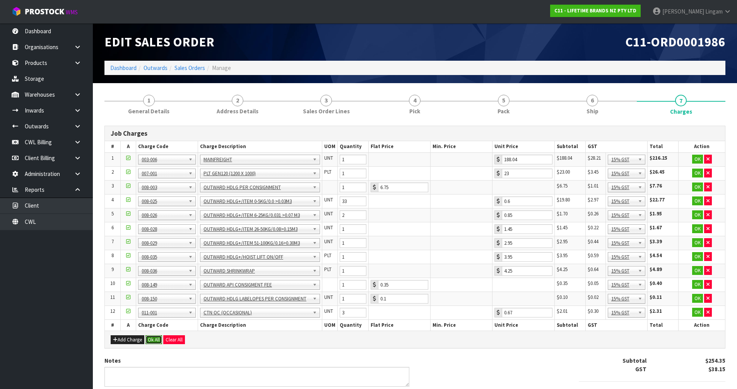
click at [157, 340] on button "Ok All" at bounding box center [154, 340] width 17 height 9
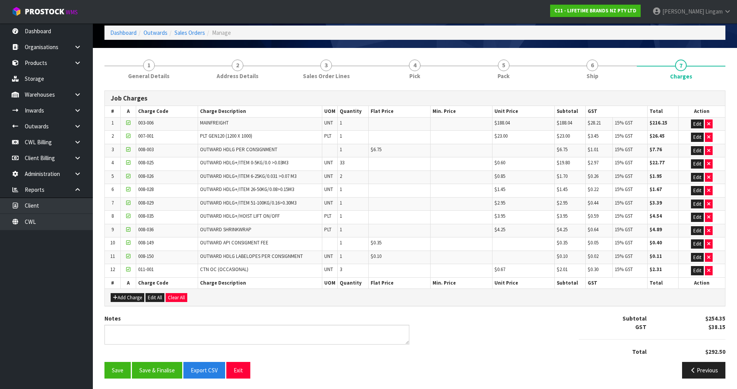
scroll to position [36, 0]
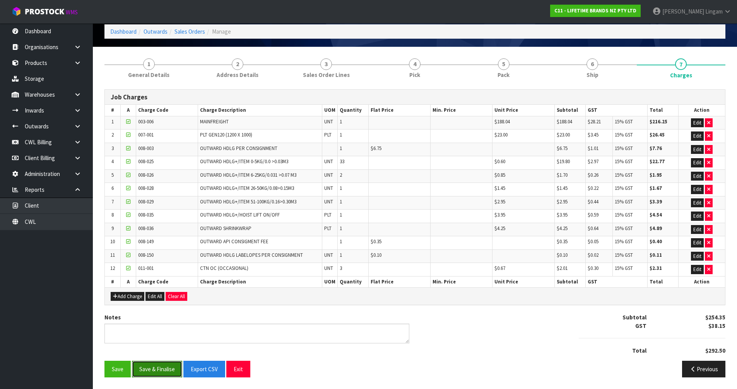
click at [156, 365] on button "Save & Finalise" at bounding box center [157, 369] width 50 height 17
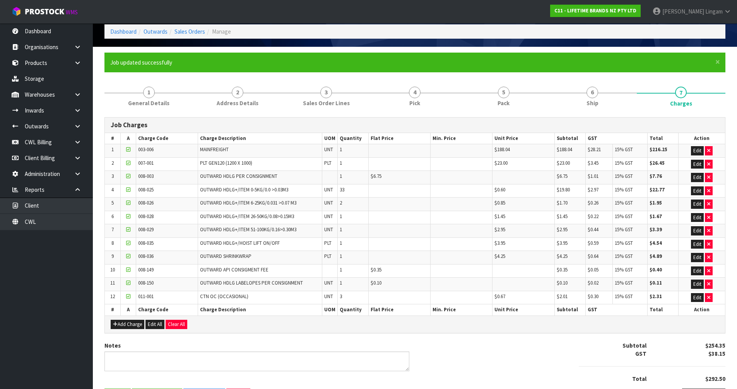
scroll to position [0, 0]
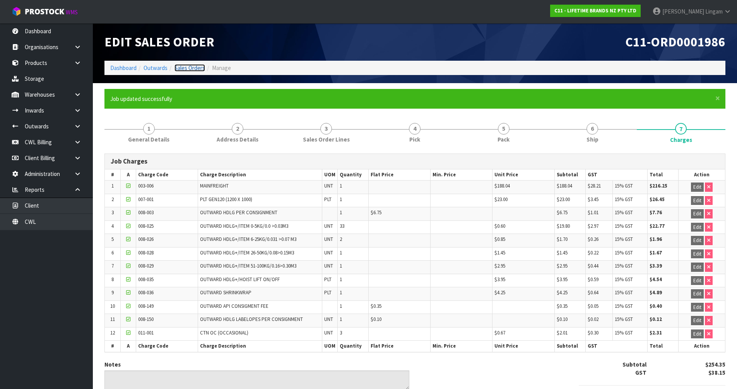
click at [199, 69] on link "Sales Orders" at bounding box center [190, 67] width 31 height 7
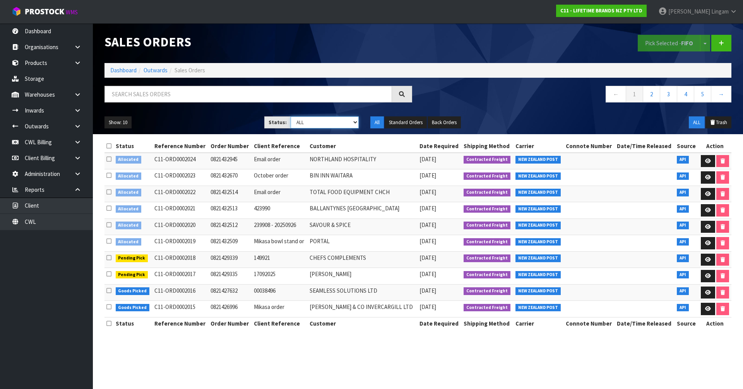
click at [345, 125] on select "Draft Pending Allocated Pending Pick Goods Picked Goods Packed Pending Charges …" at bounding box center [325, 123] width 69 height 12
select select "string:6"
click at [291, 117] on select "Draft Pending Allocated Pending Pick Goods Picked Goods Packed Pending Charges …" at bounding box center [325, 123] width 69 height 12
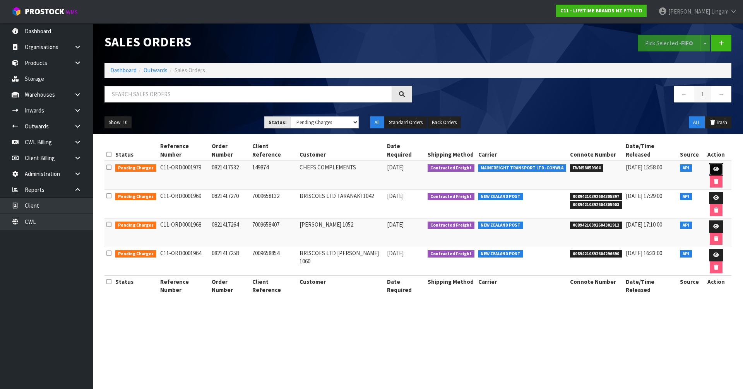
click at [709, 164] on link at bounding box center [716, 169] width 14 height 12
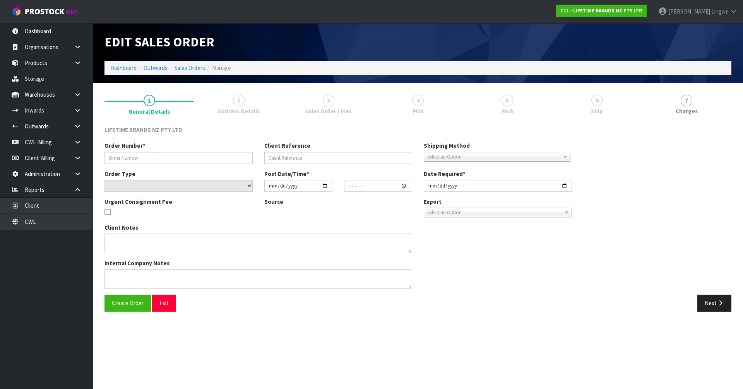
type input "0821417532"
type input "149874"
select select "number:0"
type input "[DATE]"
type input "08:49:16.000"
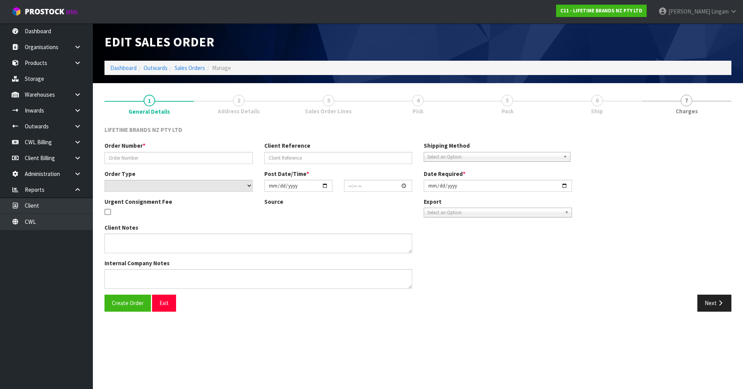
type input "[DATE]"
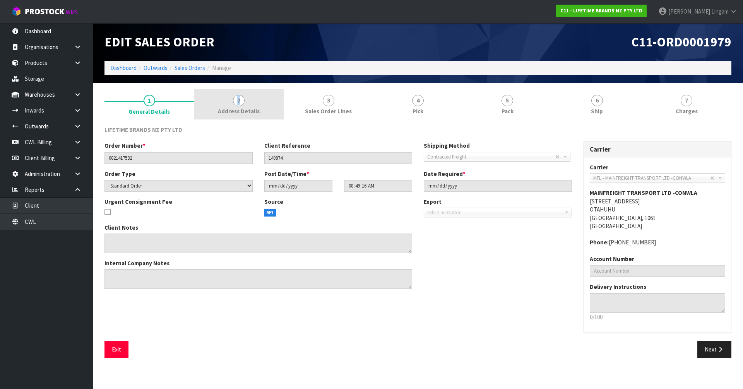
click at [237, 106] on link "2 Address Details" at bounding box center [238, 104] width 89 height 31
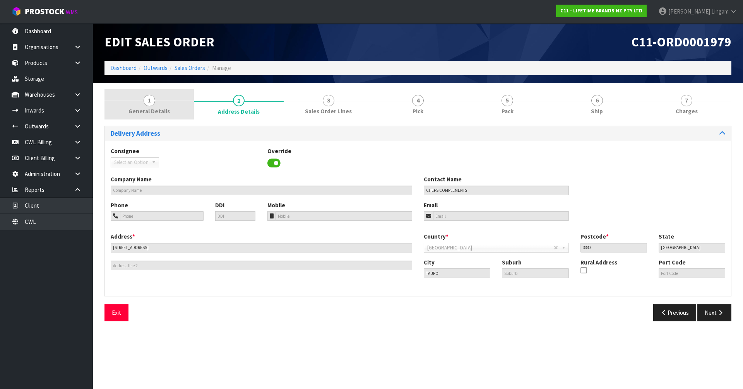
click at [181, 109] on link "1 General Details" at bounding box center [149, 104] width 89 height 31
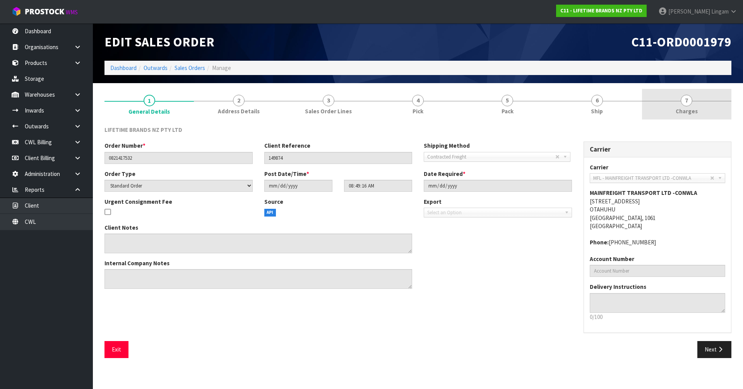
click at [698, 108] on link "7 [GEOGRAPHIC_DATA]" at bounding box center [686, 104] width 89 height 31
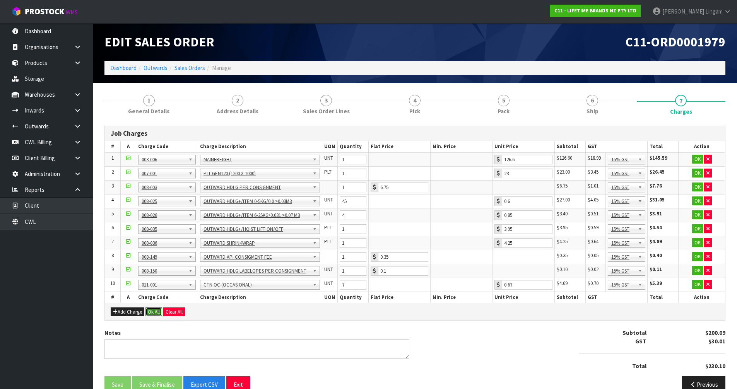
click at [151, 308] on button "Ok All" at bounding box center [154, 312] width 17 height 9
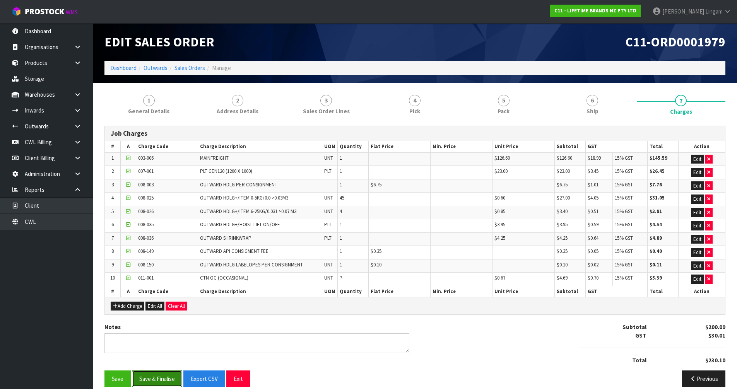
click at [170, 376] on button "Save & Finalise" at bounding box center [157, 379] width 50 height 17
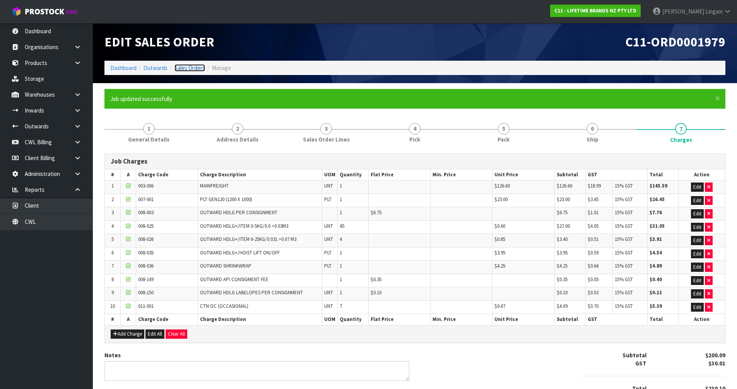
click at [196, 67] on link "Sales Orders" at bounding box center [190, 67] width 31 height 7
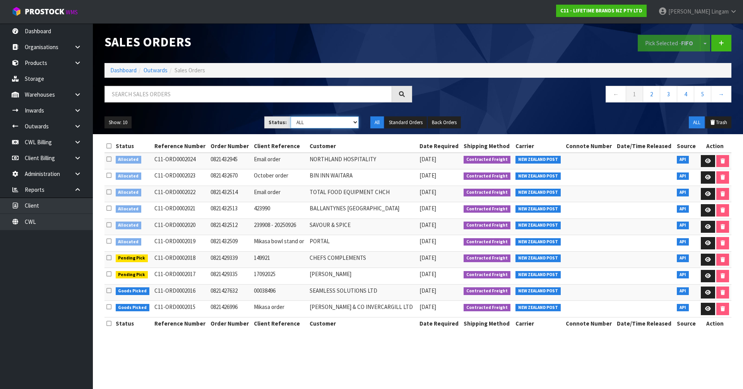
click at [342, 120] on select "Draft Pending Allocated Pending Pick Goods Picked Goods Packed Pending Charges …" at bounding box center [325, 123] width 69 height 12
select select "string:6"
click at [291, 117] on select "Draft Pending Allocated Pending Pick Goods Picked Goods Packed Pending Charges …" at bounding box center [325, 123] width 69 height 12
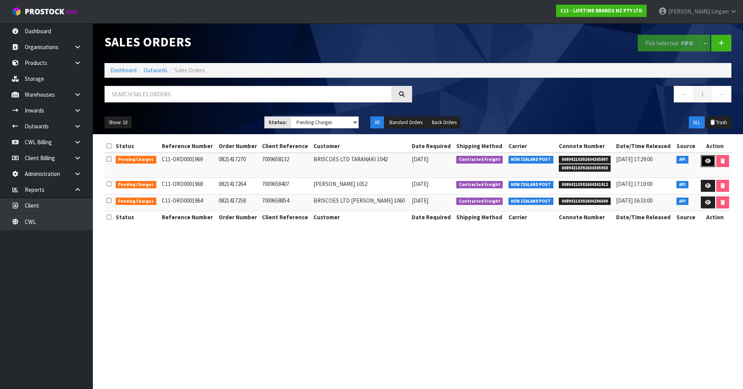
click at [701, 165] on link at bounding box center [708, 161] width 14 height 12
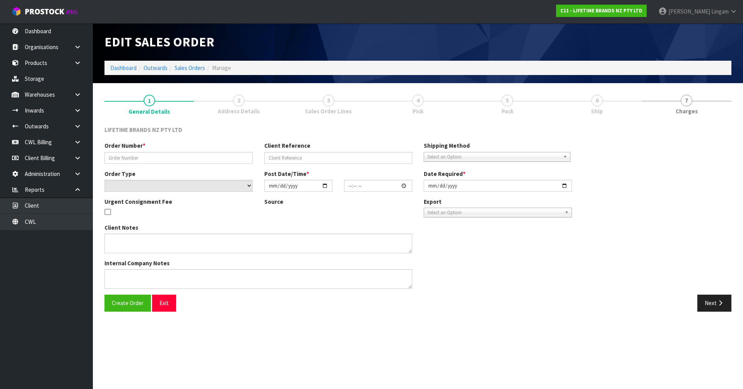
type input "0821417270"
type input "7009658132"
select select "number:0"
type input "[DATE]"
type input "08:04:14.000"
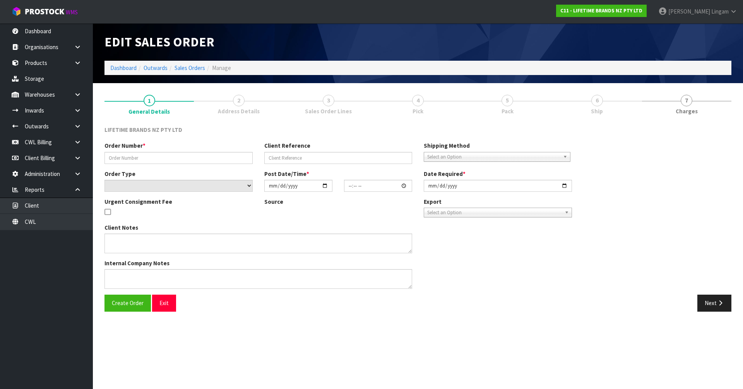
type input "[DATE]"
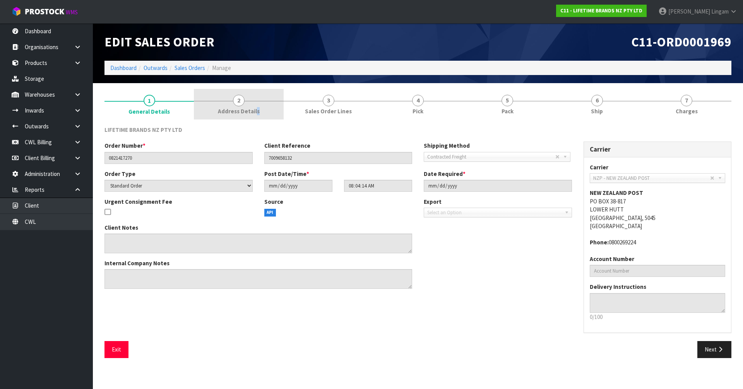
click at [256, 115] on link "2 Address Details" at bounding box center [238, 104] width 89 height 31
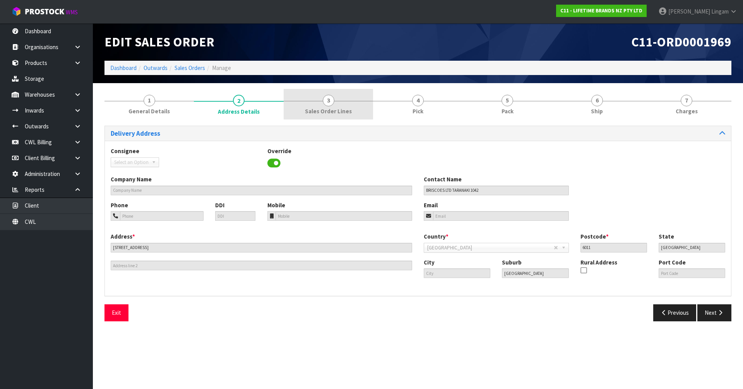
click at [357, 116] on link "3 Sales Order Lines" at bounding box center [328, 104] width 89 height 31
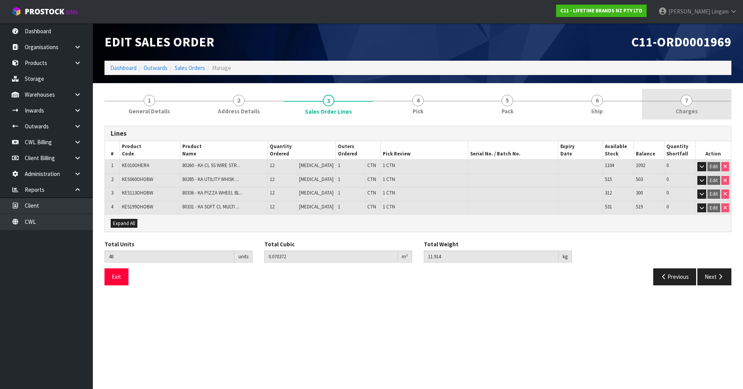
click at [705, 114] on link "7 [GEOGRAPHIC_DATA]" at bounding box center [686, 104] width 89 height 31
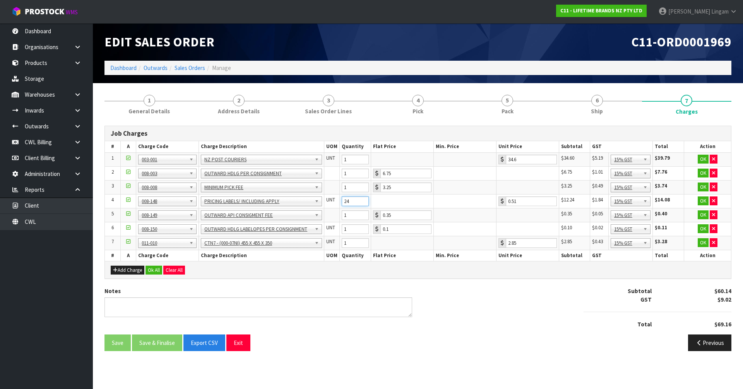
drag, startPoint x: 352, startPoint y: 204, endPoint x: 328, endPoint y: 201, distance: 23.8
click at [328, 201] on tr "4 001-001 001-002 001-003 001-004 001-005 001-006 001-007 001-008 001-009 001-0…" at bounding box center [418, 201] width 626 height 14
type input "6"
type input "36"
click at [148, 269] on button "Ok All" at bounding box center [154, 270] width 17 height 9
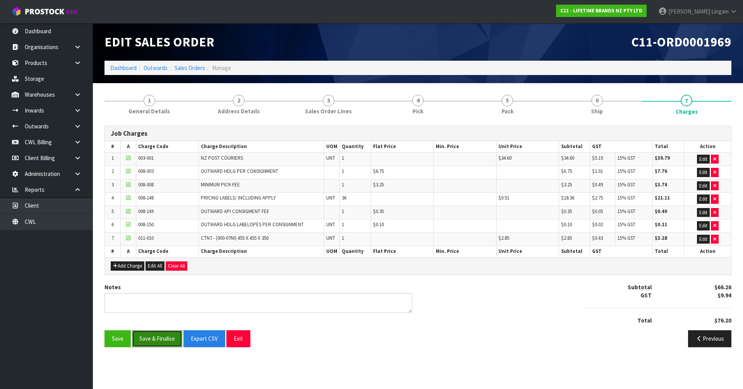
click at [167, 338] on button "Save & Finalise" at bounding box center [157, 339] width 50 height 17
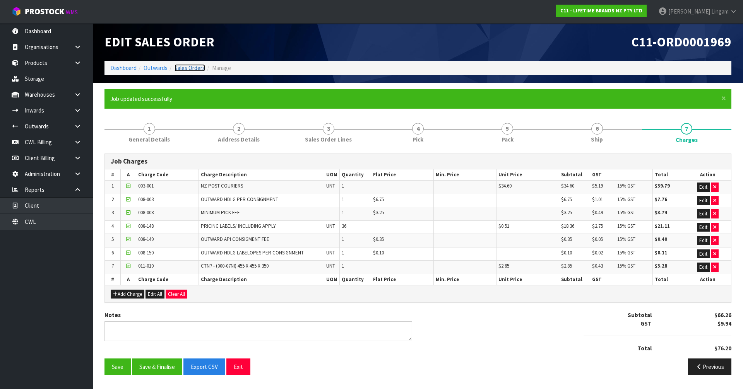
click at [194, 67] on link "Sales Orders" at bounding box center [190, 67] width 31 height 7
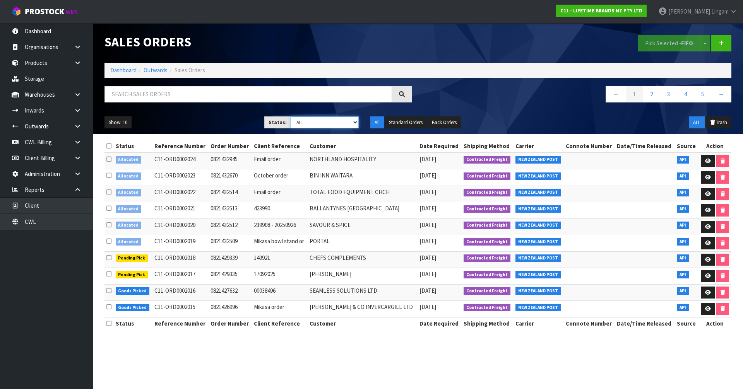
click at [347, 121] on select "Draft Pending Allocated Pending Pick Goods Picked Goods Packed Pending Charges …" at bounding box center [325, 123] width 69 height 12
select select "string:6"
click at [291, 117] on select "Draft Pending Allocated Pending Pick Goods Picked Goods Packed Pending Charges …" at bounding box center [325, 123] width 69 height 12
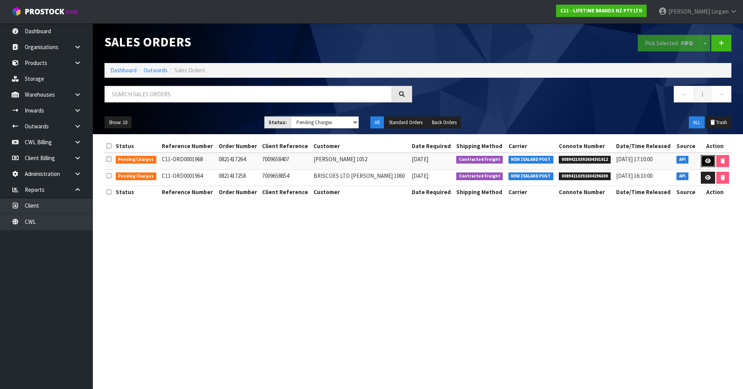
click at [706, 163] on icon at bounding box center [708, 161] width 6 height 5
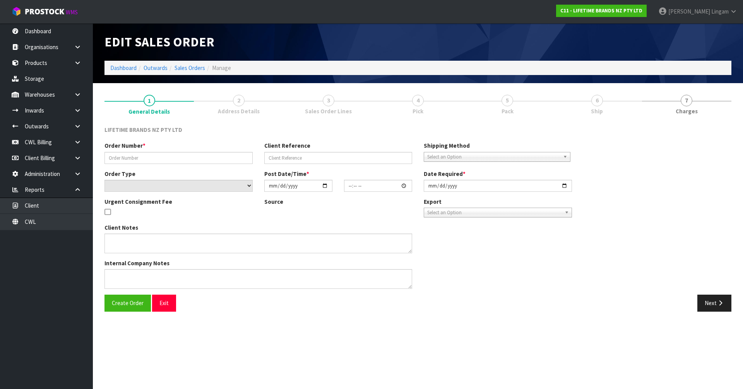
type input "0821417264"
type input "7009658407"
select select "number:0"
type input "[DATE]"
type input "07:59:20.000"
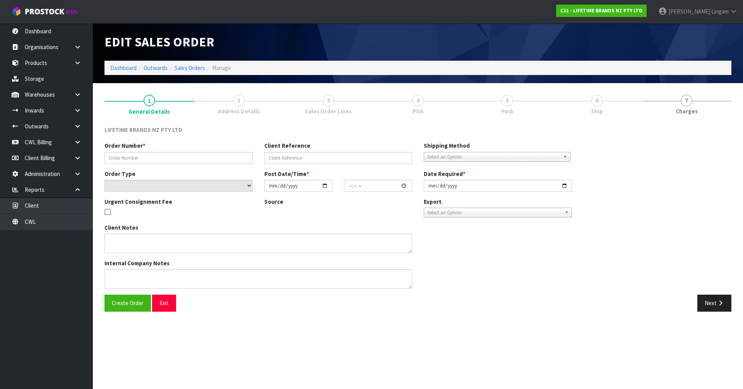
type input "[DATE]"
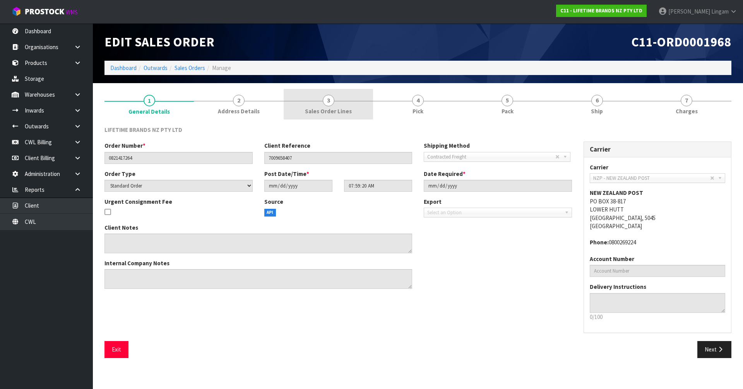
click at [358, 114] on link "3 Sales Order Lines" at bounding box center [328, 104] width 89 height 31
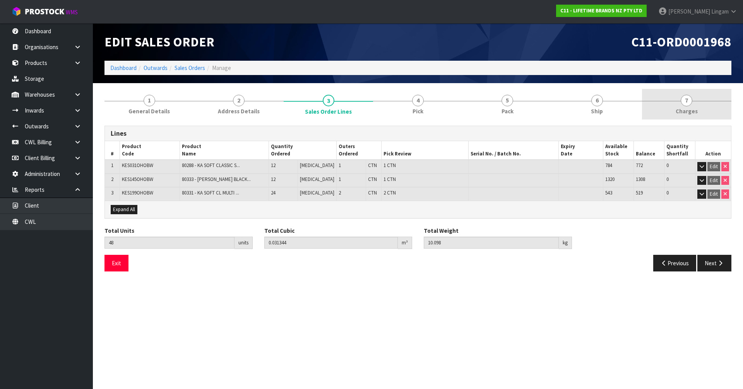
click at [695, 114] on span "Charges" at bounding box center [687, 111] width 22 height 8
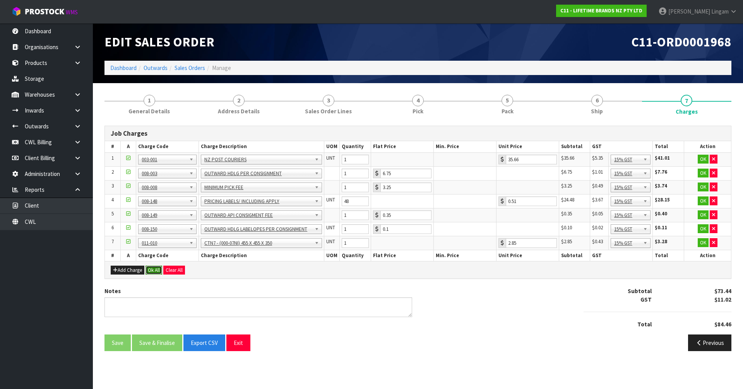
click at [154, 270] on button "Ok All" at bounding box center [154, 270] width 17 height 9
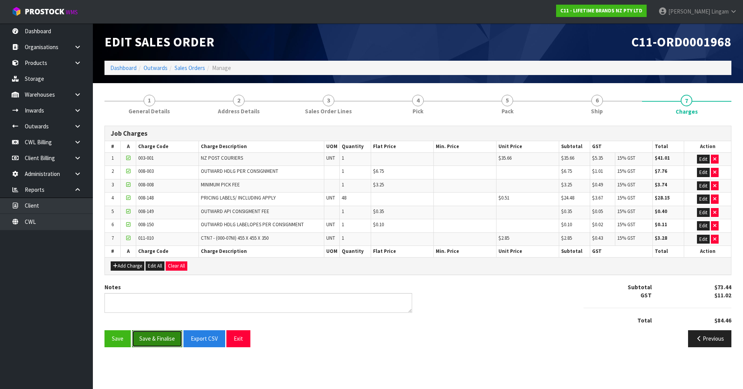
click at [162, 340] on button "Save & Finalise" at bounding box center [157, 339] width 50 height 17
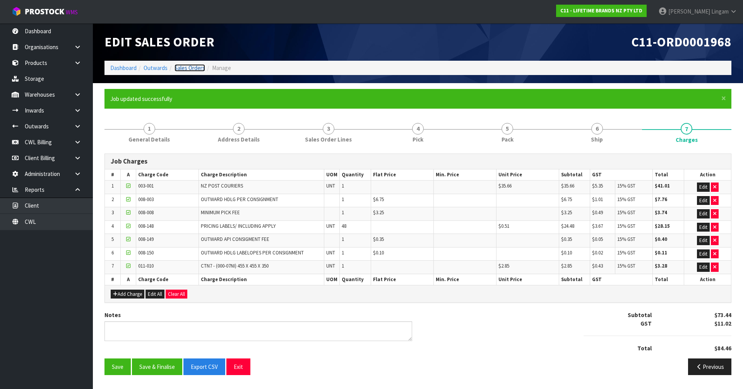
click at [197, 64] on link "Sales Orders" at bounding box center [190, 67] width 31 height 7
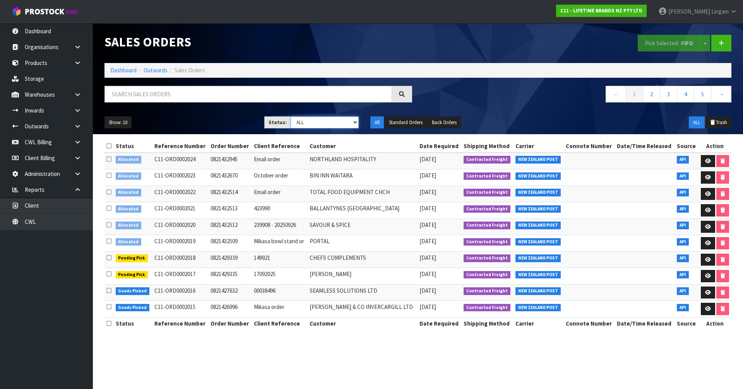
click at [342, 123] on select "Draft Pending Allocated Pending Pick Goods Picked Goods Packed Pending Charges …" at bounding box center [325, 123] width 69 height 12
select select "string:6"
click at [291, 117] on select "Draft Pending Allocated Pending Pick Goods Picked Goods Packed Pending Charges …" at bounding box center [325, 123] width 69 height 12
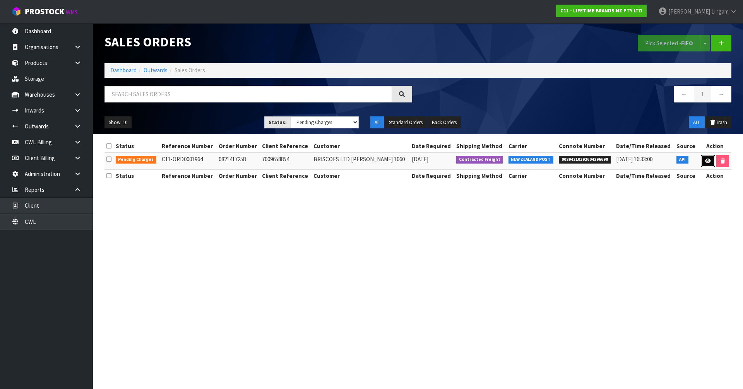
click at [704, 165] on link at bounding box center [708, 161] width 14 height 12
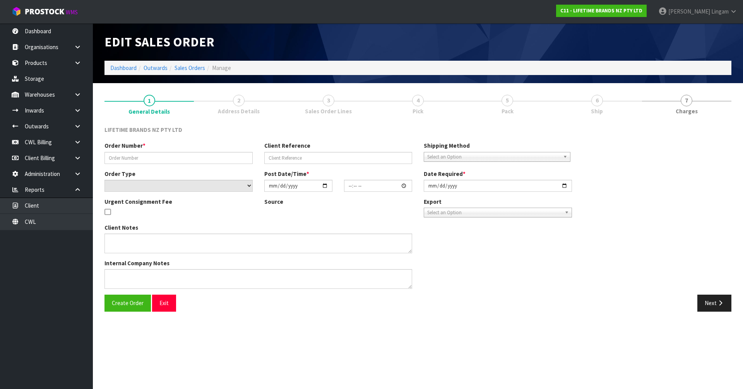
type input "0821417258"
type input "7009658854"
select select "number:0"
type input "[DATE]"
type input "07:54:14.000"
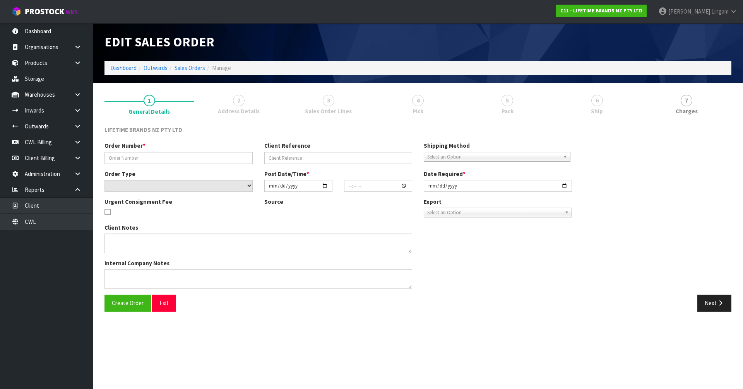
type input "[DATE]"
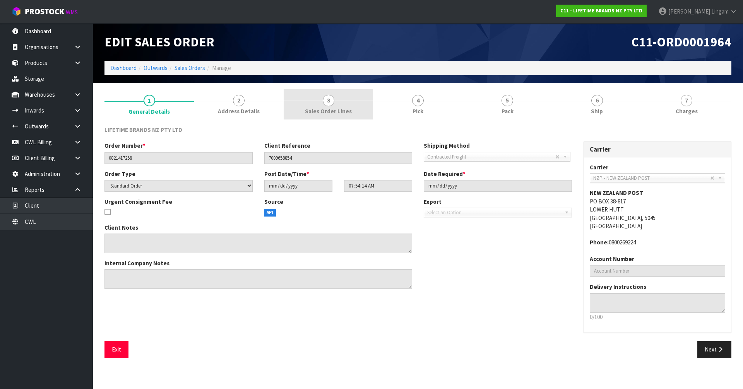
click at [328, 106] on link "3 Sales Order Lines" at bounding box center [328, 104] width 89 height 31
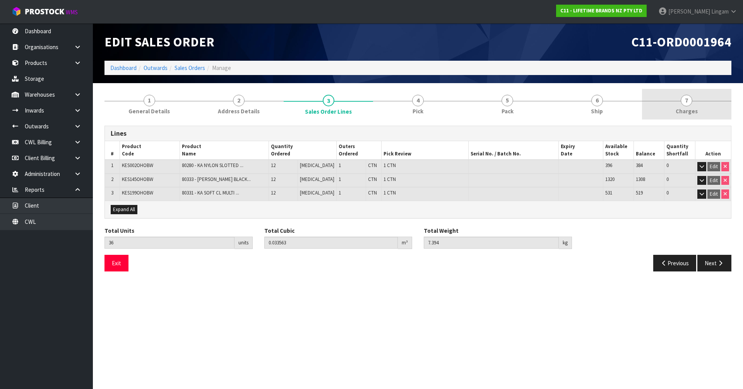
click at [689, 108] on span "Charges" at bounding box center [687, 111] width 22 height 8
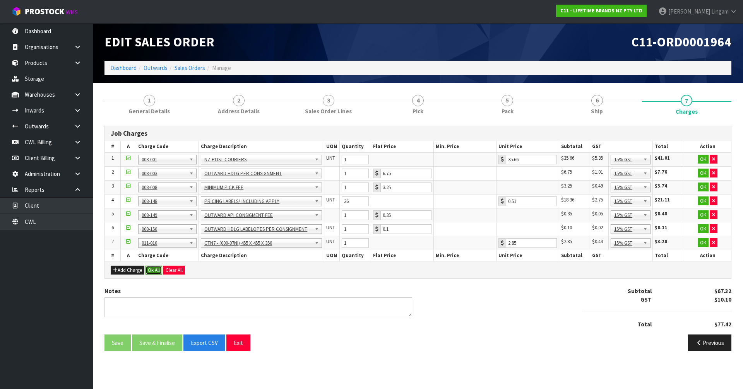
click at [154, 269] on button "Ok All" at bounding box center [154, 270] width 17 height 9
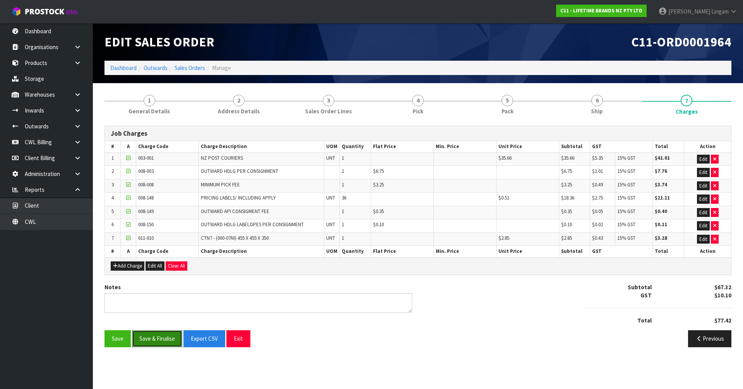
click at [165, 337] on button "Save & Finalise" at bounding box center [157, 339] width 50 height 17
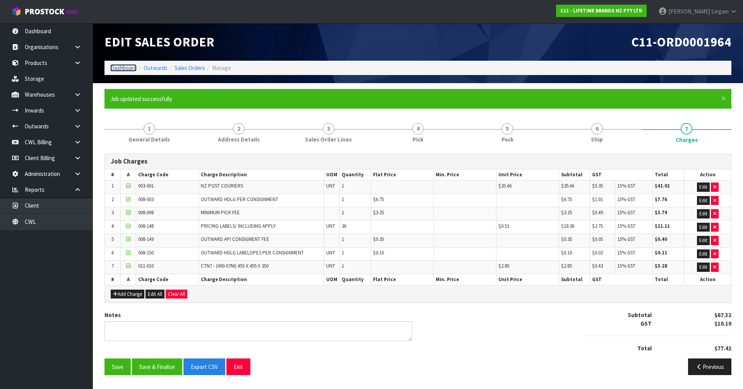
click at [111, 70] on link "Dashboard" at bounding box center [123, 67] width 26 height 7
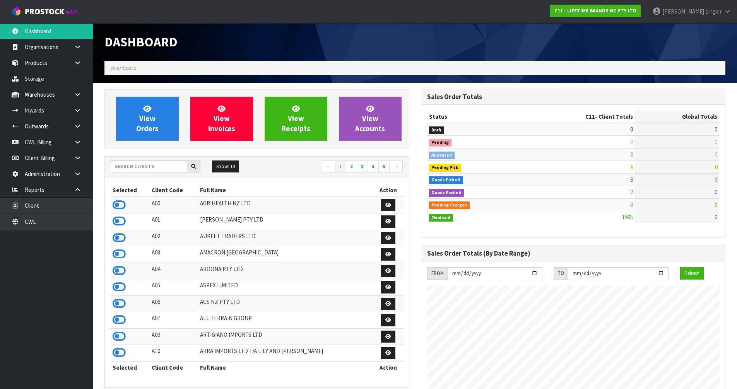
scroll to position [587, 316]
click at [157, 108] on link "View Orders" at bounding box center [147, 119] width 63 height 44
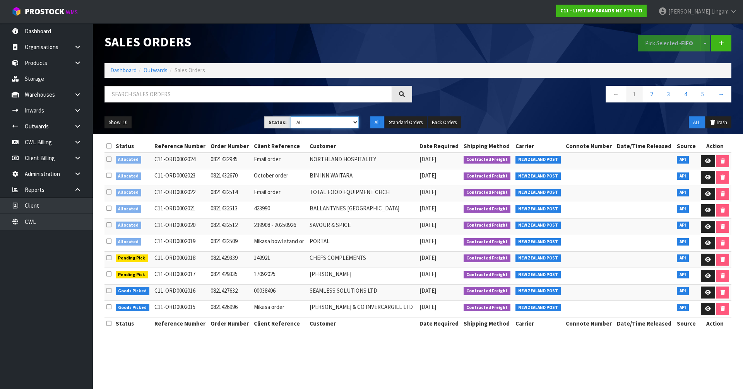
click at [347, 125] on select "Draft Pending Allocated Pending Pick Goods Picked Goods Packed Pending Charges …" at bounding box center [325, 123] width 69 height 12
click at [291, 117] on select "Draft Pending Allocated Pending Pick Goods Picked Goods Packed Pending Charges …" at bounding box center [325, 123] width 69 height 12
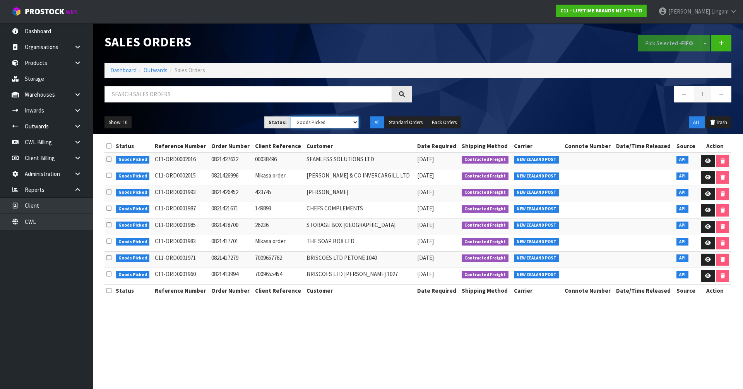
click at [347, 120] on select "Draft Pending Allocated Pending Pick Goods Picked Goods Packed Pending Charges …" at bounding box center [325, 123] width 69 height 12
select select "string:2"
click at [291, 117] on select "Draft Pending Allocated Pending Pick Goods Picked Goods Packed Pending Charges …" at bounding box center [325, 123] width 69 height 12
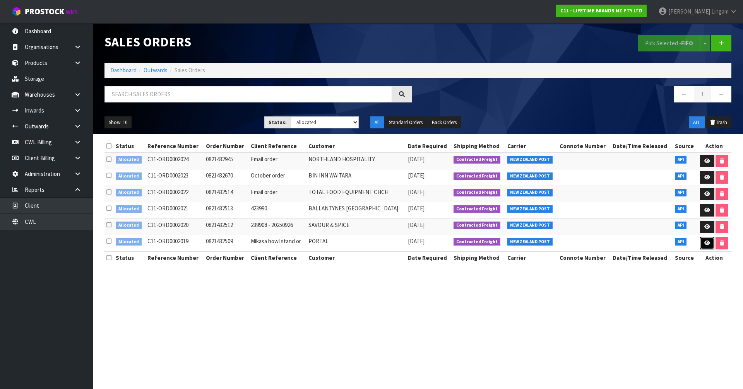
click at [707, 244] on icon at bounding box center [708, 243] width 6 height 5
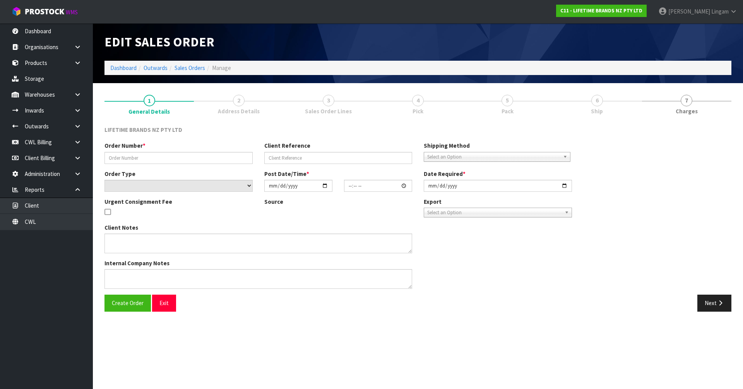
type input "0821432509"
type input "Mikasa bowl stand or"
select select "number:0"
type input "[DATE]"
type input "08:29:26.000"
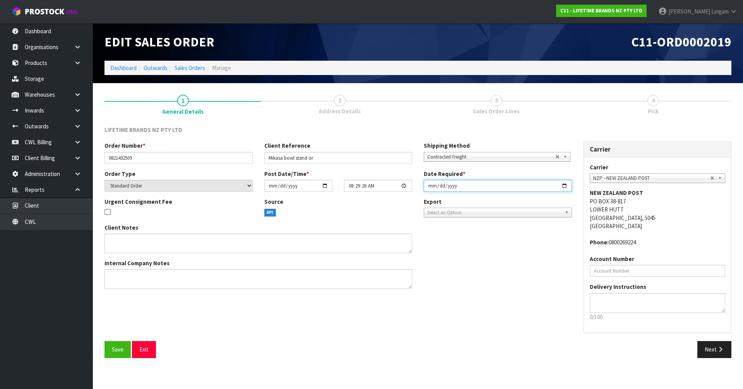
click at [430, 185] on input "[DATE]" at bounding box center [498, 186] width 148 height 12
type input "[DATE]"
drag, startPoint x: 117, startPoint y: 350, endPoint x: 691, endPoint y: 370, distance: 574.8
click at [117, 350] on span "Save" at bounding box center [118, 349] width 12 height 7
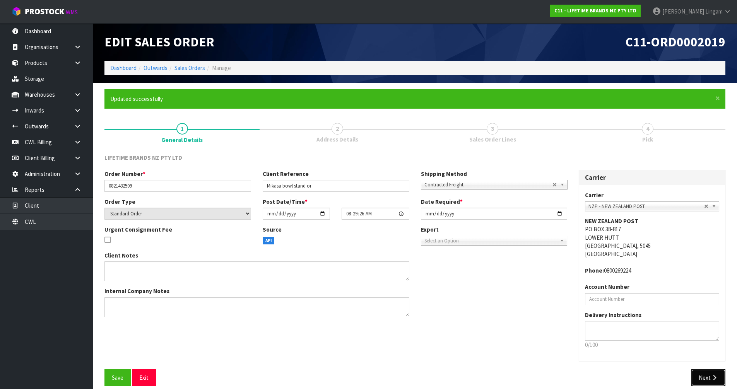
click at [712, 375] on icon "button" at bounding box center [714, 378] width 7 height 6
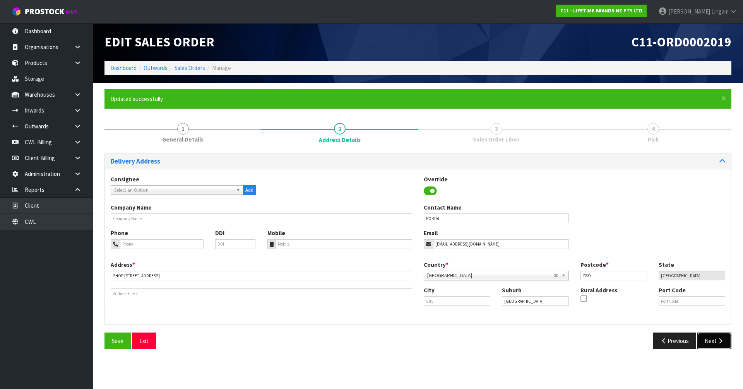
click at [714, 339] on button "Next" at bounding box center [715, 341] width 34 height 17
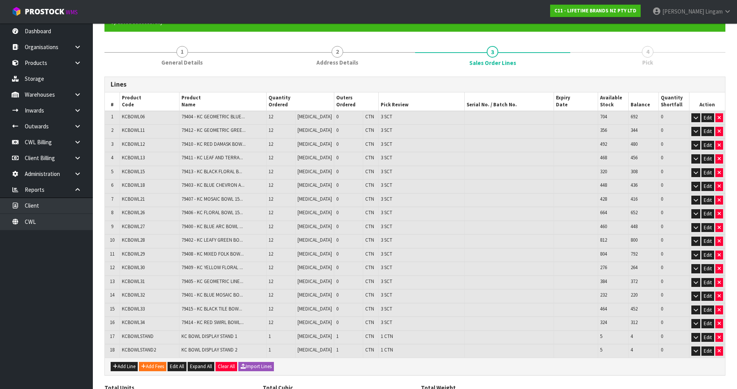
scroll to position [128, 0]
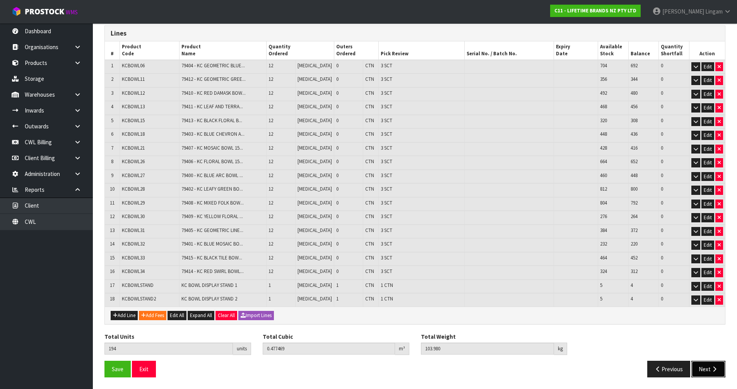
click at [708, 367] on button "Next" at bounding box center [709, 369] width 34 height 17
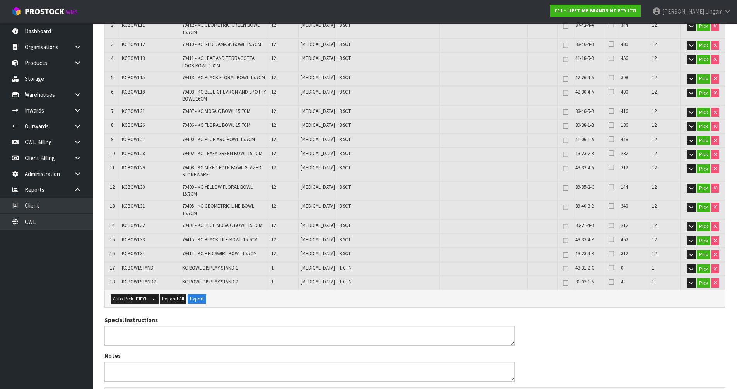
scroll to position [283, 0]
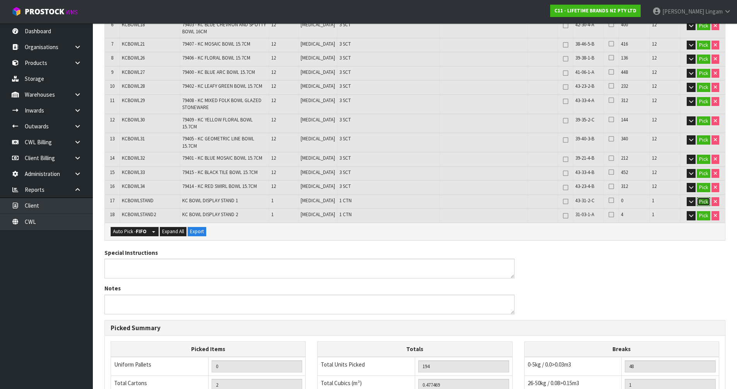
click at [701, 197] on button "Pick" at bounding box center [704, 201] width 14 height 9
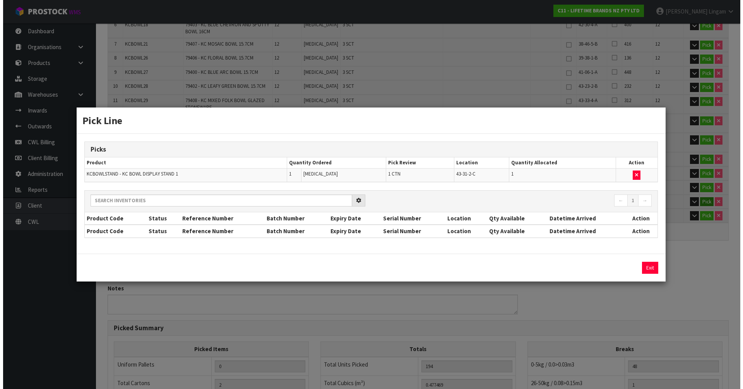
scroll to position [278, 0]
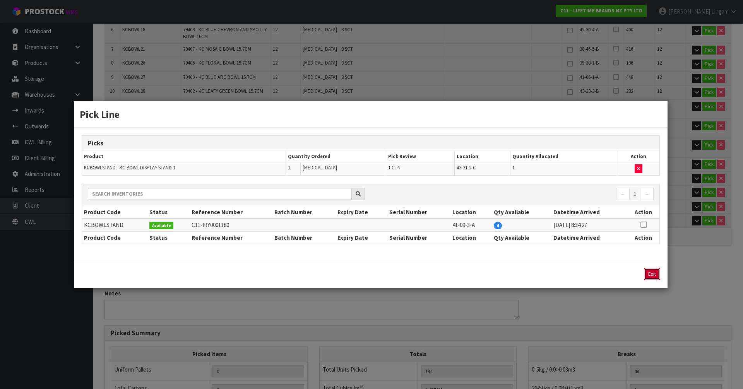
click at [647, 270] on button "Exit" at bounding box center [652, 274] width 16 height 12
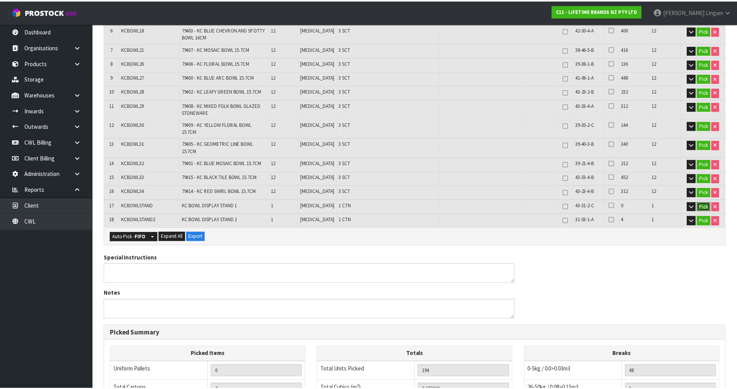
scroll to position [283, 0]
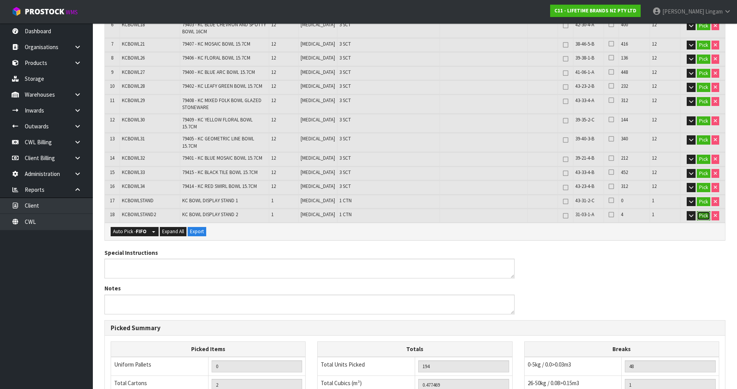
click at [703, 211] on button "Pick" at bounding box center [704, 215] width 14 height 9
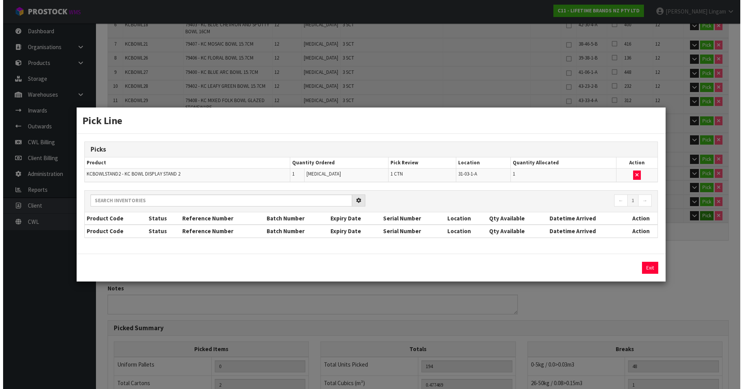
scroll to position [278, 0]
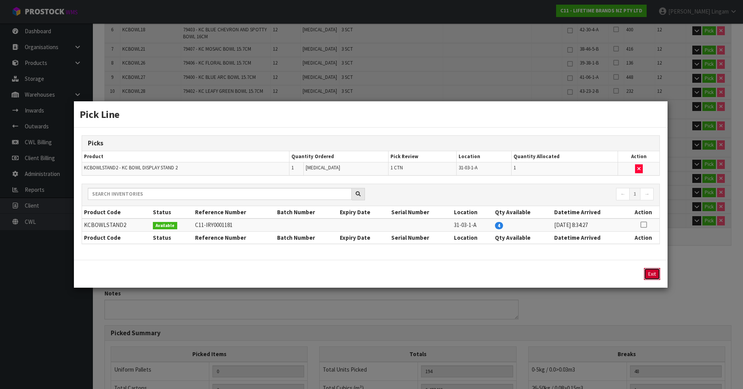
click at [650, 274] on button "Exit" at bounding box center [652, 274] width 16 height 12
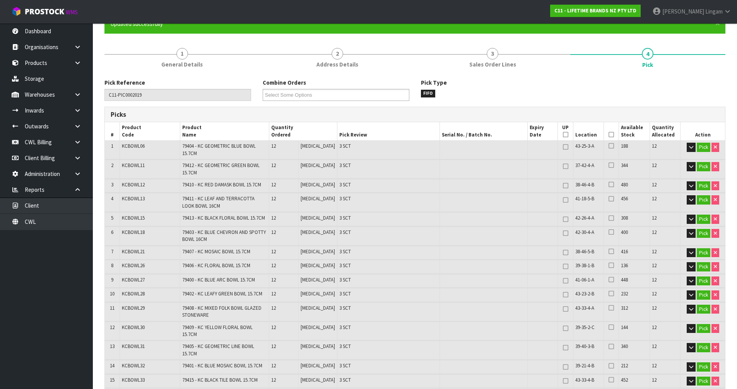
scroll to position [51, 0]
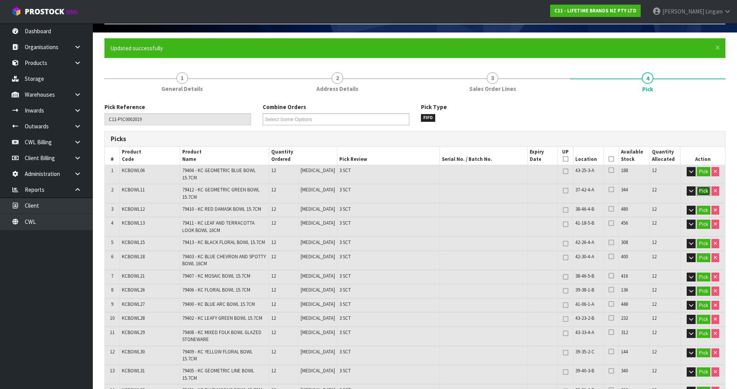
click at [700, 193] on button "Pick" at bounding box center [704, 191] width 14 height 9
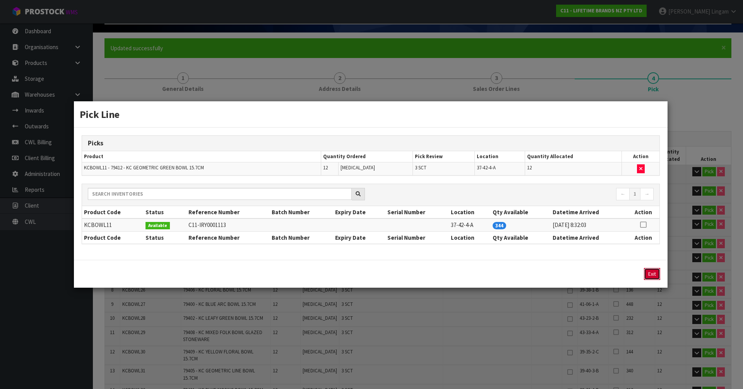
click at [650, 274] on button "Exit" at bounding box center [652, 274] width 16 height 12
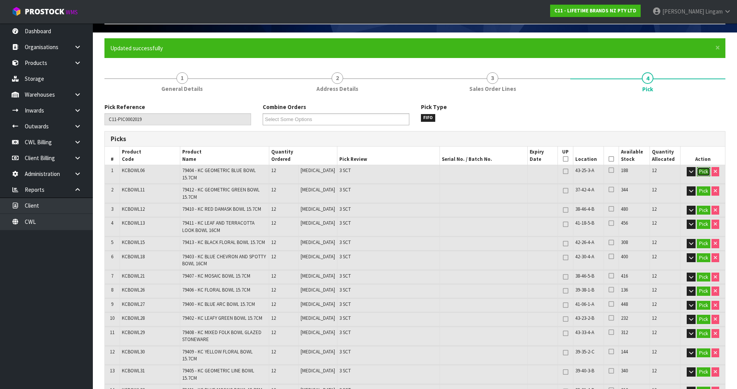
click at [705, 172] on button "Pick" at bounding box center [704, 171] width 14 height 9
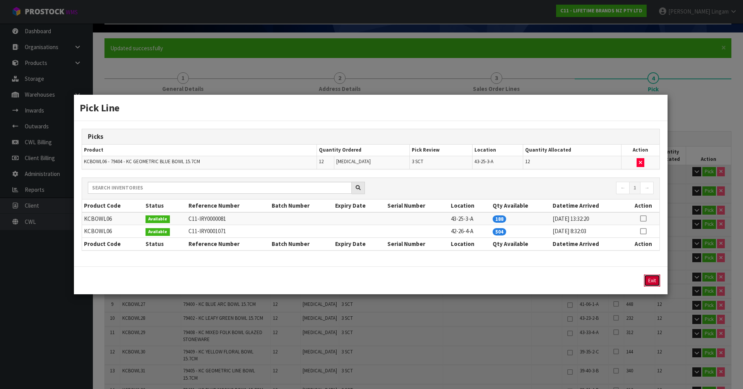
click at [651, 280] on button "Exit" at bounding box center [652, 281] width 16 height 12
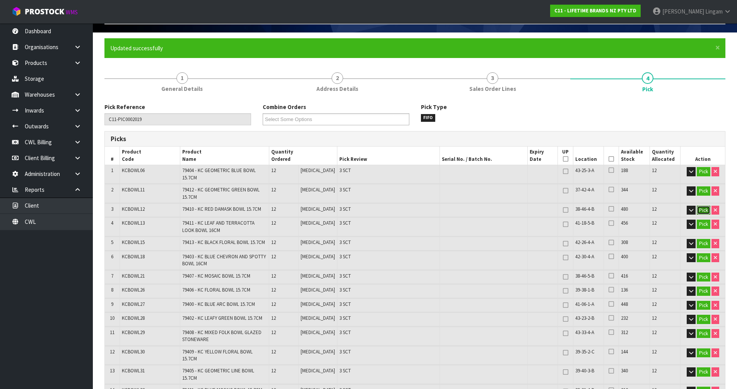
click at [703, 209] on button "Pick" at bounding box center [704, 210] width 14 height 9
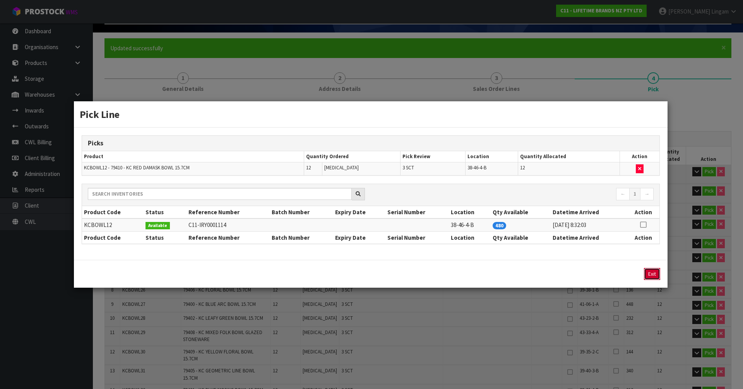
click at [653, 276] on button "Exit" at bounding box center [652, 274] width 16 height 12
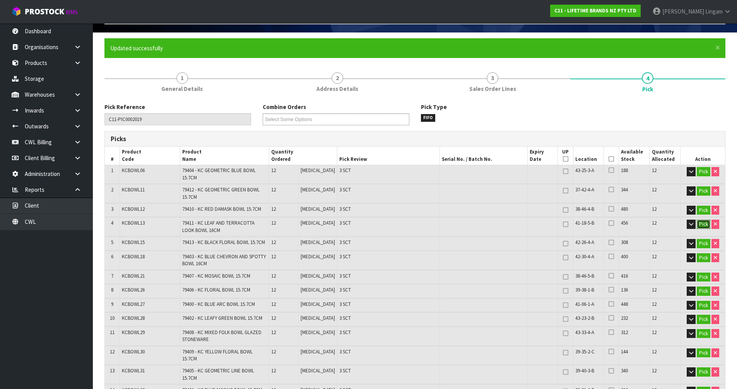
click at [703, 225] on button "Pick" at bounding box center [704, 224] width 14 height 9
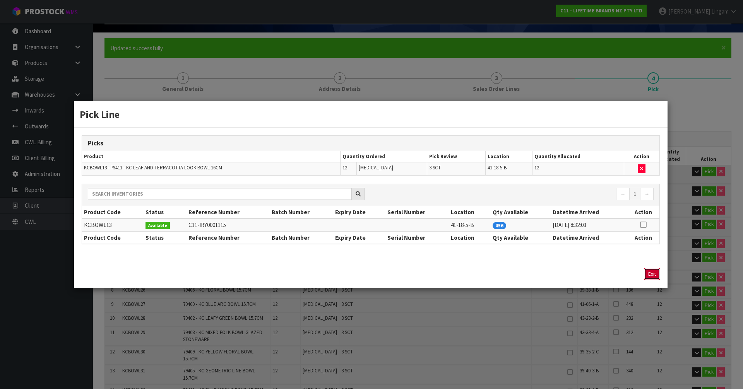
click at [648, 279] on button "Exit" at bounding box center [652, 274] width 16 height 12
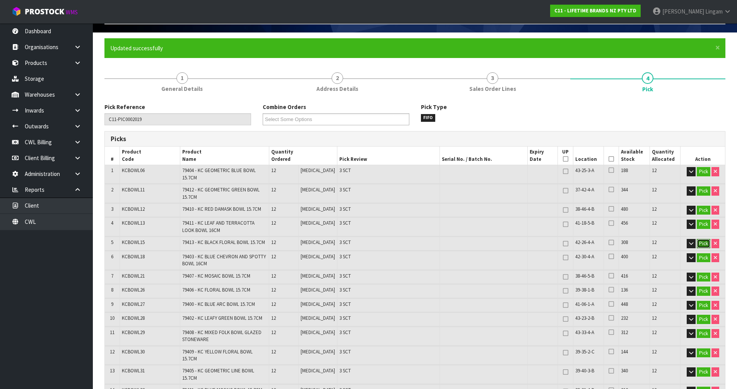
click at [708, 242] on button "Pick" at bounding box center [704, 243] width 14 height 9
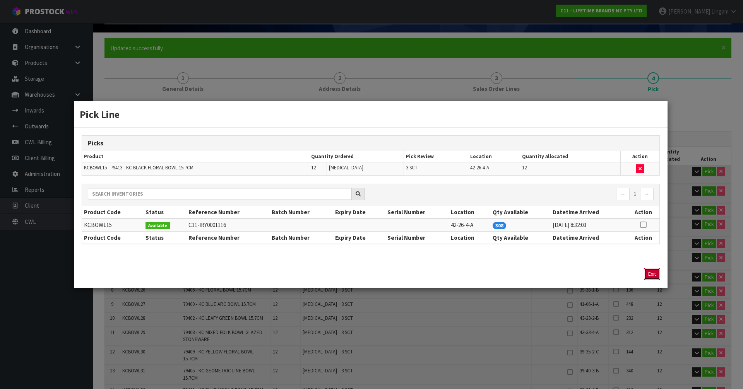
click at [650, 276] on button "Exit" at bounding box center [652, 274] width 16 height 12
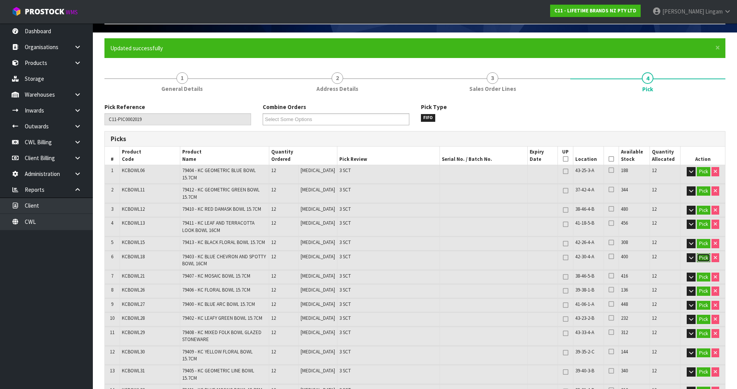
click at [705, 259] on button "Pick" at bounding box center [704, 258] width 14 height 9
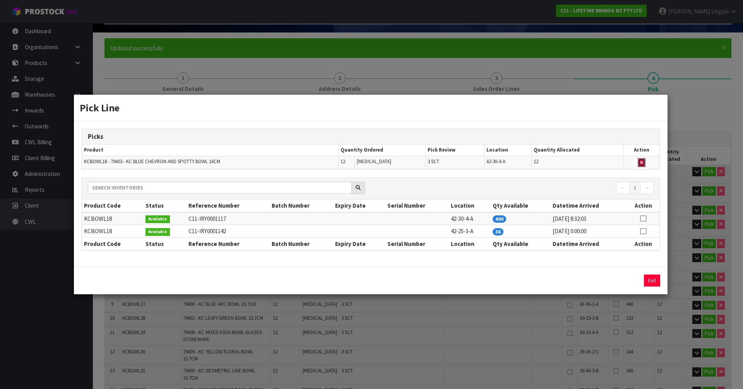
click at [643, 160] on icon "button" at bounding box center [641, 162] width 3 height 5
type input "Sub-carton x 45"
type input "182"
type input "0.465331"
type input "99.66"
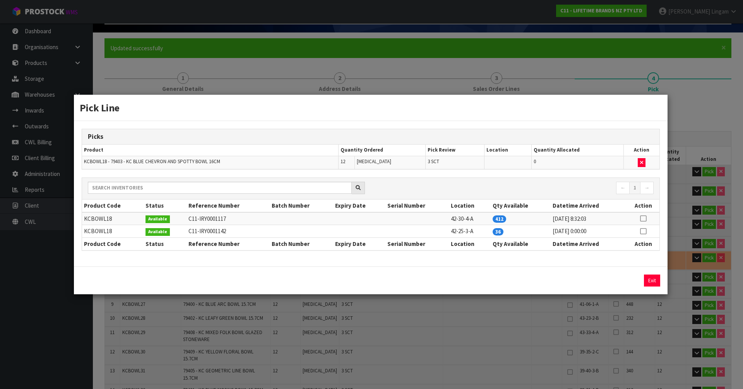
click at [645, 232] on icon at bounding box center [643, 232] width 6 height 0
click at [633, 281] on button "Assign Pick" at bounding box center [626, 281] width 32 height 12
type input "Sub-carton x 48"
type input "194"
type input "0.477469"
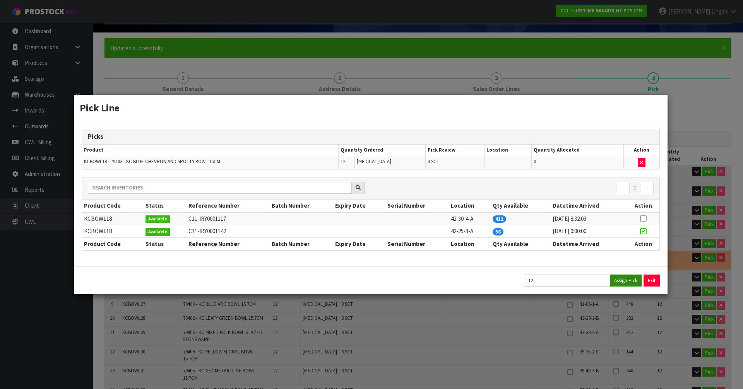
type input "103.98"
click at [650, 283] on button "Exit" at bounding box center [652, 281] width 16 height 12
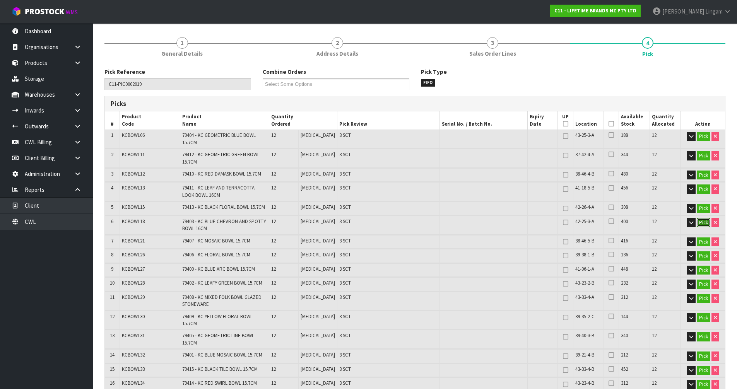
scroll to position [128, 0]
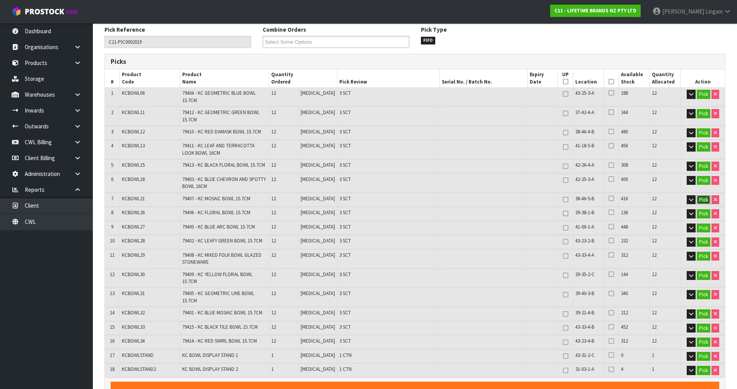
click at [703, 201] on button "Pick" at bounding box center [704, 200] width 14 height 9
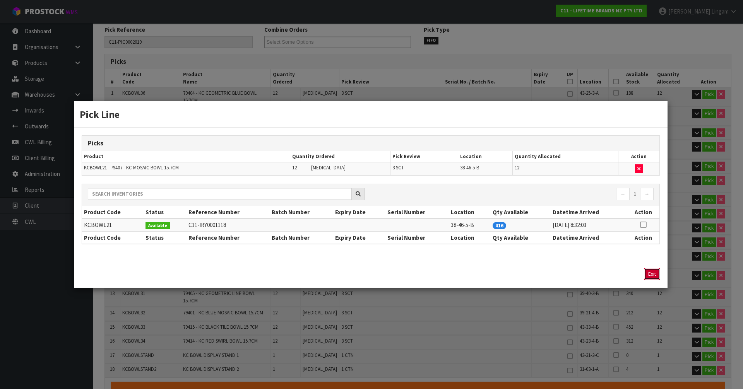
click at [656, 276] on button "Exit" at bounding box center [652, 274] width 16 height 12
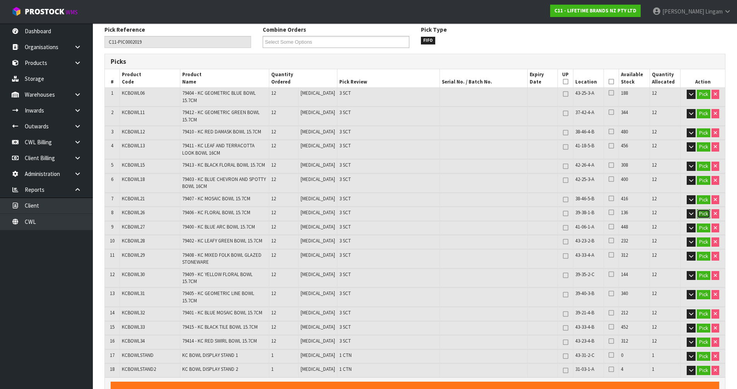
click at [702, 210] on button "Pick" at bounding box center [704, 213] width 14 height 9
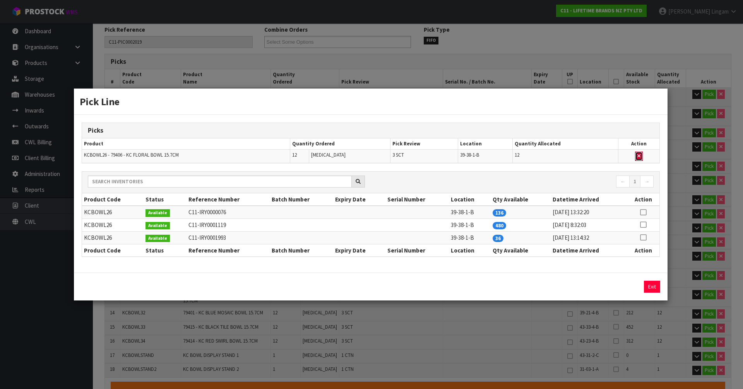
click at [640, 154] on icon "button" at bounding box center [639, 156] width 3 height 5
type input "Sub-carton x 45"
type input "182"
type input "0.476755"
type input "99.48"
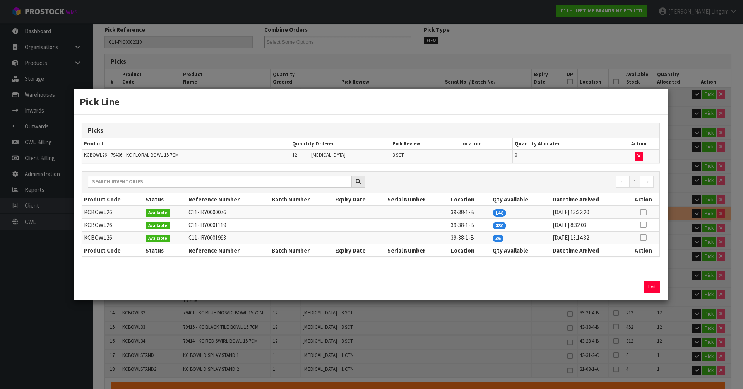
click at [645, 238] on icon at bounding box center [643, 238] width 6 height 0
click at [629, 285] on button "Assign Pick" at bounding box center [626, 287] width 32 height 12
type input "Sub-carton x 48"
type input "194"
type input "0.477469"
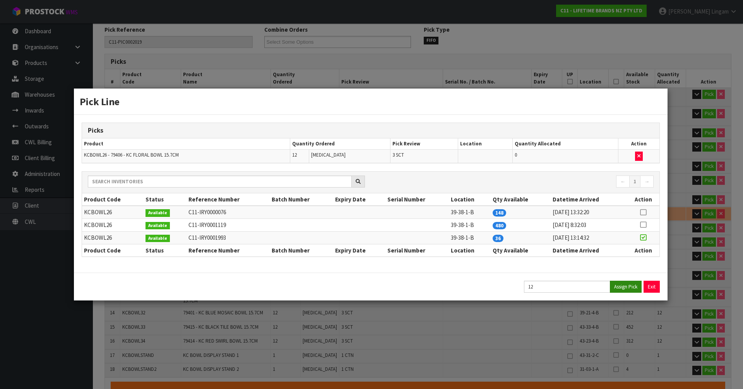
type input "103.98"
click at [648, 285] on button "Exit" at bounding box center [652, 287] width 16 height 12
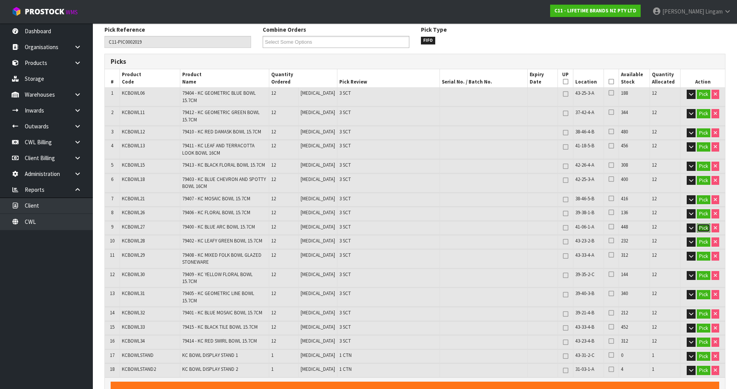
click at [700, 225] on button "Pick" at bounding box center [704, 228] width 14 height 9
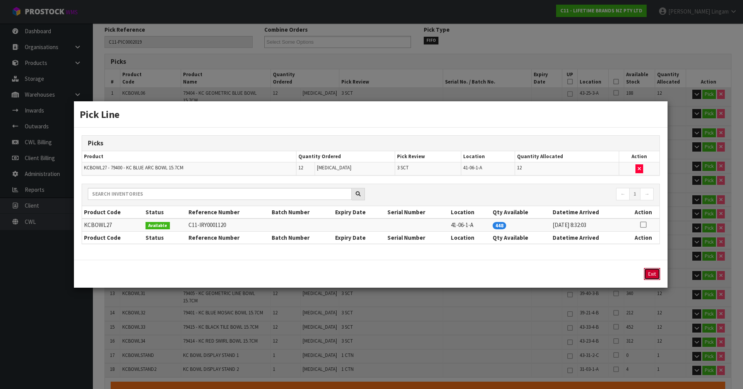
click at [653, 276] on button "Exit" at bounding box center [652, 274] width 16 height 12
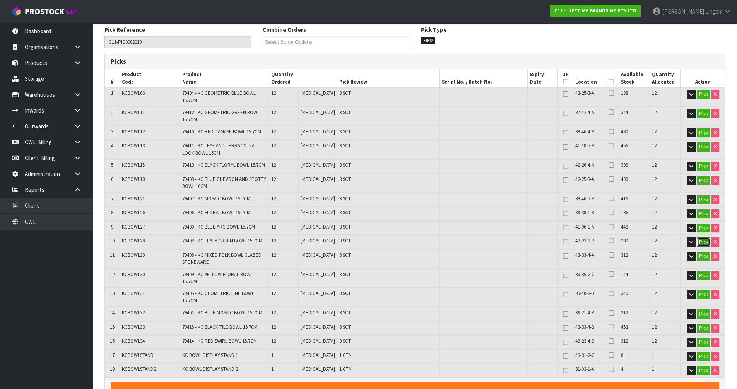
click at [703, 238] on button "Pick" at bounding box center [704, 242] width 14 height 9
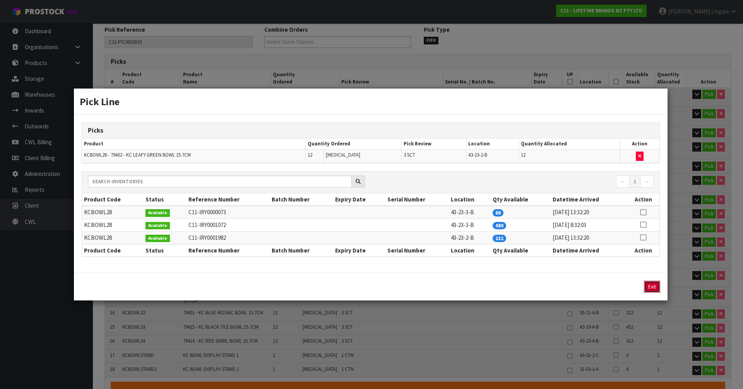
click at [653, 286] on button "Exit" at bounding box center [652, 287] width 16 height 12
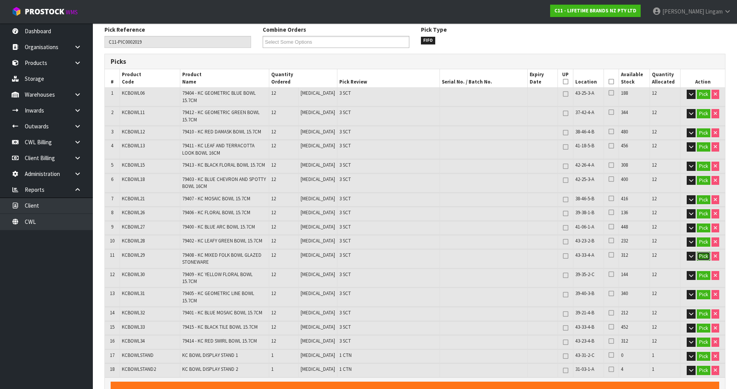
click at [704, 259] on button "Pick" at bounding box center [704, 256] width 14 height 9
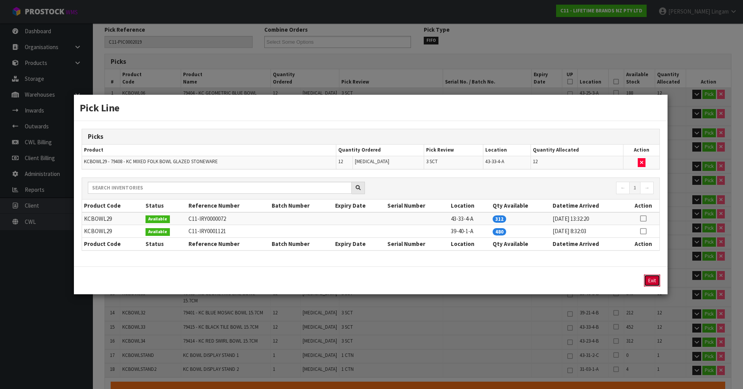
click at [654, 284] on button "Exit" at bounding box center [652, 281] width 16 height 12
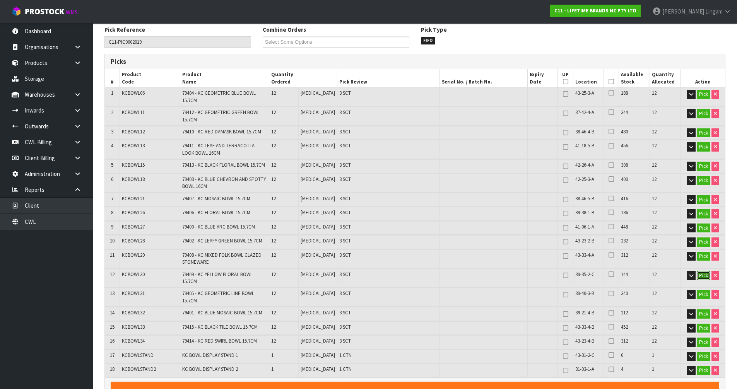
click at [703, 274] on button "Pick" at bounding box center [704, 275] width 14 height 9
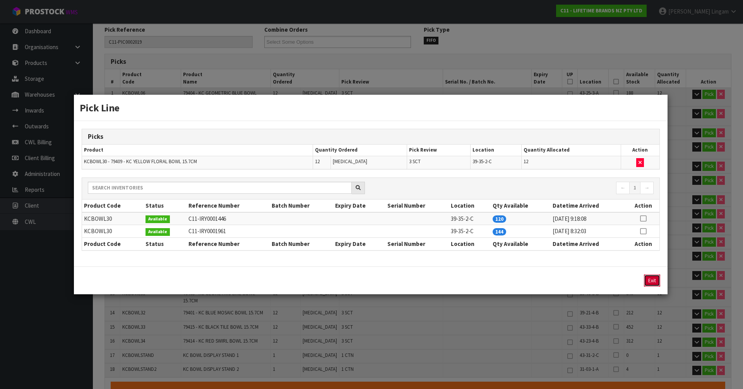
click at [657, 276] on button "Exit" at bounding box center [652, 281] width 16 height 12
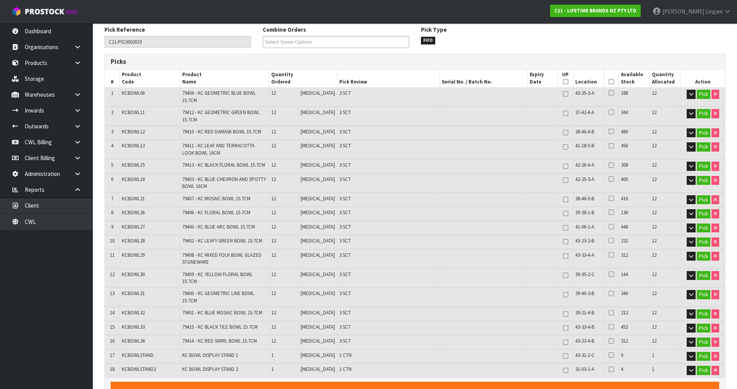
click at [702, 288] on td "Pick" at bounding box center [703, 297] width 45 height 19
click at [702, 290] on button "Pick" at bounding box center [704, 294] width 14 height 9
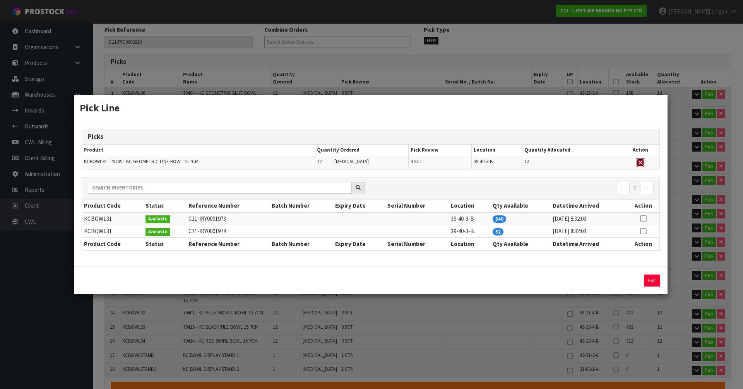
click at [640, 158] on button "button" at bounding box center [641, 162] width 8 height 9
type input "Sub-carton x 45"
type input "182"
type input "0.465331"
type input "99.42"
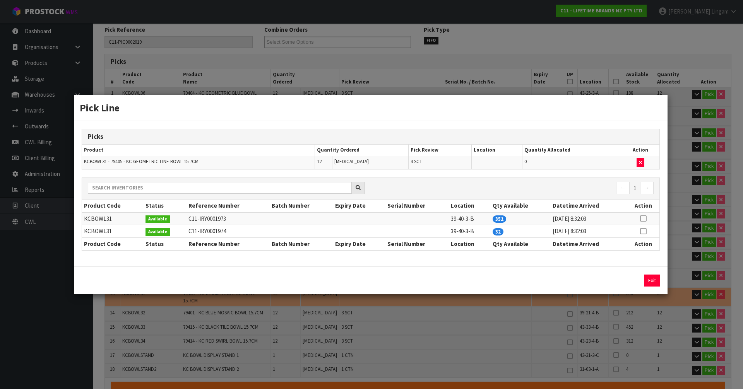
click at [645, 232] on icon at bounding box center [643, 232] width 6 height 0
click at [636, 281] on button "Assign Pick" at bounding box center [626, 281] width 32 height 12
type input "Sub-carton x 48"
type input "194"
type input "0.477469"
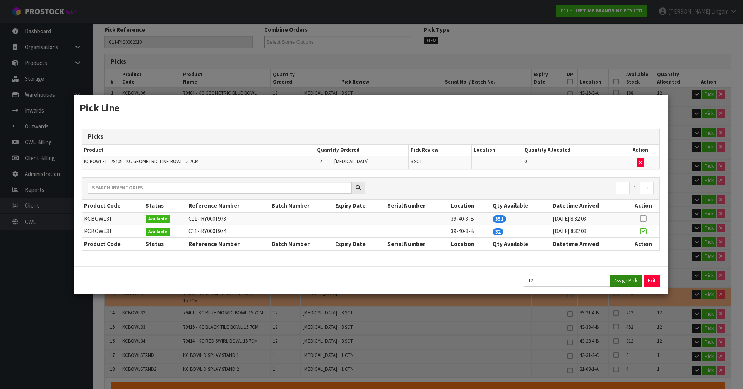
type input "103.98"
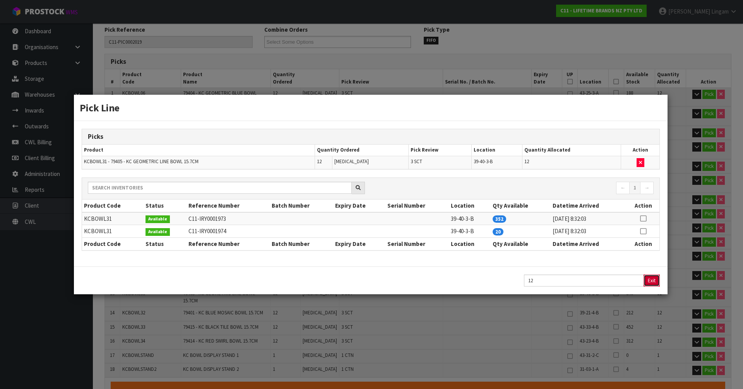
click at [653, 279] on button "Exit" at bounding box center [652, 281] width 16 height 12
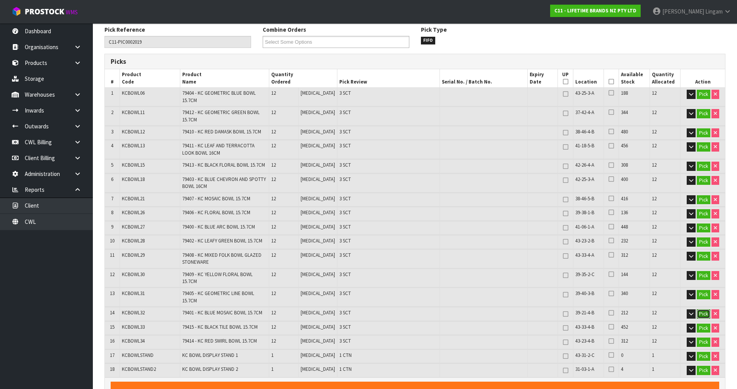
click at [703, 310] on button "Pick" at bounding box center [704, 314] width 14 height 9
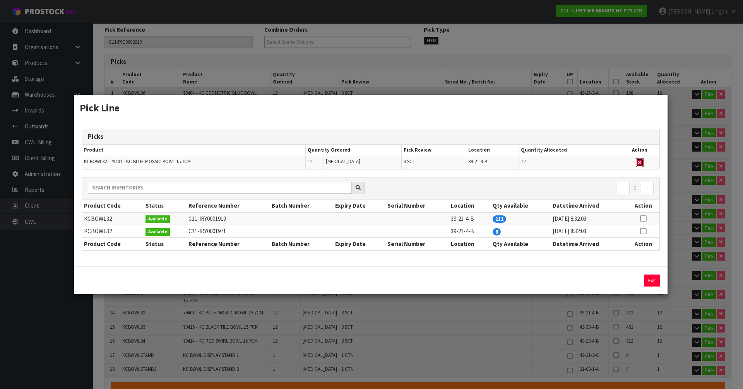
click at [639, 163] on icon "button" at bounding box center [639, 162] width 3 height 5
type input "Sub-carton x 45"
type input "182"
type input "0.462889"
type input "99.18"
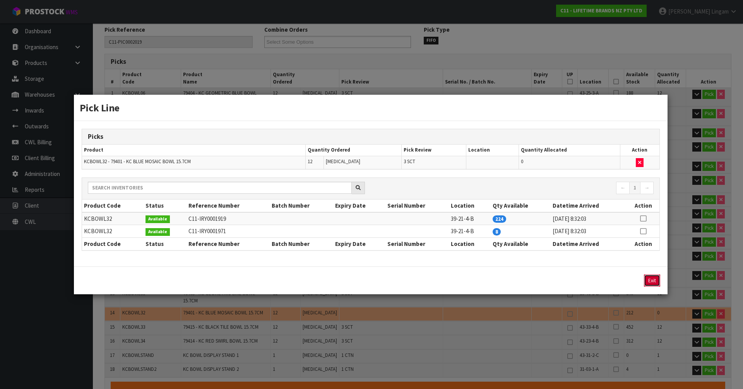
click at [654, 281] on button "Exit" at bounding box center [652, 281] width 16 height 12
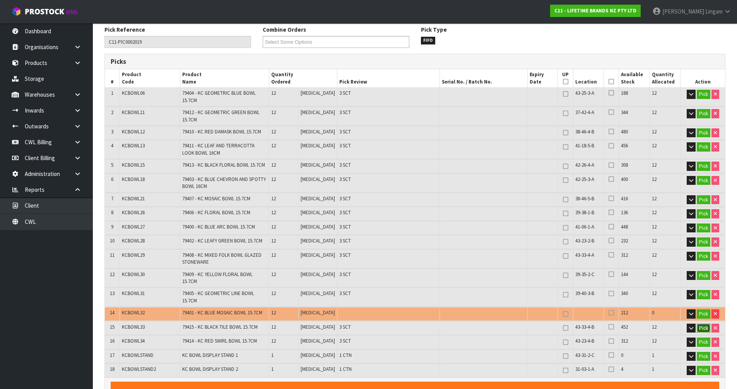
click at [705, 324] on button "Pick" at bounding box center [704, 328] width 14 height 9
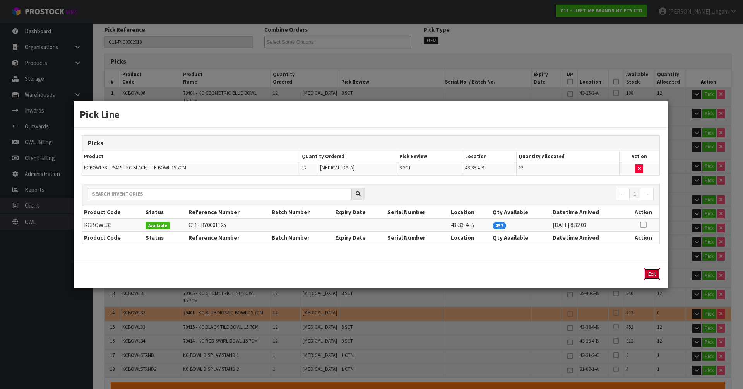
click at [648, 273] on button "Exit" at bounding box center [652, 274] width 16 height 12
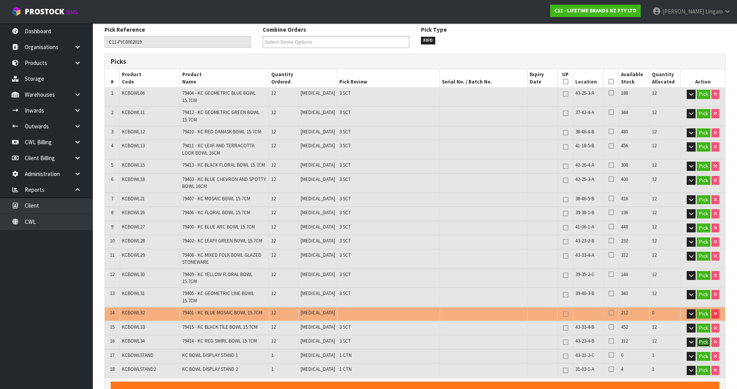
click at [703, 338] on button "Pick" at bounding box center [704, 342] width 14 height 9
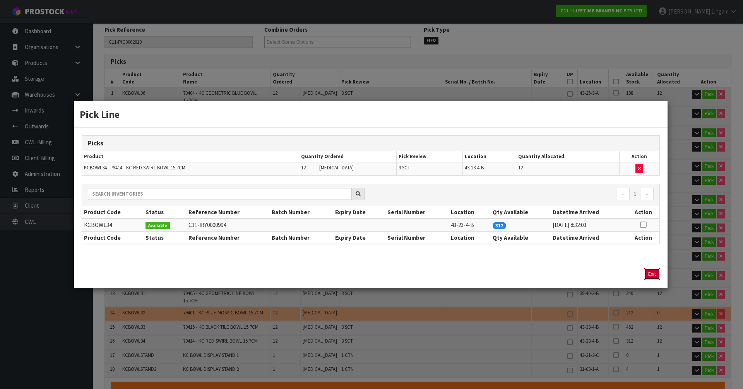
click at [651, 273] on button "Exit" at bounding box center [652, 274] width 16 height 12
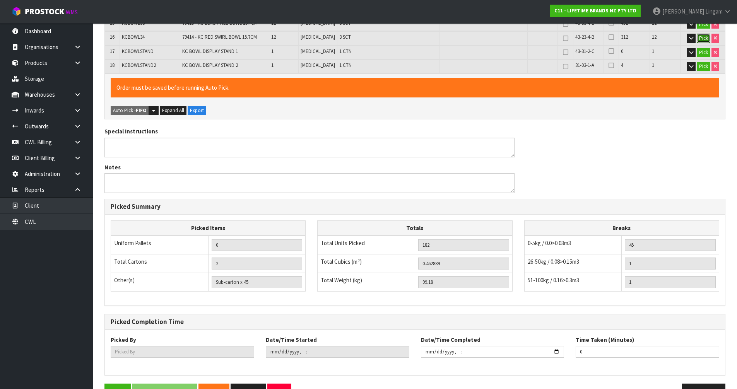
scroll to position [445, 0]
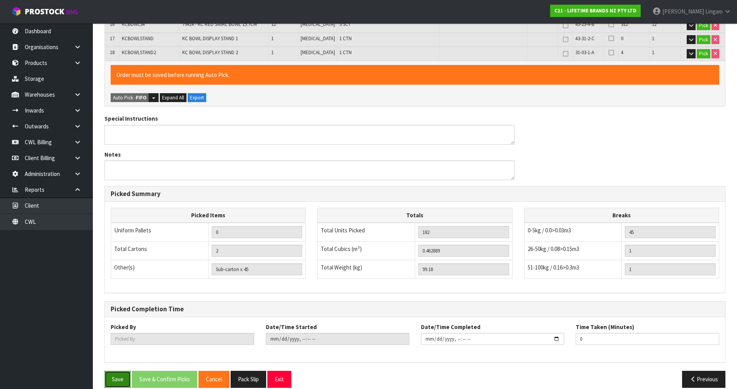
click at [115, 372] on button "Save" at bounding box center [118, 379] width 26 height 17
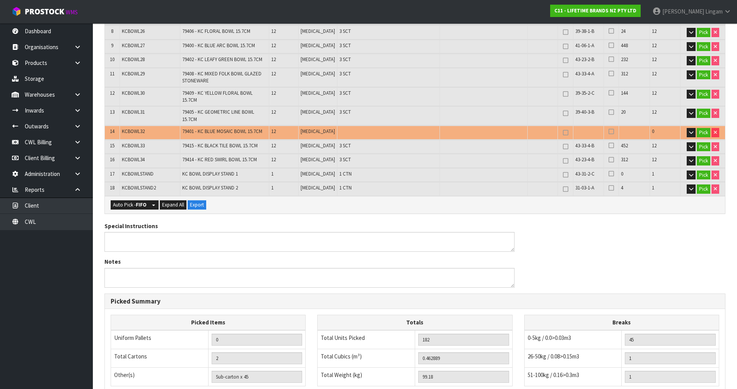
scroll to position [417, 0]
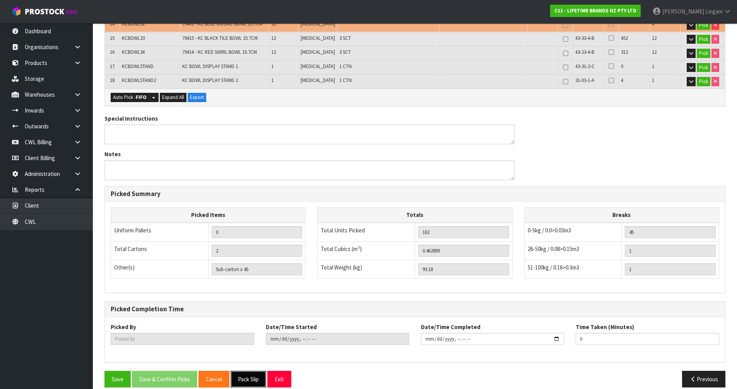
click at [245, 371] on button "Pack Slip" at bounding box center [249, 379] width 36 height 17
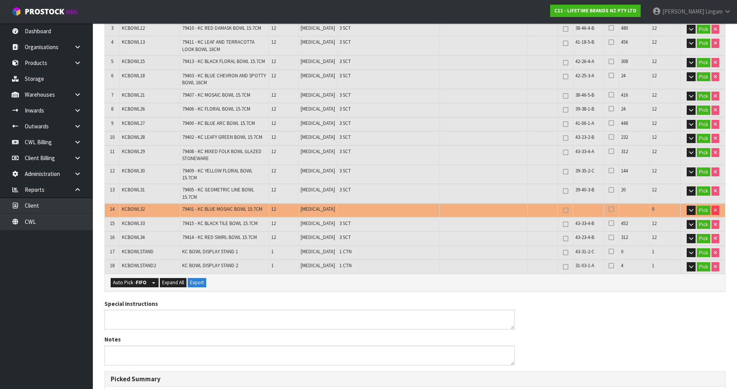
scroll to position [224, 0]
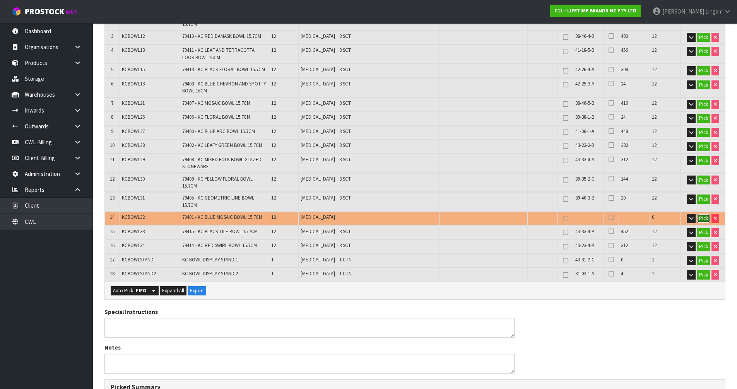
click at [702, 214] on button "Pick" at bounding box center [704, 218] width 14 height 9
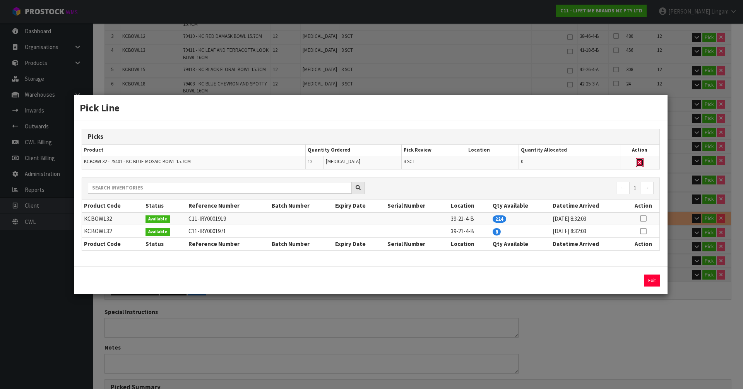
click at [641, 163] on icon "button" at bounding box center [639, 162] width 3 height 5
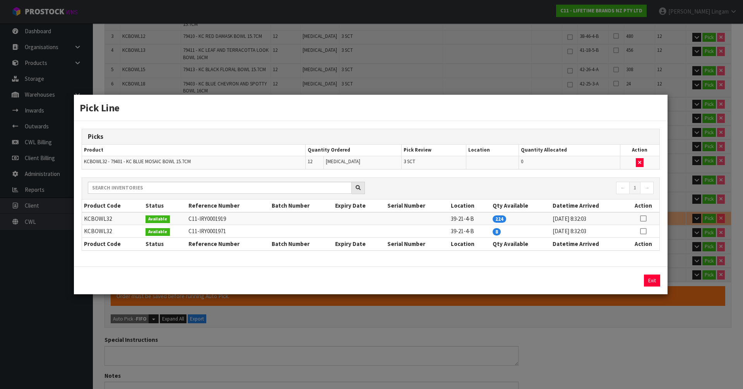
click at [643, 232] on icon at bounding box center [643, 232] width 6 height 0
click at [621, 283] on button "Assign Pick" at bounding box center [626, 281] width 32 height 12
type input "Sub-carton x 47"
type input "190"
type input "0.472609"
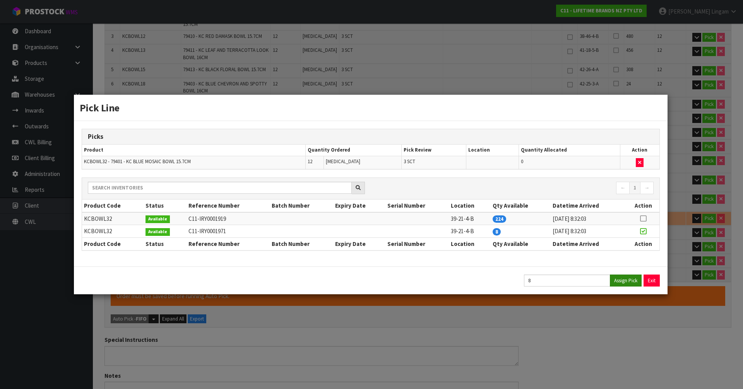
type input "102.38"
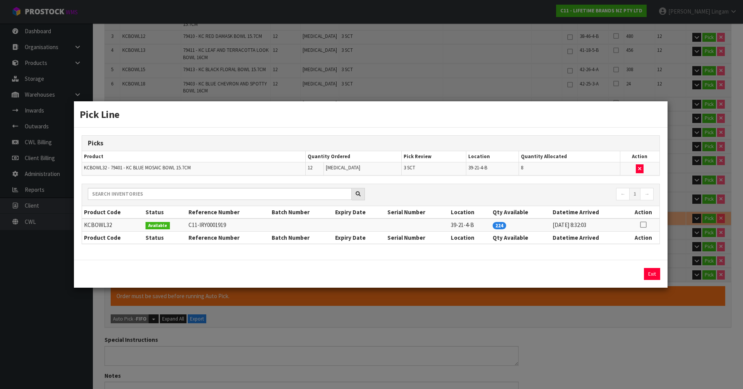
click at [642, 225] on icon at bounding box center [643, 225] width 6 height 0
click at [630, 276] on button "Assign Pick" at bounding box center [626, 274] width 32 height 12
type input "194"
type input "0.477469"
type input "103.98"
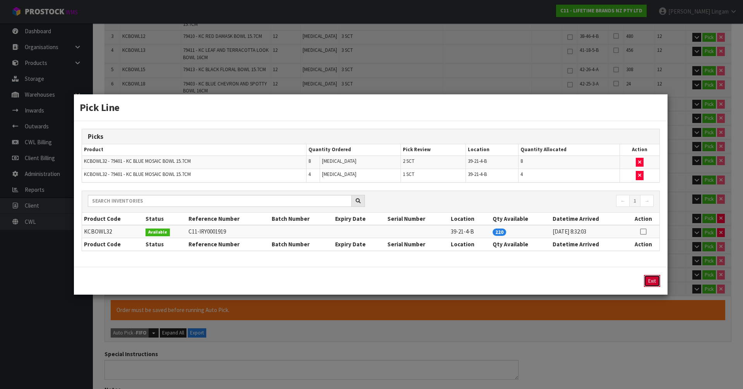
click at [649, 277] on button "Exit" at bounding box center [652, 281] width 16 height 12
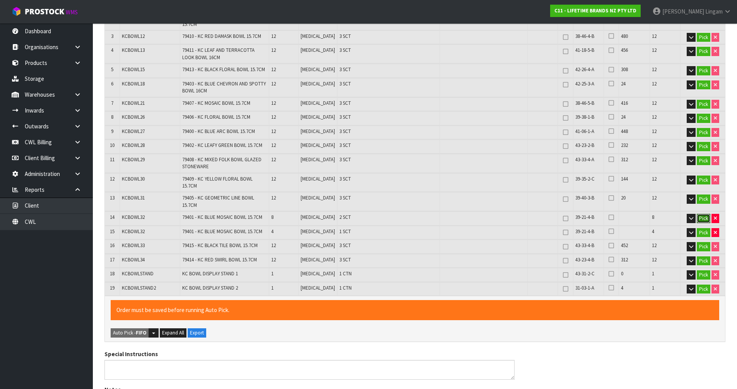
scroll to position [460, 0]
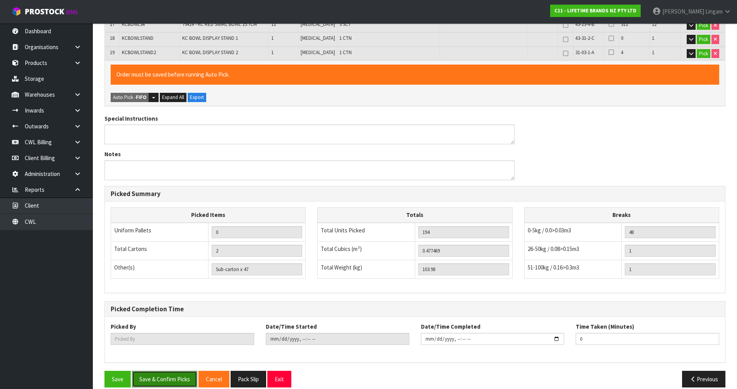
click at [166, 371] on button "Save & Confirm Picks" at bounding box center [164, 379] width 65 height 17
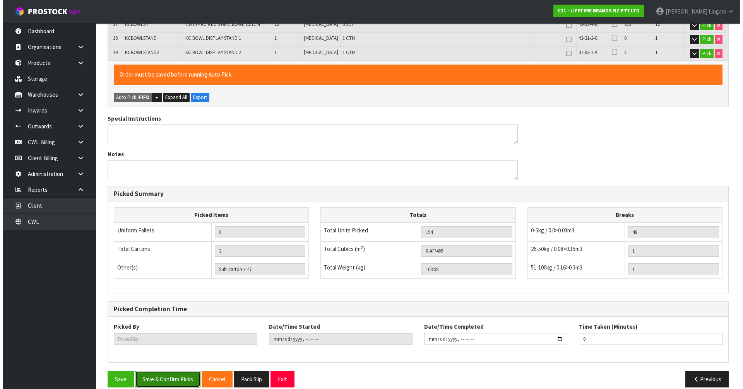
scroll to position [454, 0]
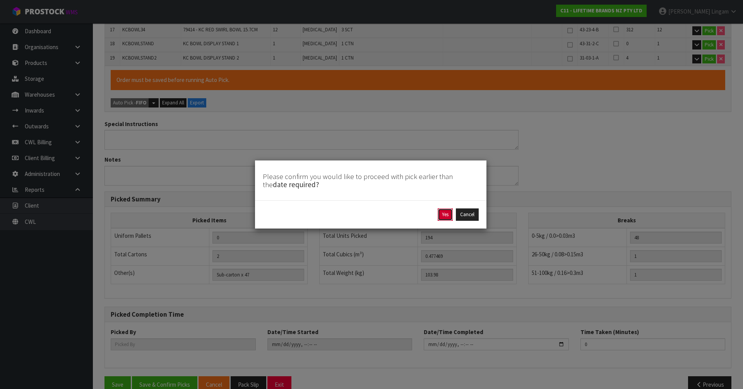
click at [447, 216] on button "Yes" at bounding box center [445, 215] width 15 height 12
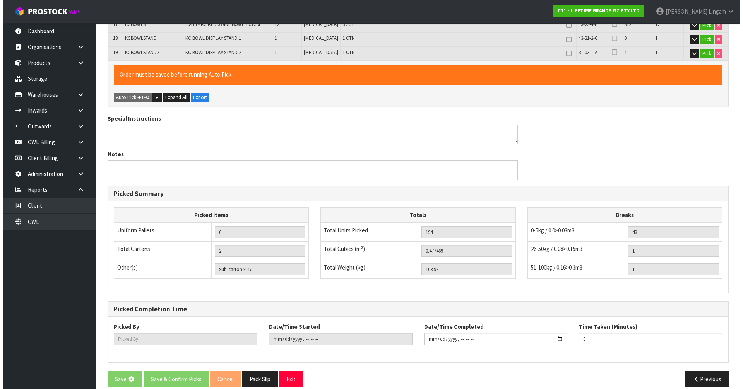
scroll to position [0, 0]
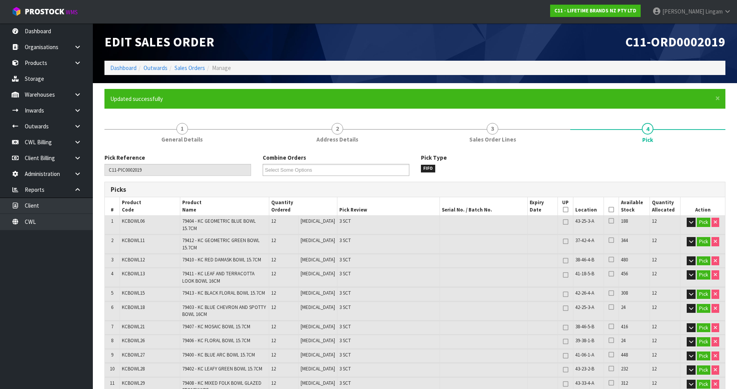
type input "Sub-carton x 48"
type input "[PERSON_NAME]"
type input "[DATE]T19:14:18"
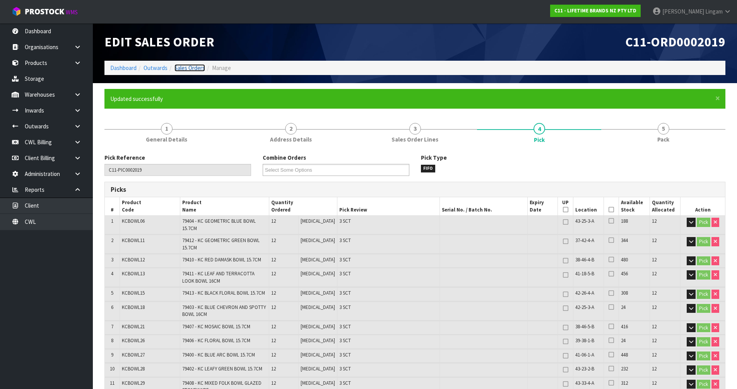
click at [194, 66] on link "Sales Orders" at bounding box center [190, 67] width 31 height 7
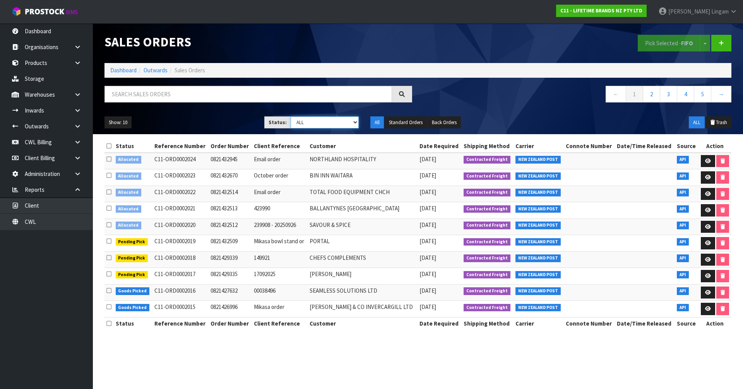
click at [338, 123] on select "Draft Pending Allocated Pending Pick Goods Picked Goods Packed Pending Charges …" at bounding box center [325, 123] width 69 height 12
select select "string:2"
click at [291, 117] on select "Draft Pending Allocated Pending Pick Goods Picked Goods Packed Pending Charges …" at bounding box center [325, 123] width 69 height 12
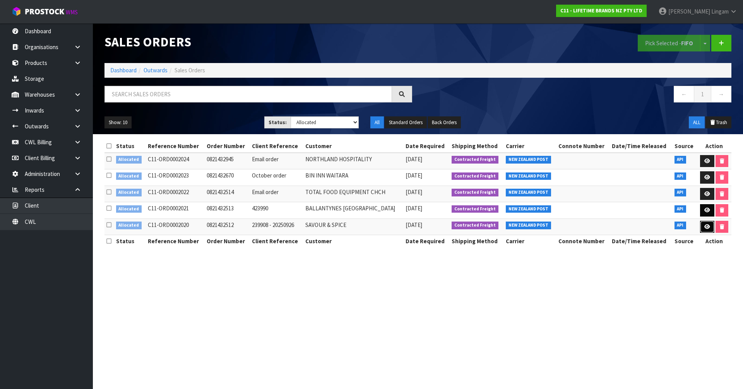
drag, startPoint x: 706, startPoint y: 229, endPoint x: 710, endPoint y: 216, distance: 14.1
click at [706, 229] on icon at bounding box center [708, 227] width 6 height 5
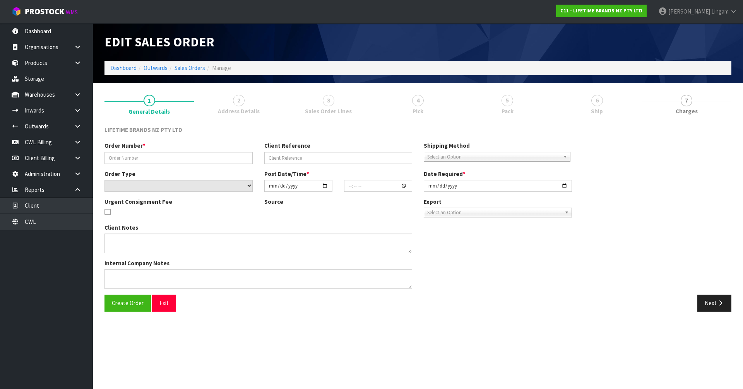
type input "0821432512"
type input "239908 - 20250926"
select select "number:0"
type input "[DATE]"
type input "08:34:30.000"
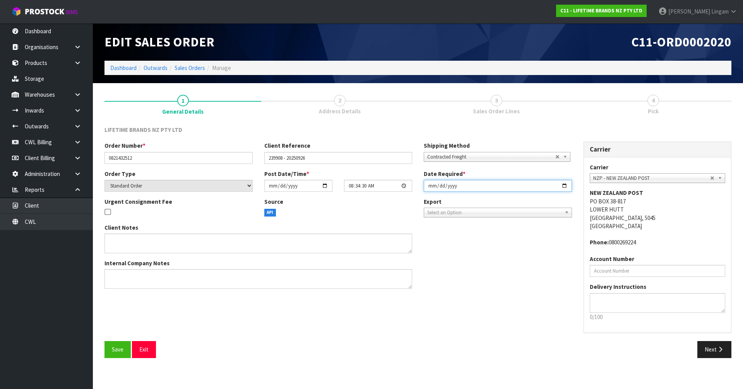
click at [431, 187] on input "[DATE]" at bounding box center [498, 186] width 148 height 12
type input "[DATE]"
click at [117, 352] on span "Save" at bounding box center [118, 349] width 12 height 7
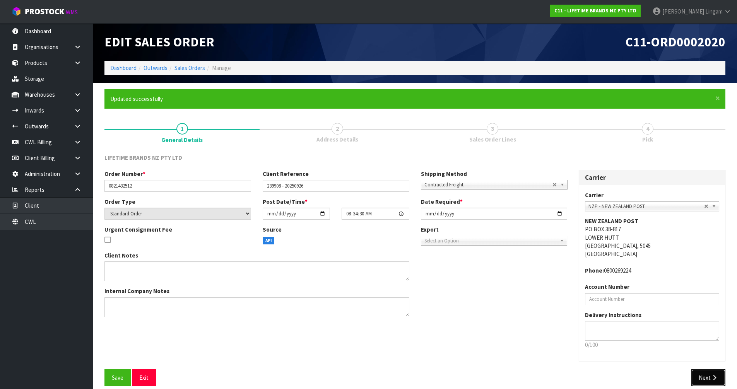
click at [708, 376] on button "Next" at bounding box center [709, 378] width 34 height 17
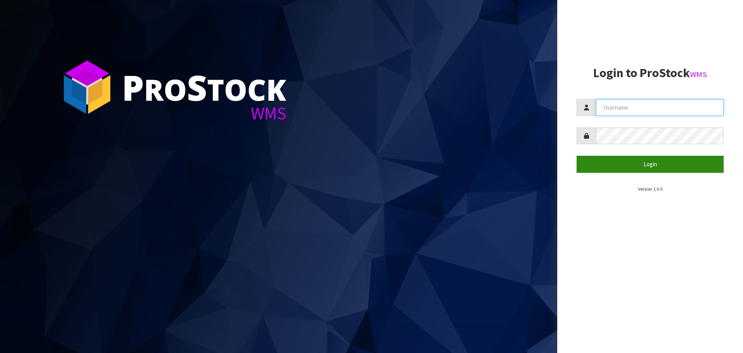
type input "[PERSON_NAME][EMAIL_ADDRESS][DOMAIN_NAME]"
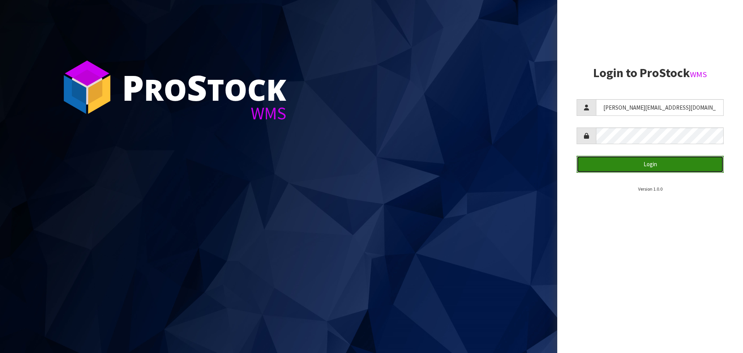
click at [667, 170] on button "Login" at bounding box center [650, 164] width 147 height 17
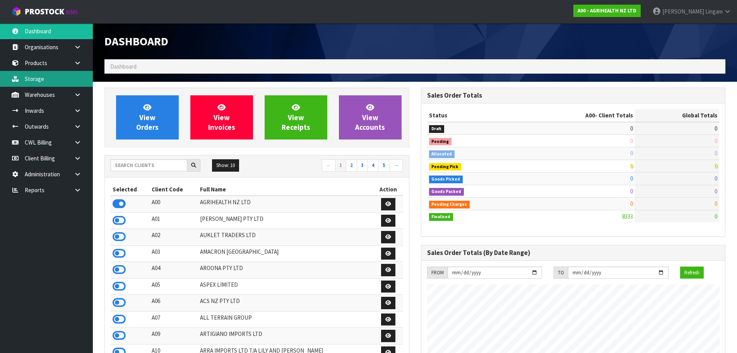
scroll to position [587, 316]
click at [76, 190] on icon at bounding box center [77, 190] width 7 height 6
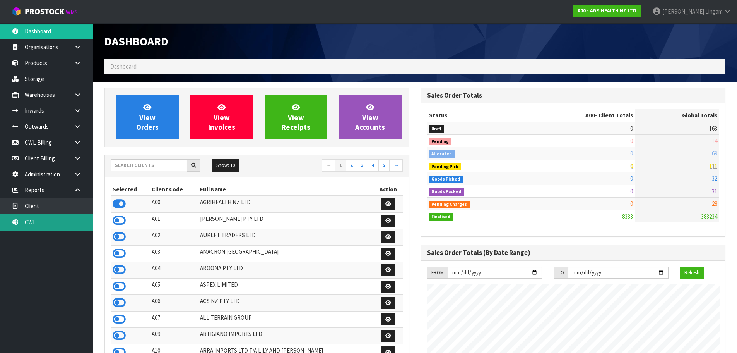
click at [70, 218] on link "CWL" at bounding box center [46, 222] width 93 height 16
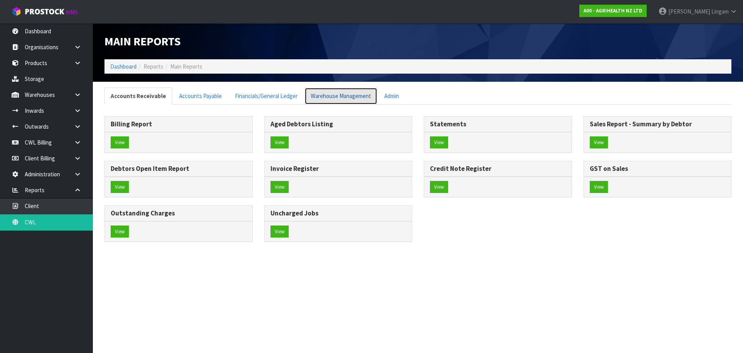
click at [318, 95] on link "Warehouse Management" at bounding box center [341, 95] width 73 height 17
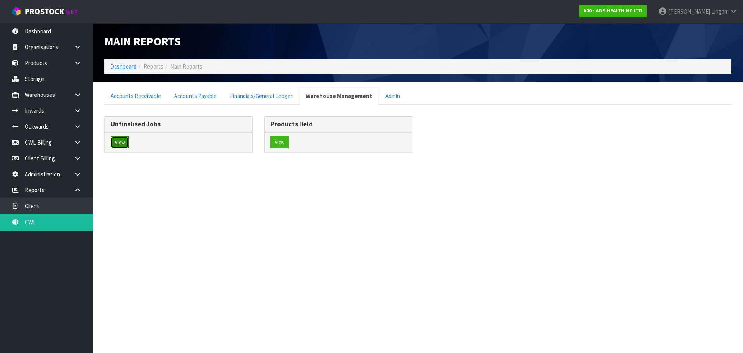
click at [118, 142] on button "View" at bounding box center [120, 142] width 18 height 12
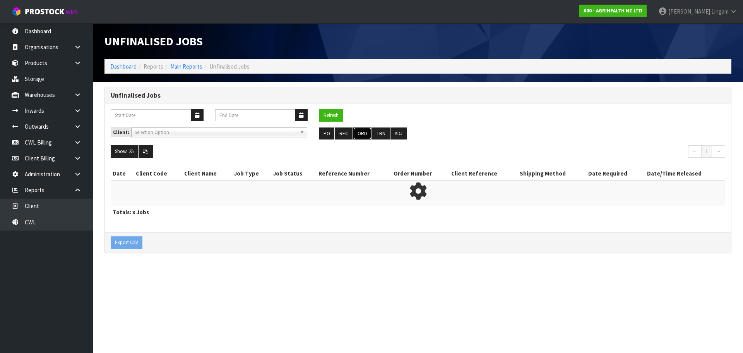
click at [358, 131] on button "ORD" at bounding box center [362, 133] width 18 height 12
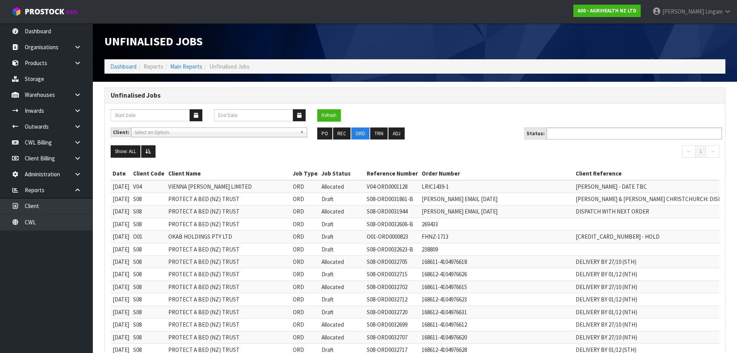
click at [616, 132] on ul at bounding box center [634, 133] width 175 height 12
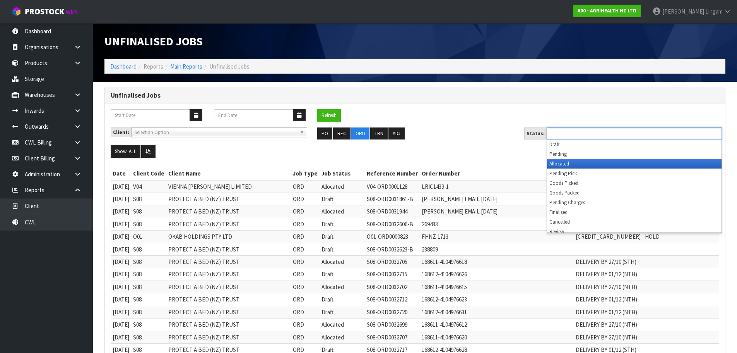
click at [613, 161] on li "Allocated" at bounding box center [634, 164] width 175 height 10
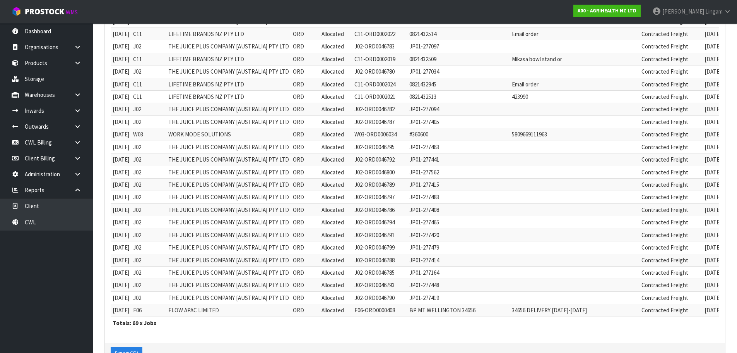
scroll to position [760, 0]
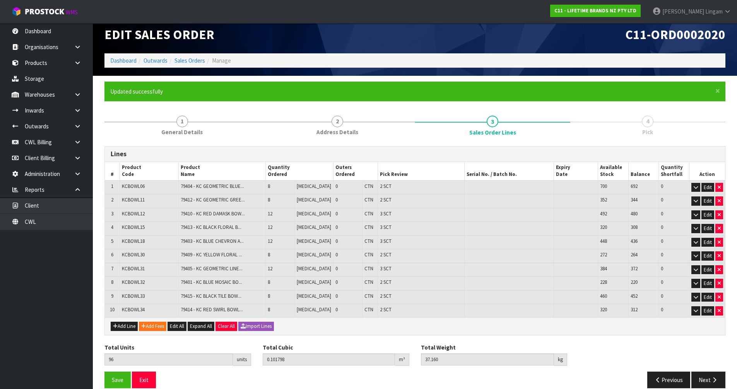
scroll to position [18, 0]
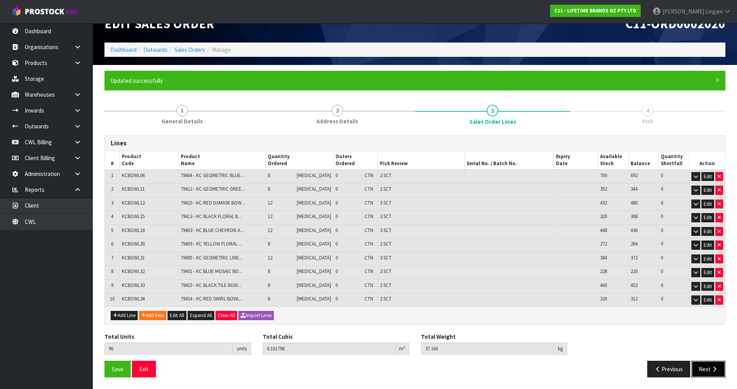
click at [701, 367] on button "Next" at bounding box center [709, 369] width 34 height 17
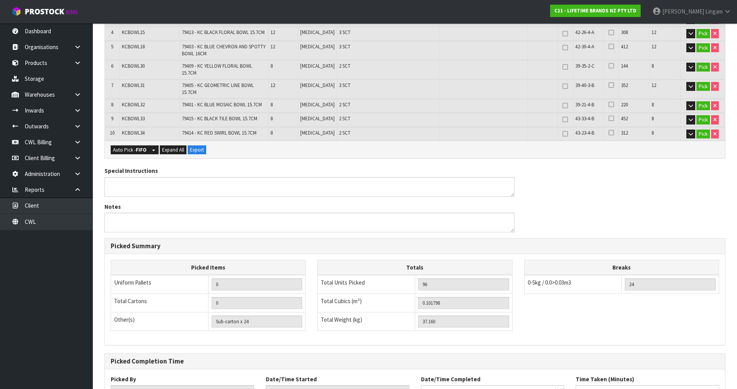
scroll to position [294, 0]
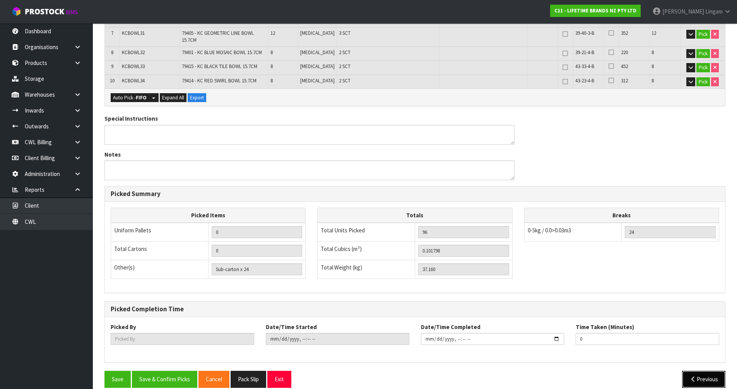
click at [700, 371] on button "Previous" at bounding box center [704, 379] width 43 height 17
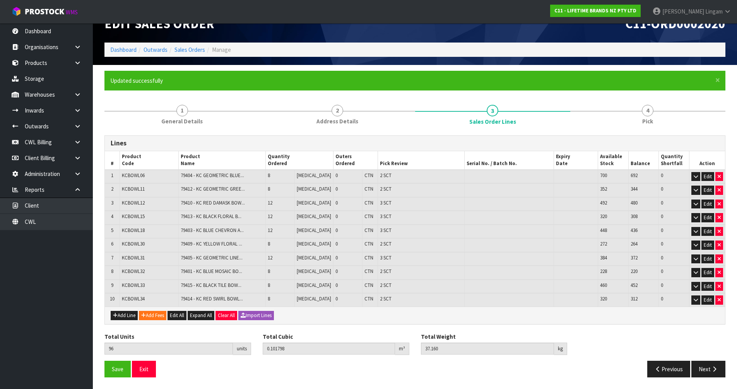
scroll to position [18, 0]
click at [708, 368] on button "Next" at bounding box center [709, 369] width 34 height 17
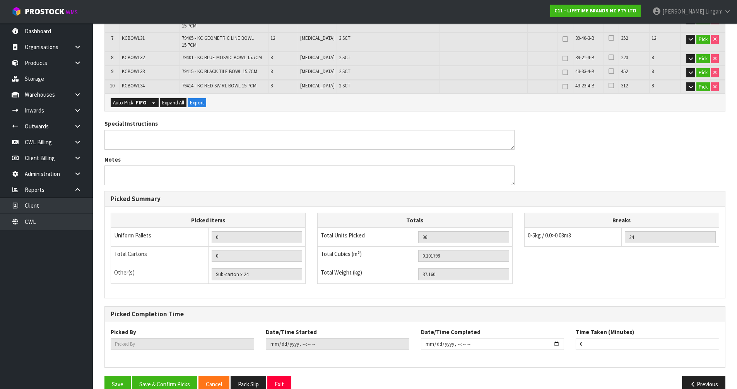
scroll to position [289, 0]
click at [240, 376] on button "Pack Slip" at bounding box center [249, 384] width 36 height 17
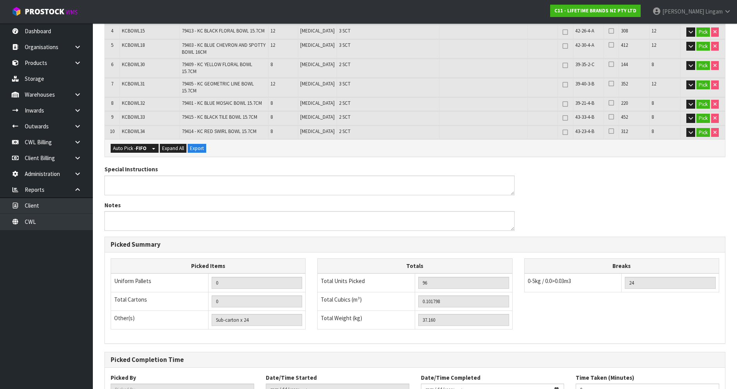
scroll to position [96, 0]
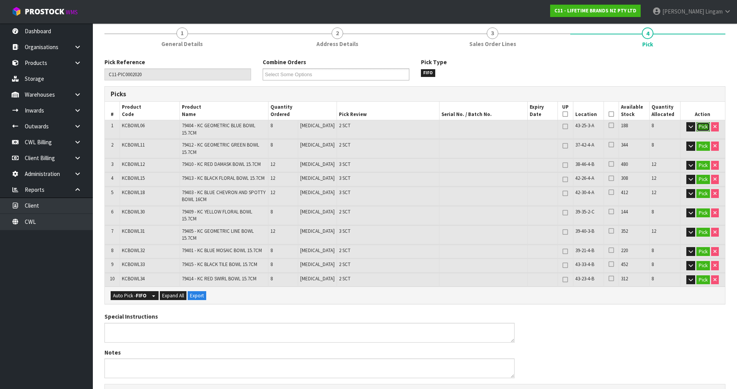
click at [702, 126] on button "Pick" at bounding box center [704, 126] width 14 height 9
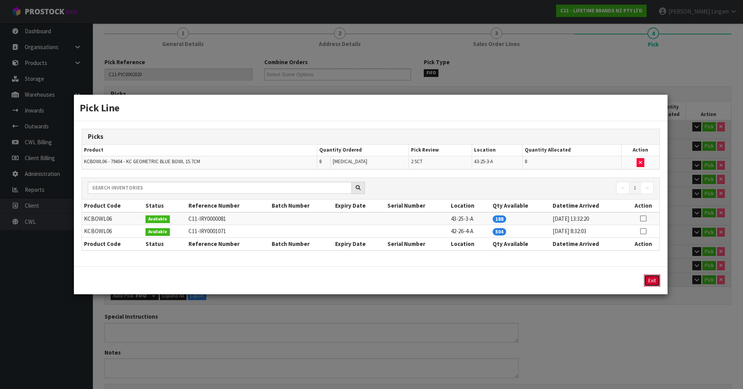
click at [653, 279] on button "Exit" at bounding box center [652, 281] width 16 height 12
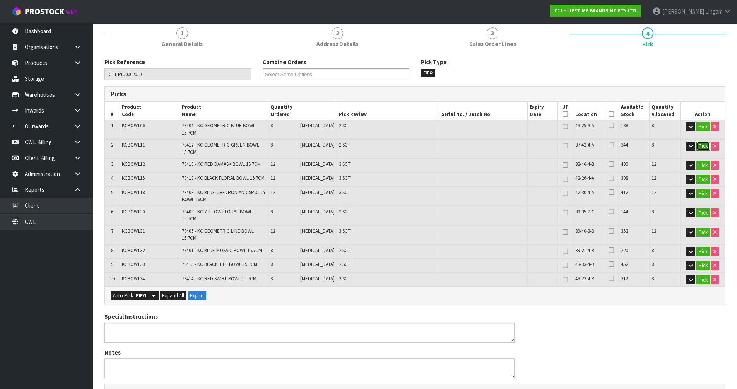
click at [701, 147] on button "Pick" at bounding box center [704, 146] width 14 height 9
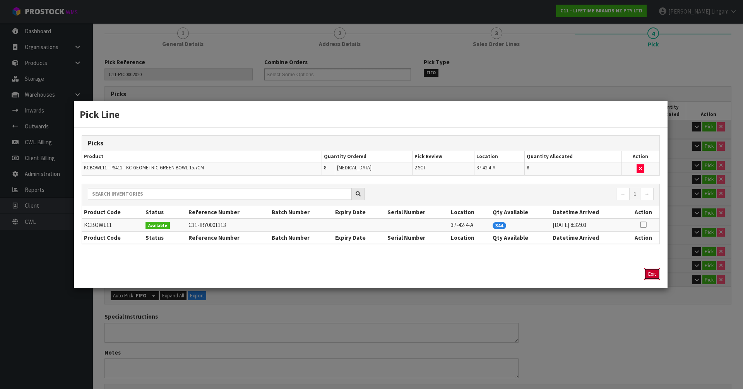
click at [651, 274] on button "Exit" at bounding box center [652, 274] width 16 height 12
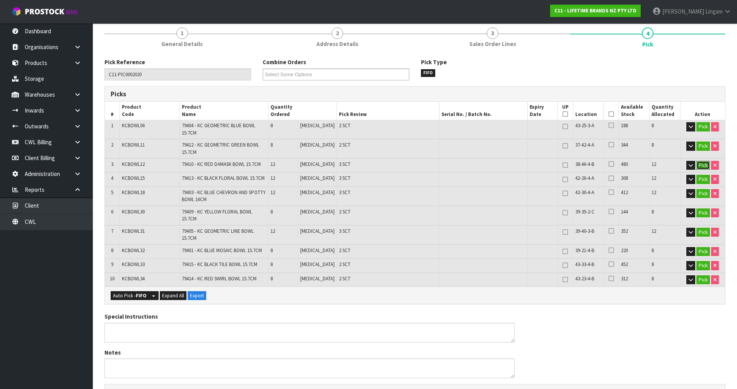
click at [700, 168] on button "Pick" at bounding box center [704, 165] width 14 height 9
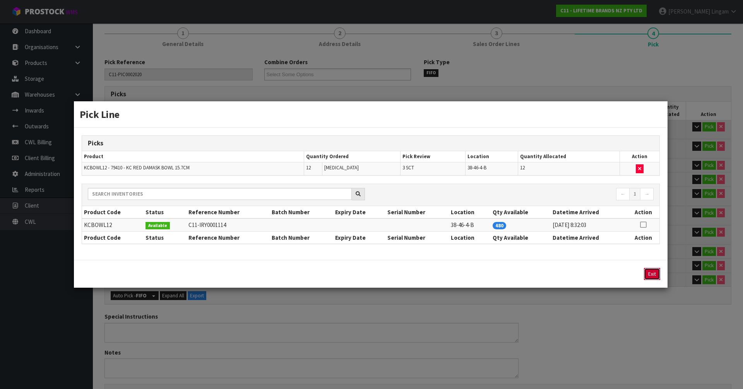
click at [657, 272] on button "Exit" at bounding box center [652, 274] width 16 height 12
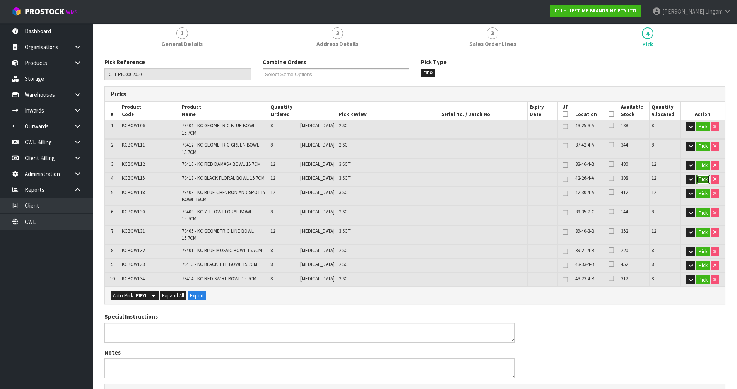
click at [697, 180] on button "Pick" at bounding box center [704, 179] width 14 height 9
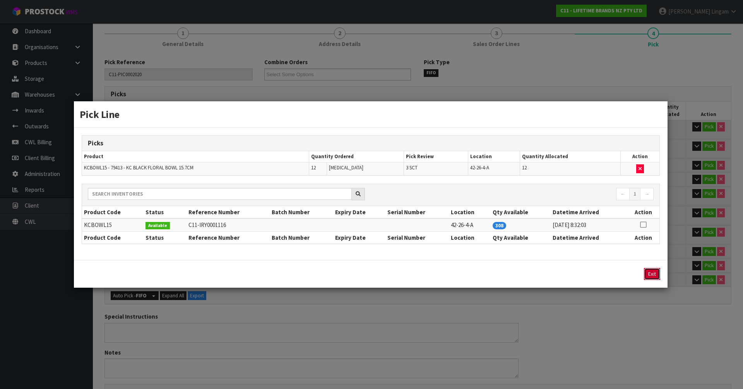
click at [650, 274] on button "Exit" at bounding box center [652, 274] width 16 height 12
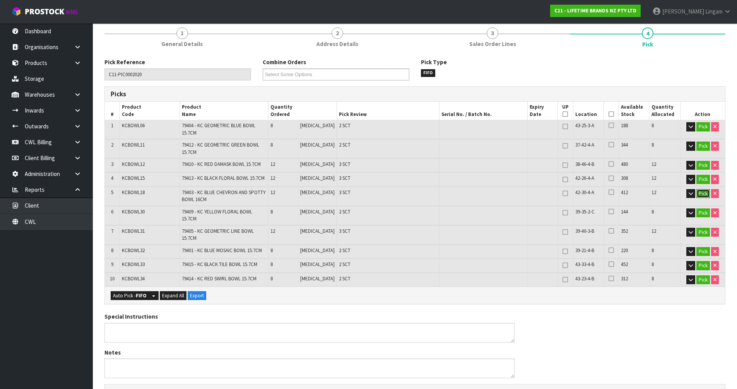
click at [704, 195] on button "Pick" at bounding box center [704, 193] width 14 height 9
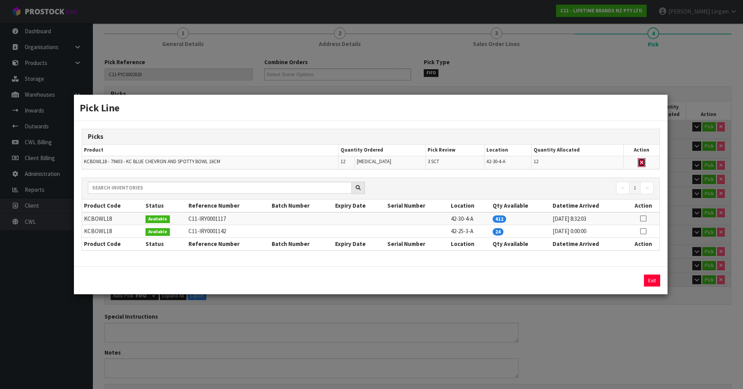
click at [645, 163] on button "button" at bounding box center [642, 162] width 8 height 9
type input "Sub-carton x 21"
type input "84"
type input "0.08966"
type input "32.84"
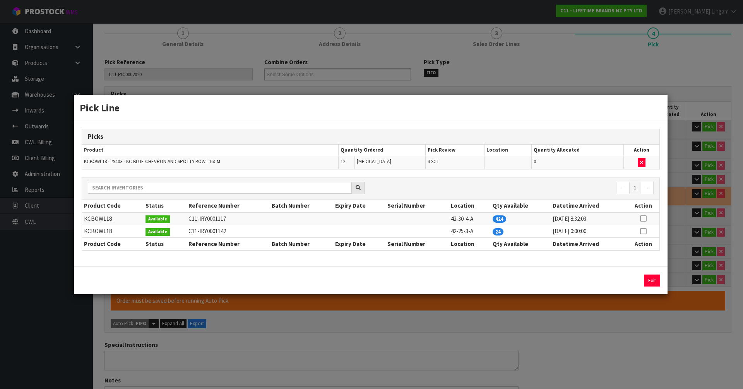
click at [645, 232] on icon at bounding box center [643, 232] width 6 height 0
click at [635, 284] on button "Assign Pick" at bounding box center [626, 281] width 32 height 12
type input "Sub-carton x 24"
type input "96"
type input "0.101798"
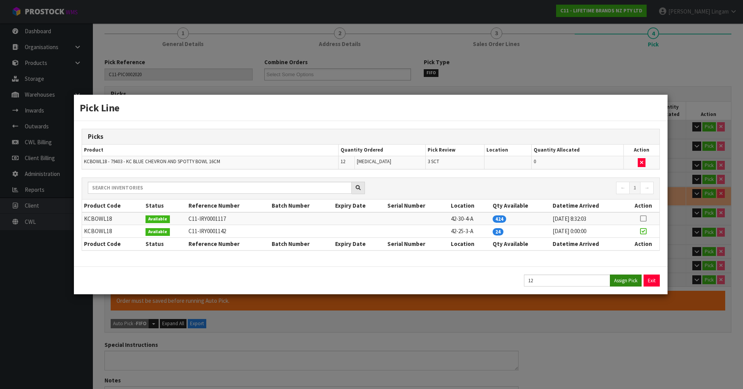
type input "37.16"
click at [650, 284] on button "Exit" at bounding box center [652, 281] width 16 height 12
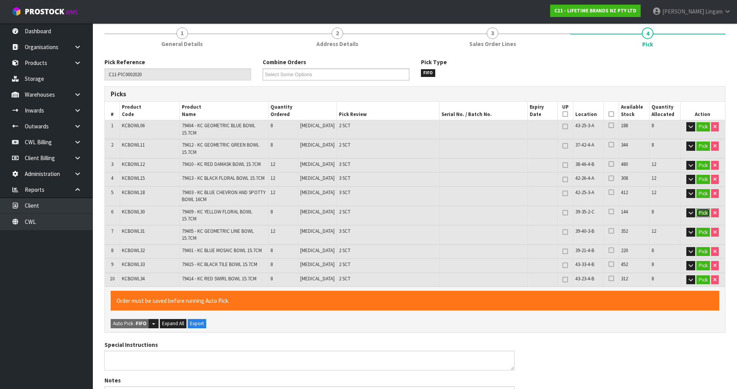
click at [706, 213] on button "Pick" at bounding box center [704, 213] width 14 height 9
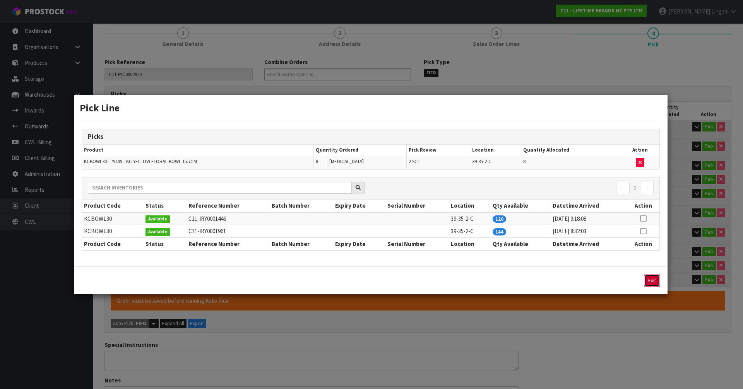
click at [656, 284] on button "Exit" at bounding box center [652, 281] width 16 height 12
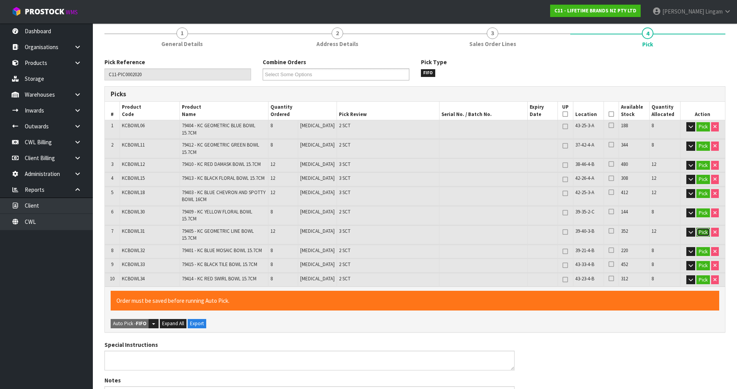
click at [705, 228] on button "Pick" at bounding box center [704, 232] width 14 height 9
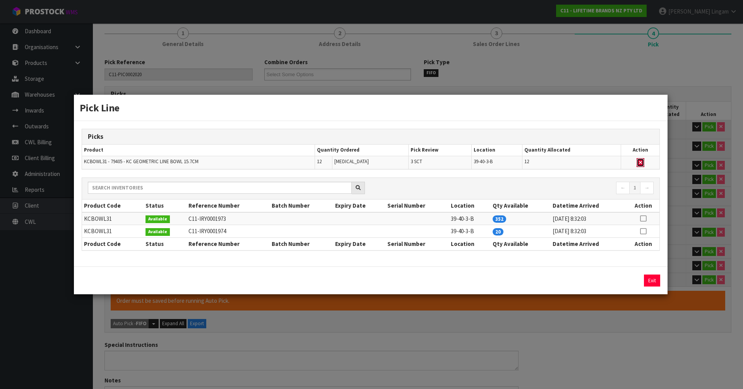
click at [639, 163] on icon "button" at bounding box center [640, 162] width 3 height 5
type input "Sub-carton x 21"
type input "84"
type input "0.08966"
type input "32.6"
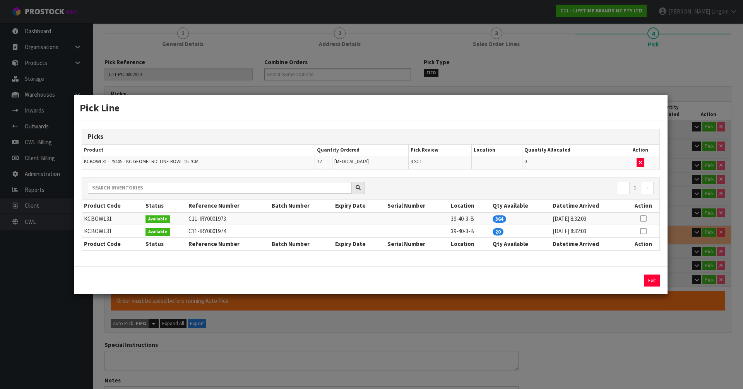
click at [645, 232] on icon at bounding box center [643, 232] width 6 height 0
click at [628, 283] on button "Assign Pick" at bounding box center [626, 281] width 32 height 12
type input "Sub-carton x 24"
type input "96"
type input "0.101798"
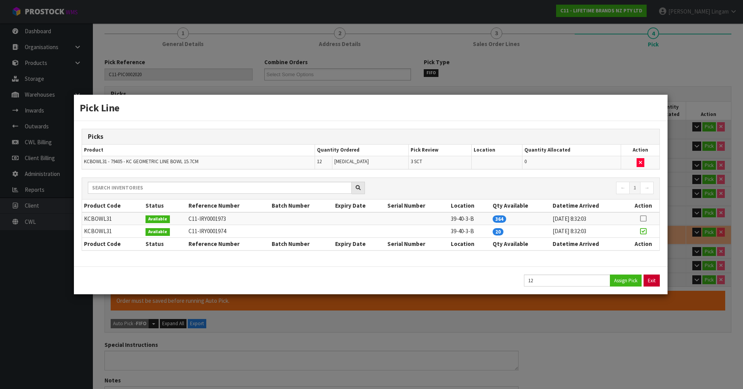
type input "37.16"
click at [658, 281] on button "Exit" at bounding box center [652, 281] width 16 height 12
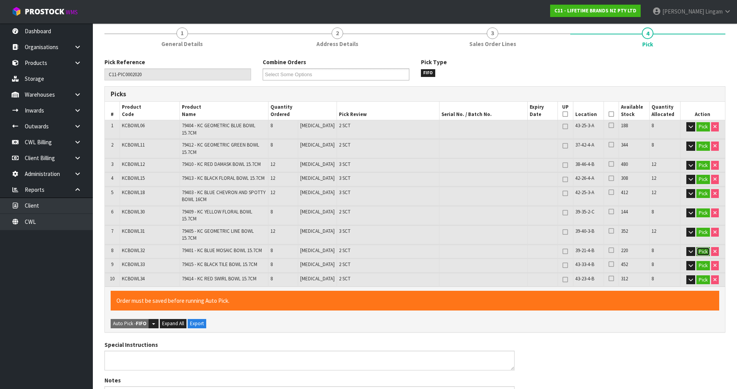
click at [701, 247] on button "Pick" at bounding box center [704, 251] width 14 height 9
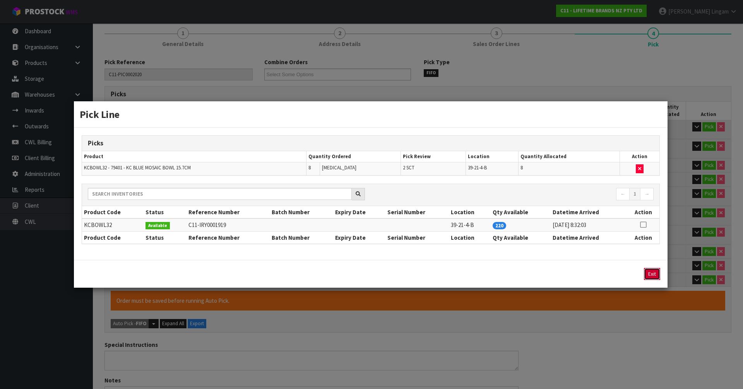
click at [657, 274] on button "Exit" at bounding box center [652, 274] width 16 height 12
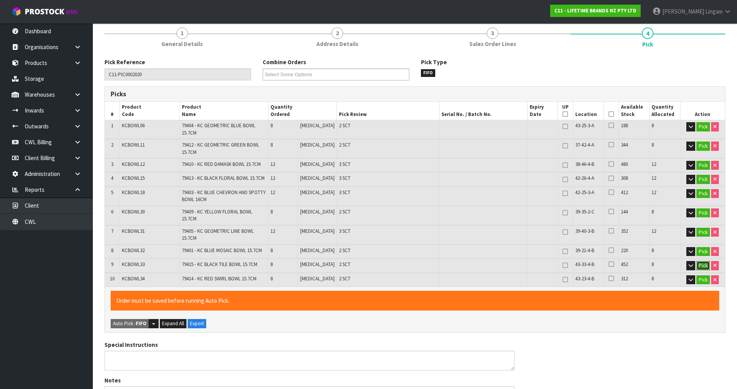
click at [705, 261] on button "Pick" at bounding box center [704, 265] width 14 height 9
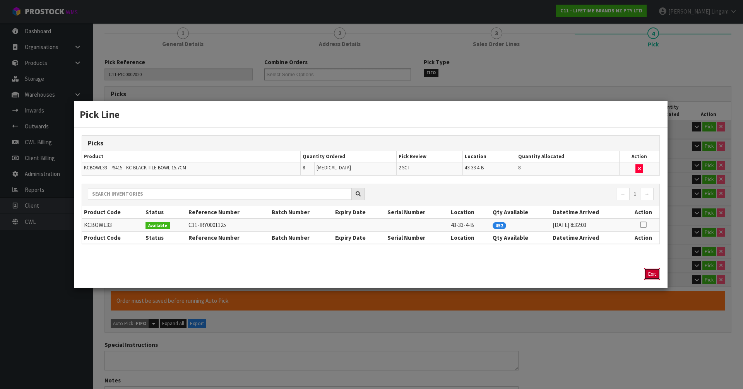
click at [653, 273] on button "Exit" at bounding box center [652, 274] width 16 height 12
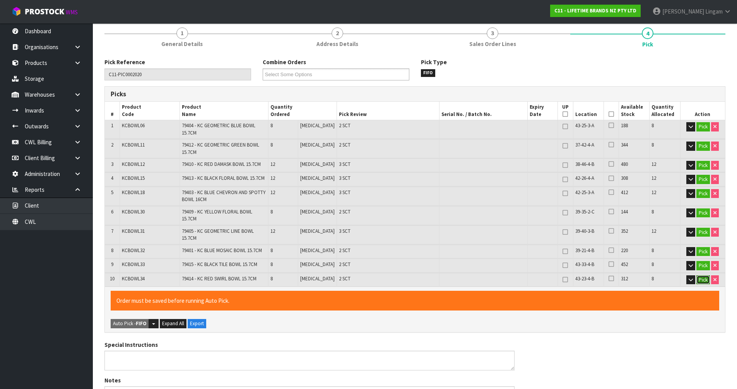
click at [700, 276] on button "Pick" at bounding box center [704, 280] width 14 height 9
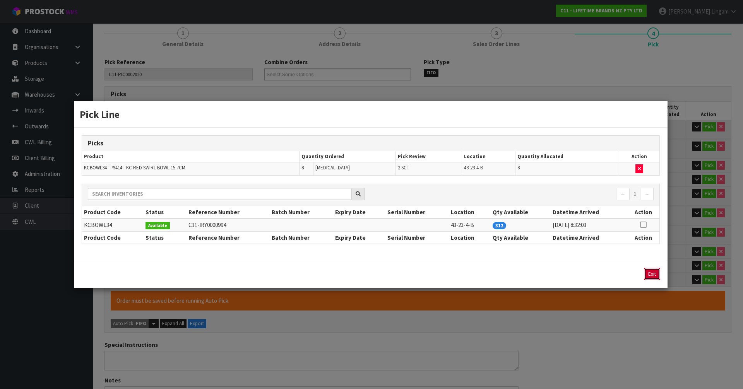
click at [654, 276] on button "Exit" at bounding box center [652, 274] width 16 height 12
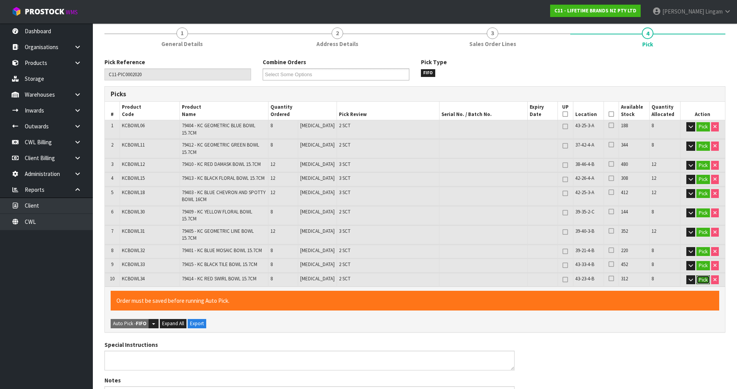
scroll to position [322, 0]
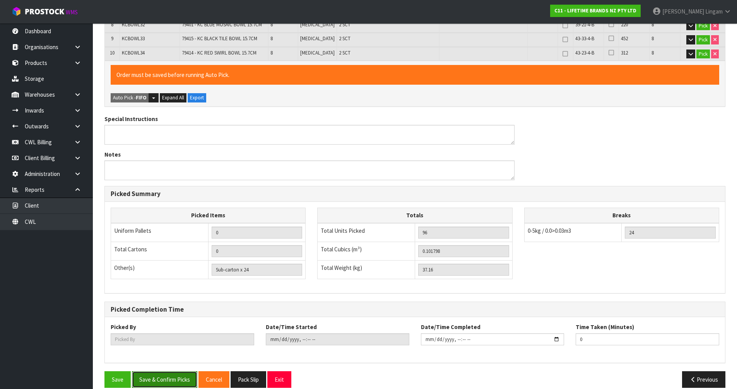
click at [157, 372] on button "Save & Confirm Picks" at bounding box center [164, 380] width 65 height 17
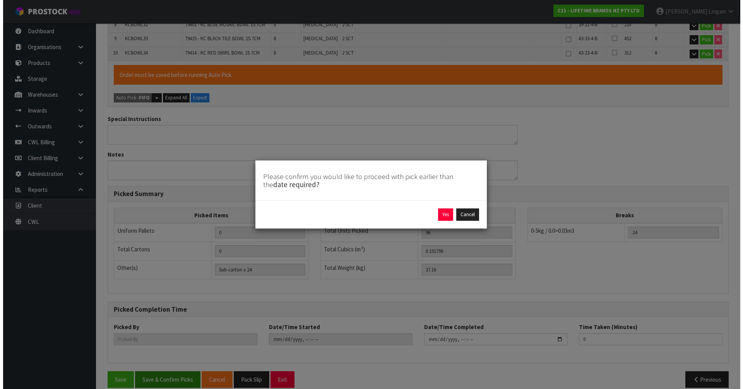
scroll to position [317, 0]
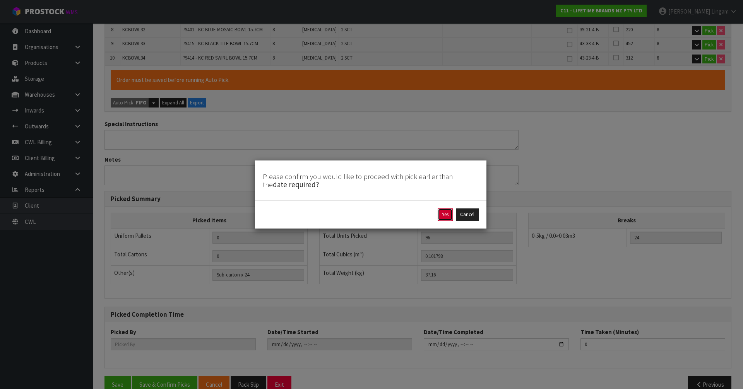
click at [446, 216] on button "Yes" at bounding box center [445, 215] width 15 height 12
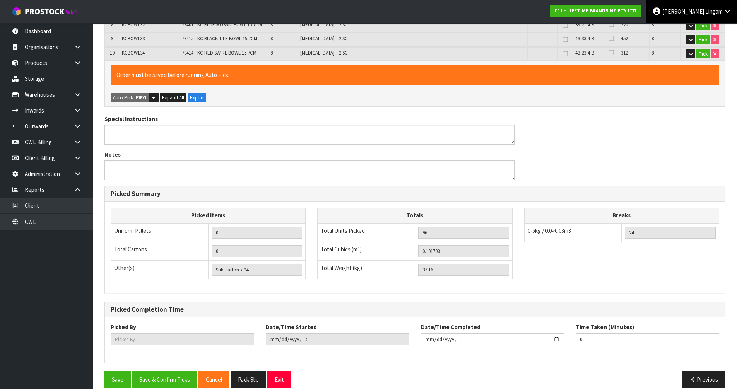
scroll to position [0, 0]
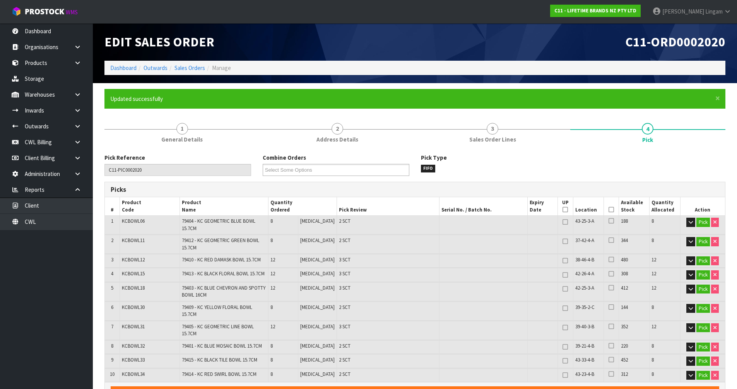
type input "[PERSON_NAME]"
type input "2025-09-28T19:16:12"
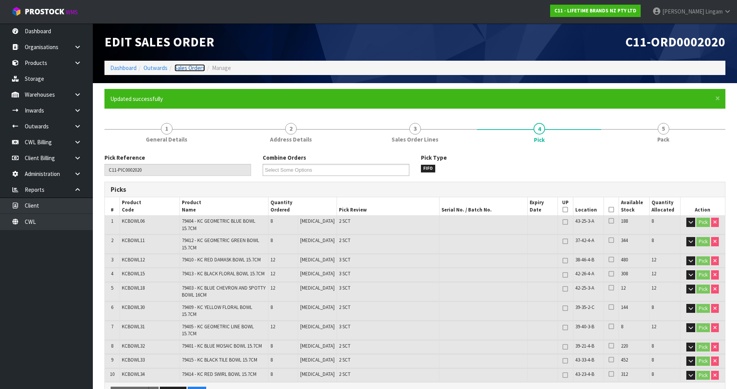
click at [201, 69] on link "Sales Orders" at bounding box center [190, 67] width 31 height 7
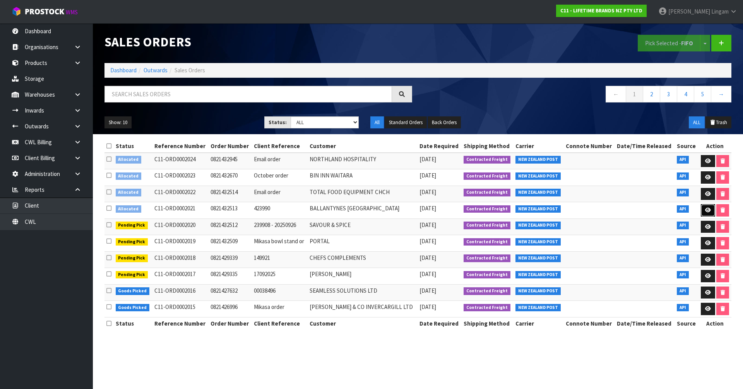
click at [709, 208] on icon at bounding box center [708, 210] width 6 height 5
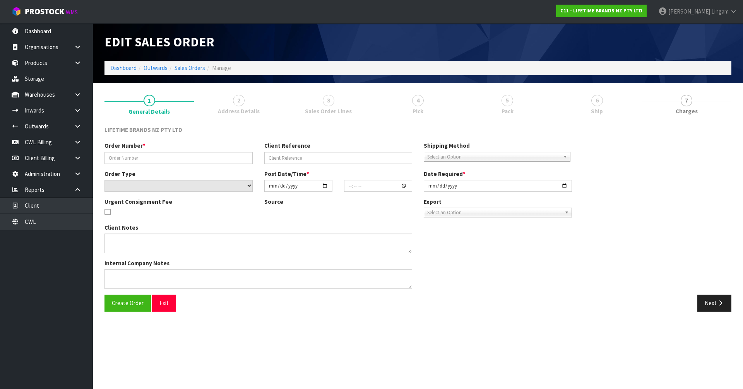
type input "0821432513"
type input "423990"
select select "number:0"
type input "[DATE]"
type input "08:34:31.000"
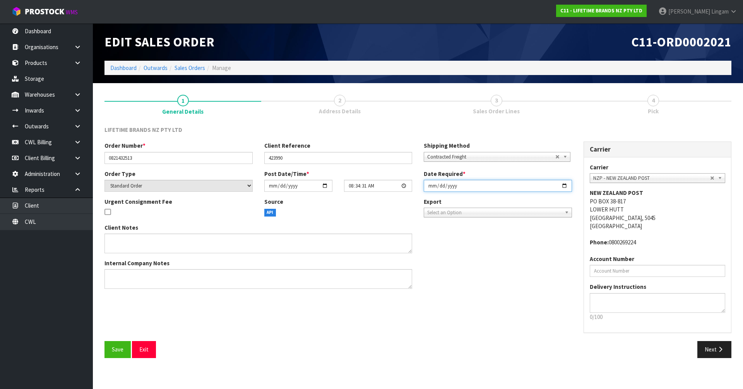
click at [428, 186] on input "[DATE]" at bounding box center [498, 186] width 148 height 12
type input "[DATE]"
click at [119, 353] on span "Save" at bounding box center [118, 349] width 12 height 7
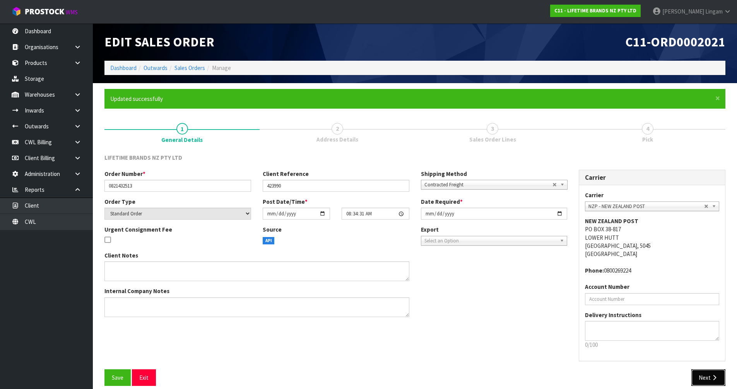
click at [712, 378] on icon "button" at bounding box center [714, 378] width 7 height 6
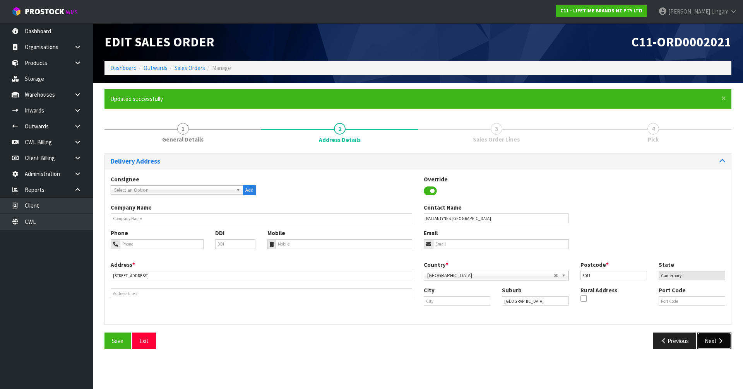
click at [719, 344] on icon "button" at bounding box center [720, 341] width 7 height 6
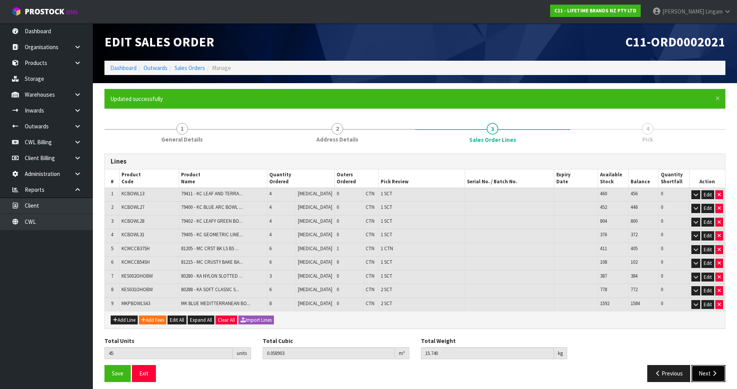
click at [714, 378] on button "Next" at bounding box center [709, 373] width 34 height 17
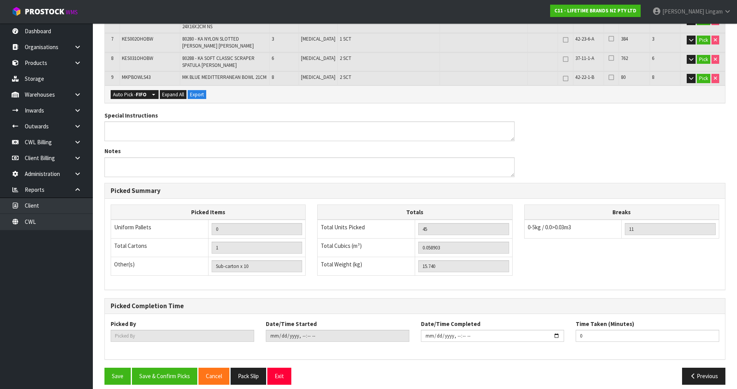
scroll to position [290, 0]
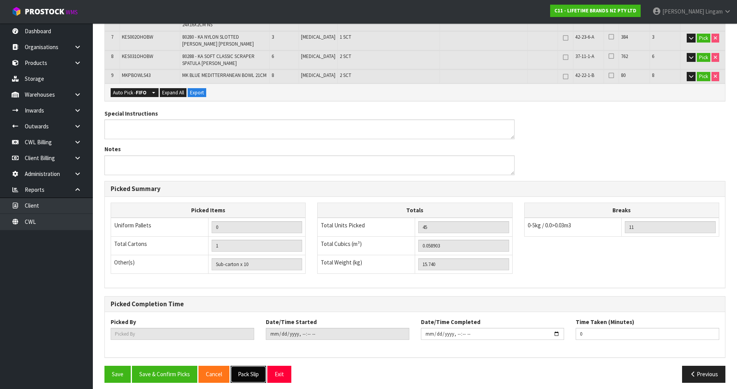
click at [247, 370] on button "Pack Slip" at bounding box center [249, 374] width 36 height 17
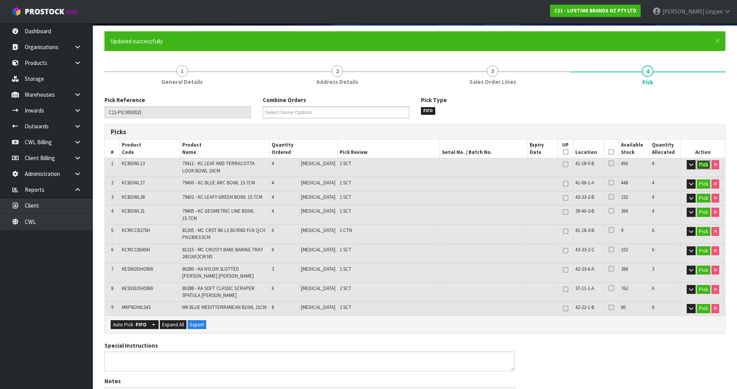
click at [703, 168] on button "Pick" at bounding box center [704, 164] width 14 height 9
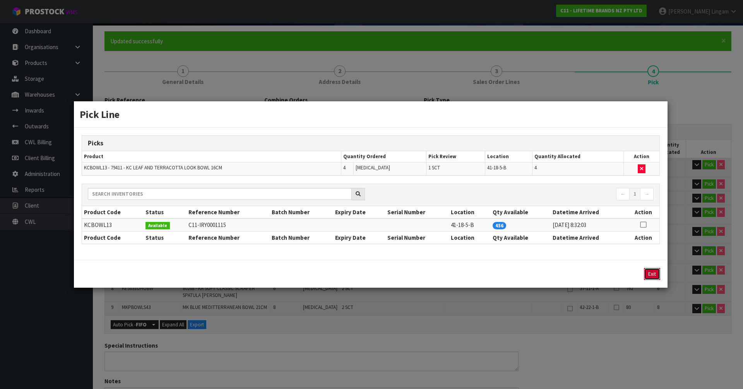
click at [646, 276] on button "Exit" at bounding box center [652, 274] width 16 height 12
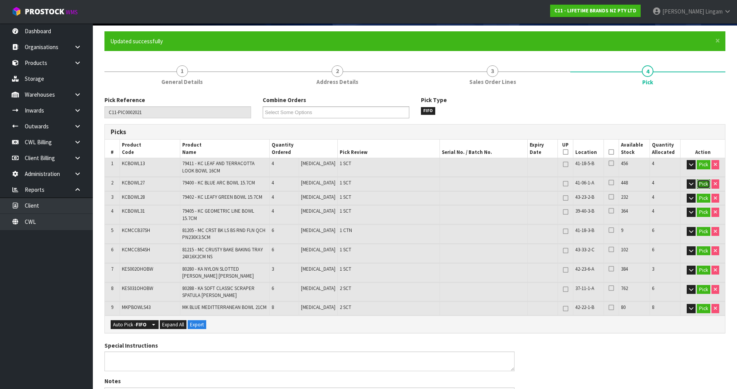
click at [700, 185] on button "Pick" at bounding box center [704, 184] width 14 height 9
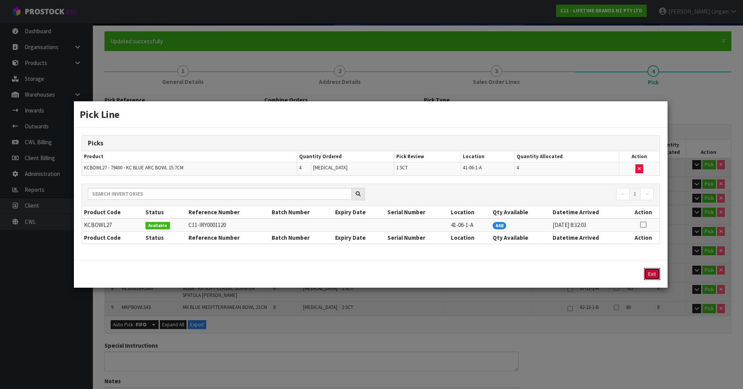
click at [652, 271] on button "Exit" at bounding box center [652, 274] width 16 height 12
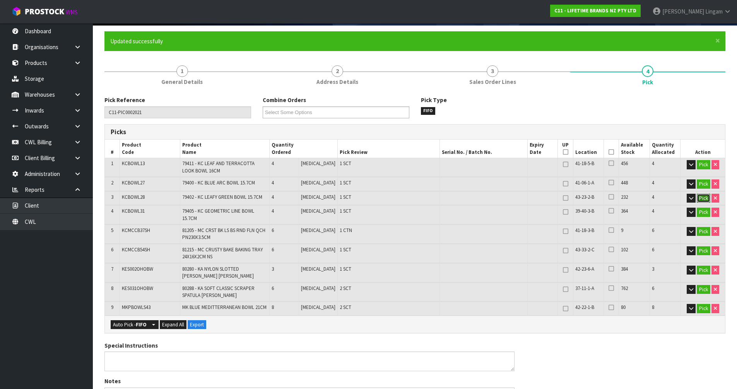
click at [700, 197] on button "Pick" at bounding box center [704, 198] width 14 height 9
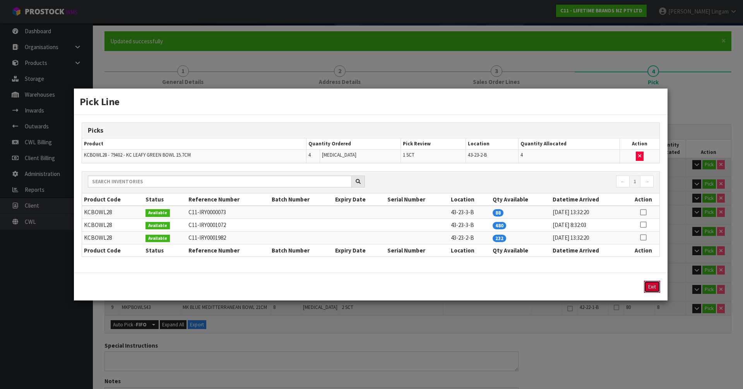
click at [650, 288] on button "Exit" at bounding box center [652, 287] width 16 height 12
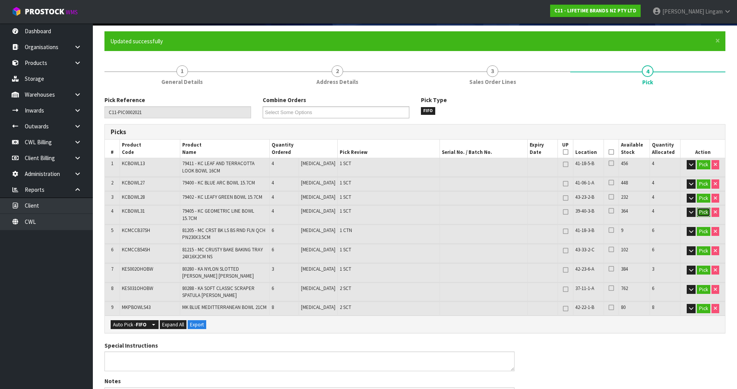
click at [703, 213] on button "Pick" at bounding box center [704, 212] width 14 height 9
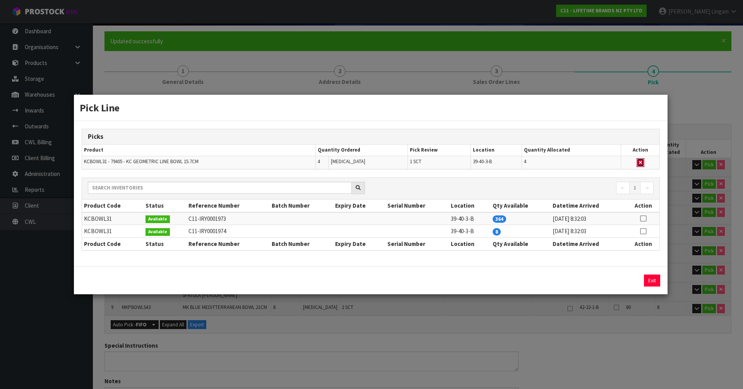
click at [641, 166] on button "button" at bounding box center [641, 162] width 8 height 9
type input "Sub-carton x 9"
type input "41"
type input "0.054857"
type input "14.22"
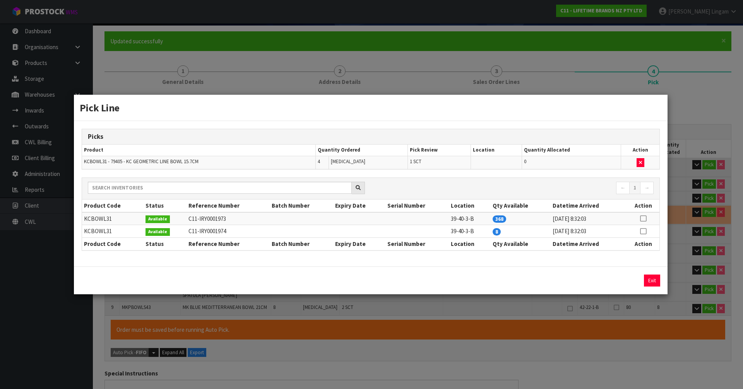
click at [647, 232] on td at bounding box center [643, 231] width 33 height 13
click at [645, 232] on icon at bounding box center [643, 232] width 6 height 0
click at [630, 280] on button "Assign Pick" at bounding box center [626, 281] width 32 height 12
type input "Sub-carton x 10"
type input "45"
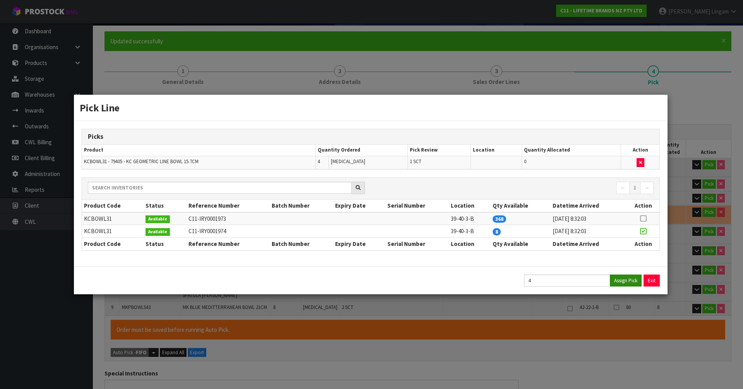
type input "0.058903"
type input "15.74"
click at [656, 283] on button "Exit" at bounding box center [652, 281] width 16 height 12
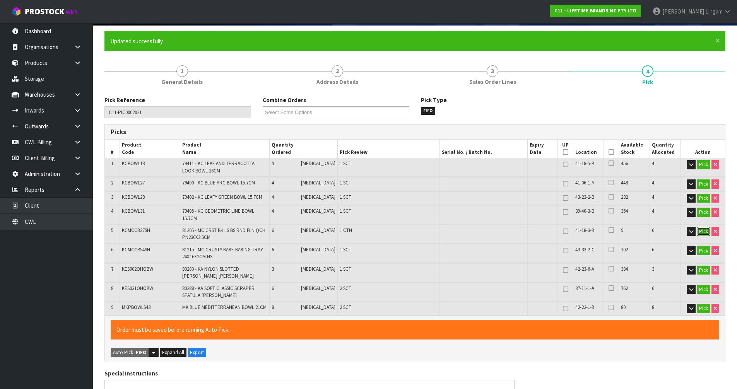
click at [700, 227] on button "Pick" at bounding box center [704, 231] width 14 height 9
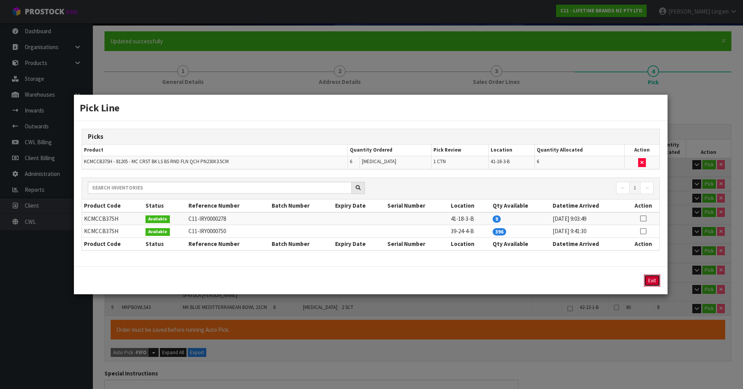
click at [651, 281] on button "Exit" at bounding box center [652, 281] width 16 height 12
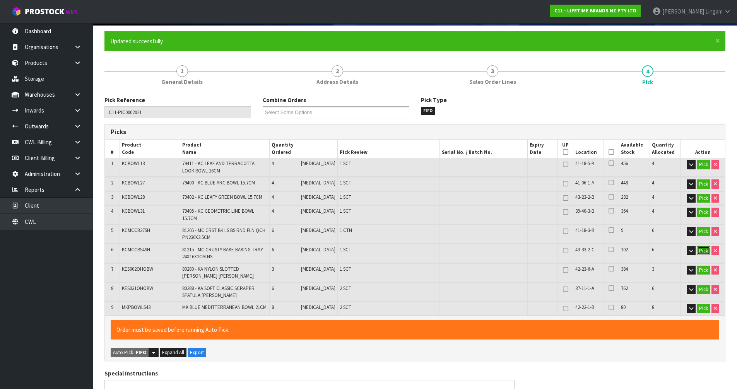
click at [700, 247] on button "Pick" at bounding box center [704, 251] width 14 height 9
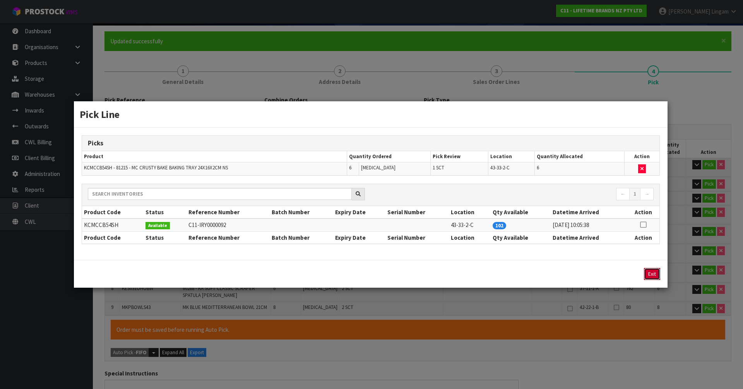
click at [656, 274] on button "Exit" at bounding box center [652, 274] width 16 height 12
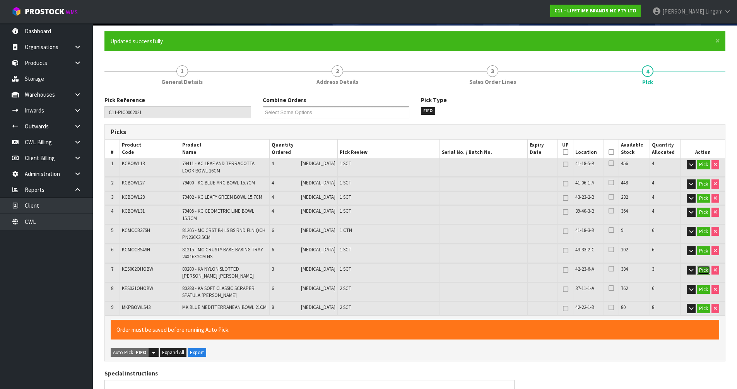
click at [701, 266] on button "Pick" at bounding box center [704, 270] width 14 height 9
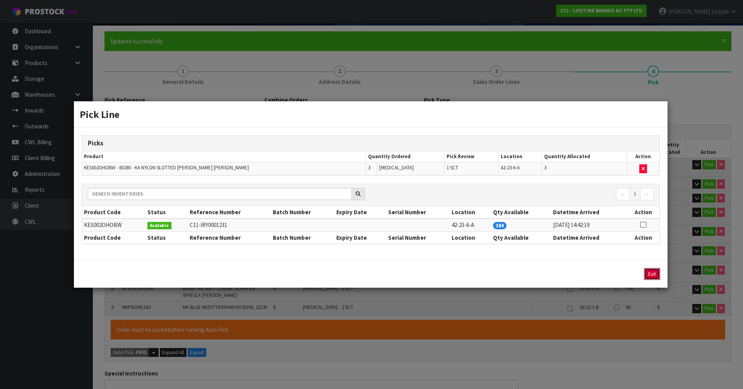
click at [649, 276] on button "Exit" at bounding box center [652, 274] width 16 height 12
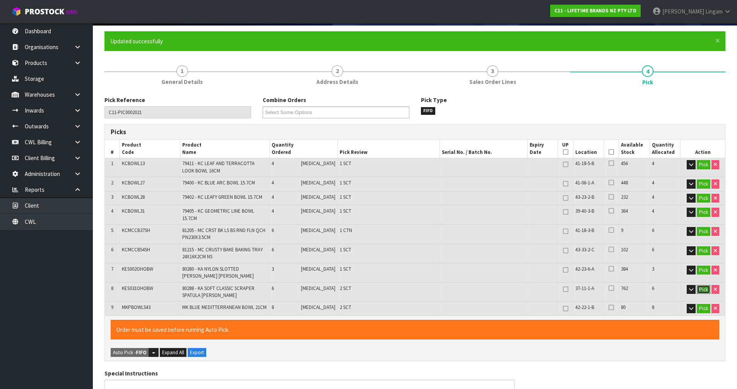
click at [703, 286] on button "Pick" at bounding box center [704, 289] width 14 height 9
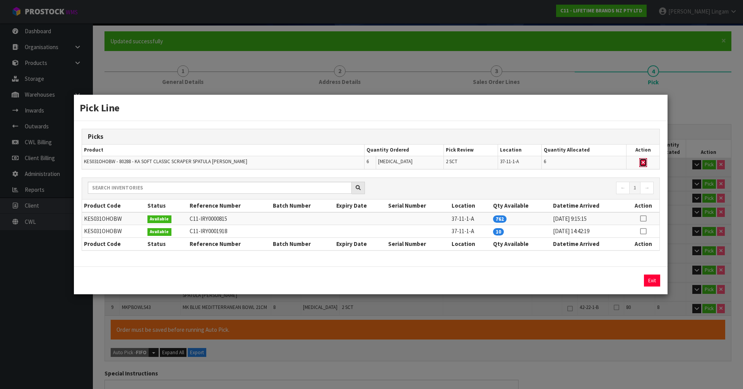
click at [642, 166] on button "button" at bounding box center [644, 162] width 8 height 9
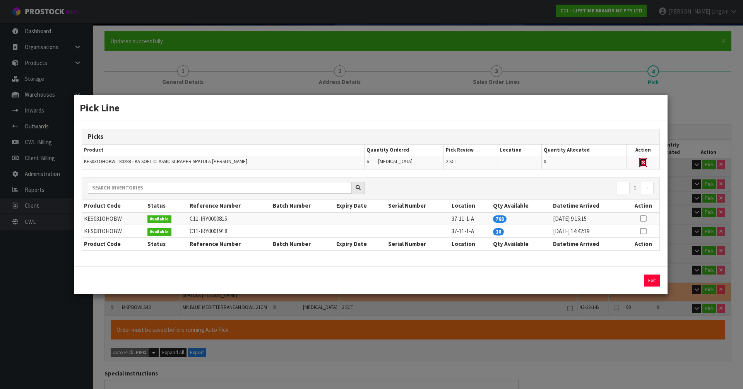
type input "Sub-carton x 8"
type input "39"
type input "0.055879"
type input "14.86"
click at [645, 232] on icon at bounding box center [643, 232] width 6 height 0
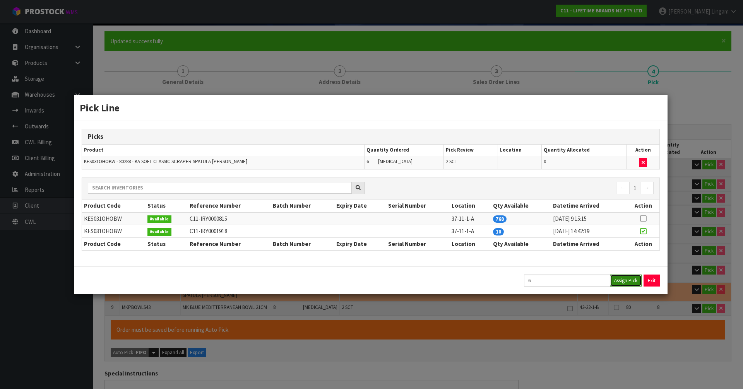
click at [626, 278] on button "Assign Pick" at bounding box center [626, 281] width 32 height 12
type input "Sub-carton x 10"
type input "45"
type input "0.058903"
type input "15.74"
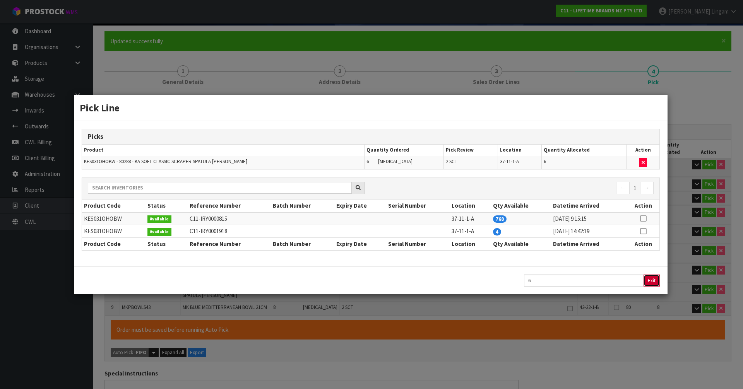
click at [651, 280] on button "Exit" at bounding box center [652, 281] width 16 height 12
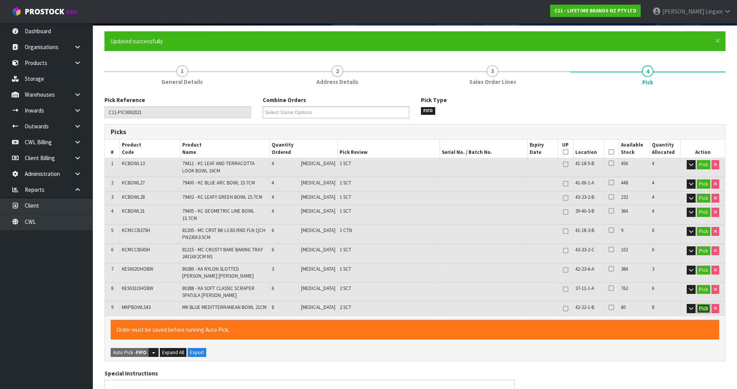
click at [703, 307] on button "Pick" at bounding box center [704, 308] width 14 height 9
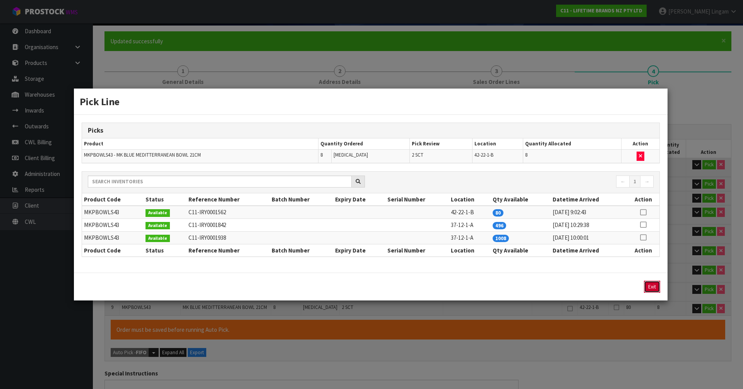
click at [652, 287] on button "Exit" at bounding box center [652, 287] width 16 height 12
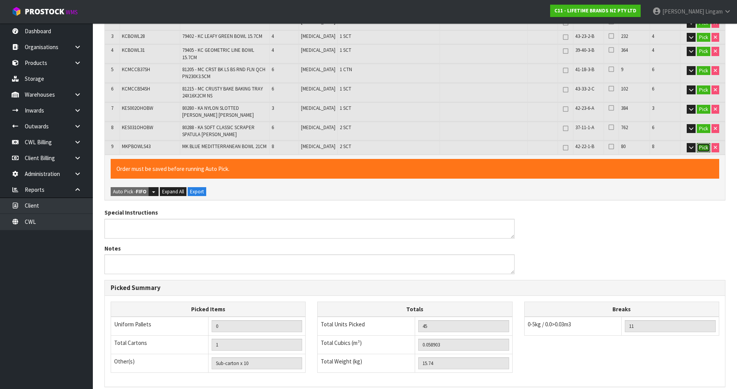
scroll to position [318, 0]
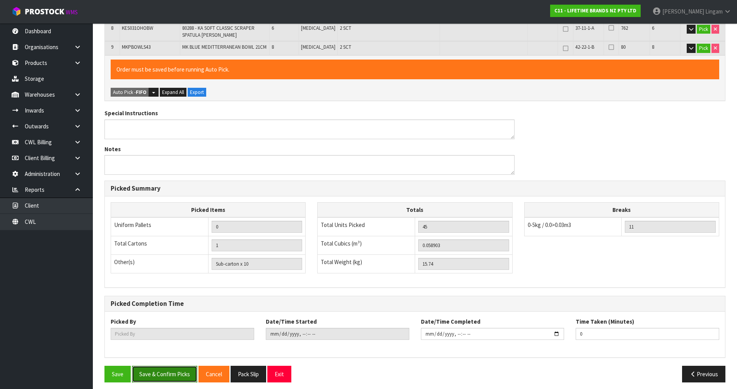
click at [159, 370] on button "Save & Confirm Picks" at bounding box center [164, 374] width 65 height 17
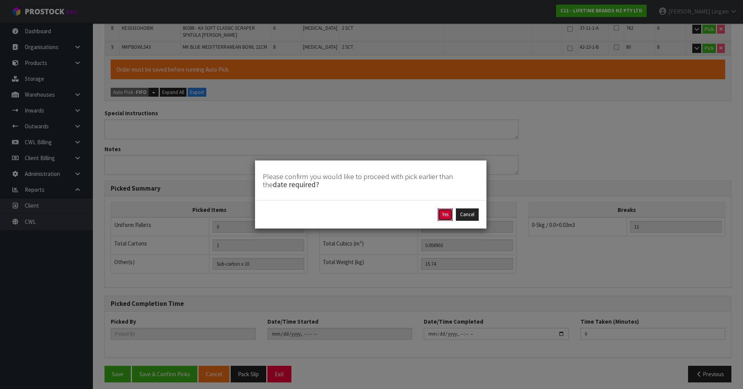
click at [447, 216] on button "Yes" at bounding box center [445, 215] width 15 height 12
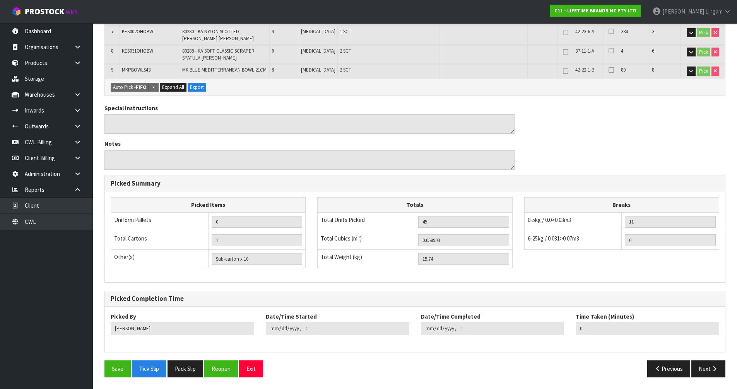
type input "[PERSON_NAME]"
type input "2025-09-28T19:17:48"
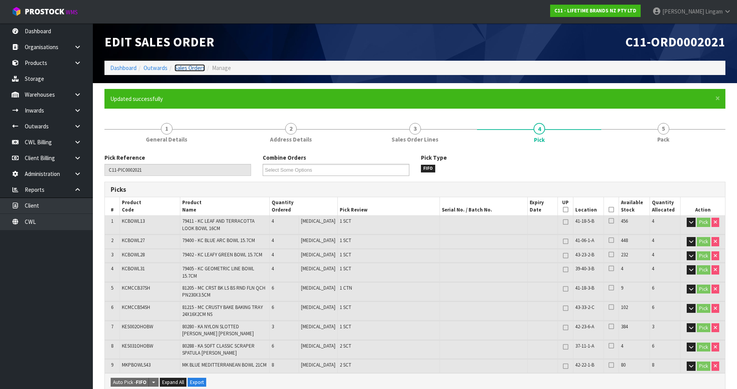
click at [198, 64] on link "Sales Orders" at bounding box center [190, 67] width 31 height 7
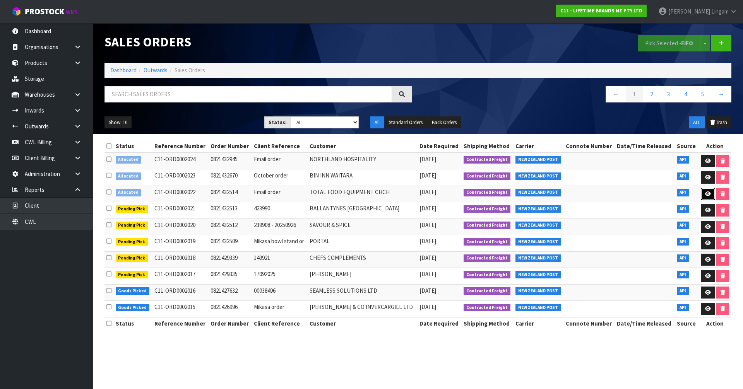
click at [705, 195] on icon at bounding box center [708, 194] width 6 height 5
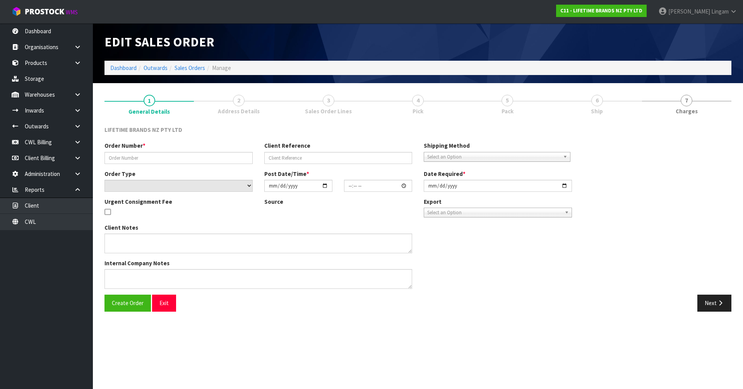
type input "0821432514"
type input "Email order"
select select "number:0"
type input "[DATE]"
type input "08:34:32.000"
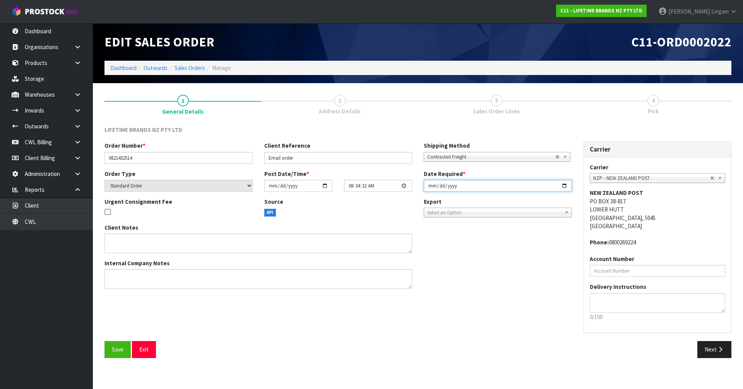
click at [432, 185] on input "[DATE]" at bounding box center [498, 186] width 148 height 12
type input "[DATE]"
click at [115, 345] on button "Save" at bounding box center [118, 349] width 26 height 17
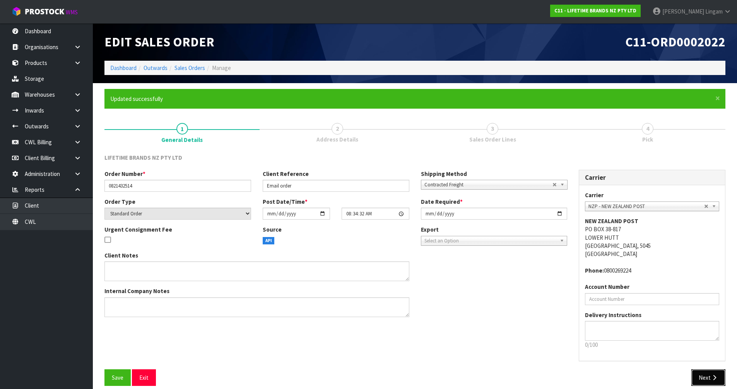
click at [713, 375] on icon "button" at bounding box center [714, 378] width 7 height 6
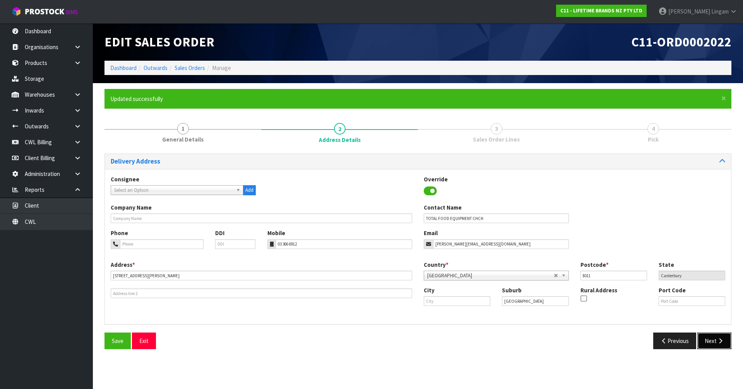
click at [714, 346] on button "Next" at bounding box center [715, 341] width 34 height 17
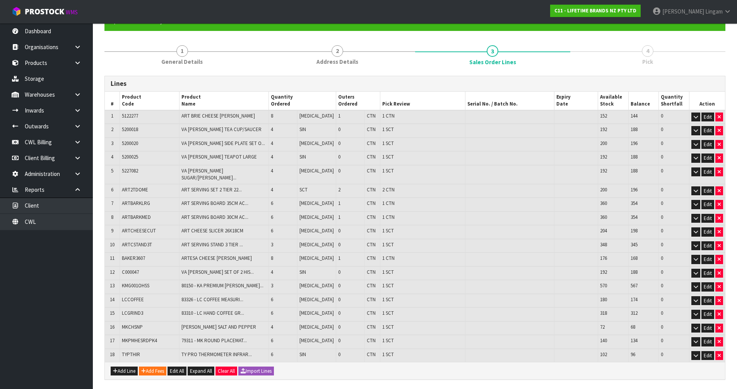
scroll to position [128, 0]
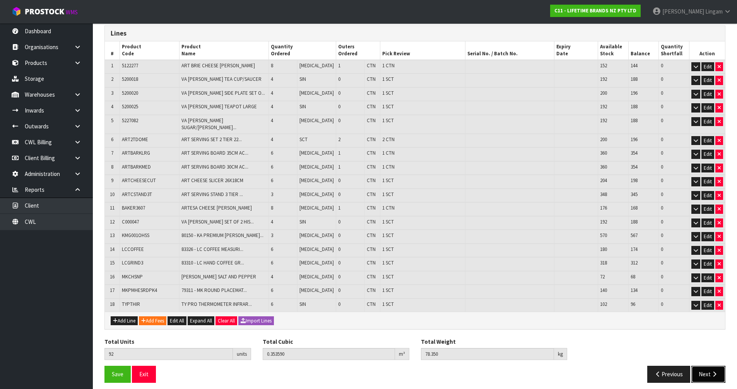
click at [702, 367] on button "Next" at bounding box center [709, 374] width 34 height 17
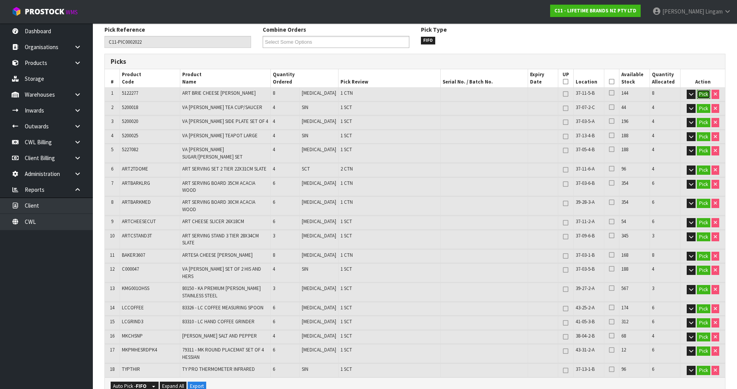
click at [702, 91] on button "Pick" at bounding box center [704, 94] width 14 height 9
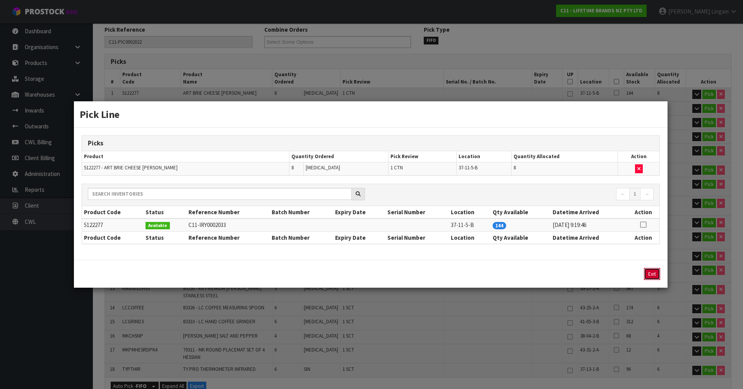
click at [653, 274] on button "Exit" at bounding box center [652, 274] width 16 height 12
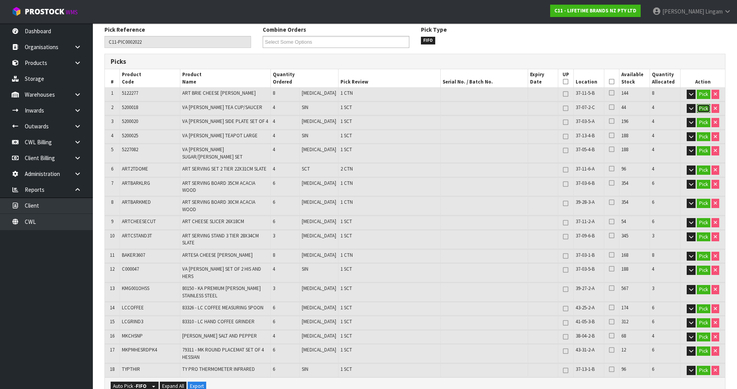
click at [700, 110] on button "Pick" at bounding box center [704, 108] width 14 height 9
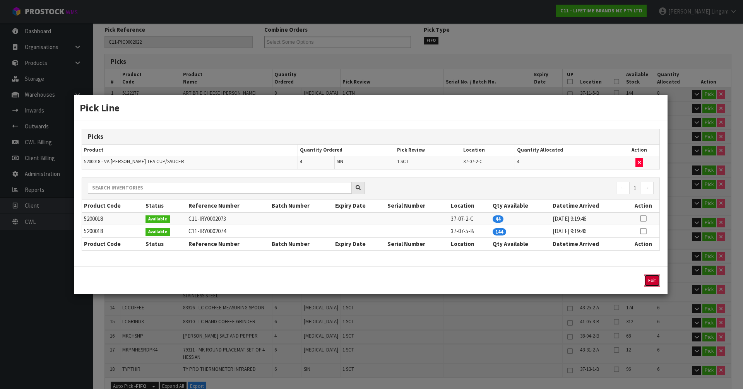
click at [651, 280] on button "Exit" at bounding box center [652, 281] width 16 height 12
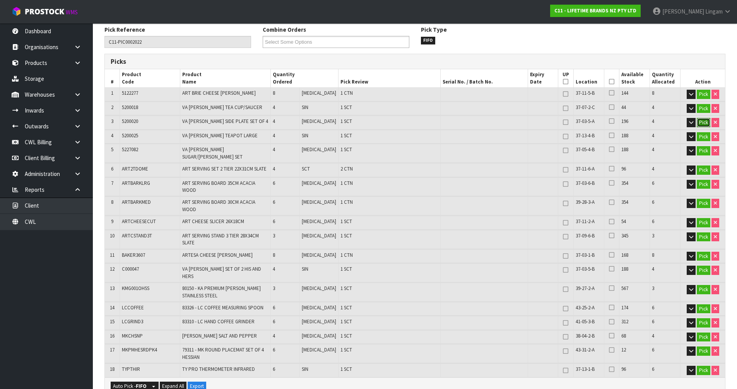
click at [708, 122] on button "Pick" at bounding box center [704, 122] width 14 height 9
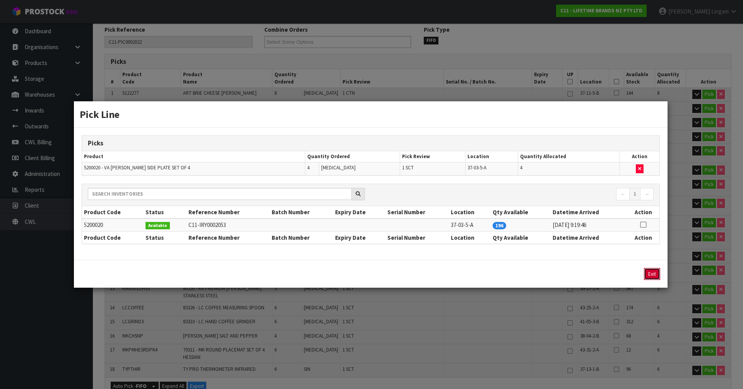
click at [651, 274] on button "Exit" at bounding box center [652, 274] width 16 height 12
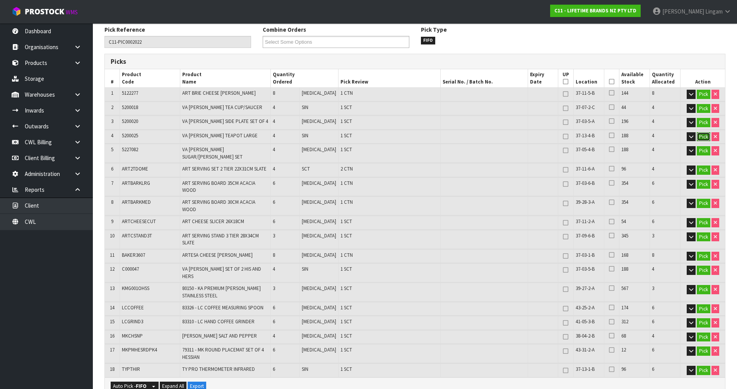
click at [705, 137] on button "Pick" at bounding box center [704, 136] width 14 height 9
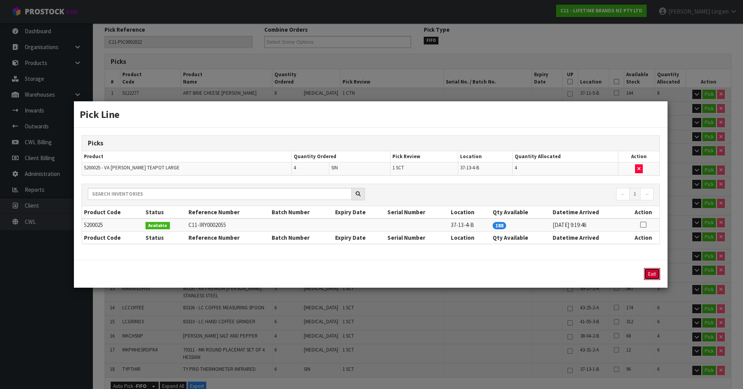
click at [650, 274] on button "Exit" at bounding box center [652, 274] width 16 height 12
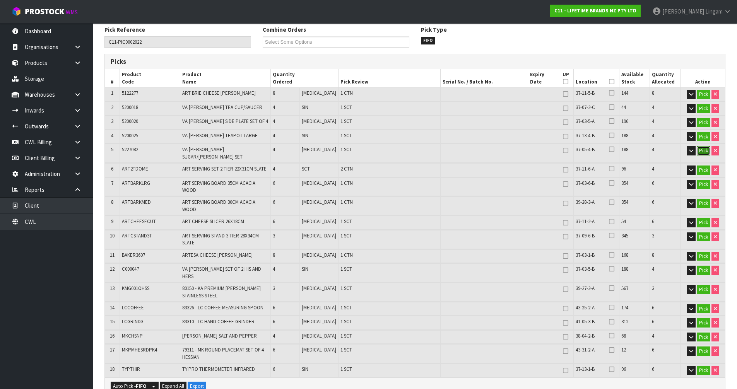
click at [706, 151] on button "Pick" at bounding box center [704, 150] width 14 height 9
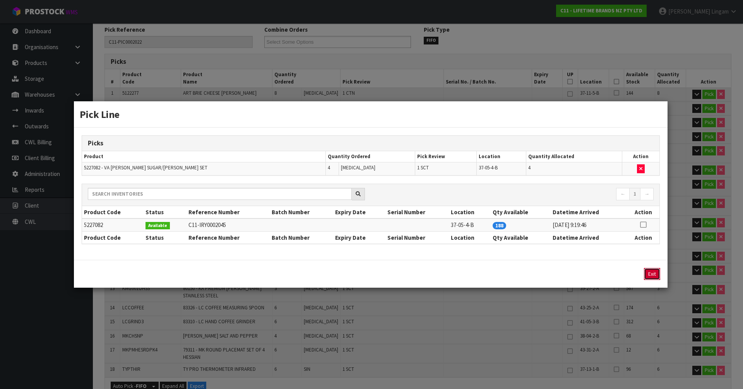
click at [652, 272] on button "Exit" at bounding box center [652, 274] width 16 height 12
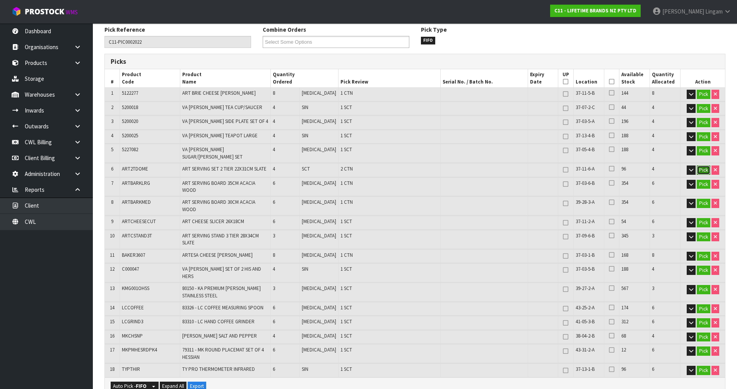
click at [706, 166] on button "Pick" at bounding box center [704, 170] width 14 height 9
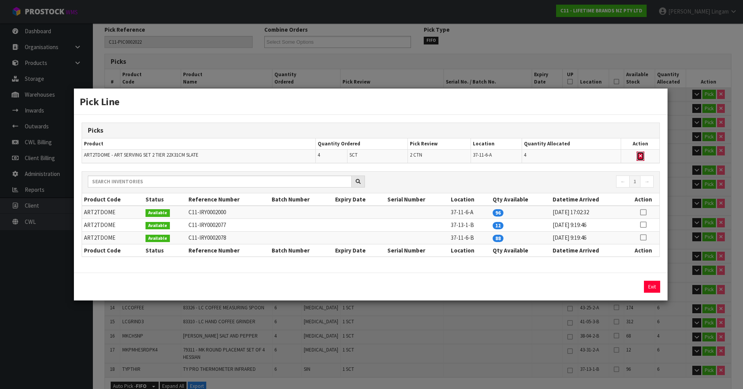
click at [642, 157] on icon "button" at bounding box center [640, 156] width 3 height 5
type input "4"
type input "88"
type input "0.22021"
type input "61.75"
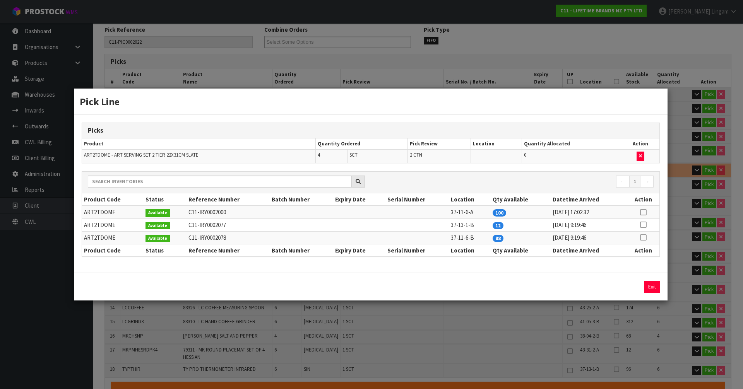
click at [645, 225] on icon at bounding box center [643, 225] width 6 height 0
click at [629, 289] on button "Assign Pick" at bounding box center [626, 287] width 32 height 12
type input "6"
type input "92"
type input "0.35359"
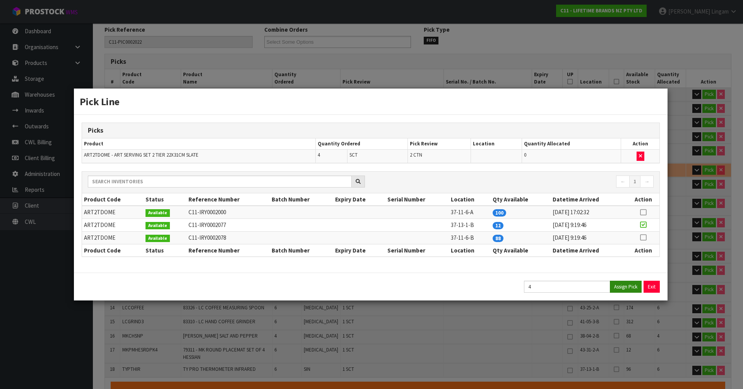
type input "78.35"
click at [650, 288] on button "Exit" at bounding box center [652, 287] width 16 height 12
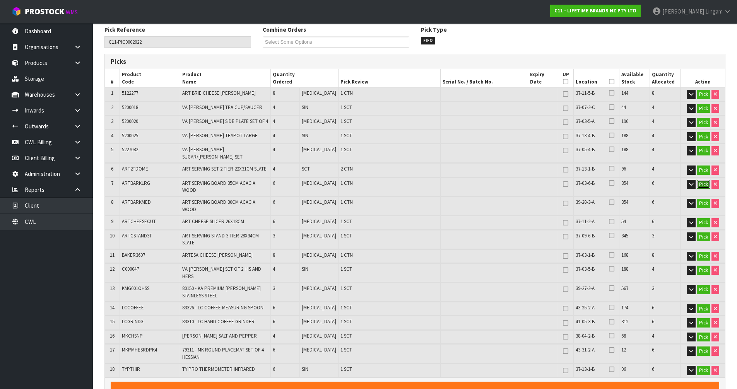
click at [702, 180] on button "Pick" at bounding box center [704, 184] width 14 height 9
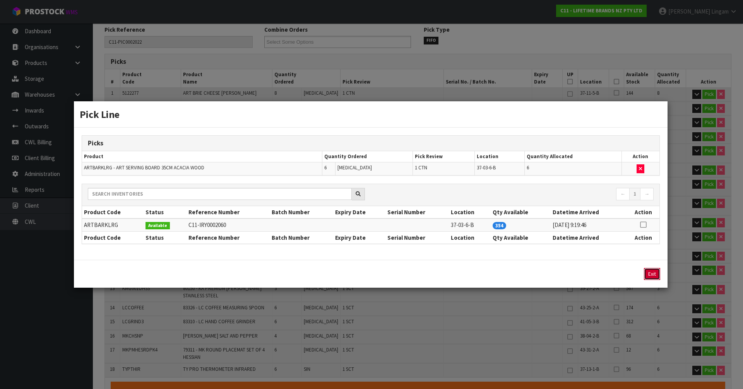
click at [650, 273] on button "Exit" at bounding box center [652, 274] width 16 height 12
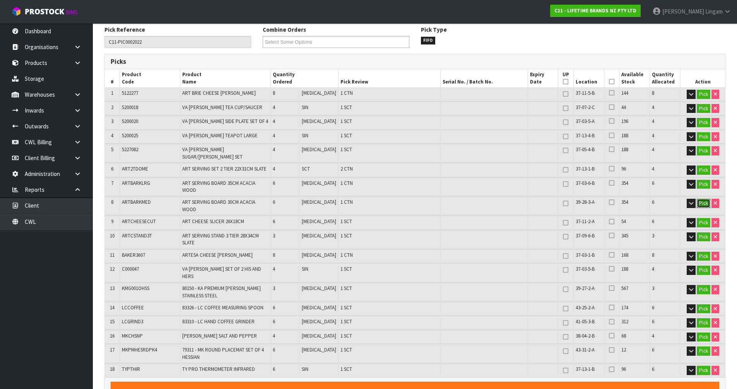
click at [703, 199] on button "Pick" at bounding box center [704, 203] width 14 height 9
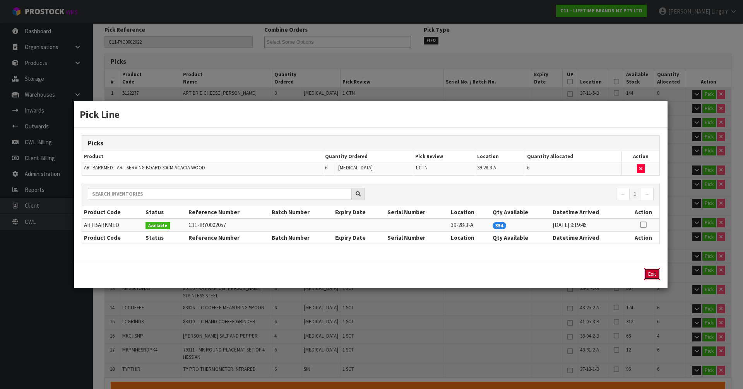
click at [653, 274] on button "Exit" at bounding box center [652, 274] width 16 height 12
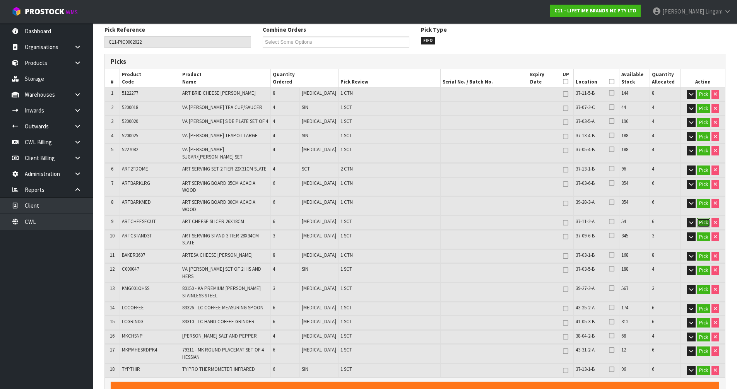
click at [705, 218] on button "Pick" at bounding box center [704, 222] width 14 height 9
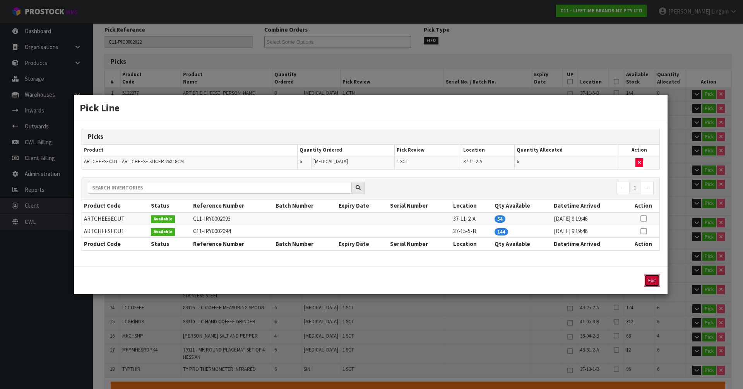
click at [650, 280] on button "Exit" at bounding box center [652, 281] width 16 height 12
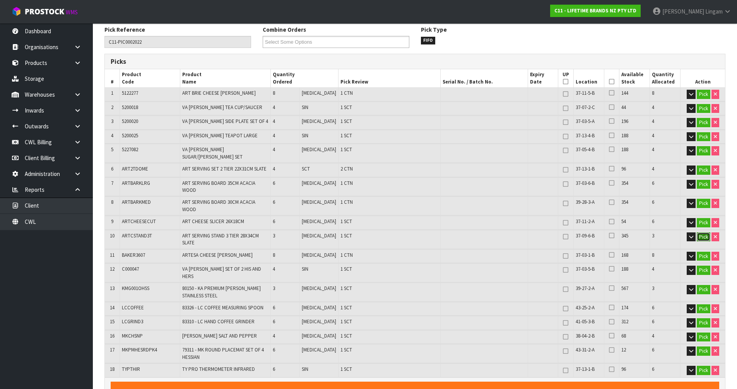
click at [703, 233] on button "Pick" at bounding box center [704, 237] width 14 height 9
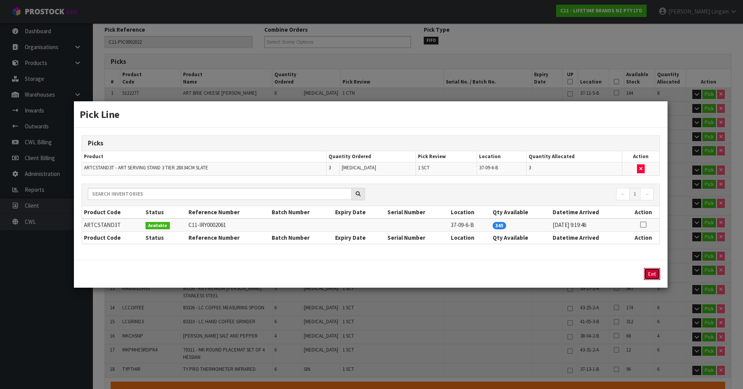
click at [648, 273] on button "Exit" at bounding box center [652, 274] width 16 height 12
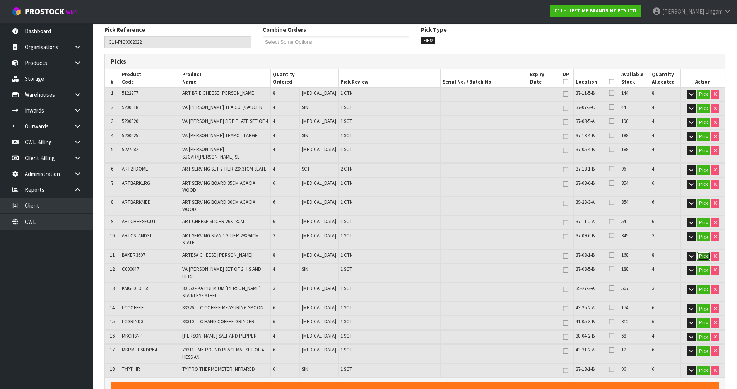
click at [703, 252] on button "Pick" at bounding box center [704, 256] width 14 height 9
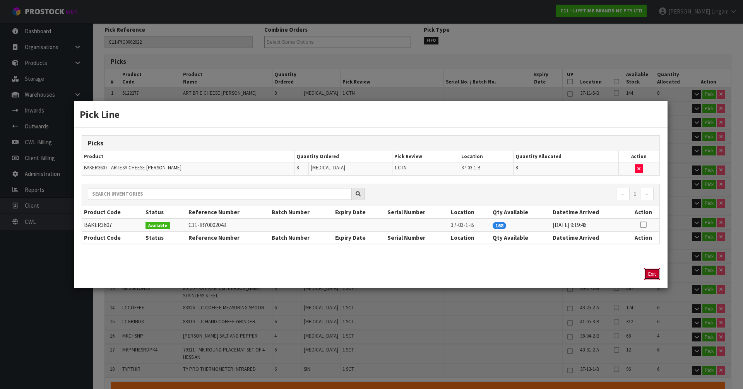
click at [652, 272] on button "Exit" at bounding box center [652, 274] width 16 height 12
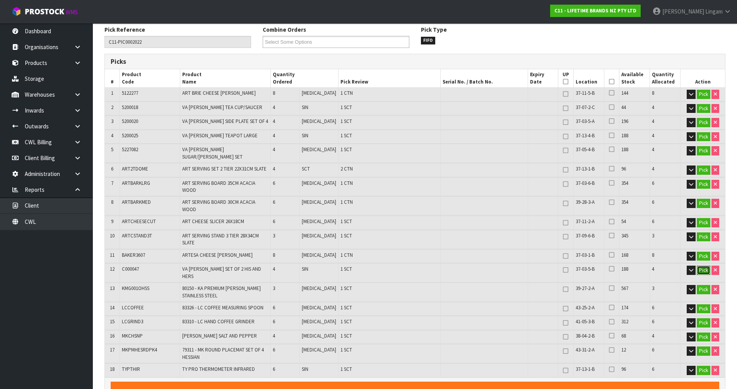
click at [705, 266] on button "Pick" at bounding box center [704, 270] width 14 height 9
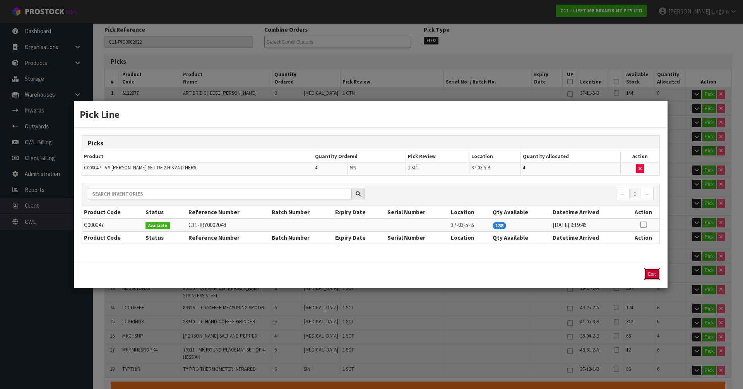
click at [652, 269] on button "Exit" at bounding box center [652, 274] width 16 height 12
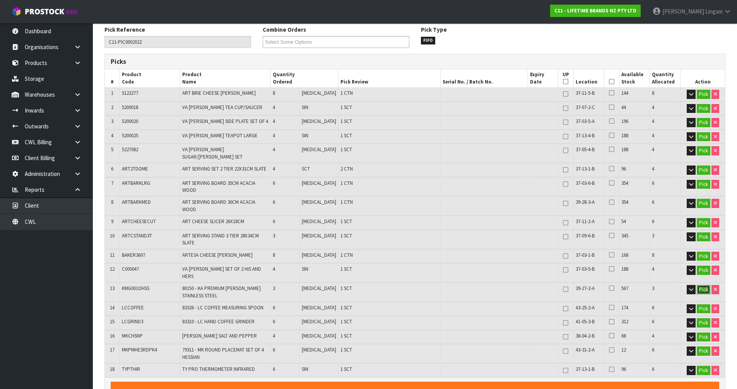
click at [705, 285] on button "Pick" at bounding box center [704, 289] width 14 height 9
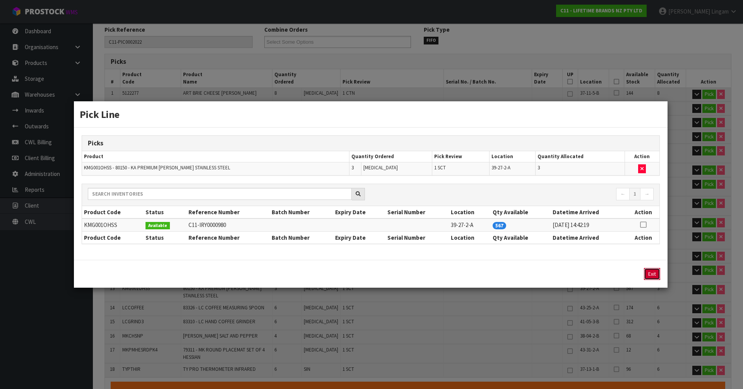
click at [654, 269] on button "Exit" at bounding box center [652, 274] width 16 height 12
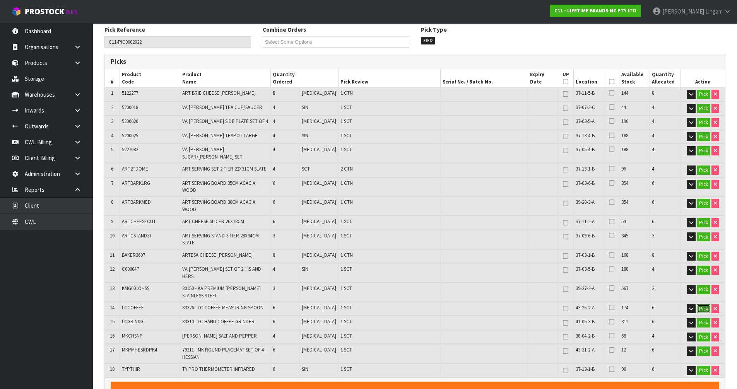
click at [703, 305] on button "Pick" at bounding box center [704, 309] width 14 height 9
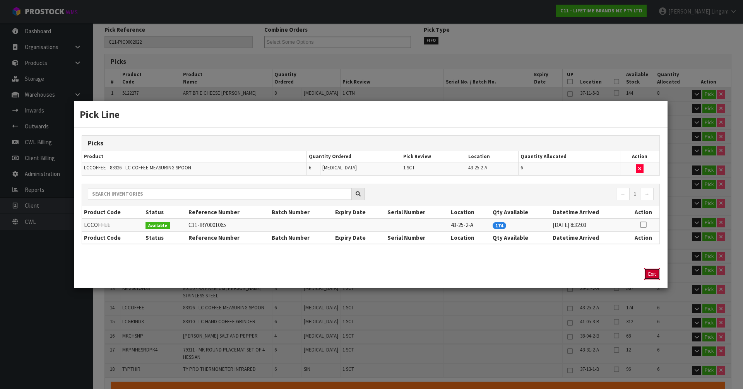
click at [648, 271] on button "Exit" at bounding box center [652, 274] width 16 height 12
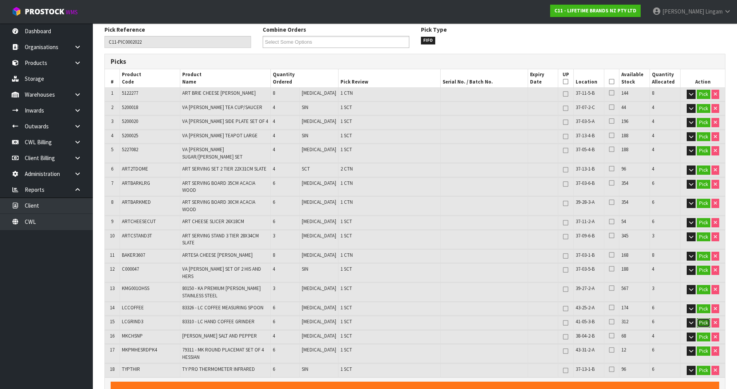
click at [702, 319] on button "Pick" at bounding box center [704, 323] width 14 height 9
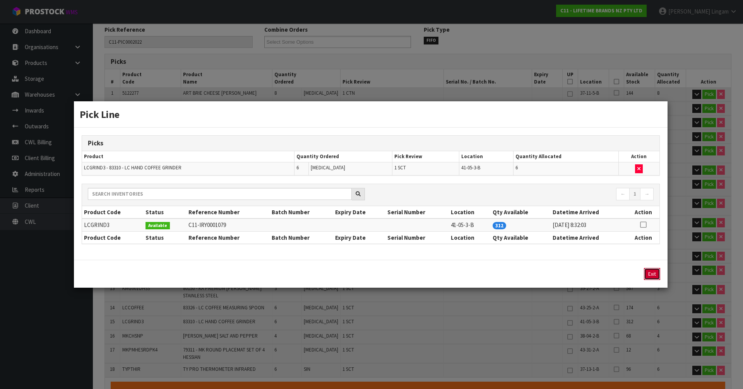
click at [650, 272] on button "Exit" at bounding box center [652, 274] width 16 height 12
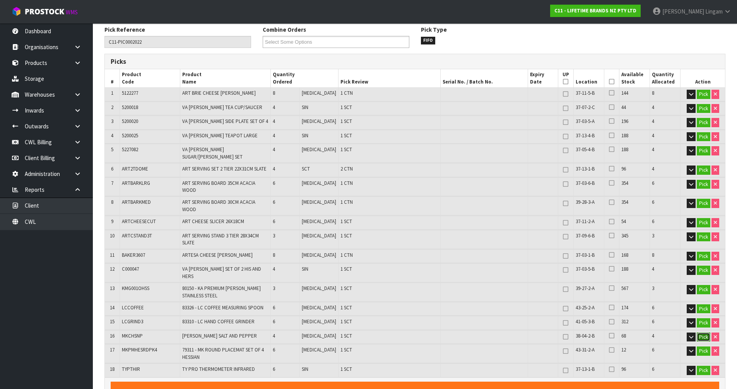
click at [703, 333] on button "Pick" at bounding box center [704, 337] width 14 height 9
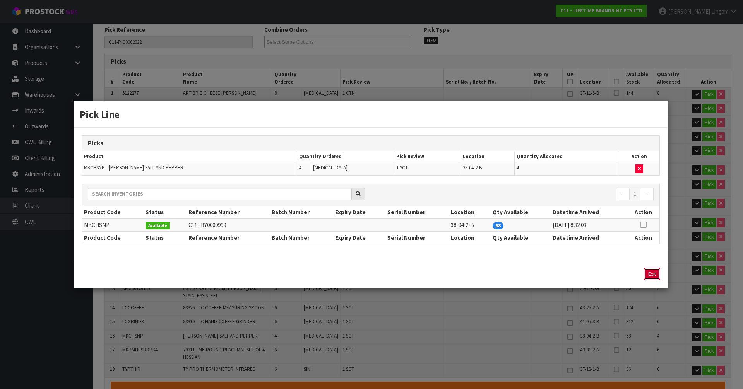
click at [650, 273] on button "Exit" at bounding box center [652, 274] width 16 height 12
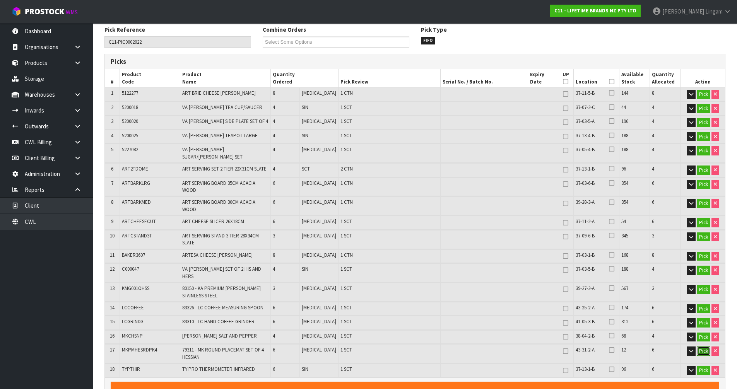
click at [702, 347] on button "Pick" at bounding box center [704, 351] width 14 height 9
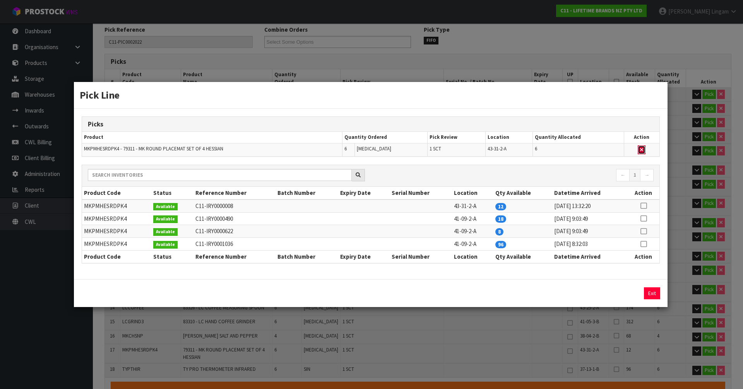
click at [641, 149] on icon "button" at bounding box center [641, 149] width 3 height 5
type input "Sub-carton x 12"
type input "86"
type input "0.34399"
type input "77.03"
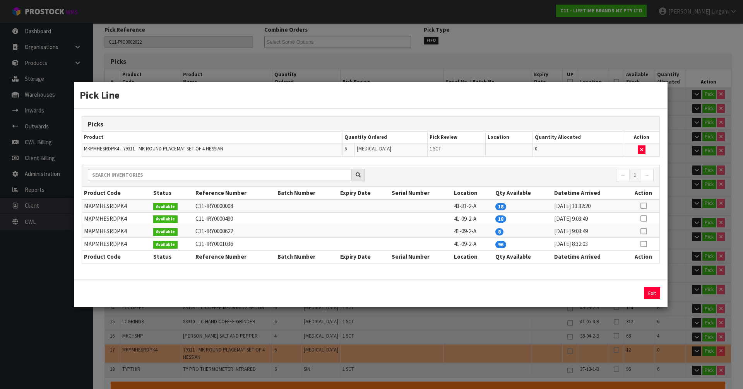
click at [643, 232] on icon at bounding box center [644, 232] width 6 height 0
click at [629, 291] on button "Assign Pick" at bounding box center [626, 294] width 32 height 12
type input "Sub-carton x 13"
type input "92"
type input "0.35359"
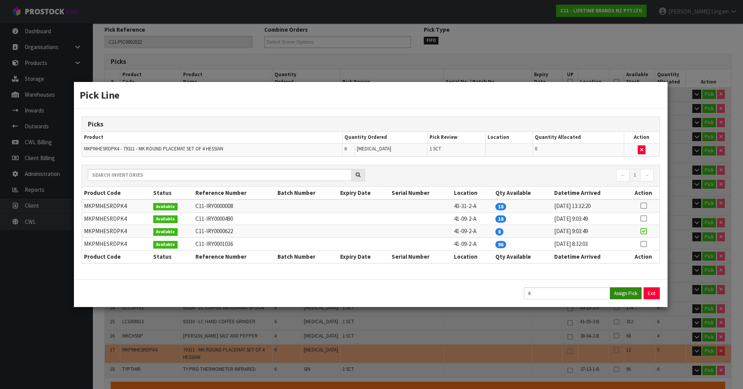
type input "78.35"
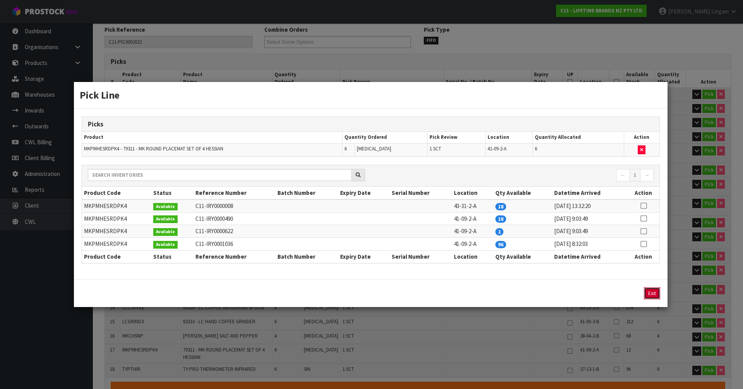
click at [651, 292] on button "Exit" at bounding box center [652, 294] width 16 height 12
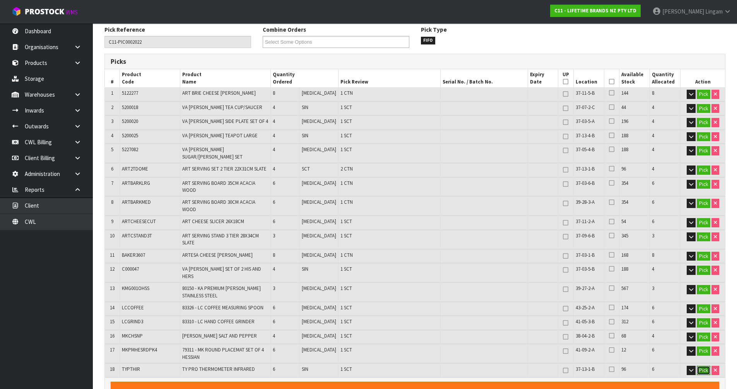
click at [702, 366] on button "Pick" at bounding box center [704, 370] width 14 height 9
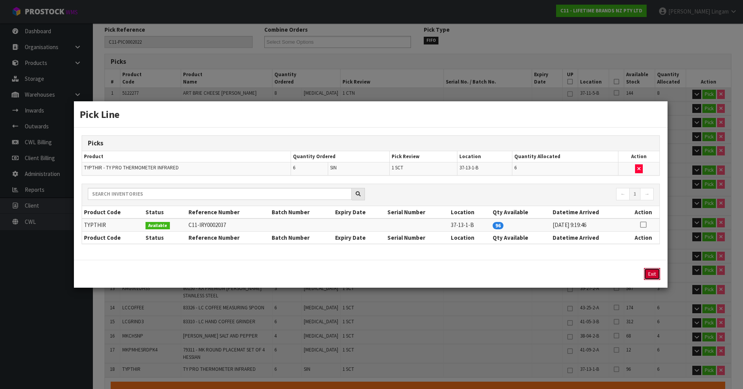
click at [653, 274] on button "Exit" at bounding box center [652, 274] width 16 height 12
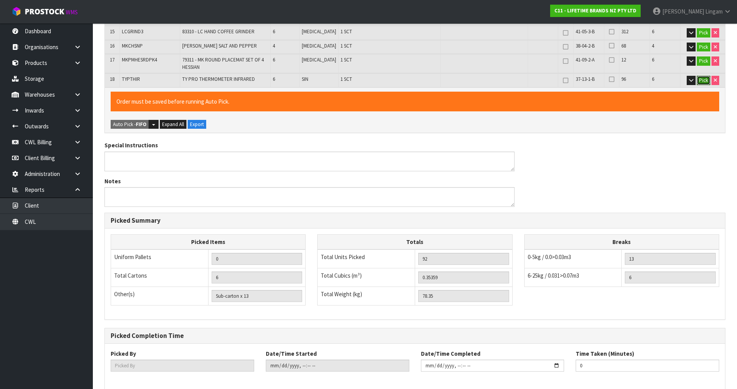
scroll to position [435, 0]
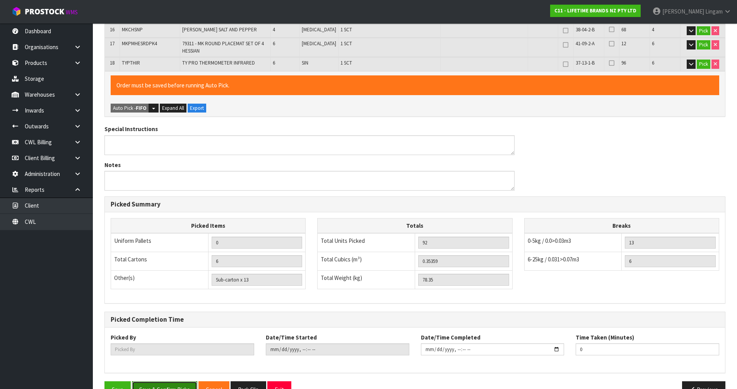
click at [168, 382] on button "Save & Confirm Picks" at bounding box center [164, 390] width 65 height 17
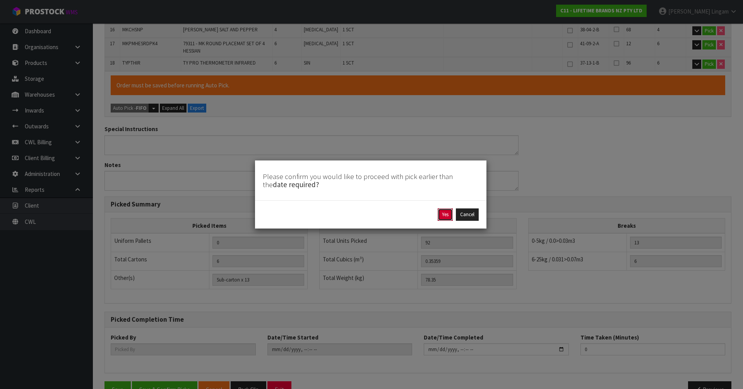
click at [444, 216] on button "Yes" at bounding box center [445, 215] width 15 height 12
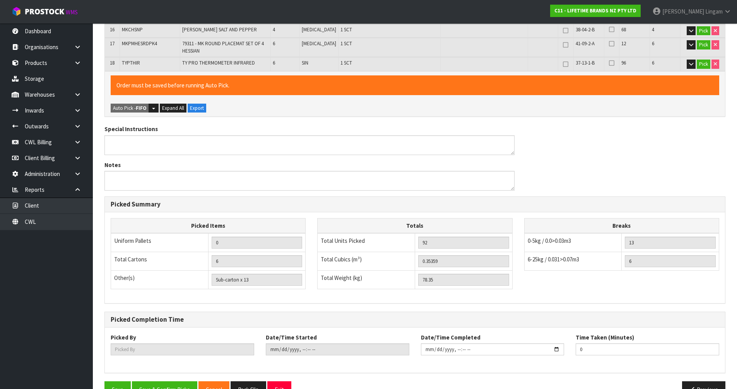
scroll to position [0, 0]
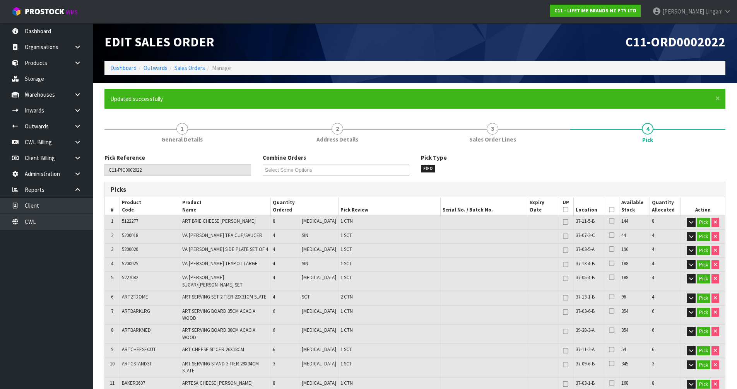
type input "[PERSON_NAME]"
type input "2025-09-28T19:19:30"
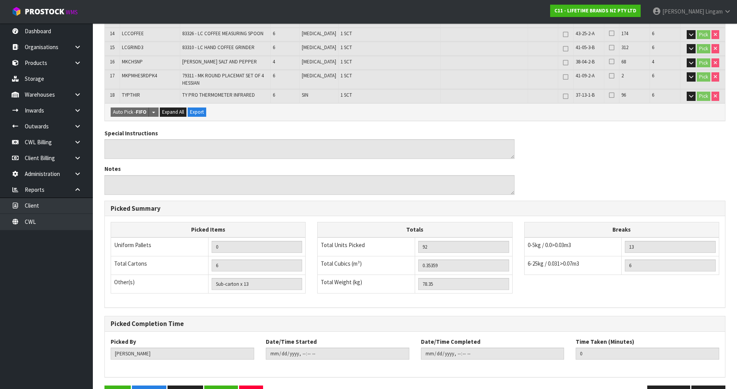
scroll to position [407, 0]
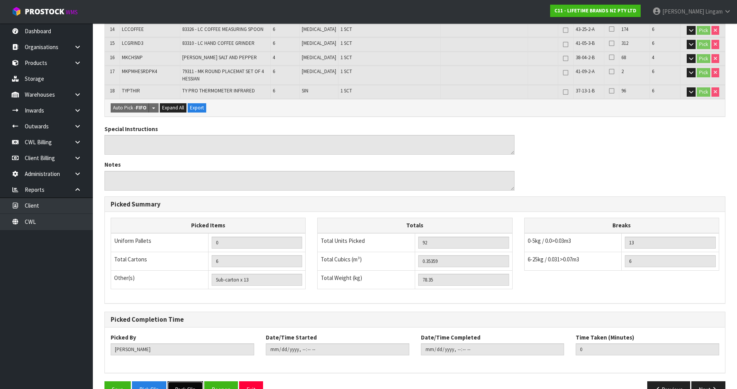
click at [189, 382] on button "Pack Slip" at bounding box center [186, 390] width 36 height 17
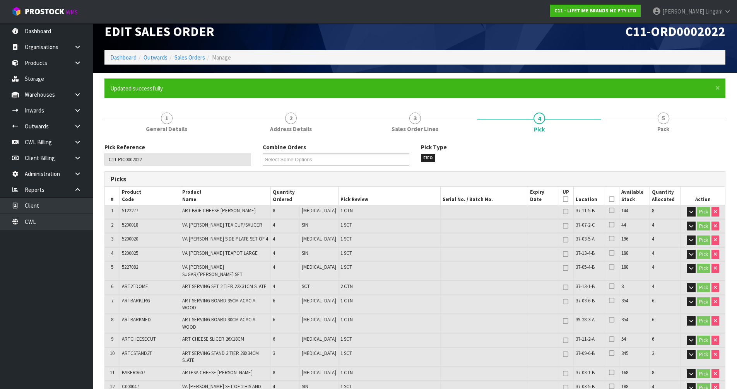
scroll to position [0, 0]
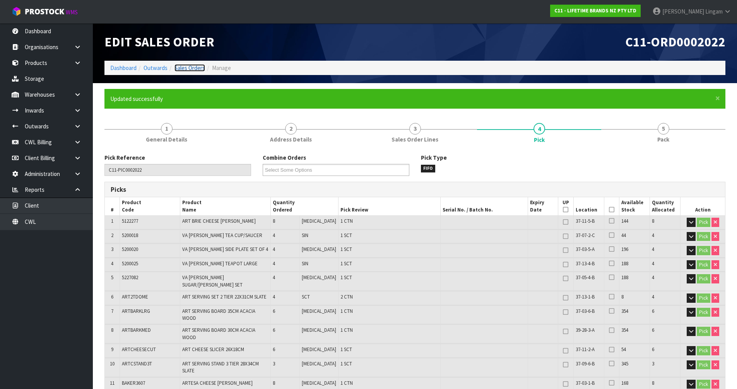
click at [196, 67] on link "Sales Orders" at bounding box center [190, 67] width 31 height 7
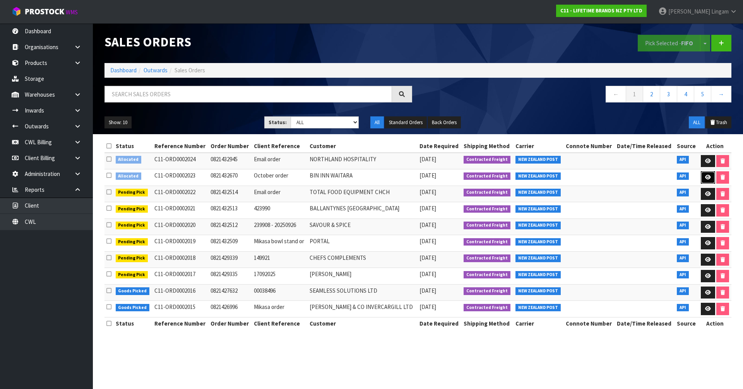
click at [710, 178] on link at bounding box center [708, 178] width 14 height 12
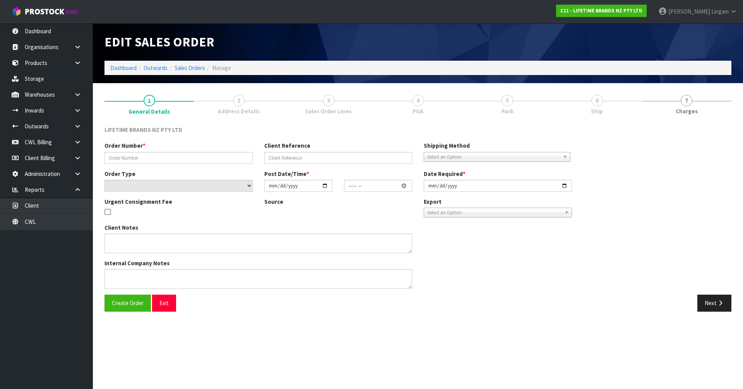
type input "0821432670"
type input "October order"
select select "number:0"
type input "[DATE]"
type input "09:24:23.000"
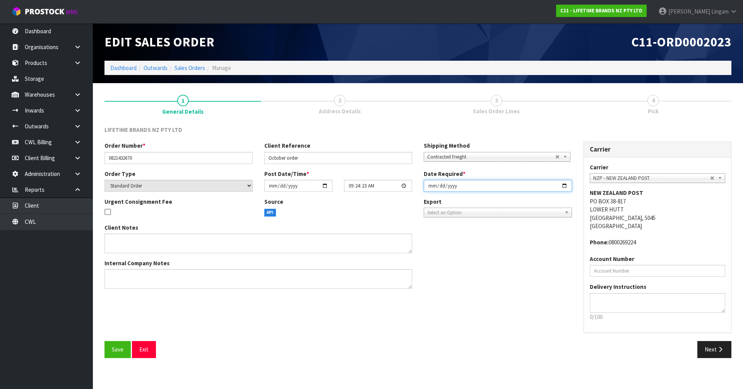
click at [430, 189] on input "[DATE]" at bounding box center [498, 186] width 148 height 12
type input "[DATE]"
click at [115, 346] on span "Save" at bounding box center [118, 349] width 12 height 7
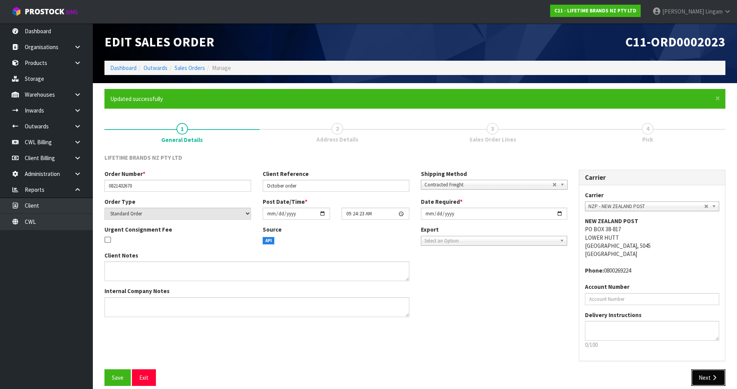
click at [709, 376] on button "Next" at bounding box center [709, 378] width 34 height 17
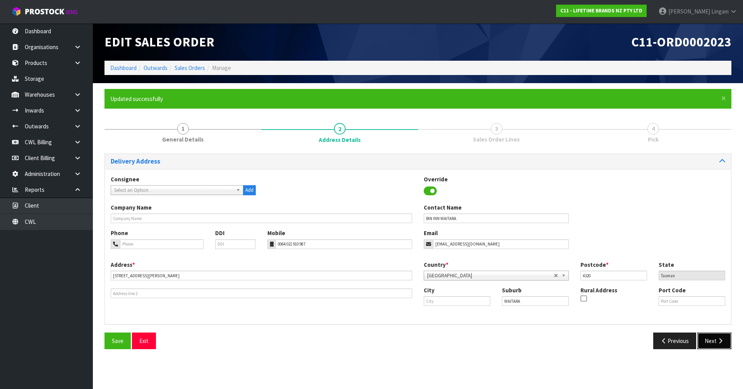
click at [715, 344] on button "Next" at bounding box center [715, 341] width 34 height 17
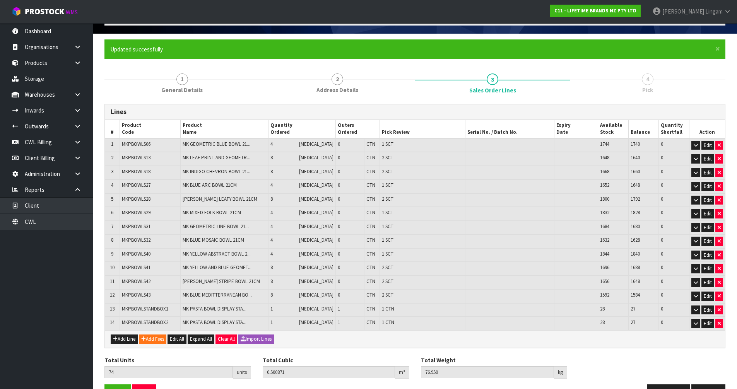
scroll to position [73, 0]
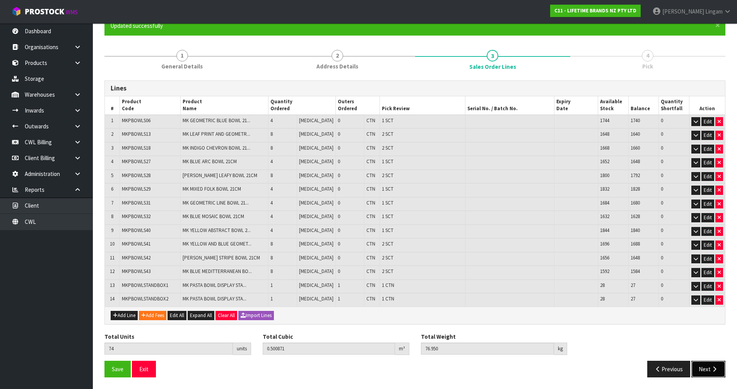
click at [697, 367] on button "Next" at bounding box center [709, 369] width 34 height 17
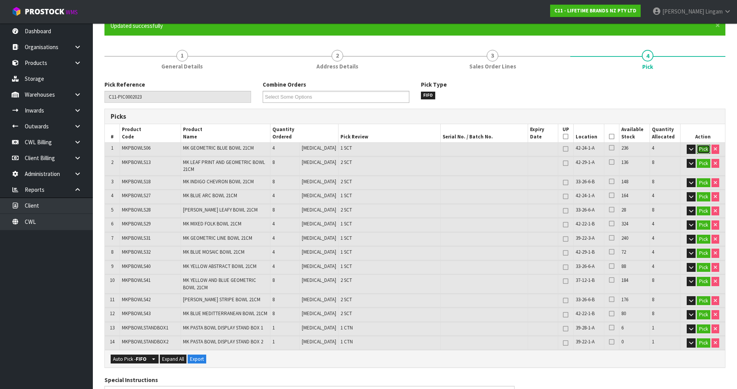
click at [703, 148] on button "Pick" at bounding box center [704, 149] width 14 height 9
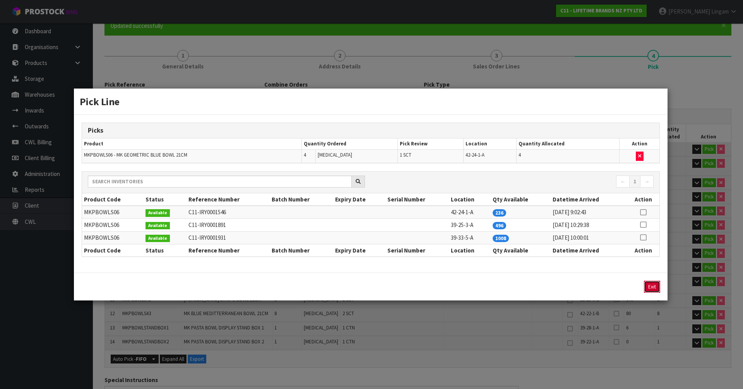
click at [648, 288] on button "Exit" at bounding box center [652, 287] width 16 height 12
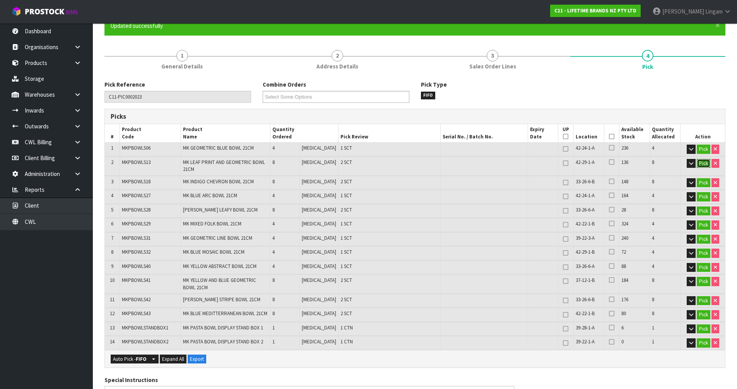
click at [703, 164] on button "Pick" at bounding box center [704, 163] width 14 height 9
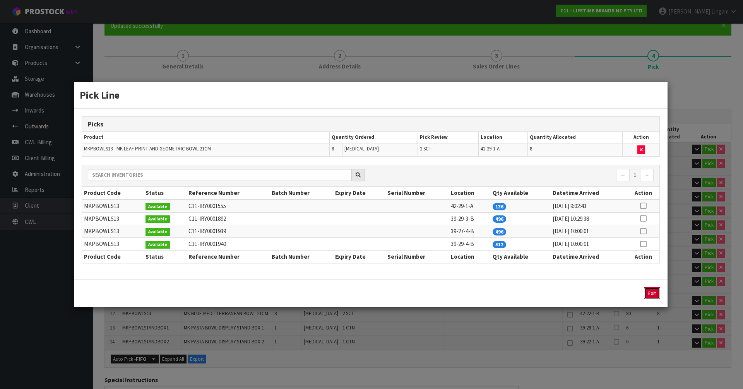
click at [647, 290] on button "Exit" at bounding box center [652, 294] width 16 height 12
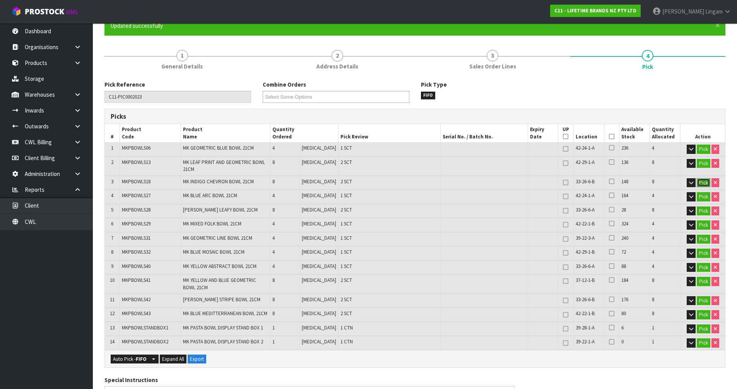
click at [707, 182] on button "Pick" at bounding box center [704, 182] width 14 height 9
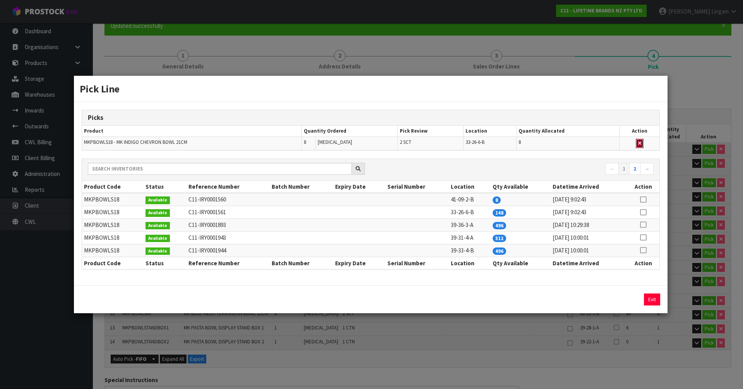
click at [638, 144] on button "button" at bounding box center [640, 143] width 8 height 9
type input "Sub-carton x 16"
type input "66"
type input "0.484743"
type input "72.75"
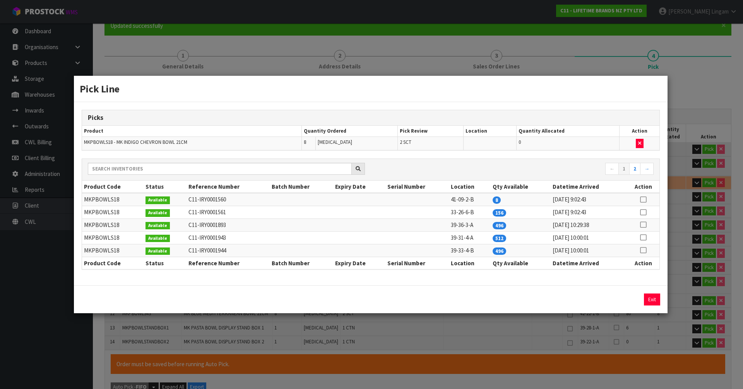
click at [643, 200] on icon at bounding box center [643, 200] width 6 height 0
click at [630, 298] on button "Assign Pick" at bounding box center [626, 300] width 32 height 12
type input "Sub-carton x 18"
type input "74"
type input "0.500871"
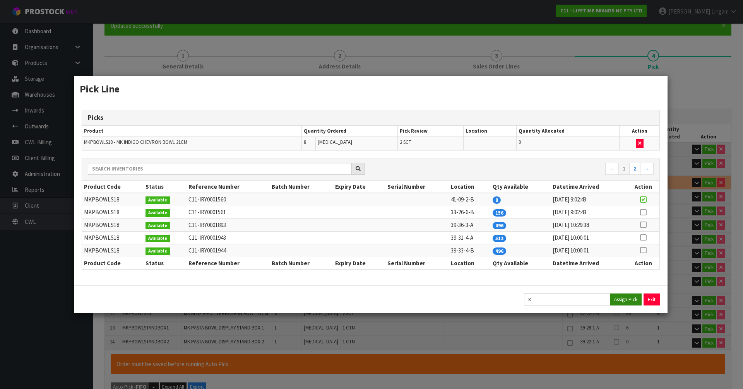
type input "76.95"
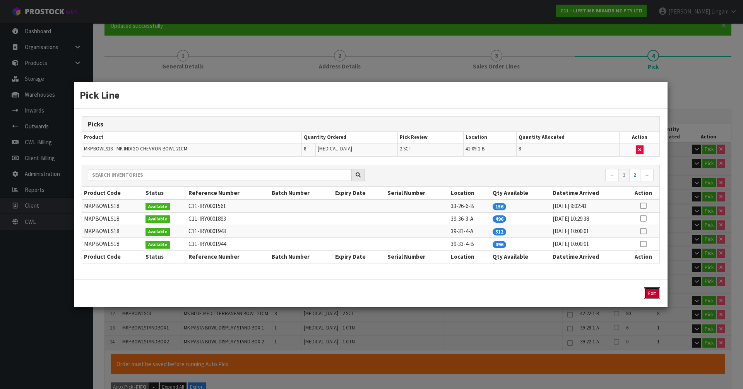
click at [650, 296] on button "Exit" at bounding box center [652, 294] width 16 height 12
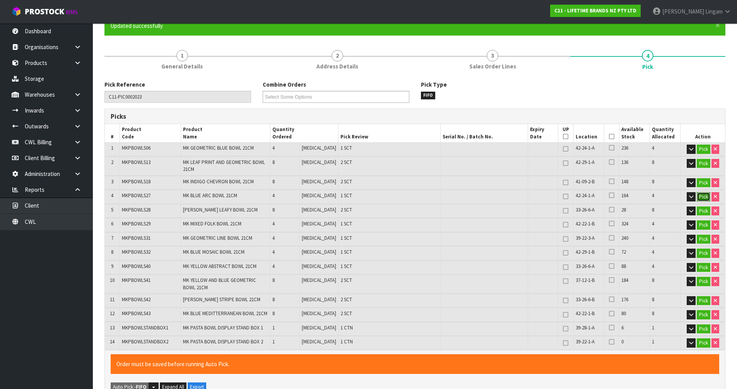
click at [706, 196] on button "Pick" at bounding box center [704, 196] width 14 height 9
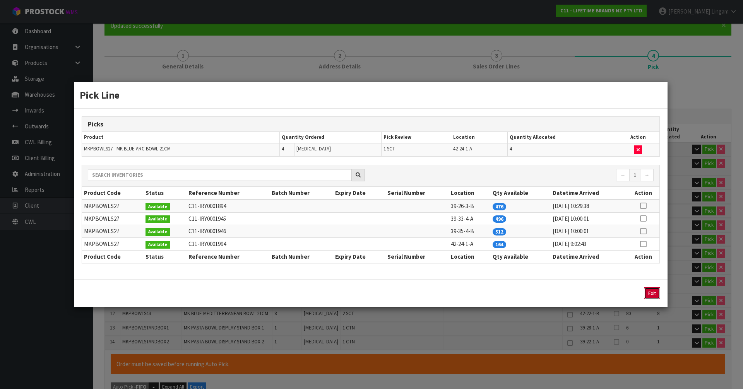
click at [656, 294] on button "Exit" at bounding box center [652, 294] width 16 height 12
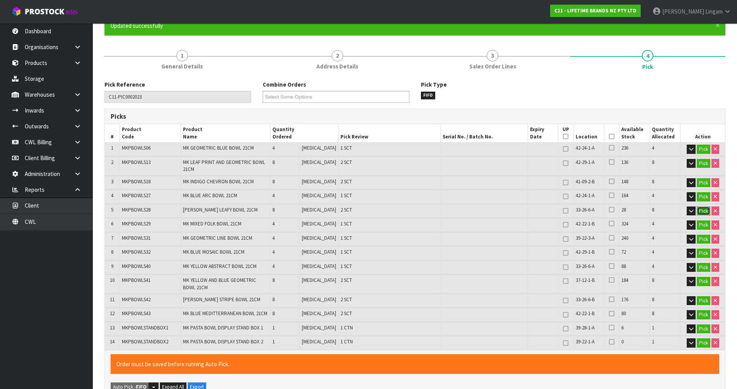
click at [705, 212] on button "Pick" at bounding box center [704, 211] width 14 height 9
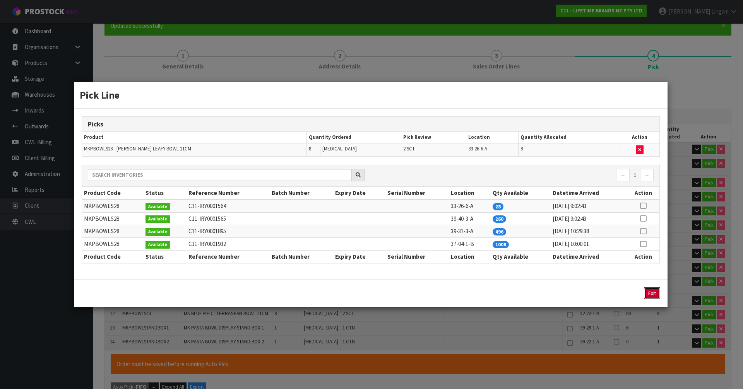
click at [653, 295] on button "Exit" at bounding box center [652, 294] width 16 height 12
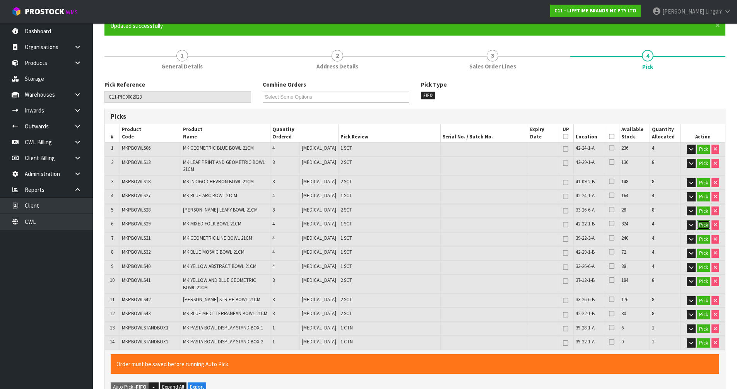
click at [703, 221] on button "Pick" at bounding box center [704, 225] width 14 height 9
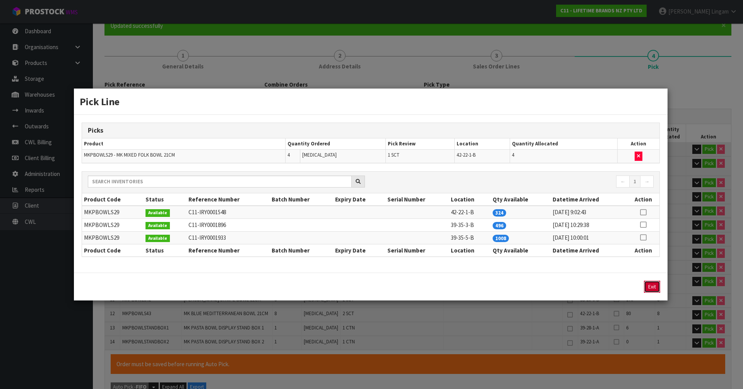
click at [648, 286] on button "Exit" at bounding box center [652, 287] width 16 height 12
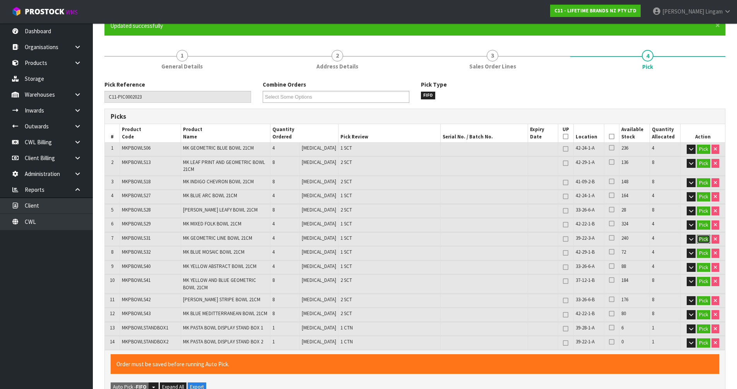
click at [705, 238] on button "Pick" at bounding box center [704, 239] width 14 height 9
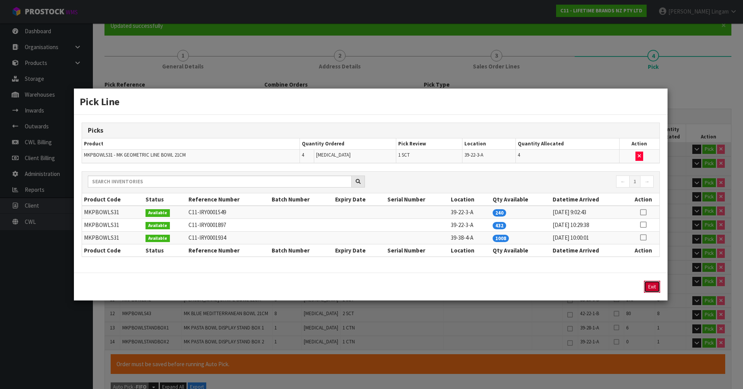
click at [649, 286] on button "Exit" at bounding box center [652, 287] width 16 height 12
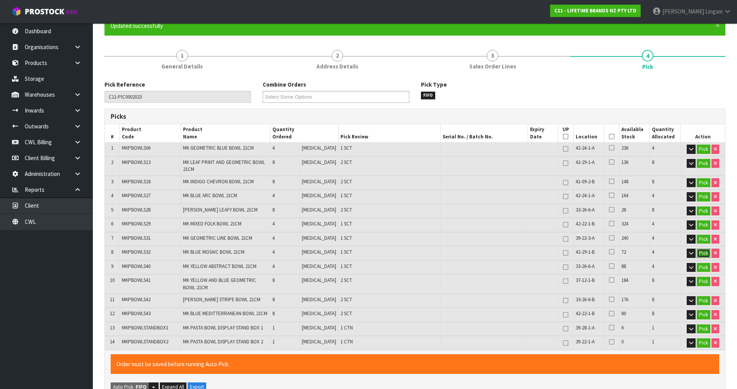
click at [703, 252] on button "Pick" at bounding box center [704, 253] width 14 height 9
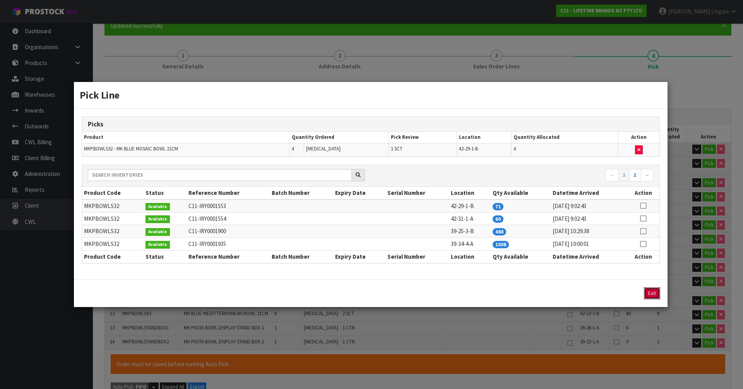
click at [654, 290] on button "Exit" at bounding box center [652, 294] width 16 height 12
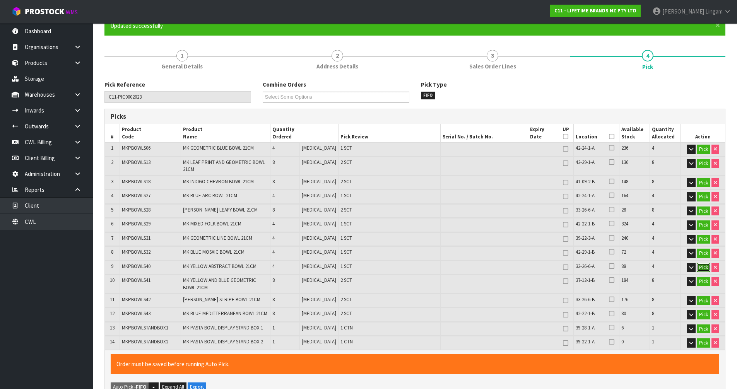
click at [703, 268] on button "Pick" at bounding box center [704, 267] width 14 height 9
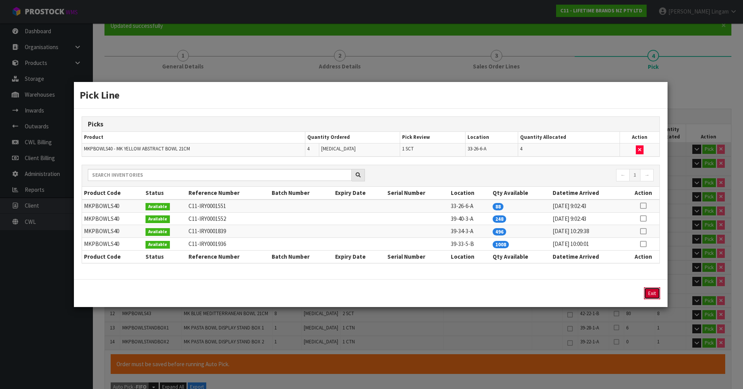
click at [650, 291] on button "Exit" at bounding box center [652, 294] width 16 height 12
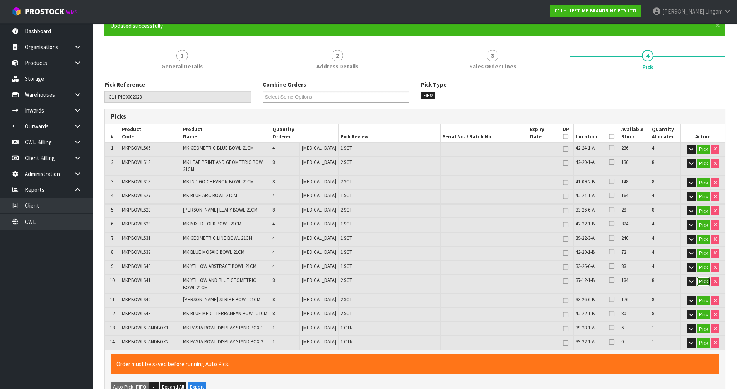
click at [699, 284] on button "Pick" at bounding box center [704, 281] width 14 height 9
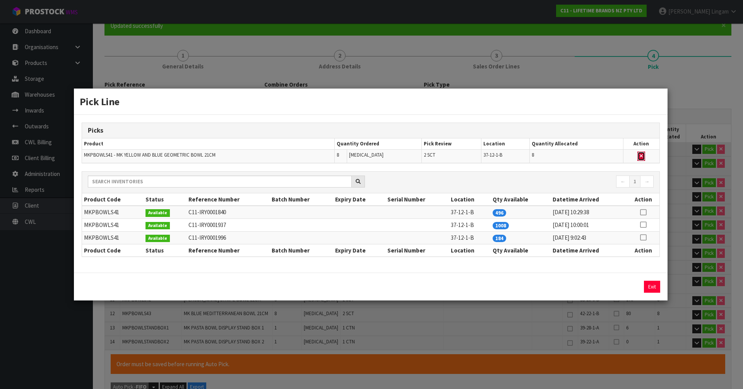
click at [641, 155] on icon "button" at bounding box center [641, 156] width 3 height 5
type input "Sub-carton x 16"
type input "66"
type input "0.486519"
type input "72.45"
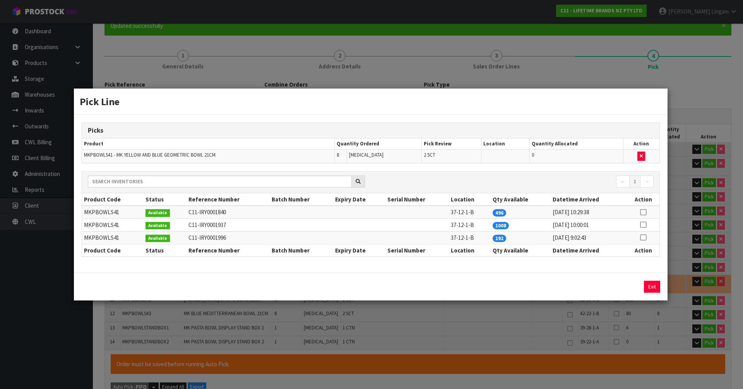
click at [643, 238] on icon at bounding box center [643, 238] width 6 height 0
click at [628, 286] on button "Assign Pick" at bounding box center [626, 287] width 32 height 12
type input "Sub-carton x 18"
type input "74"
type input "0.500871"
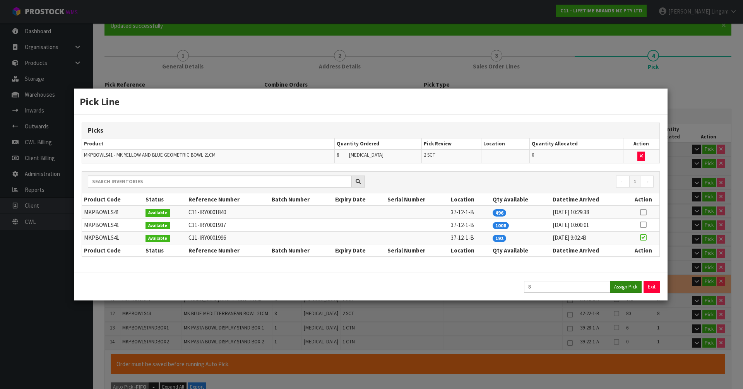
type input "76.95"
click at [650, 288] on button "Exit" at bounding box center [652, 287] width 16 height 12
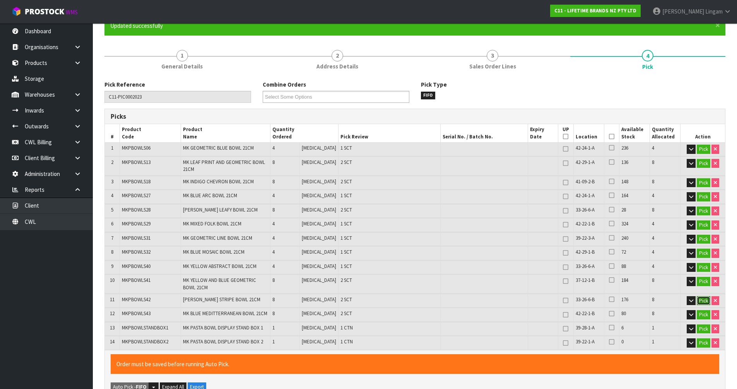
click at [701, 302] on button "Pick" at bounding box center [704, 301] width 14 height 9
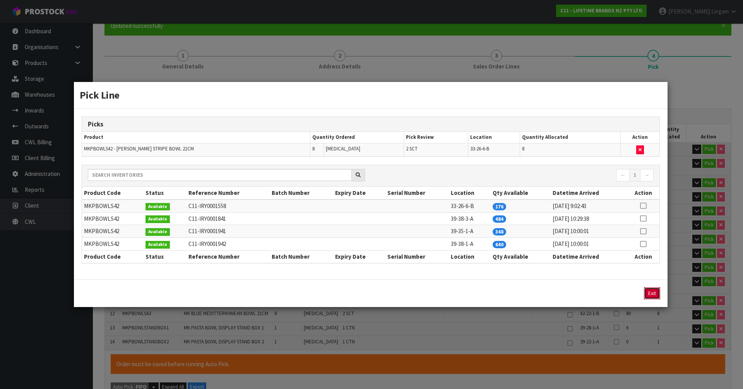
click at [648, 292] on button "Exit" at bounding box center [652, 294] width 16 height 12
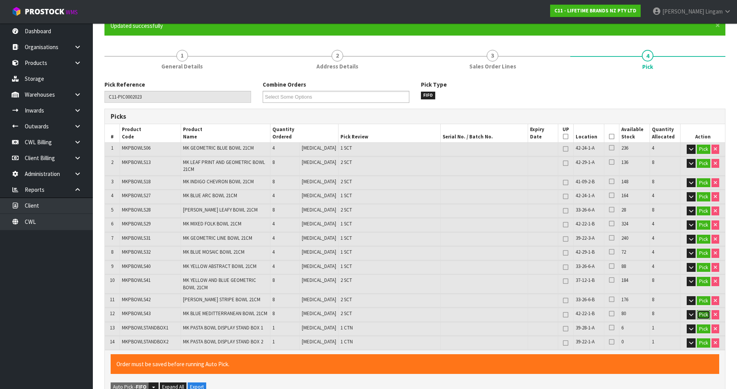
click at [701, 313] on button "Pick" at bounding box center [704, 314] width 14 height 9
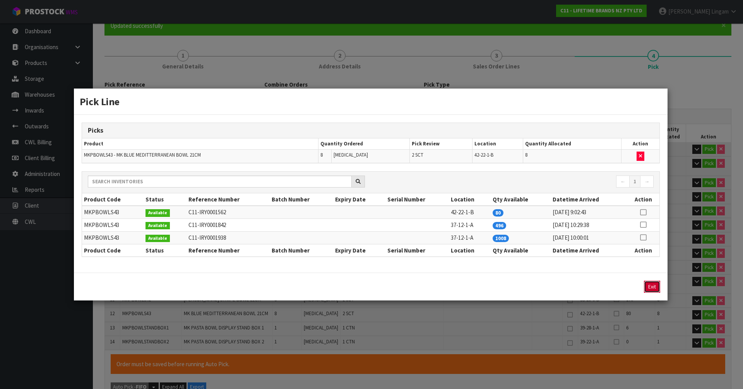
click at [652, 287] on button "Exit" at bounding box center [652, 287] width 16 height 12
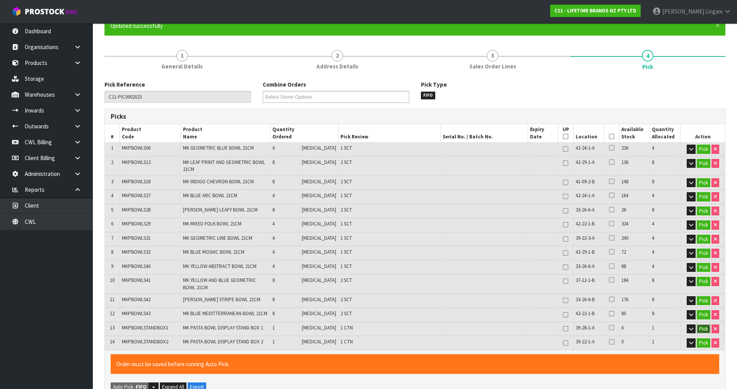
click at [702, 327] on button "Pick" at bounding box center [704, 329] width 14 height 9
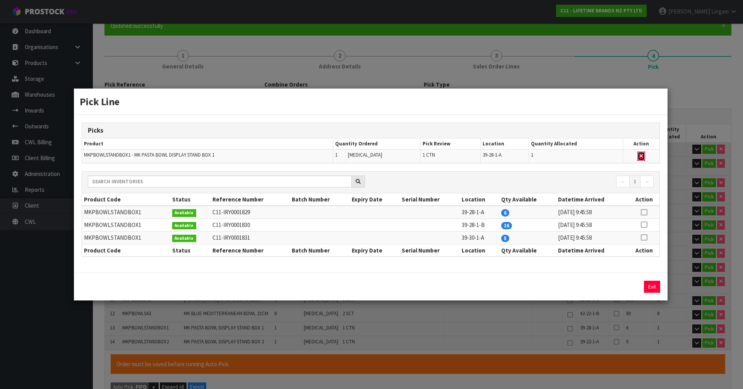
click at [641, 155] on icon "button" at bounding box center [641, 156] width 3 height 5
type input "1"
type input "73"
type input "0.399432"
type input "62.25"
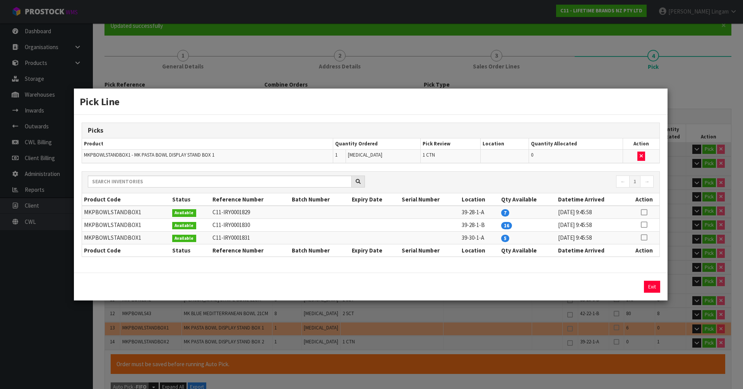
click at [644, 238] on icon at bounding box center [644, 238] width 6 height 0
click at [631, 285] on button "Assign Pick" at bounding box center [626, 287] width 32 height 12
type input "2"
type input "74"
type input "0.500871"
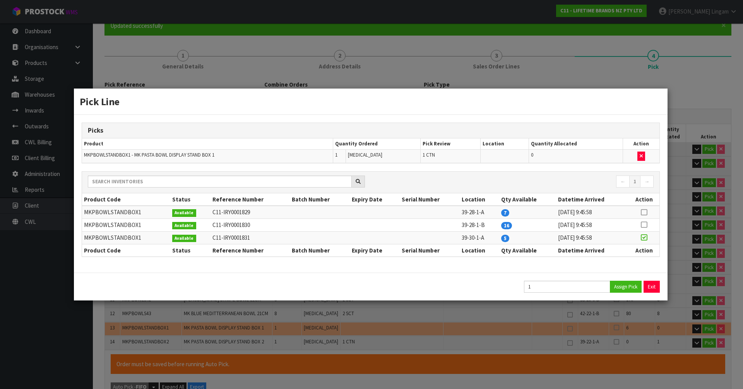
type input "76.95"
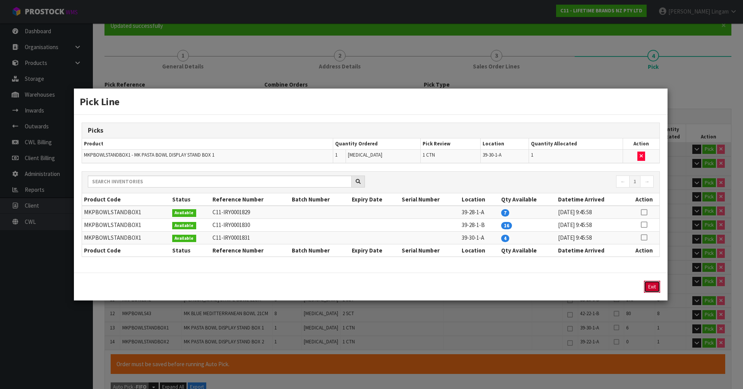
click at [648, 286] on button "Exit" at bounding box center [652, 287] width 16 height 12
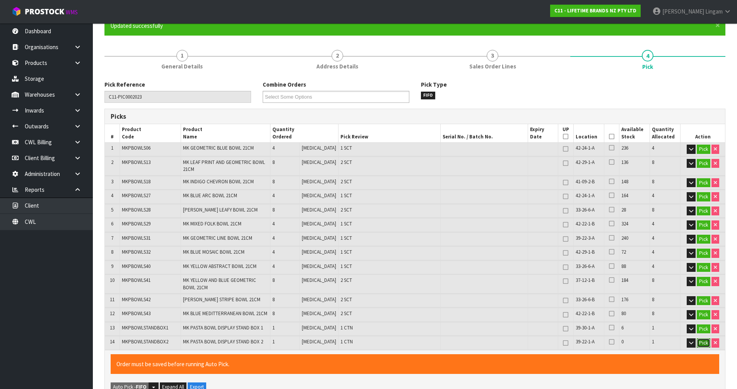
click at [703, 343] on button "Pick" at bounding box center [704, 343] width 14 height 9
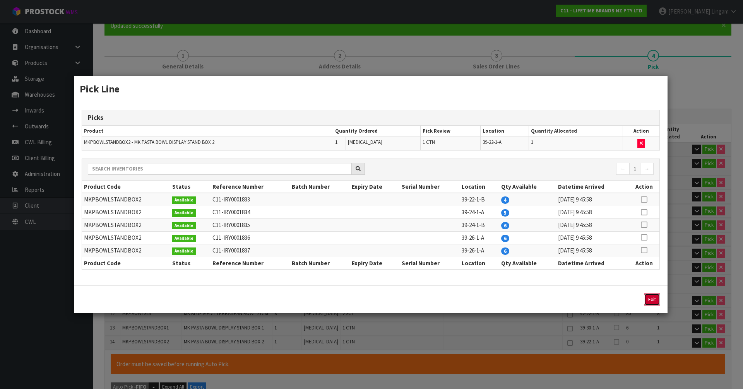
click at [651, 299] on button "Exit" at bounding box center [652, 300] width 16 height 12
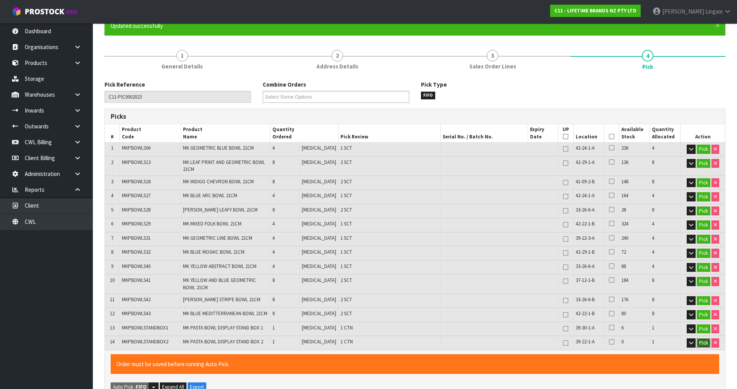
scroll to position [373, 0]
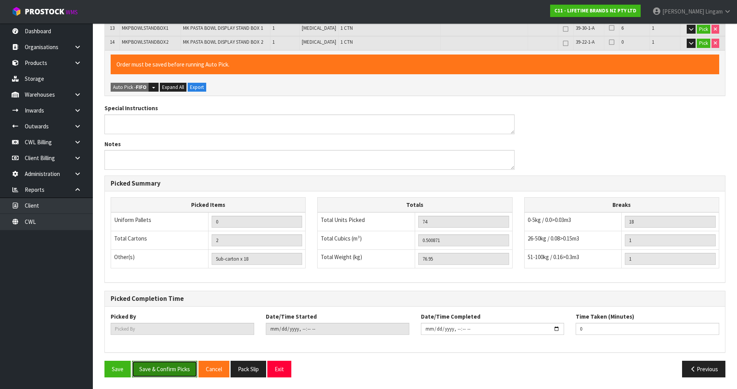
click at [172, 374] on button "Save & Confirm Picks" at bounding box center [164, 369] width 65 height 17
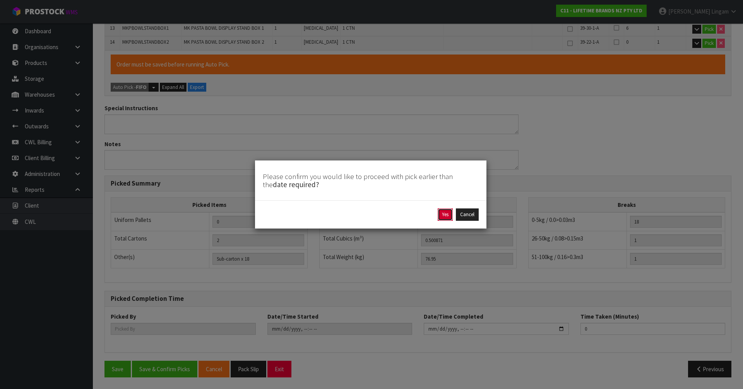
click at [449, 216] on button "Yes" at bounding box center [445, 215] width 15 height 12
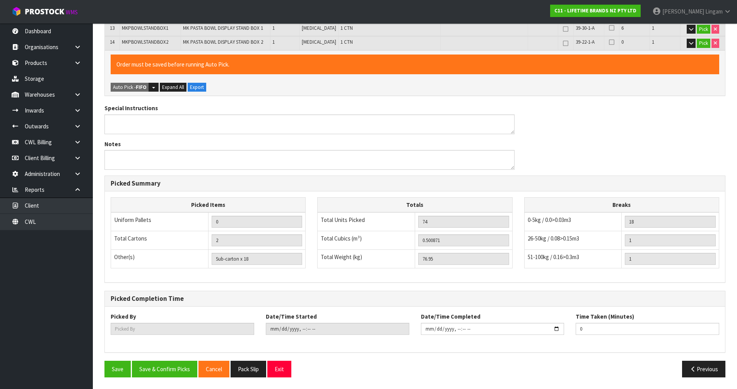
type input "[PERSON_NAME]"
type input "2025-09-28T19:21:48"
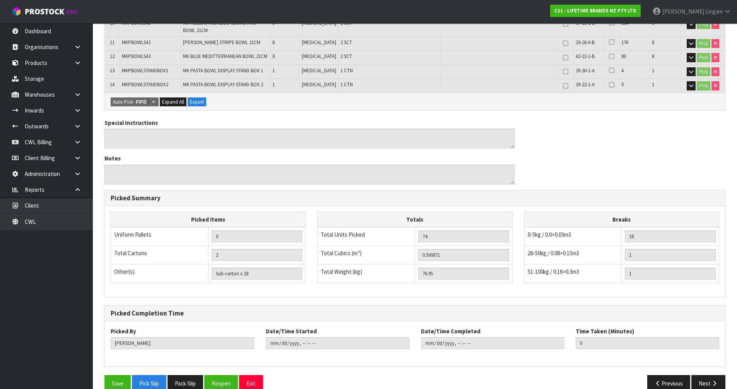
scroll to position [345, 0]
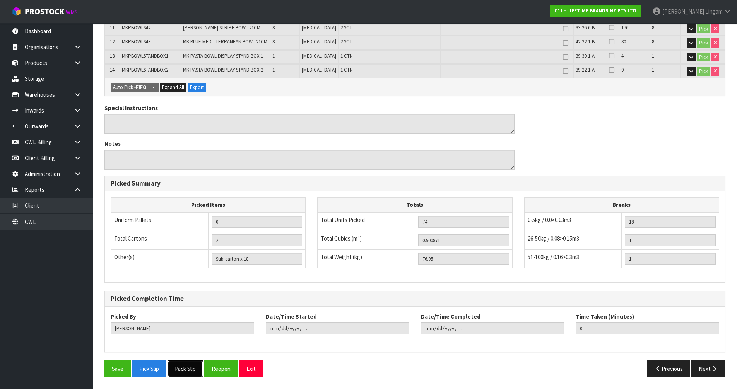
click at [199, 368] on button "Pack Slip" at bounding box center [186, 369] width 36 height 17
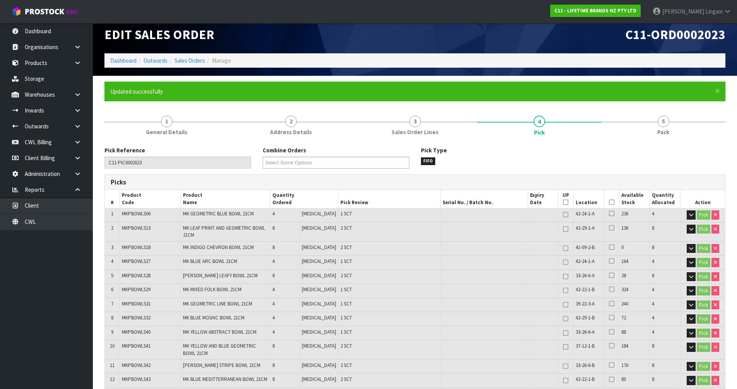
scroll to position [0, 0]
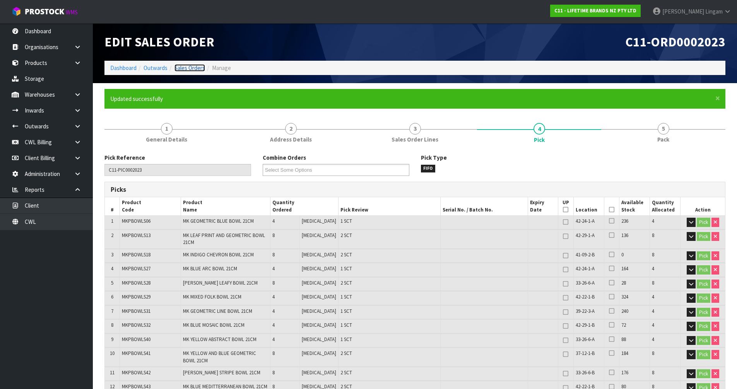
click at [197, 69] on link "Sales Orders" at bounding box center [190, 67] width 31 height 7
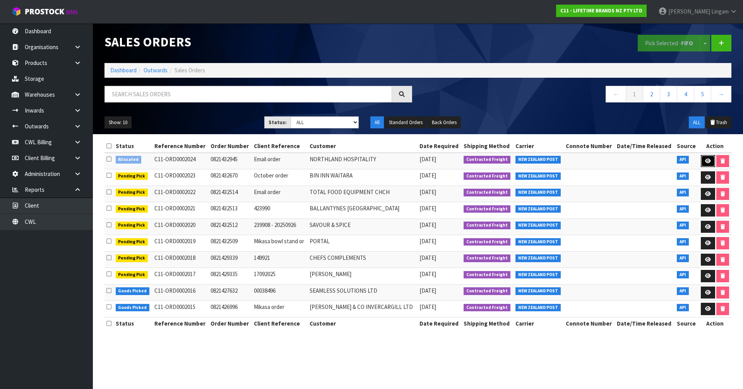
click at [708, 158] on link at bounding box center [708, 161] width 14 height 12
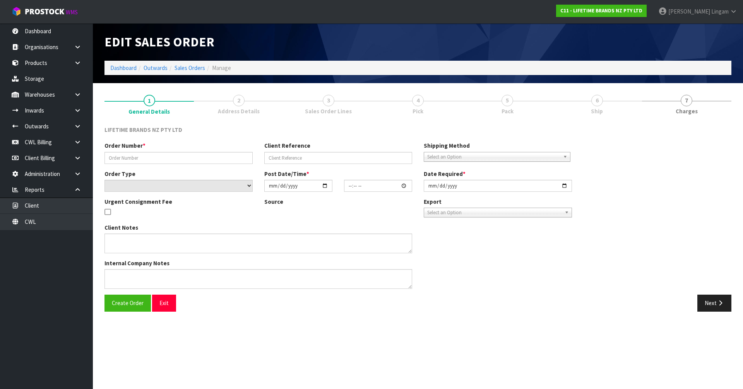
type input "0821432945"
type input "Email order"
select select "number:0"
type input "[DATE]"
type input "10:59:26.000"
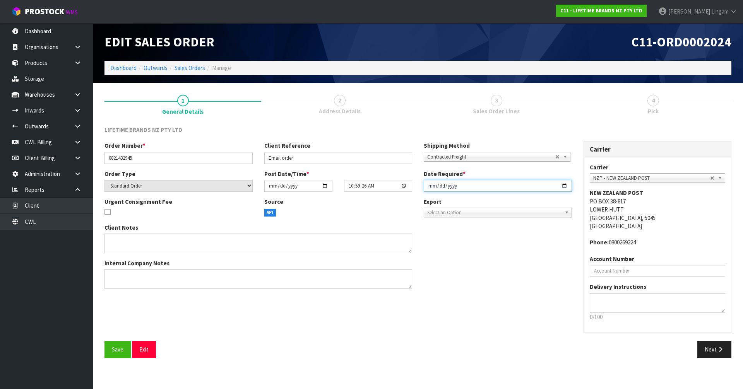
click at [427, 187] on input "[DATE]" at bounding box center [498, 186] width 148 height 12
click at [430, 185] on input "2025-09-22" at bounding box center [498, 186] width 148 height 12
type input "[DATE]"
click at [125, 355] on button "Save" at bounding box center [118, 349] width 26 height 17
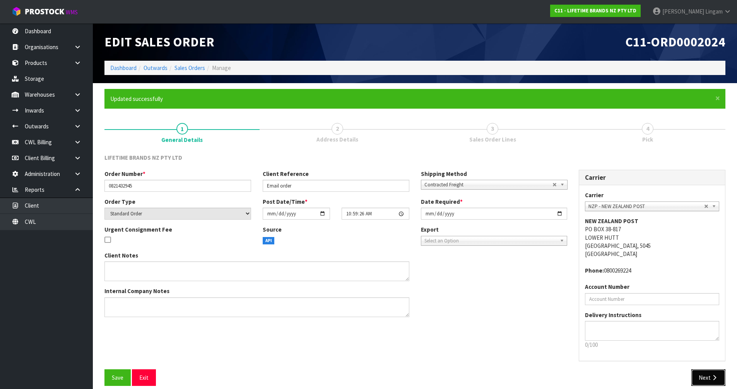
click at [708, 379] on button "Next" at bounding box center [709, 378] width 34 height 17
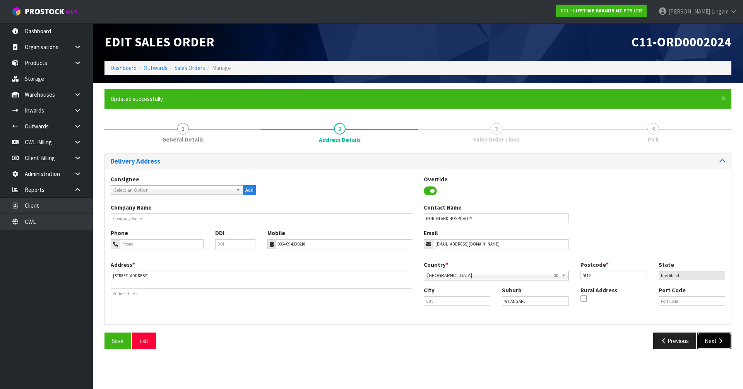
click at [716, 342] on button "Next" at bounding box center [715, 341] width 34 height 17
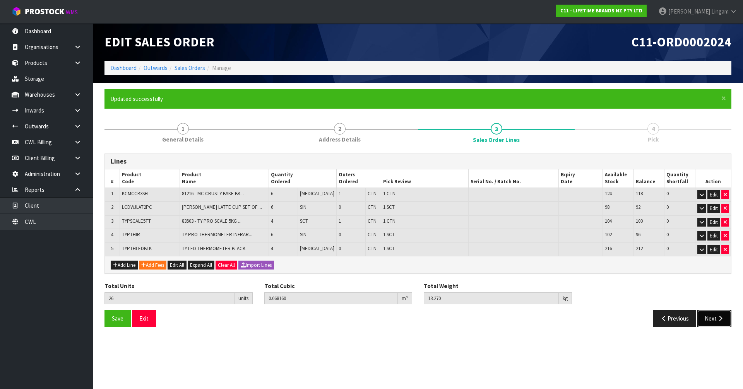
click at [707, 324] on button "Next" at bounding box center [715, 318] width 34 height 17
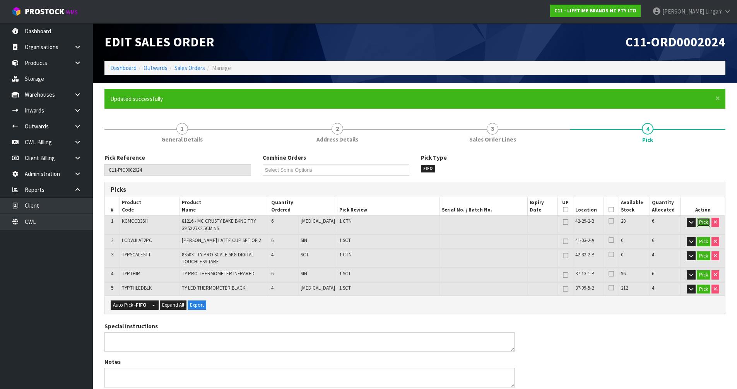
click at [703, 223] on button "Pick" at bounding box center [704, 222] width 14 height 9
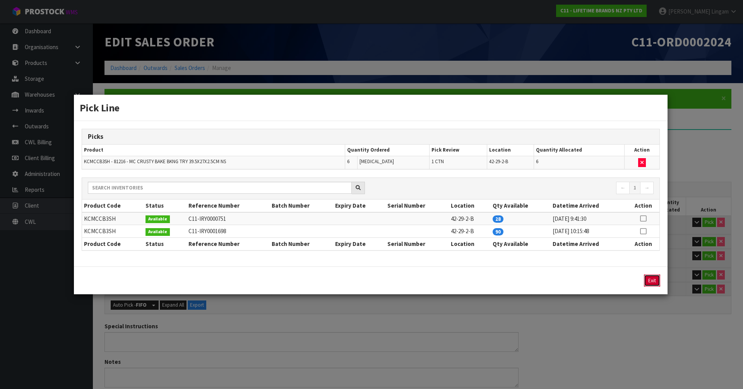
click at [650, 284] on button "Exit" at bounding box center [652, 281] width 16 height 12
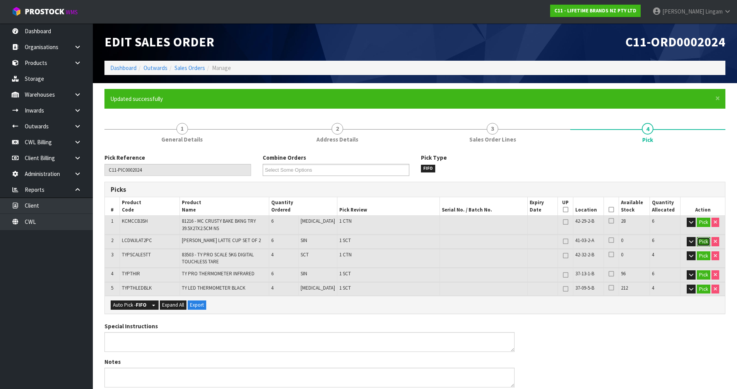
click at [708, 241] on button "Pick" at bounding box center [704, 241] width 14 height 9
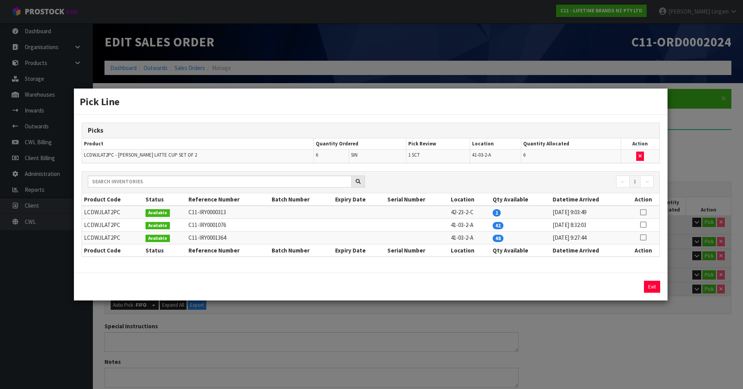
click at [643, 213] on icon at bounding box center [643, 213] width 6 height 0
click at [636, 158] on button "button" at bounding box center [640, 156] width 8 height 9
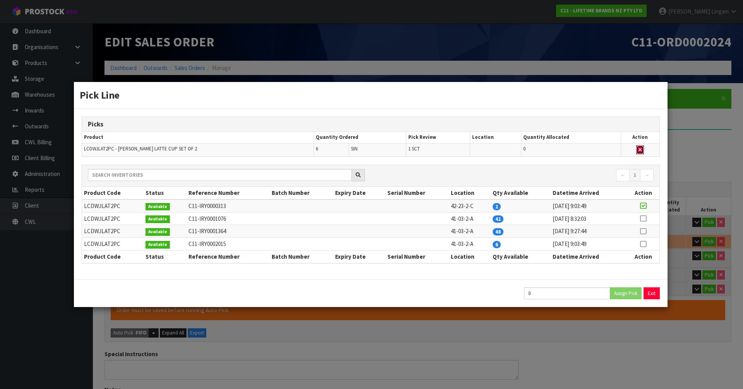
type input "Sub-carton x 2"
type input "20"
type input "0.048756"
type input "10.27"
click at [645, 206] on icon at bounding box center [643, 206] width 6 height 0
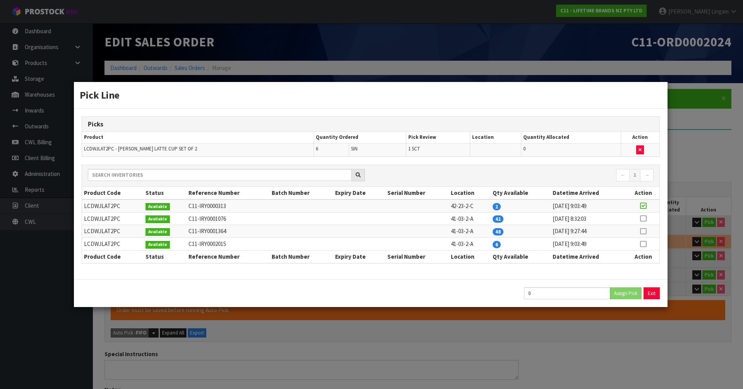
type input "2"
click at [629, 296] on button "Assign Pick" at bounding box center [626, 294] width 32 height 12
type input "Sub-Inner x 2"
type input "22"
type input "0.055224"
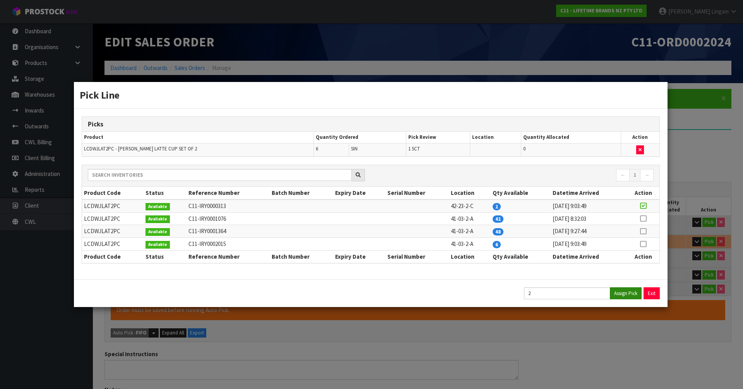
type input "11.27"
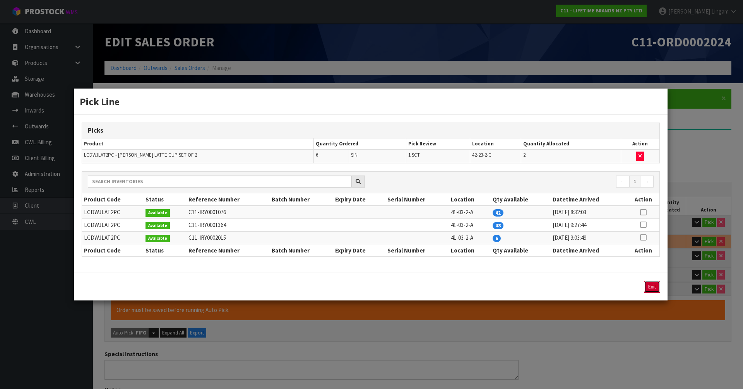
click at [650, 286] on button "Exit" at bounding box center [652, 287] width 16 height 12
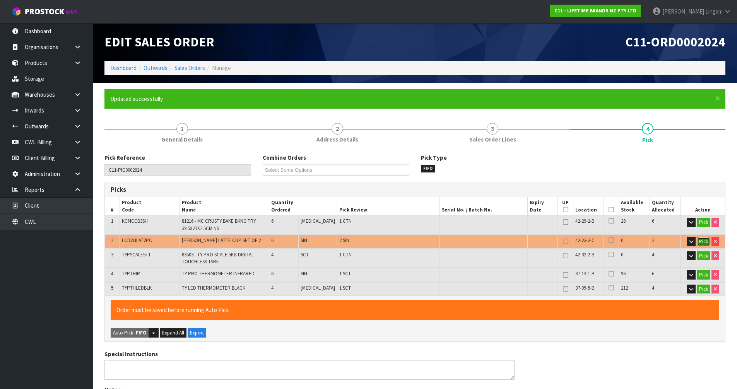
click at [701, 243] on button "Pick" at bounding box center [704, 241] width 14 height 9
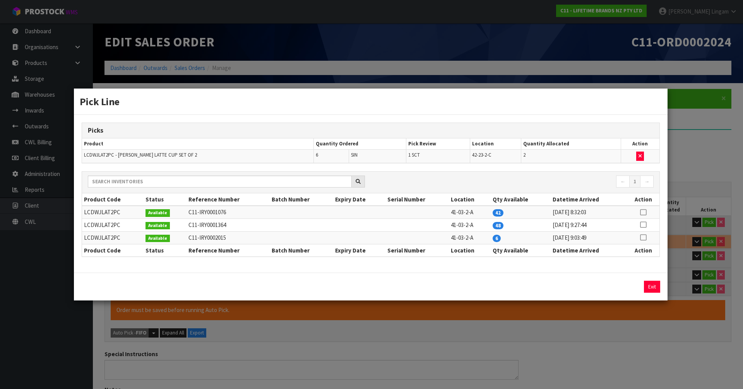
click at [645, 238] on icon at bounding box center [643, 238] width 6 height 0
click at [635, 287] on button "Assign Pick" at bounding box center [626, 287] width 32 height 12
type input "26"
type input "0.06816"
type input "13.27"
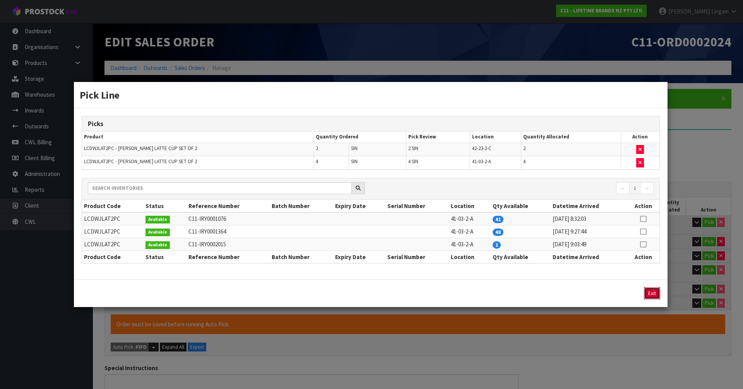
click at [651, 294] on button "Exit" at bounding box center [652, 294] width 16 height 12
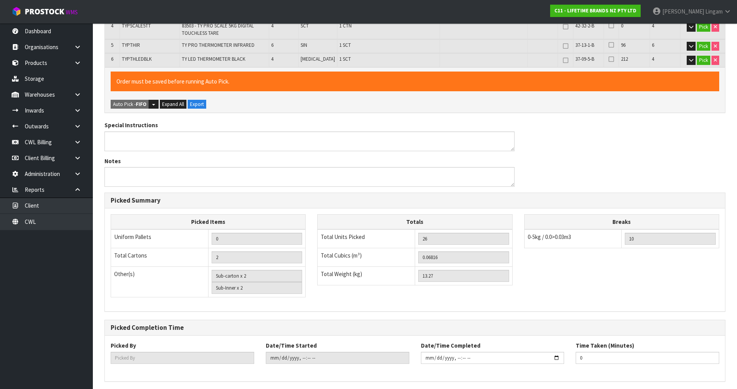
scroll to position [272, 0]
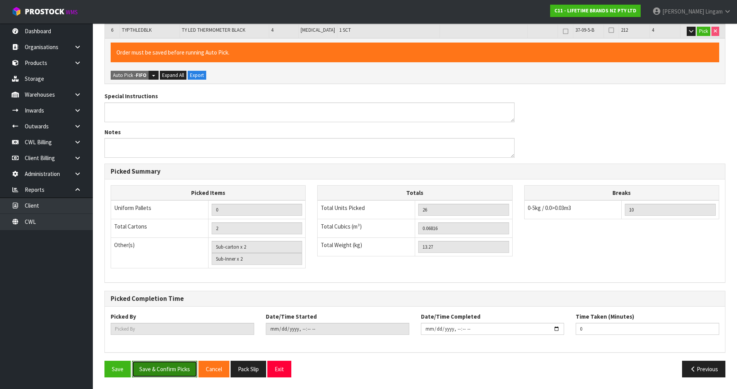
click at [161, 369] on button "Save & Confirm Picks" at bounding box center [164, 369] width 65 height 17
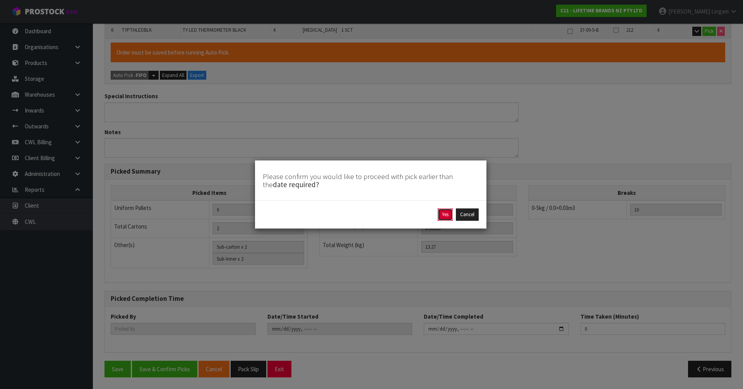
click at [444, 216] on button "Yes" at bounding box center [445, 215] width 15 height 12
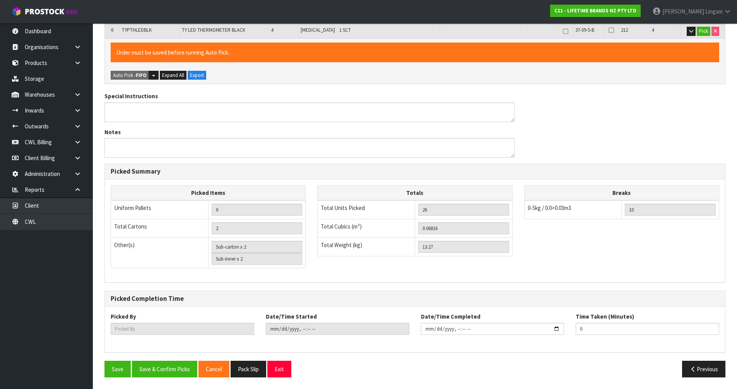
type input "Sub-Inner x 6"
type input "[PERSON_NAME]"
type input "2025-09-28T19:44:58"
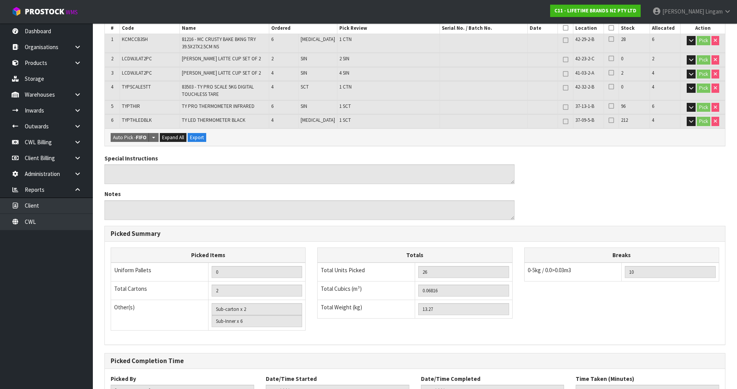
scroll to position [244, 0]
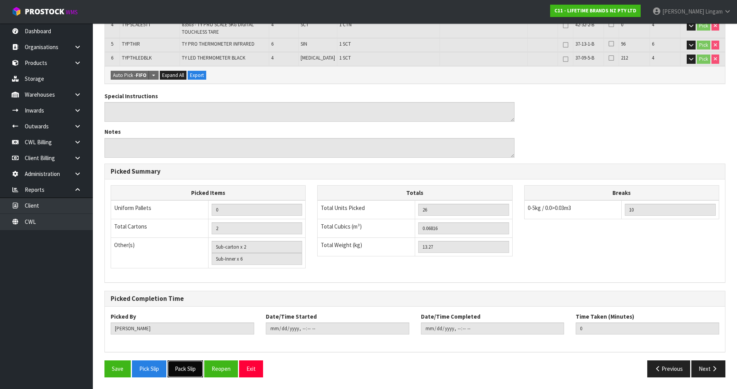
click at [193, 373] on button "Pack Slip" at bounding box center [186, 369] width 36 height 17
